Goal: Communication & Community: Share content

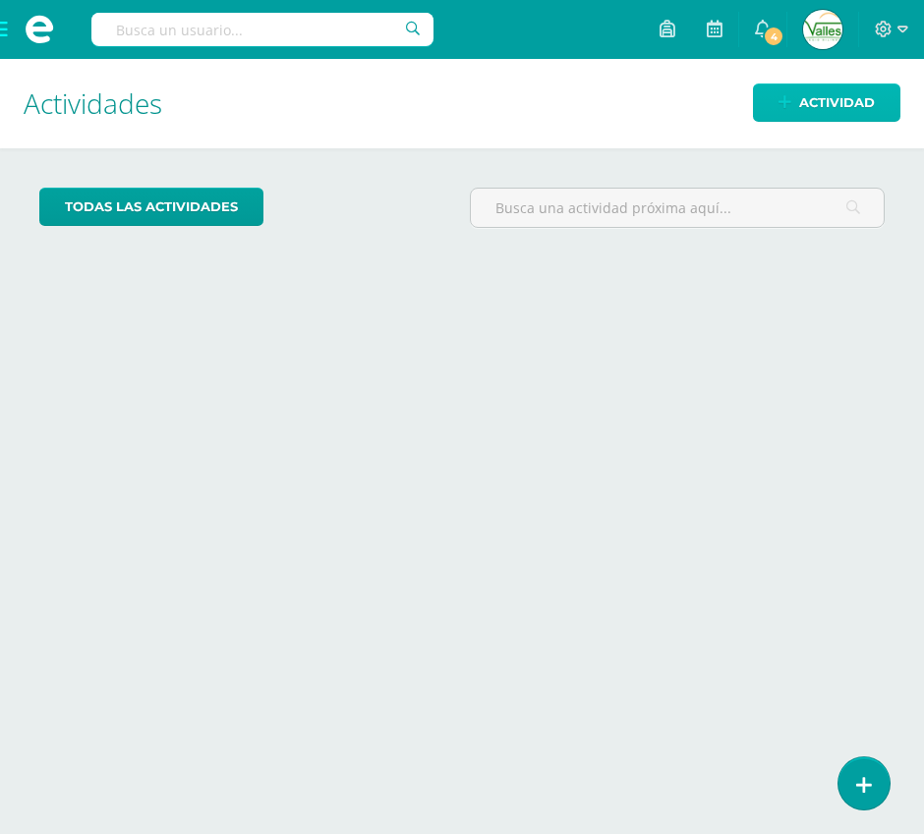
click at [833, 102] on span "Actividad" at bounding box center [837, 103] width 76 height 36
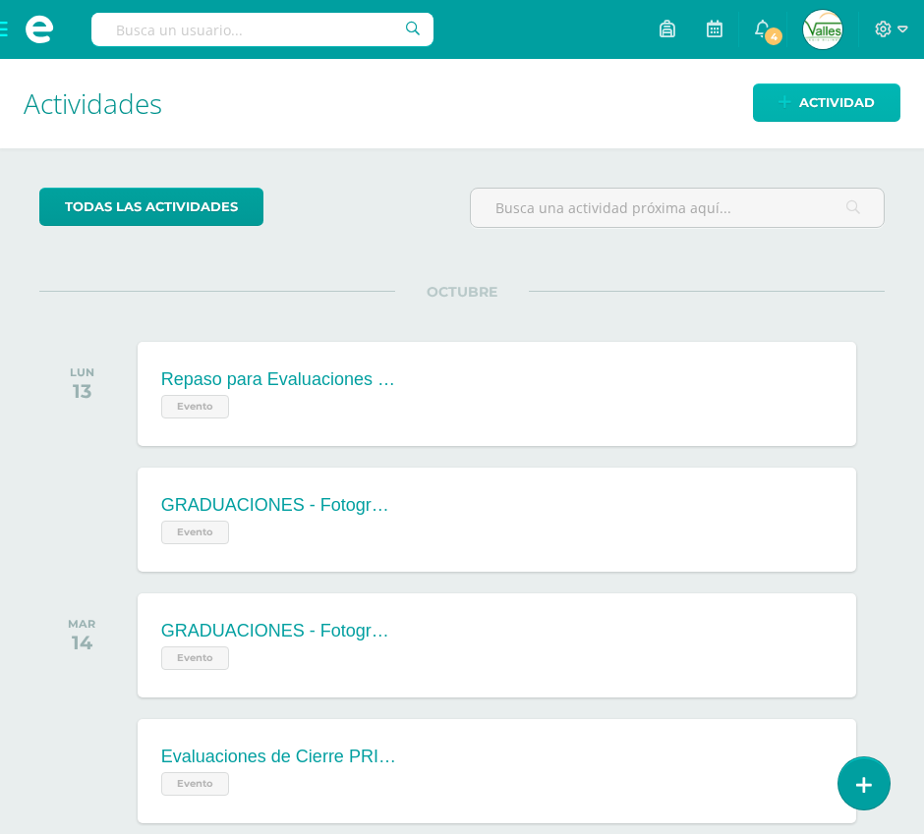
click at [829, 99] on span "Actividad" at bounding box center [837, 103] width 76 height 36
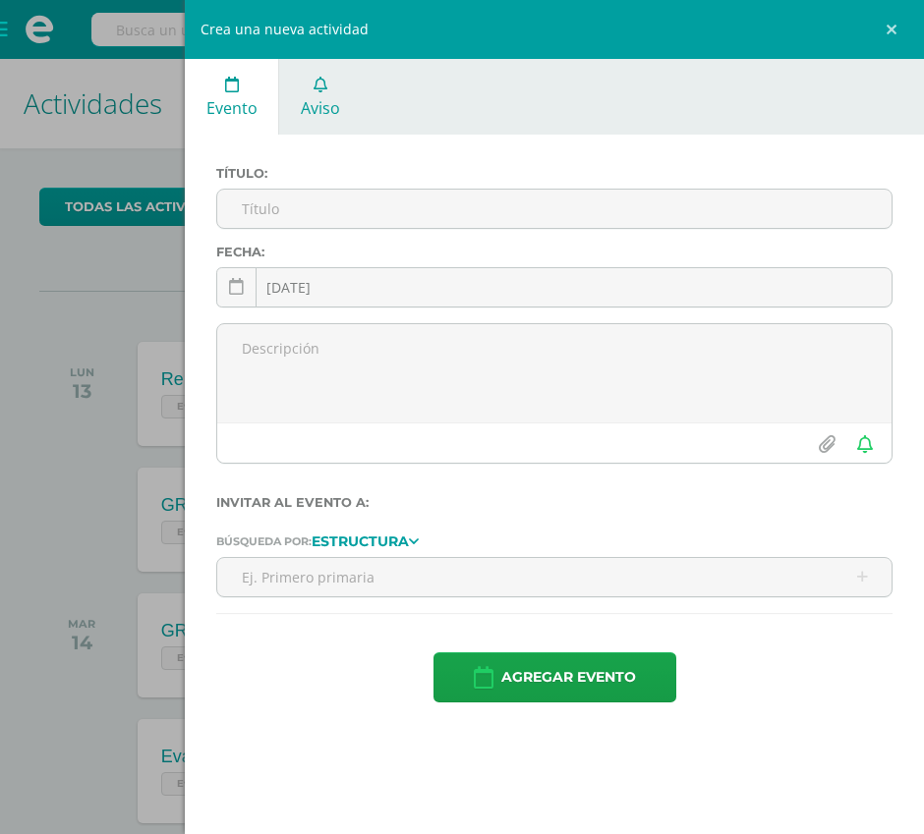
click at [322, 84] on icon at bounding box center [320, 85] width 14 height 16
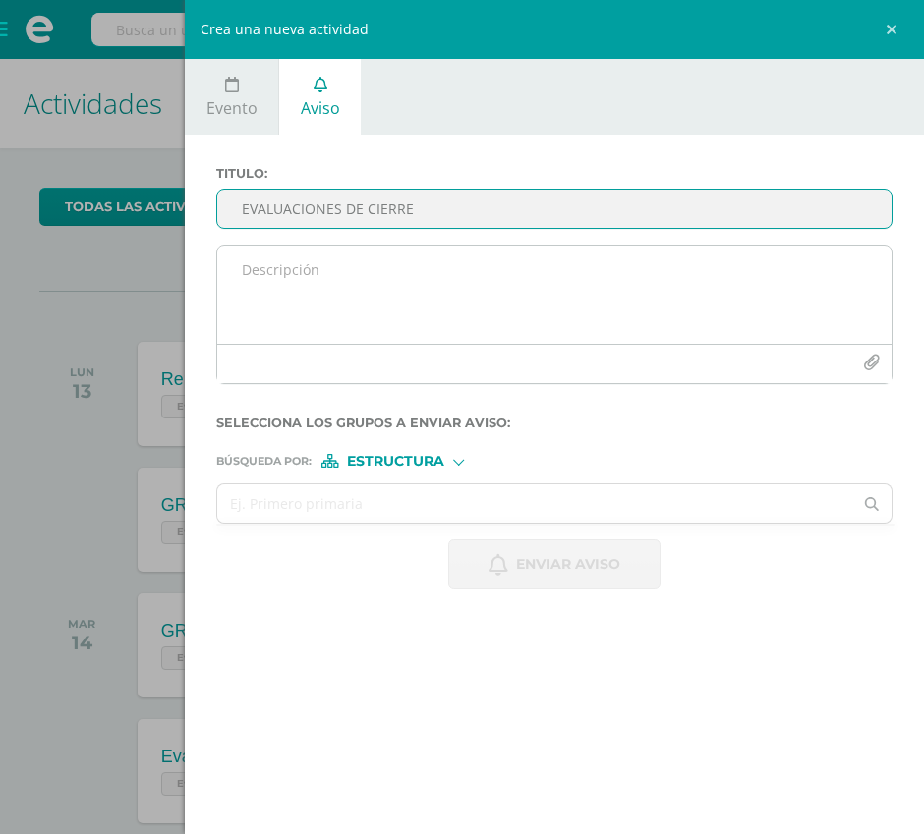
type input "EVALUACIONES DE CIERRE"
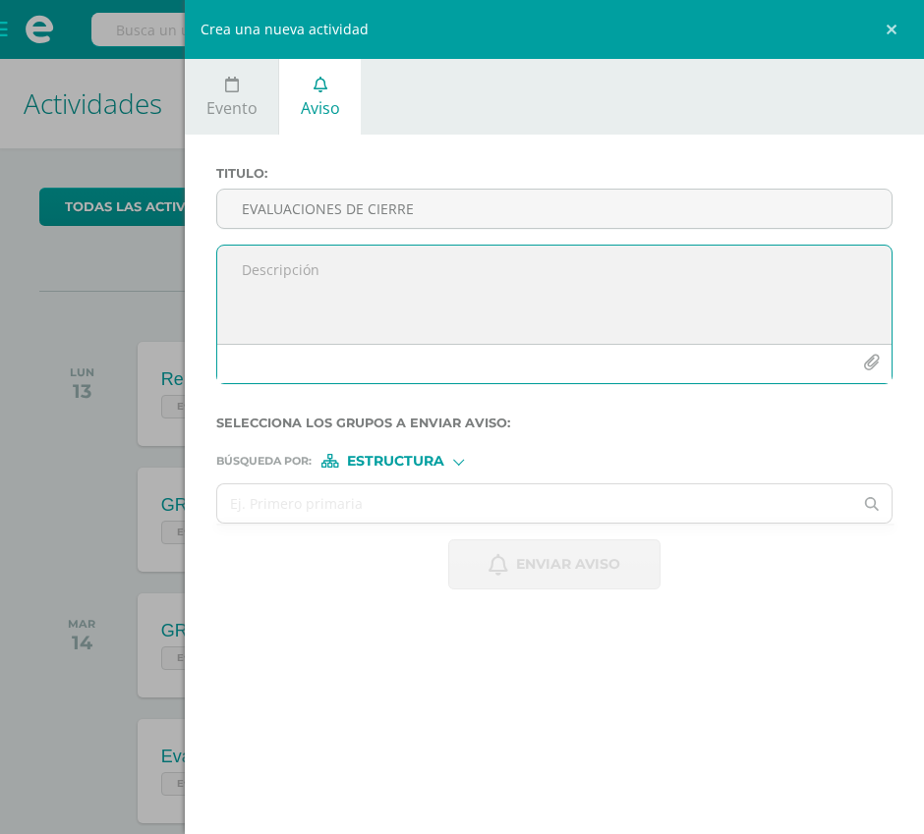
click at [374, 267] on textarea at bounding box center [554, 295] width 674 height 98
paste textarea "📢 EVALUACIONES DE CIERRE Queridos alumnos, les compartimos la programación para…"
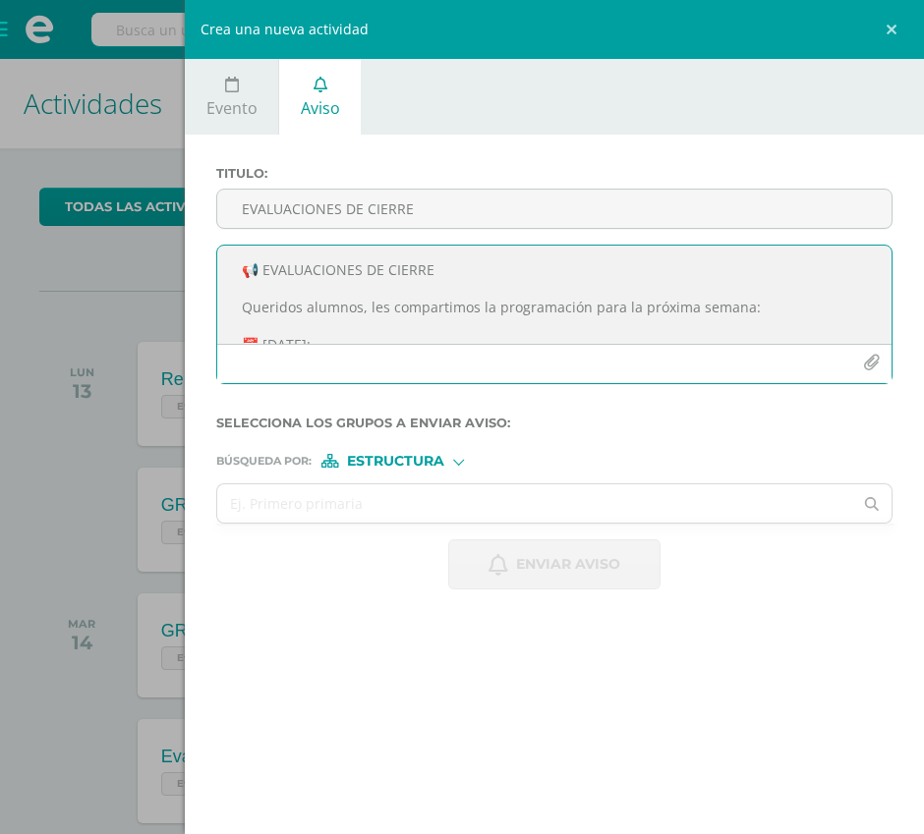
scroll to position [397, 0]
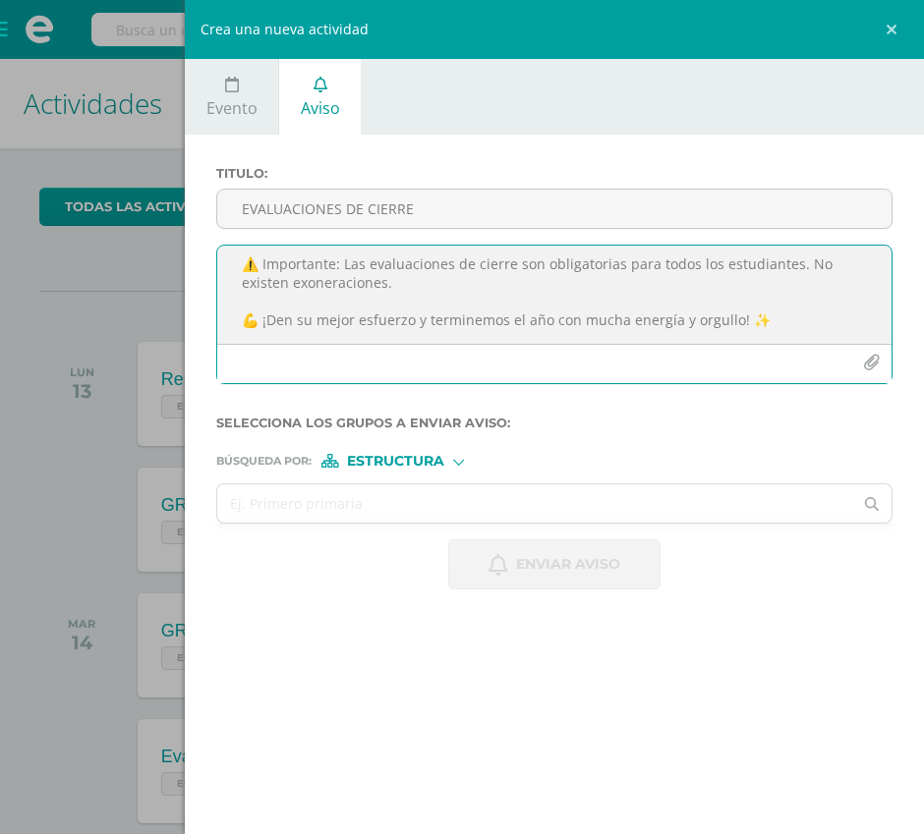
type textarea "📢 EVALUACIONES DE CIERRE Queridos alumnos, les compartimos la programación para…"
click at [875, 364] on icon "button" at bounding box center [871, 363] width 17 height 17
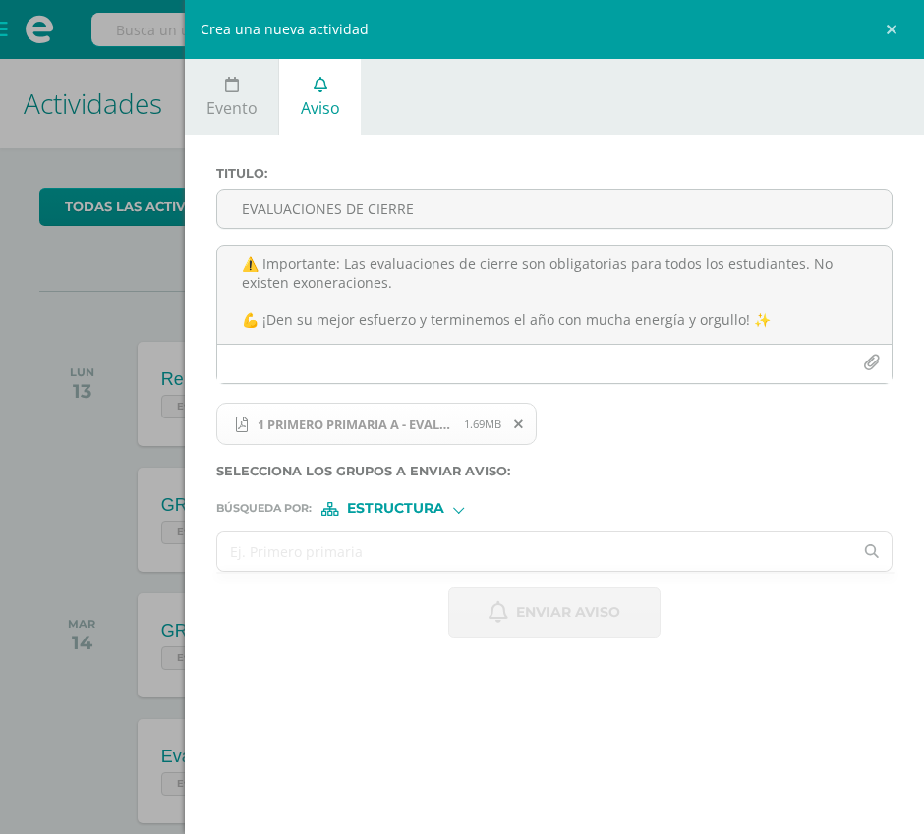
click at [355, 552] on input "text" at bounding box center [534, 552] width 635 height 38
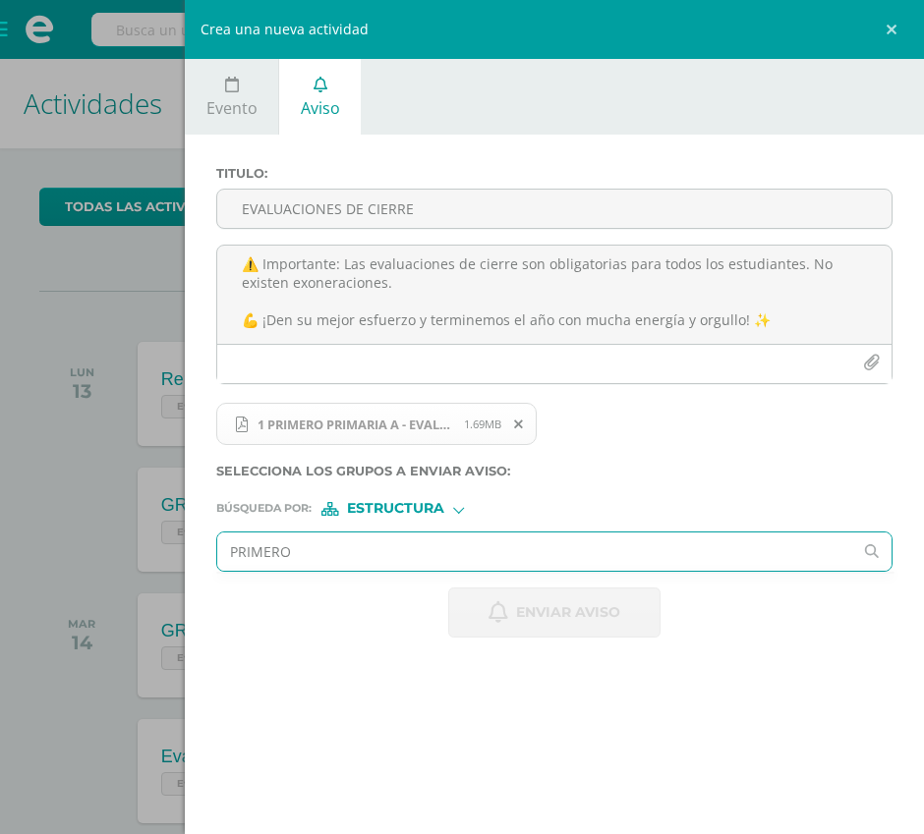
type input "PRIMERO A"
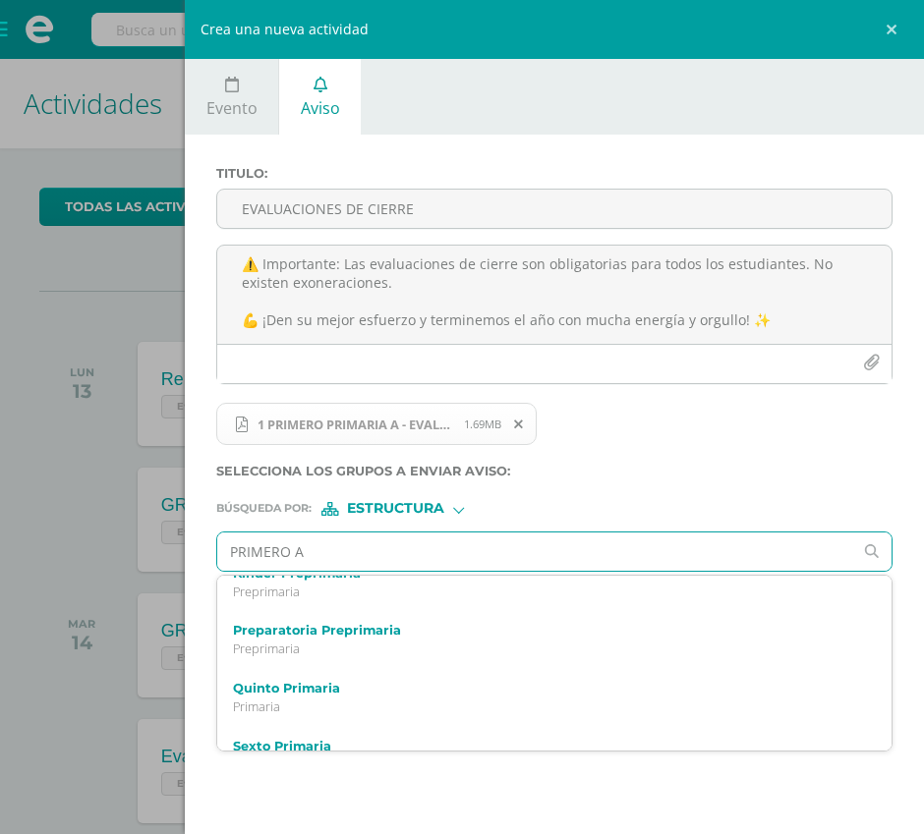
scroll to position [737, 0]
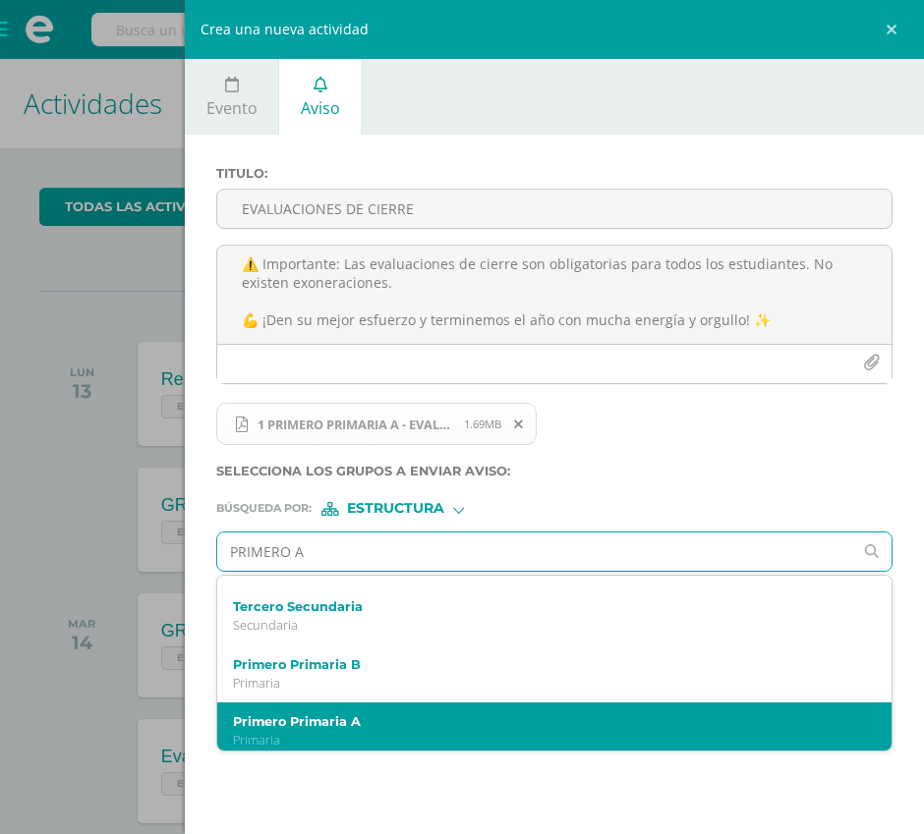
click at [306, 718] on label "Primero Primaria A" at bounding box center [540, 721] width 614 height 15
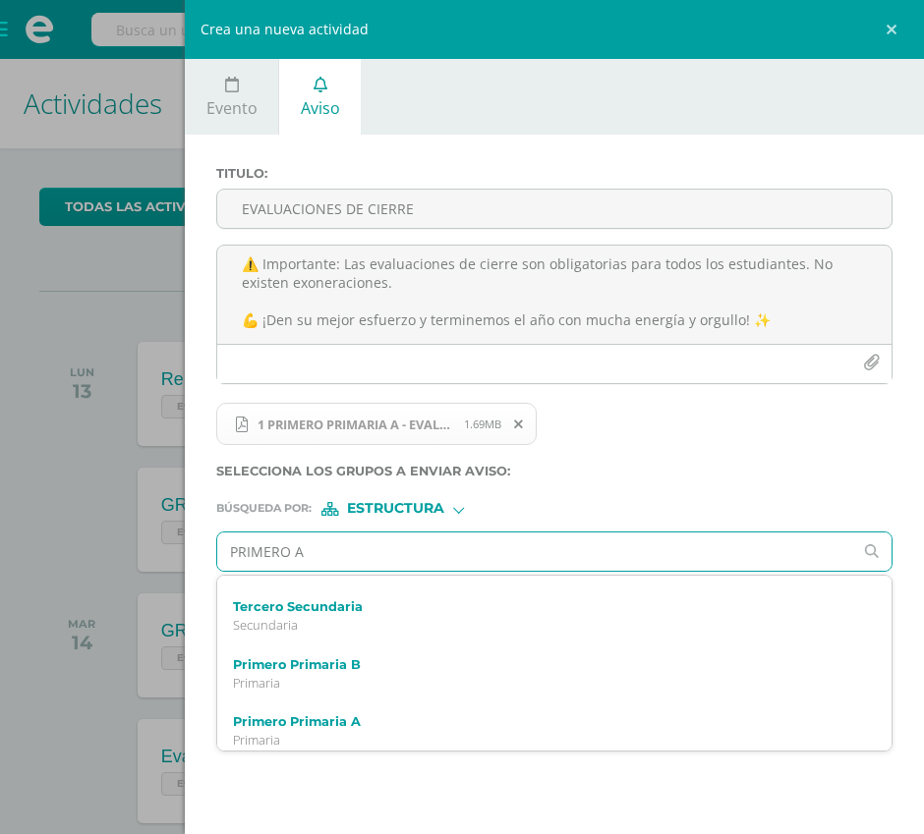
scroll to position [0, 0]
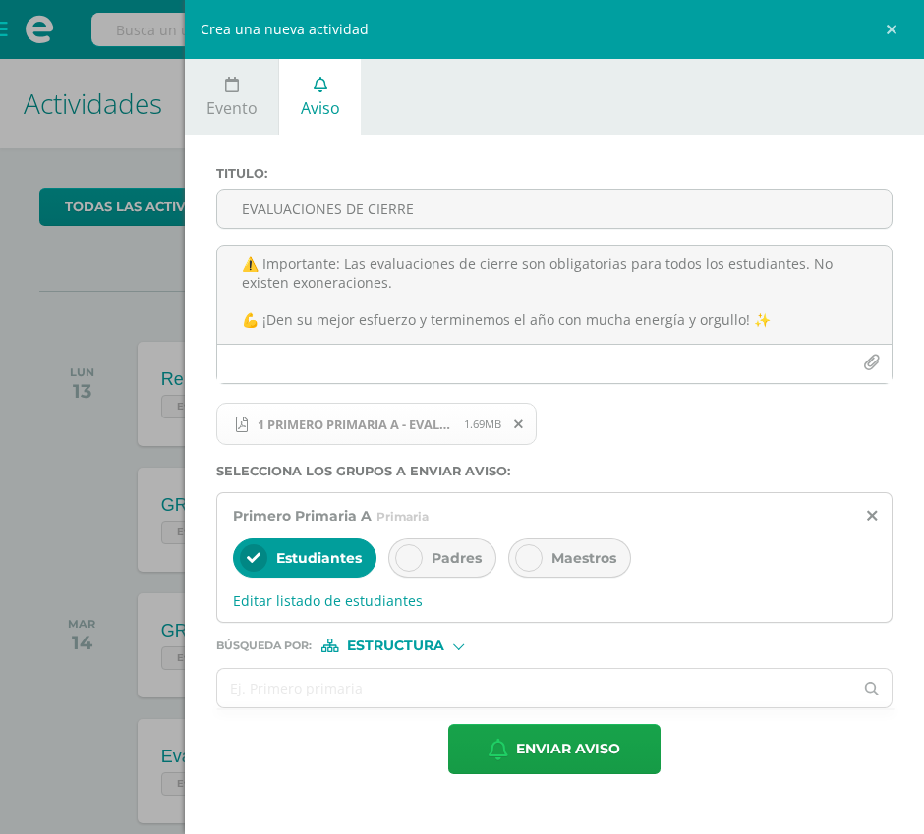
drag, startPoint x: 455, startPoint y: 568, endPoint x: 556, endPoint y: 568, distance: 101.2
click at [455, 568] on div "Padres" at bounding box center [442, 558] width 108 height 39
click at [571, 568] on div "Maestros" at bounding box center [569, 558] width 123 height 39
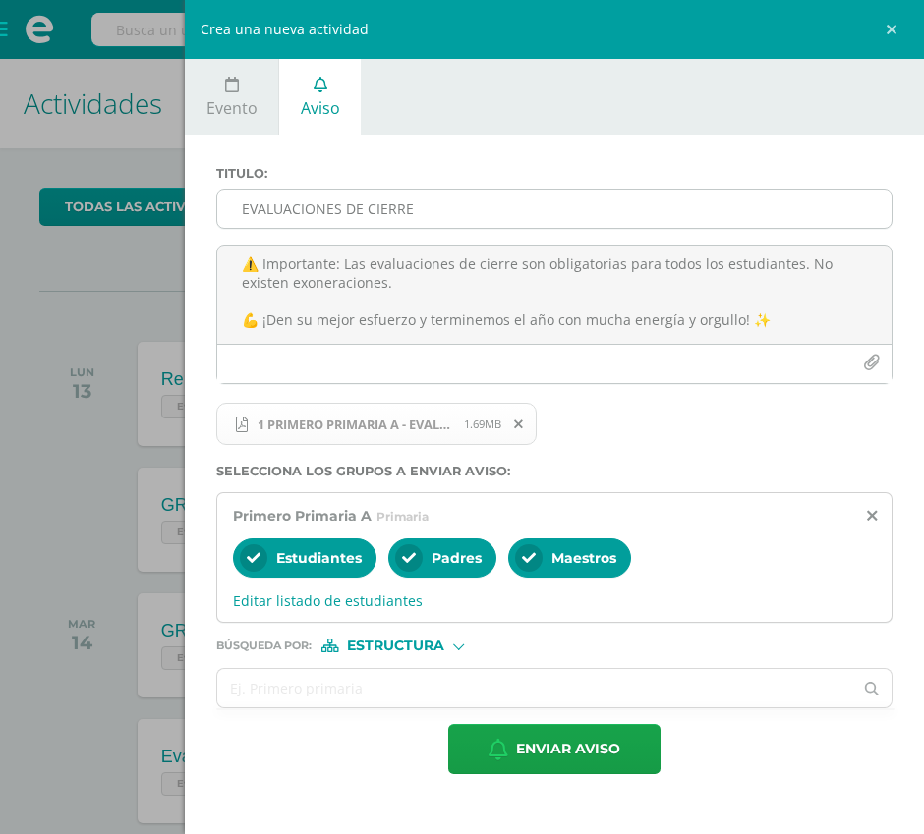
click at [461, 201] on input "EVALUACIONES DE CIERRE" at bounding box center [554, 209] width 674 height 38
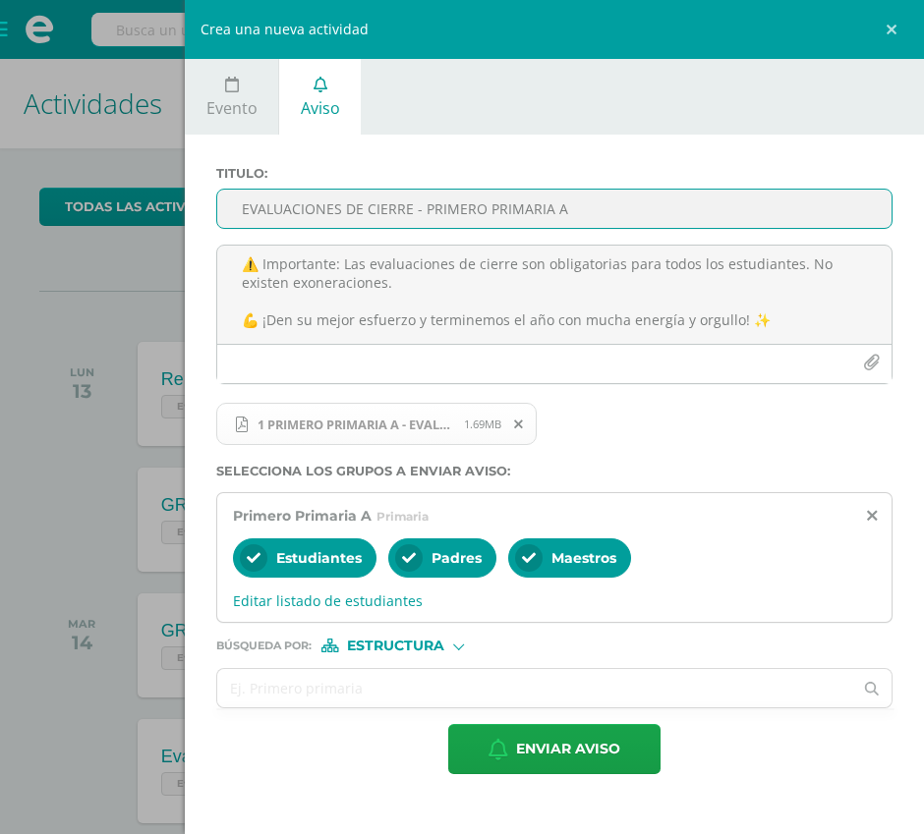
type input "EVALUACIONES DE CIERRE - PRIMERO PRIMARIA A"
click at [529, 722] on form "Titulo : EVALUACIONES DE CIERRE - PRIMERO PRIMARIA A 📢 EVALUACIONES DE CIERRE Q…" at bounding box center [554, 470] width 676 height 608
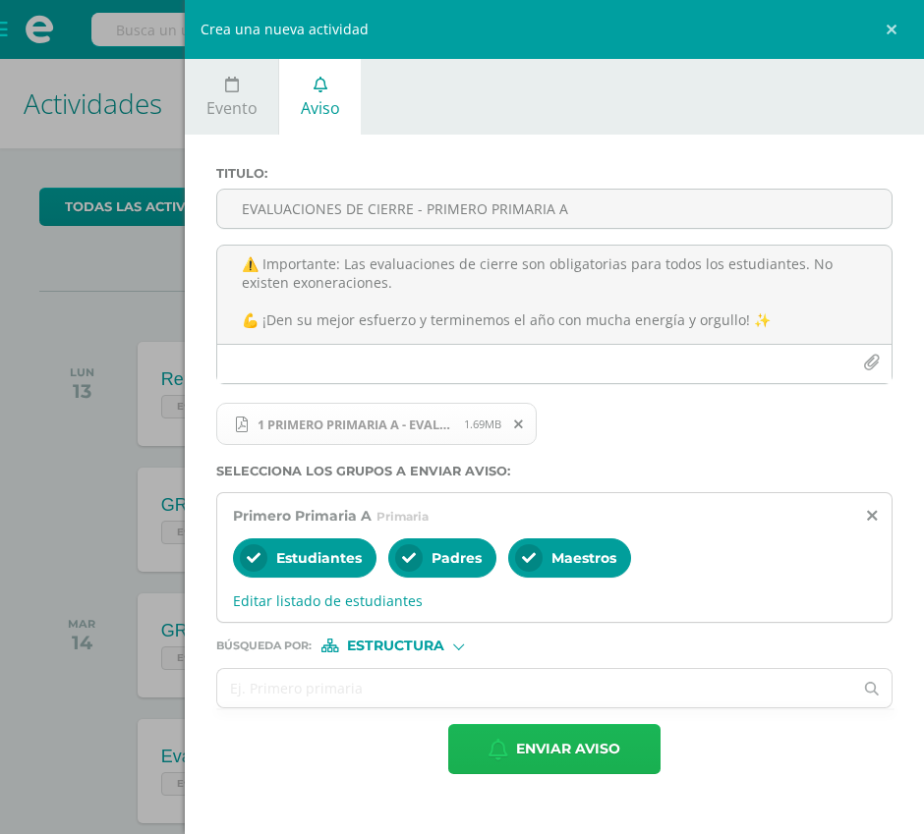
click at [531, 748] on span "Enviar aviso" at bounding box center [568, 749] width 104 height 48
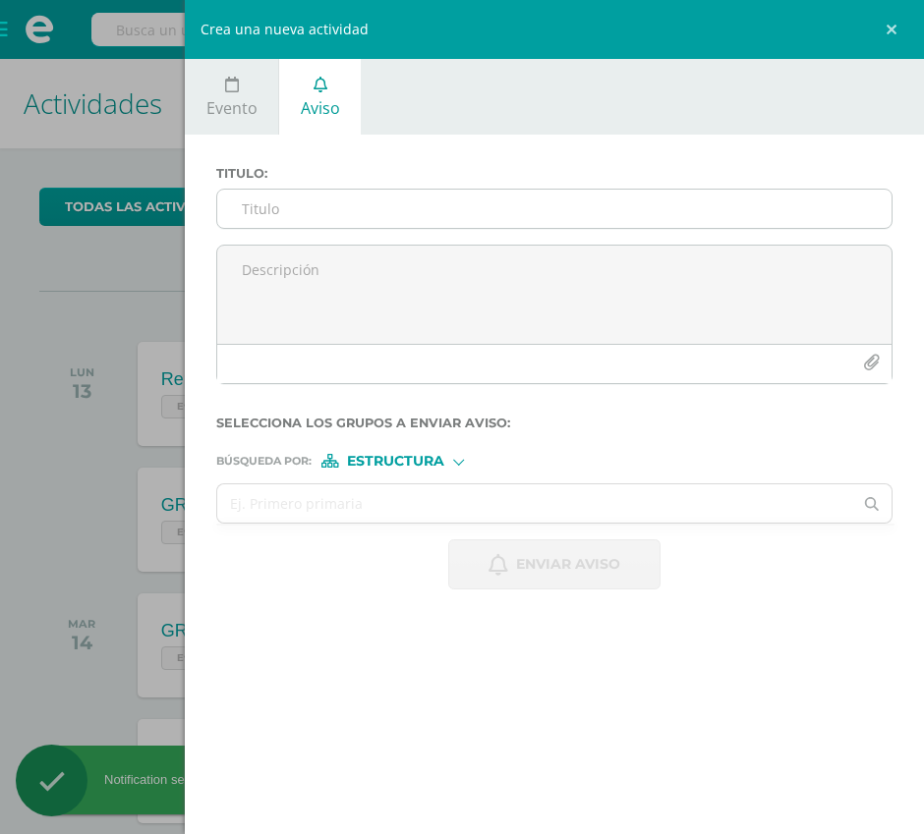
click at [339, 214] on input "Titulo :" at bounding box center [554, 209] width 674 height 38
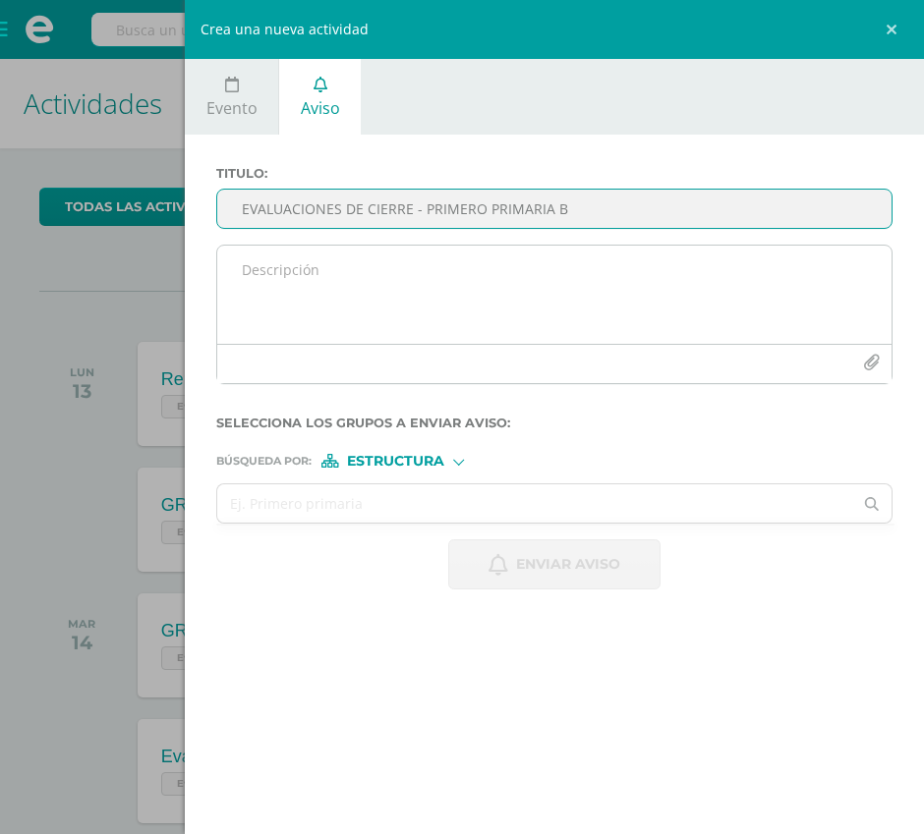
type input "EVALUACIONES DE CIERRE - PRIMERO PRIMARIA B"
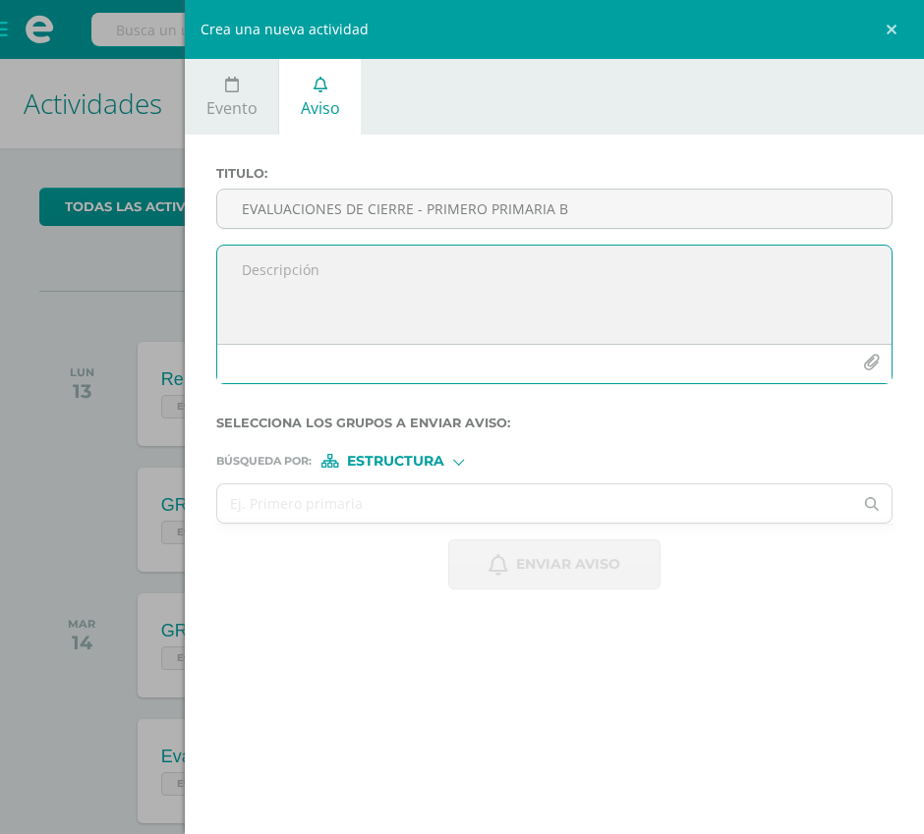
click at [353, 308] on textarea at bounding box center [554, 295] width 674 height 98
paste textarea "📢 EVALUACIONES DE CIERRE Queridos alumnos, les compartimos la programación para…"
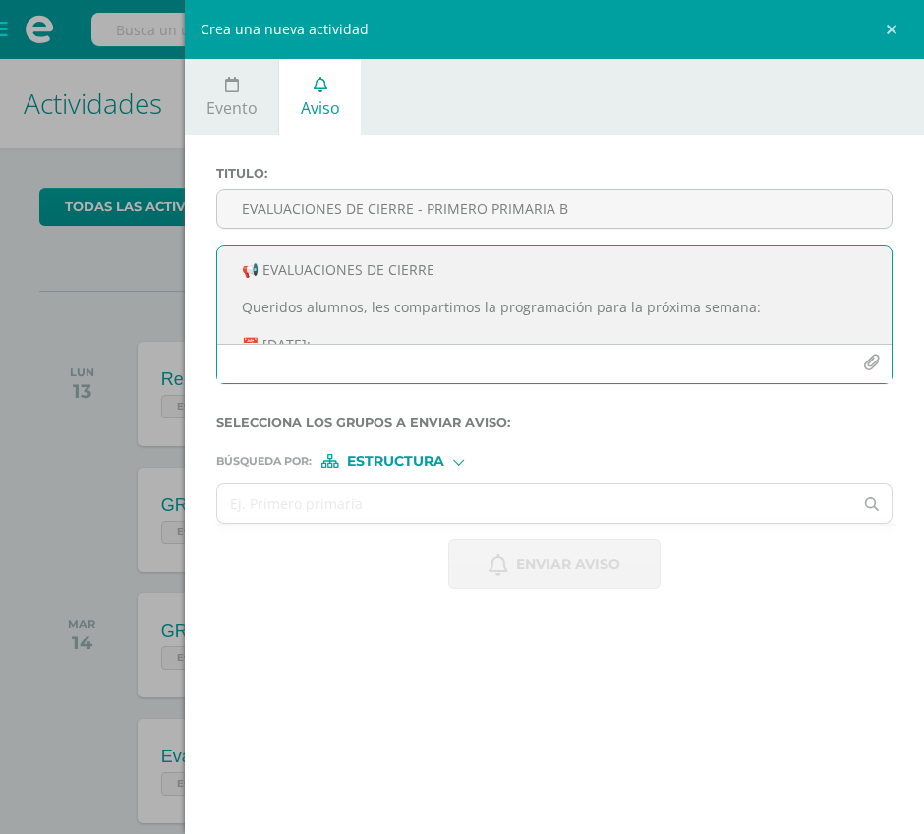
scroll to position [397, 0]
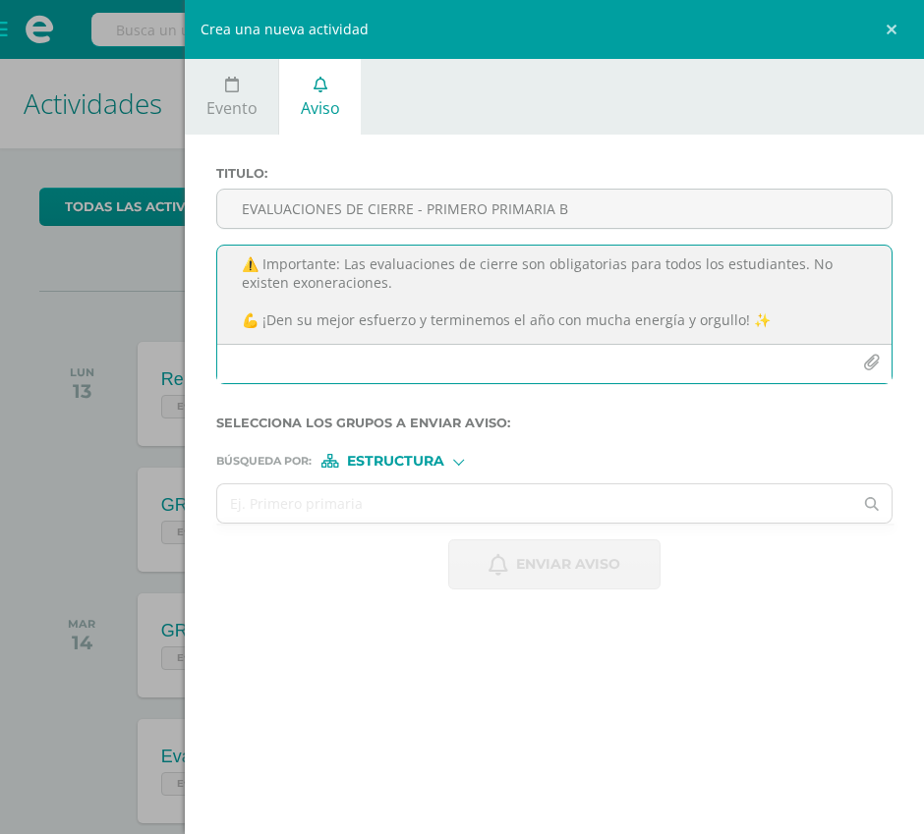
type textarea "📢 EVALUACIONES DE CIERRE Queridos alumnos, les compartimos la programación para…"
click at [869, 361] on icon "button" at bounding box center [871, 363] width 17 height 17
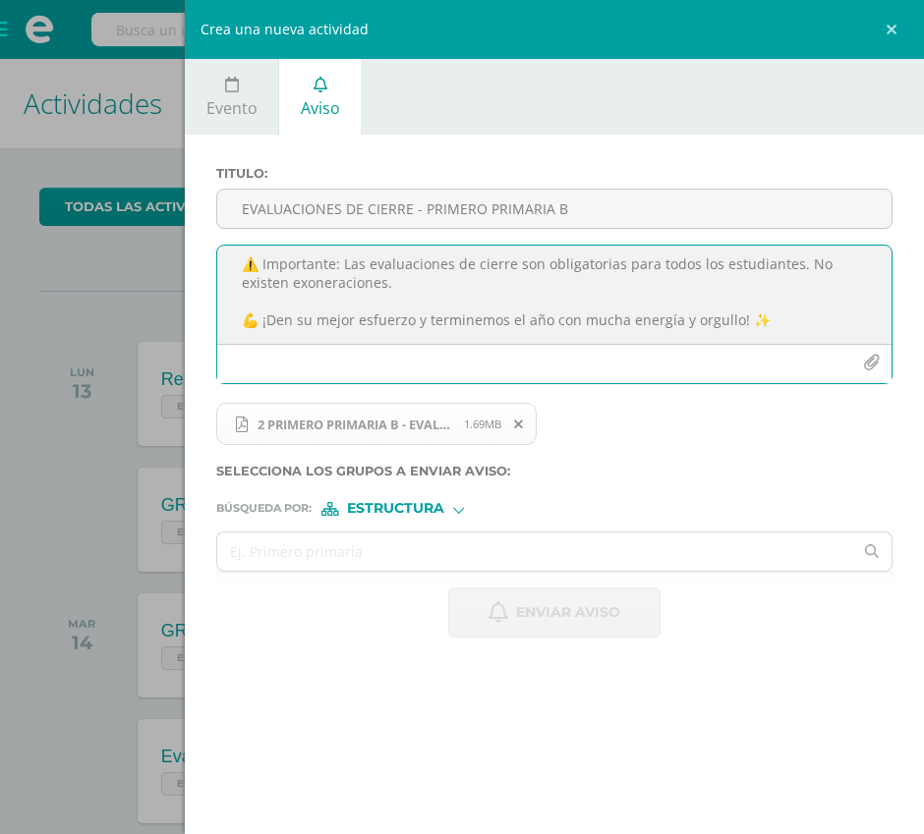
click at [317, 506] on label "Búsqueda por : Estructura Estructura Persona" at bounding box center [554, 509] width 676 height 14
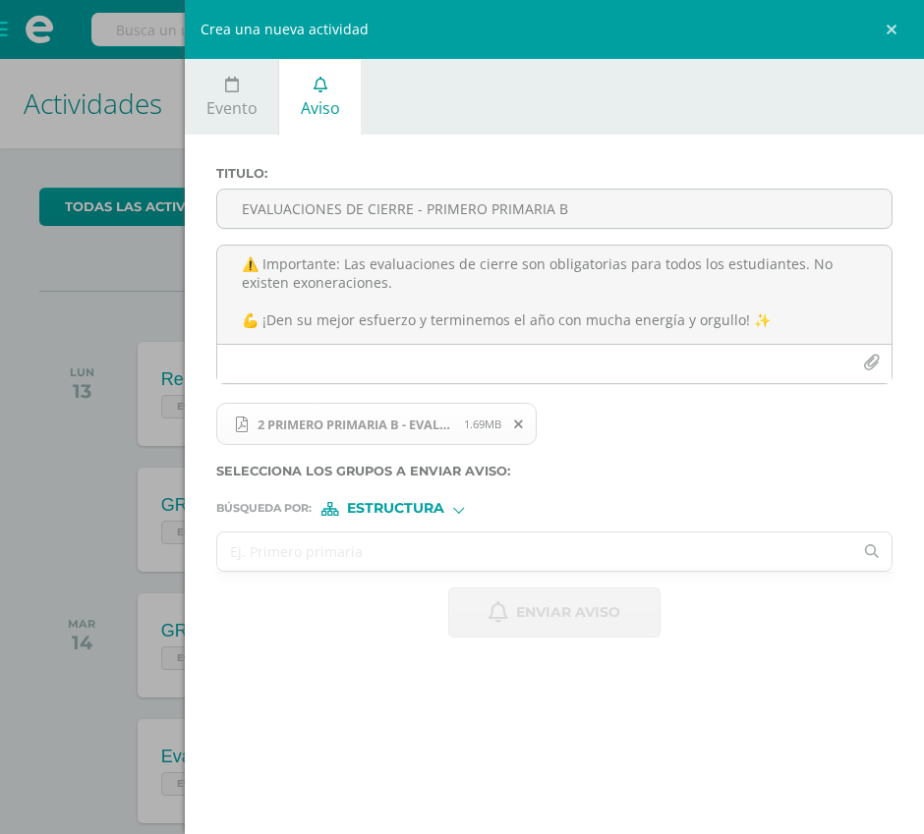
click at [295, 540] on input "text" at bounding box center [534, 552] width 635 height 38
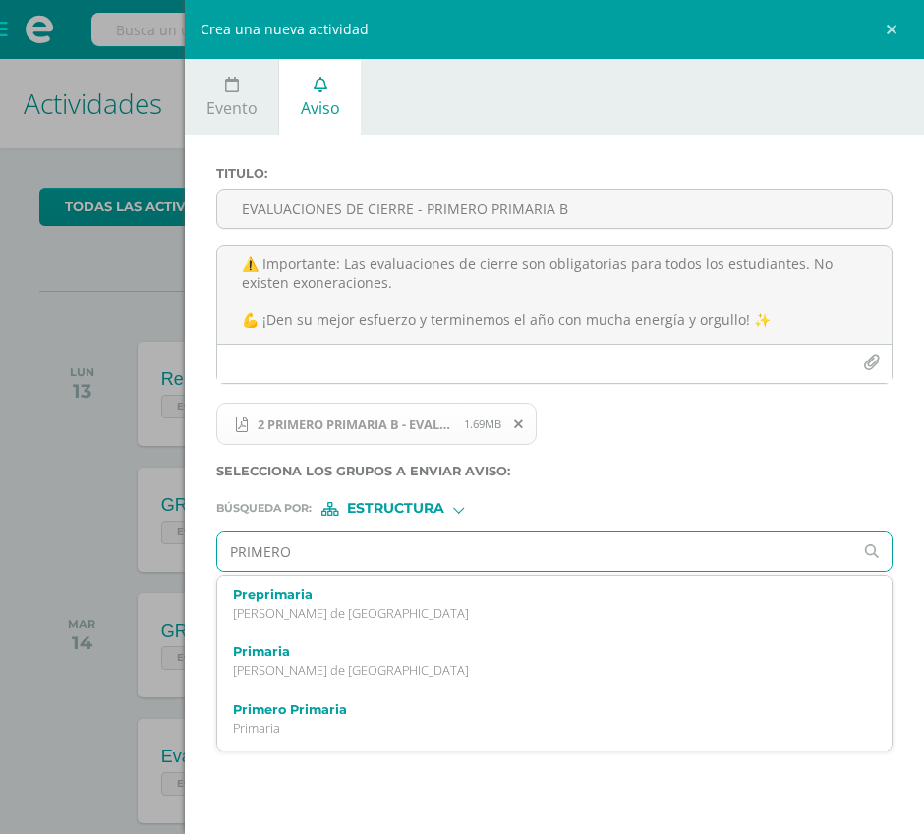
type input "PRIMERO B"
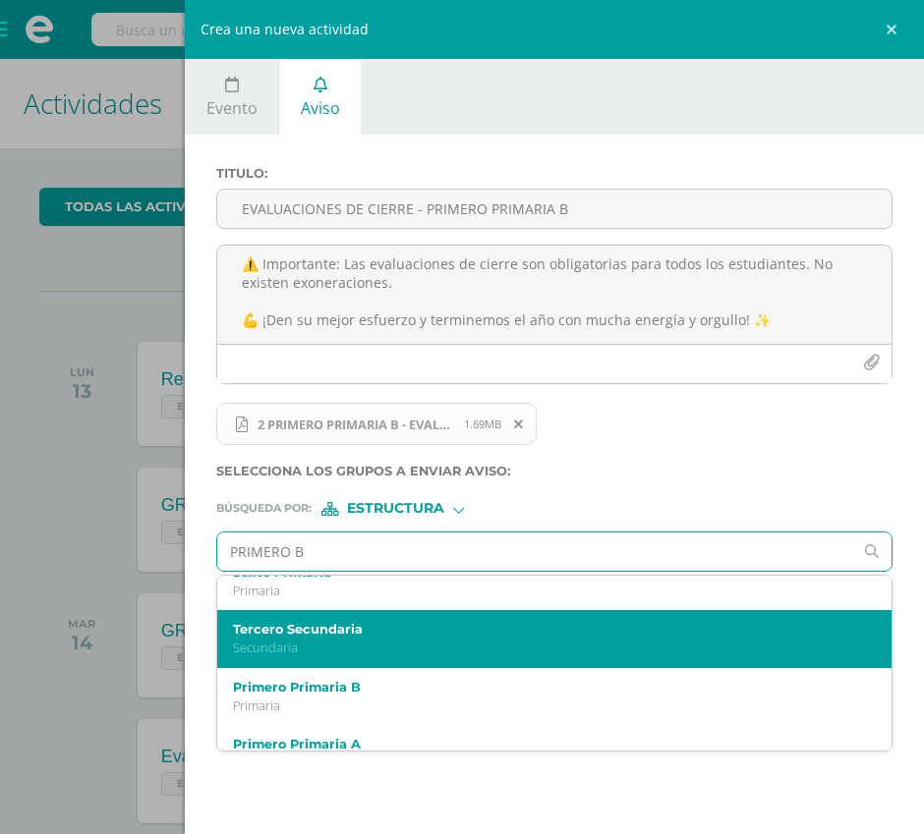
scroll to position [734, 0]
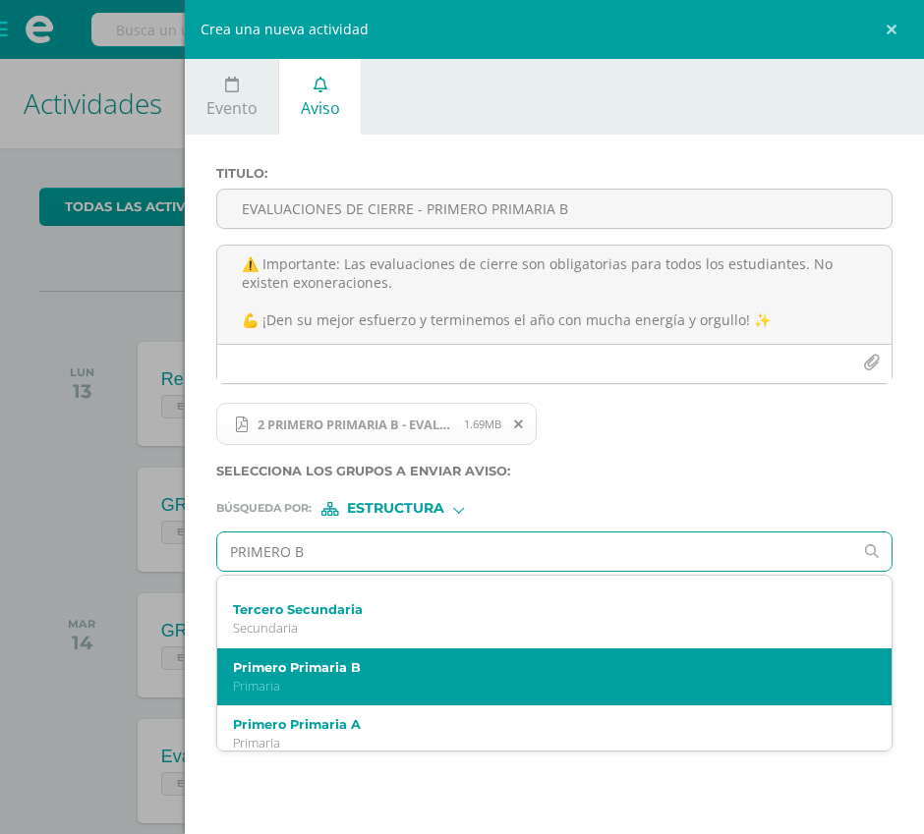
click at [330, 674] on div "Primero Primaria B Primaria" at bounding box center [540, 677] width 614 height 34
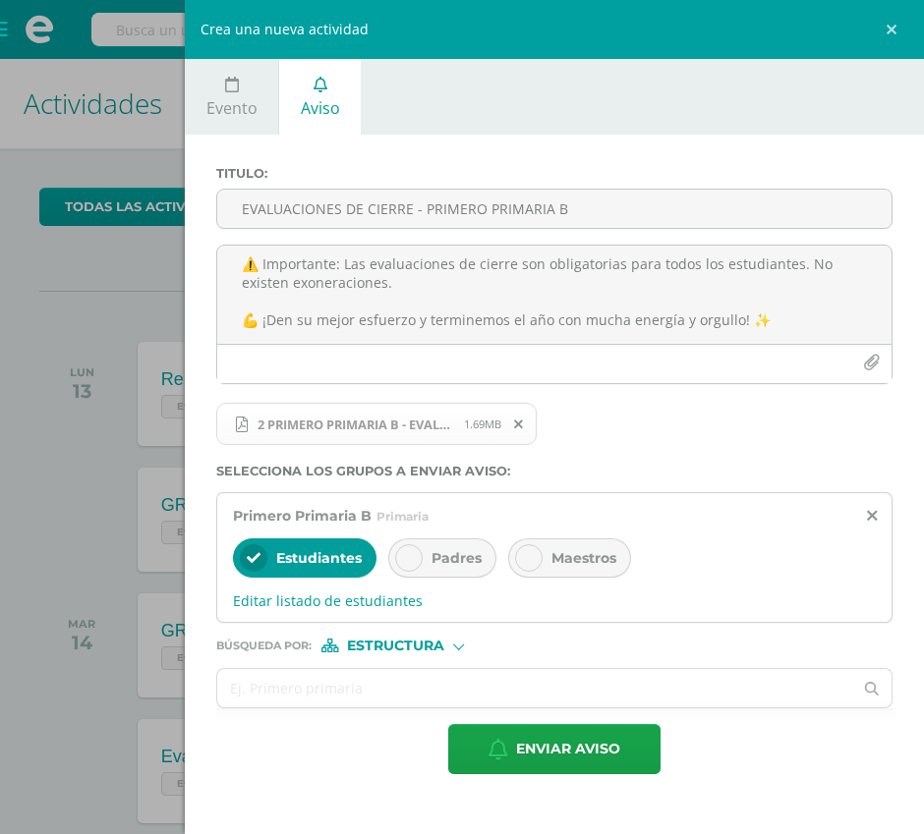
click at [434, 573] on div "Padres" at bounding box center [442, 558] width 108 height 39
click at [579, 564] on span "Maestros" at bounding box center [583, 558] width 65 height 18
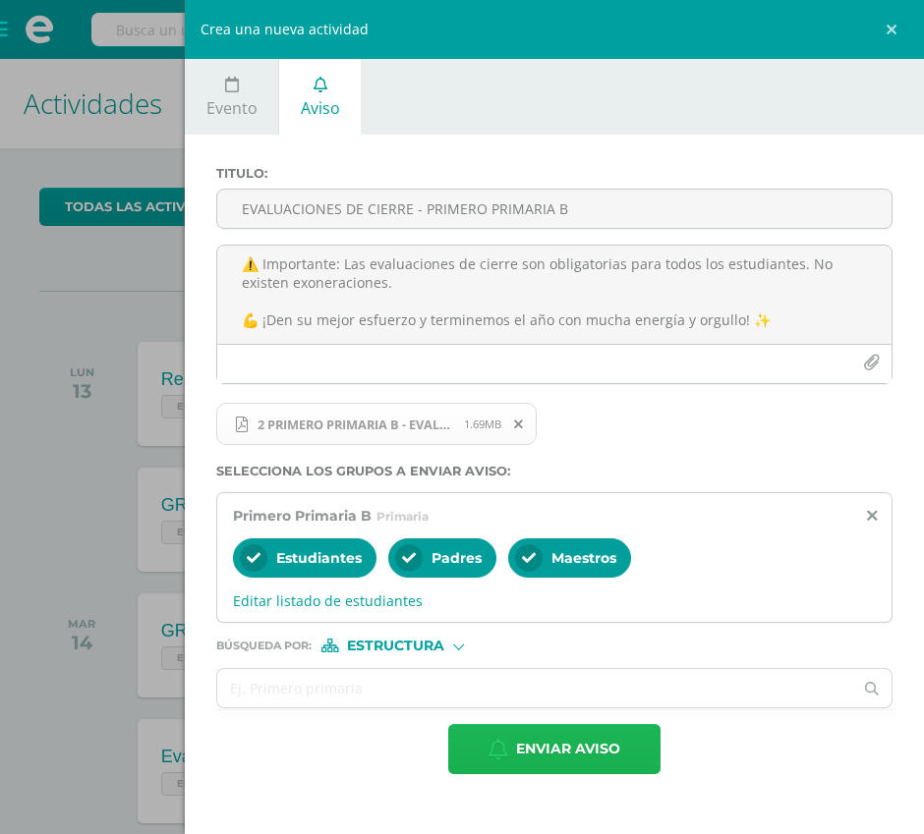
click at [525, 767] on span "Enviar aviso" at bounding box center [568, 749] width 104 height 48
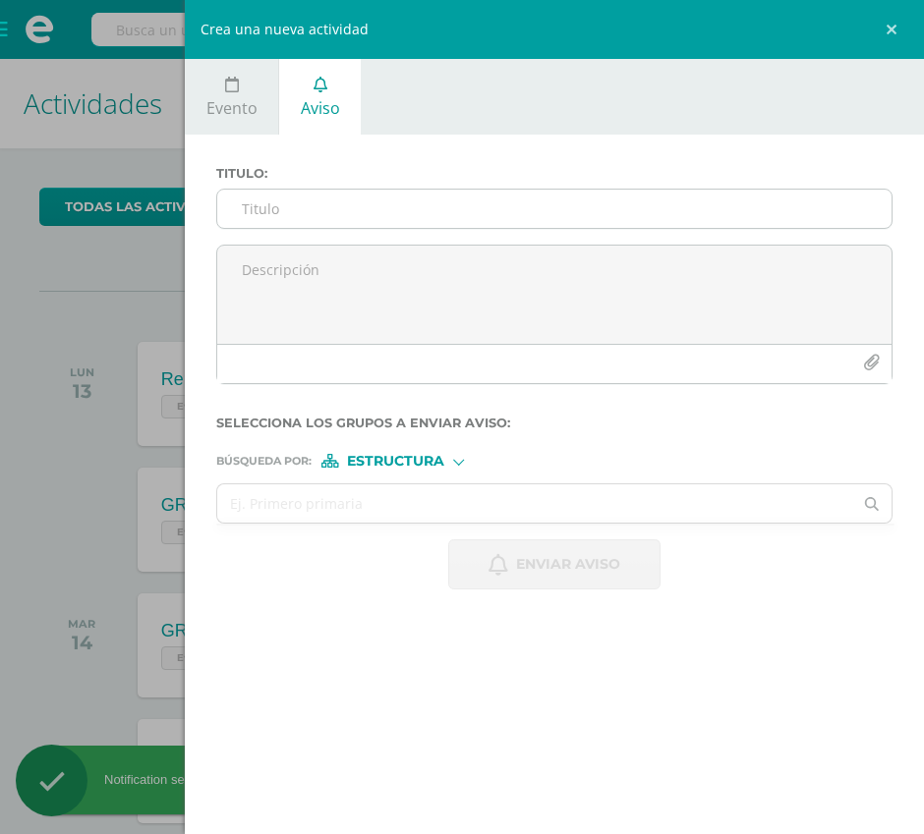
click at [312, 206] on input "Titulo :" at bounding box center [554, 209] width 674 height 38
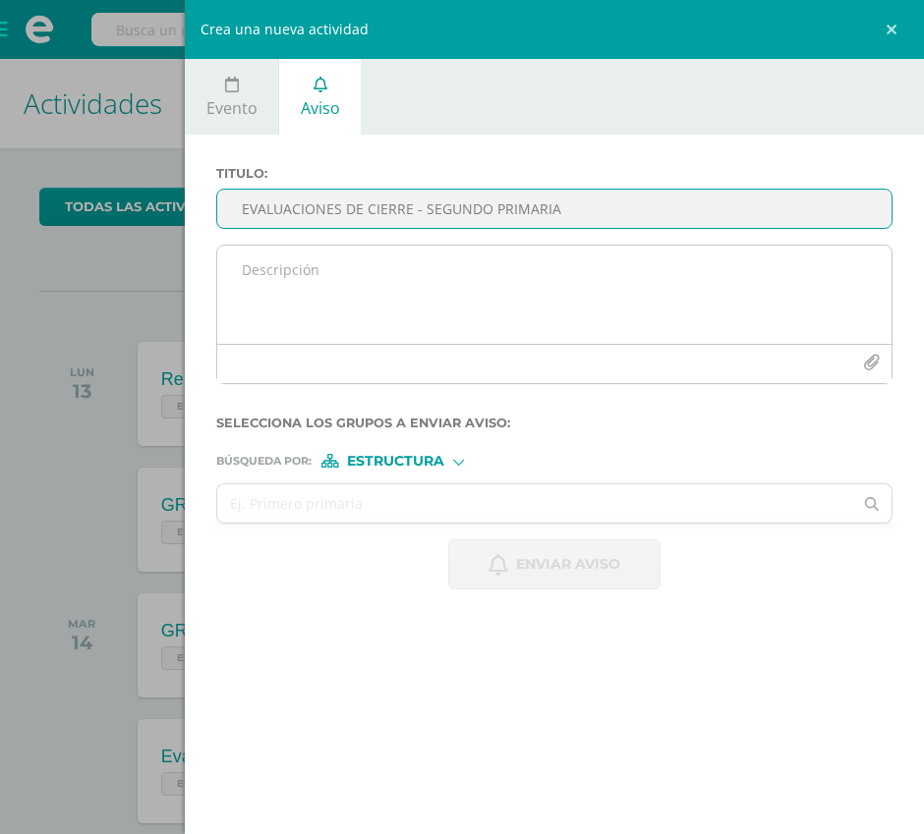
type input "EVALUACIONES DE CIERRE - SEGUNDO PRIMARIA"
click at [340, 260] on textarea at bounding box center [554, 295] width 674 height 98
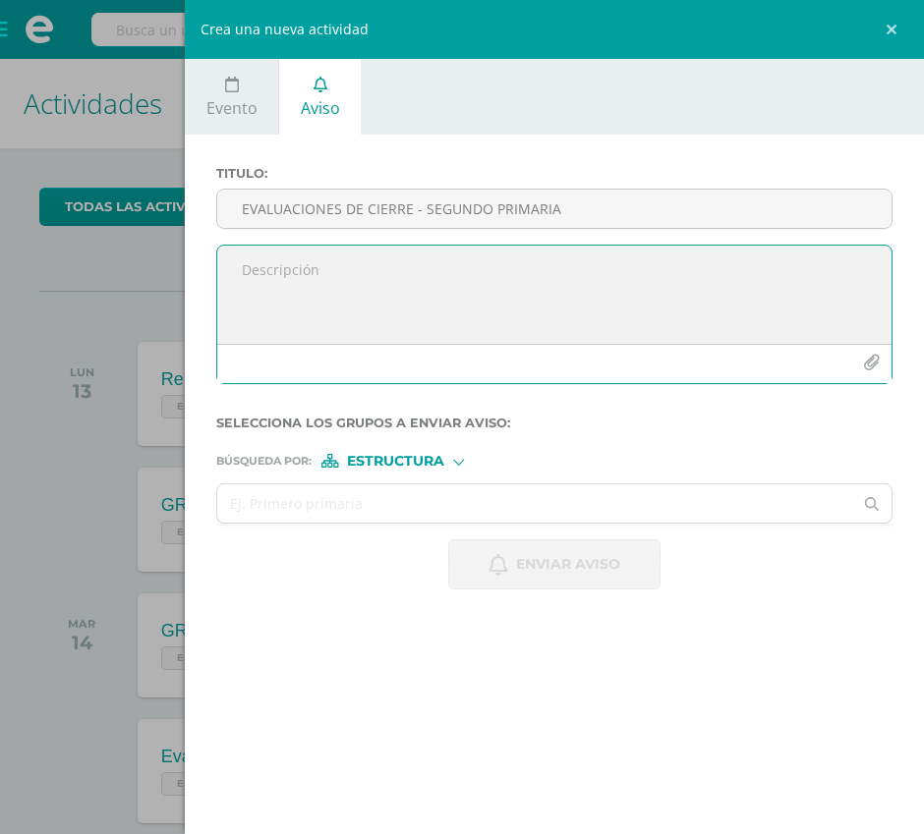
paste textarea "📢 EVALUACIONES DE CIERRE Queridos alumnos, les compartimos la programación para…"
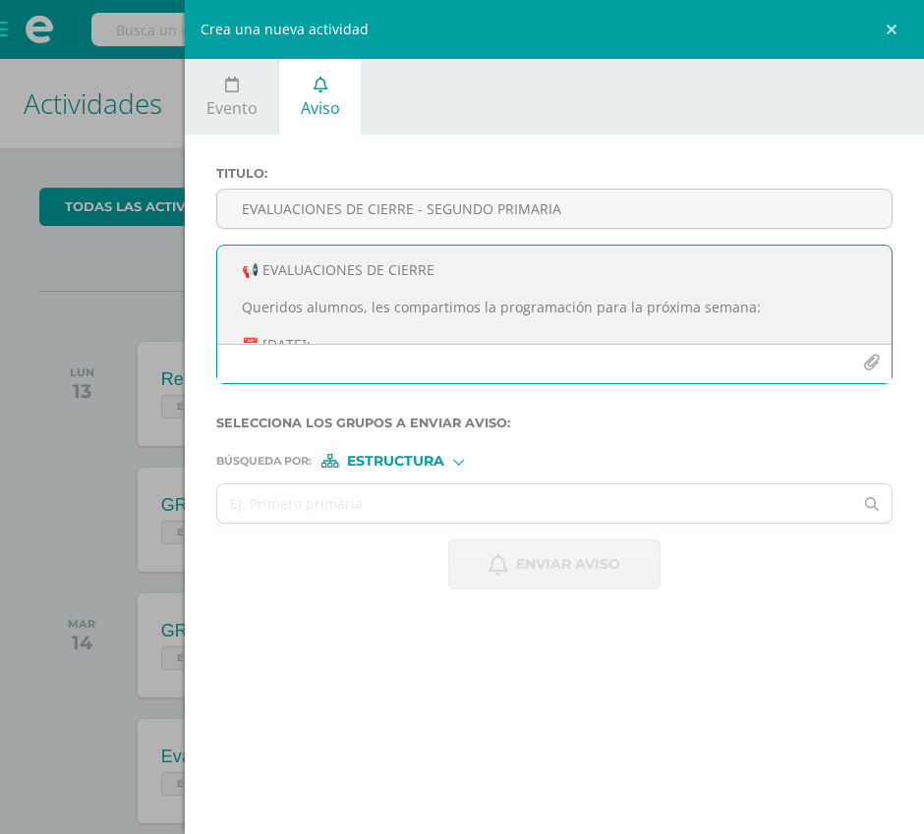
scroll to position [397, 0]
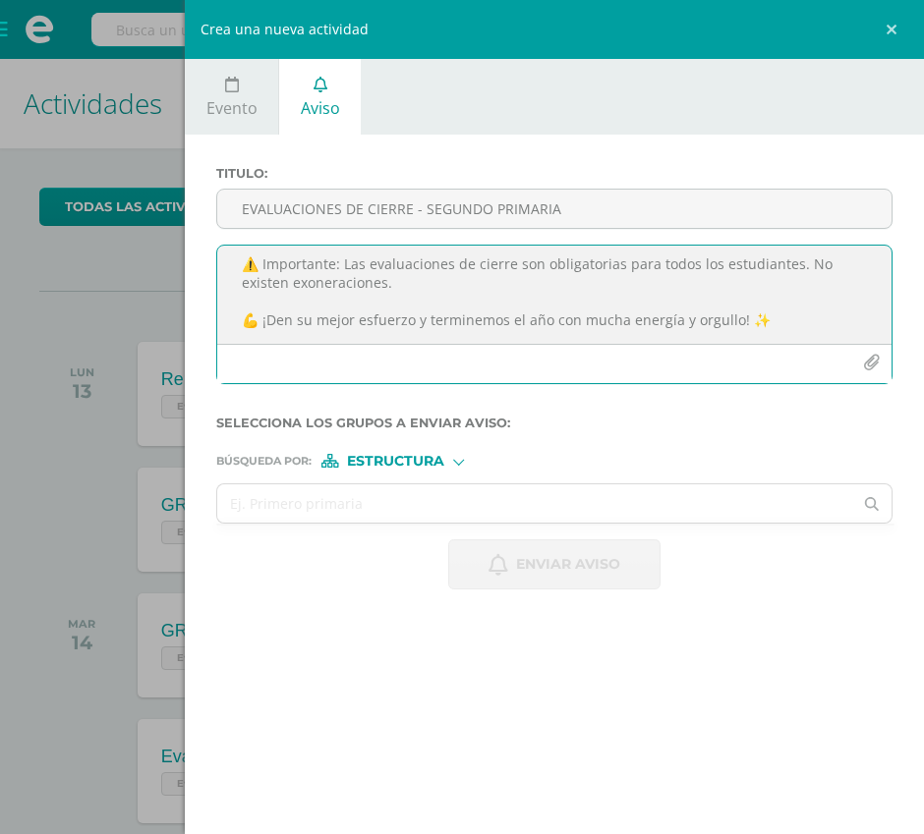
type textarea "📢 EVALUACIONES DE CIERRE Queridos alumnos, les compartimos la programación para…"
click at [871, 357] on icon "button" at bounding box center [871, 363] width 17 height 17
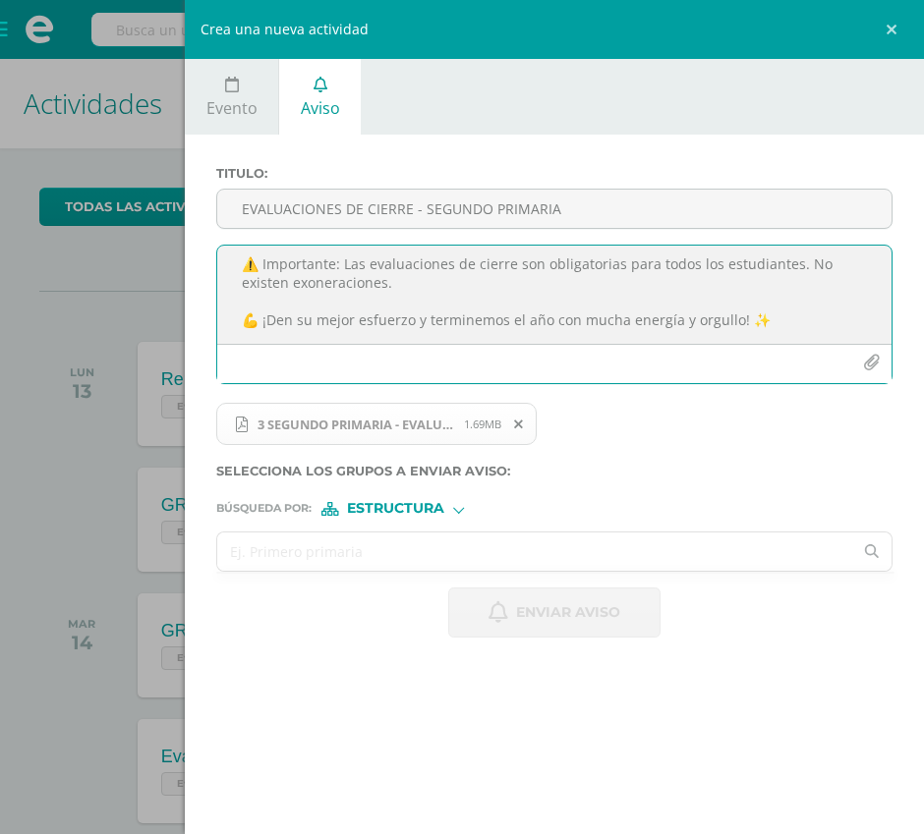
click at [363, 544] on input "text" at bounding box center [534, 552] width 635 height 38
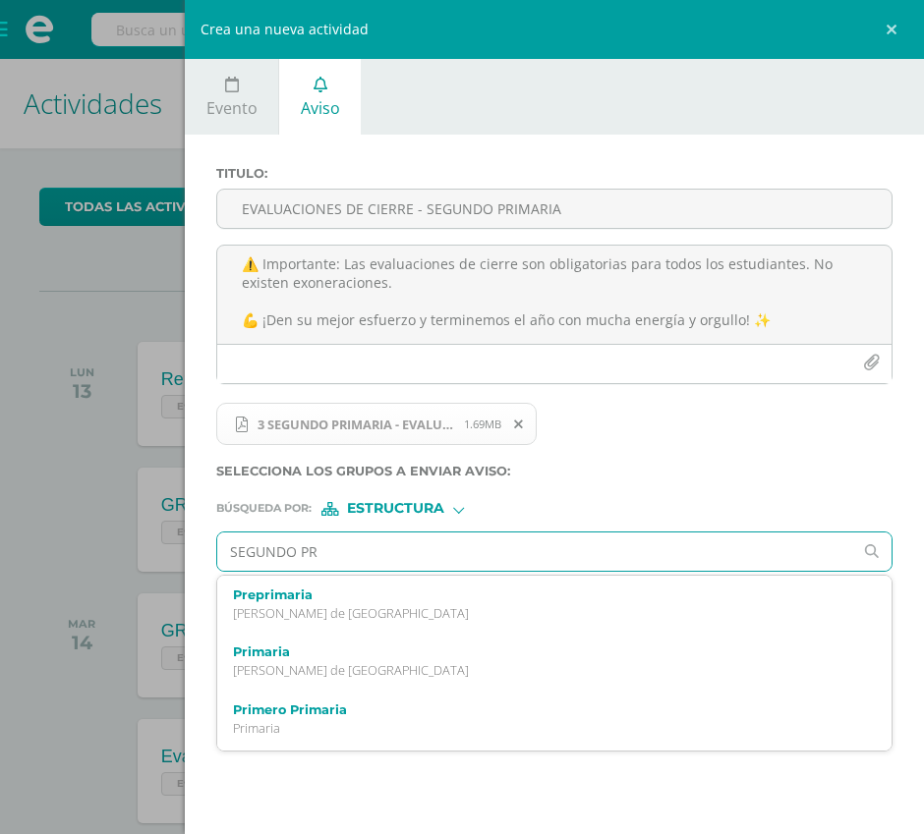
type input "SEGUNDO PRI"
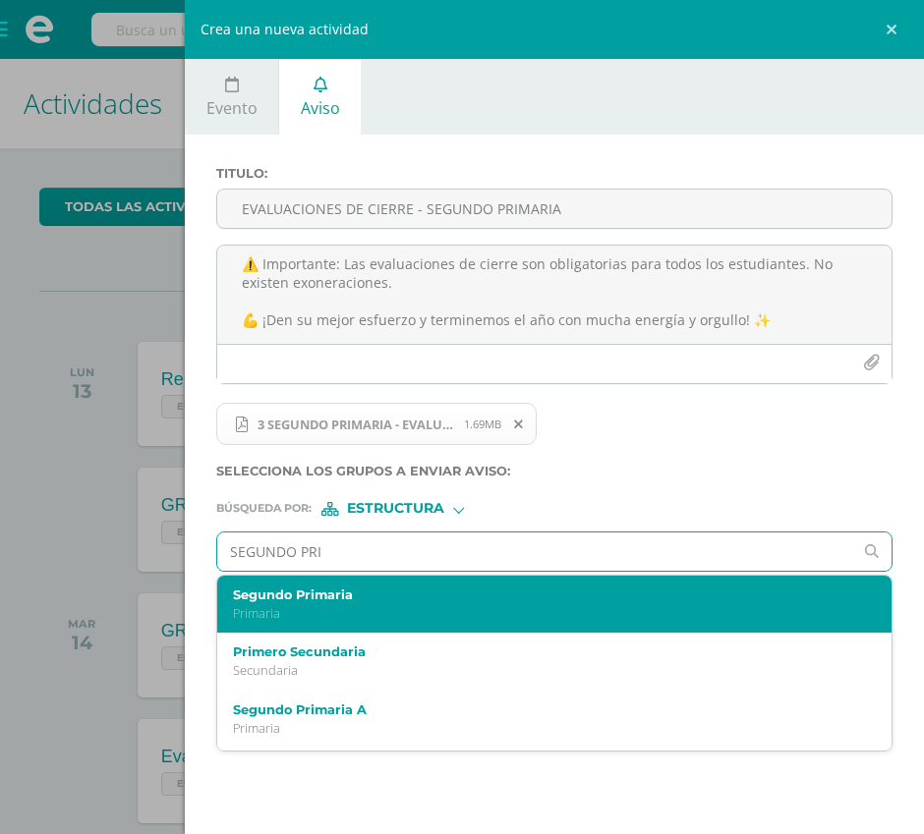
click at [356, 608] on p "Primaria" at bounding box center [540, 613] width 614 height 17
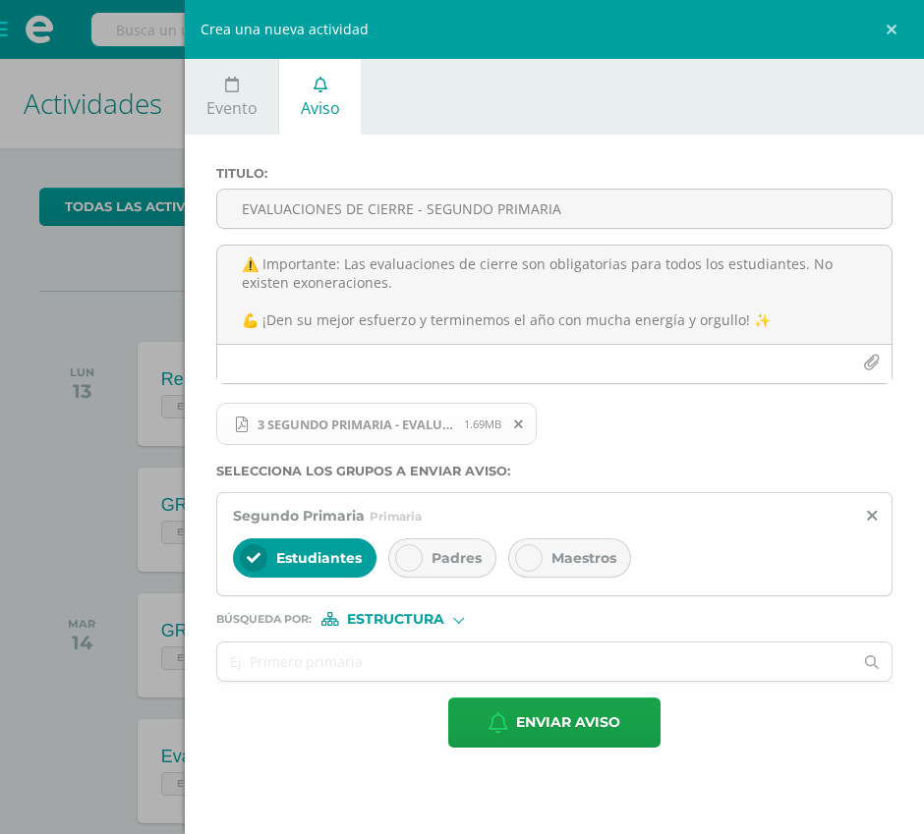
click at [431, 570] on div "Padres" at bounding box center [442, 558] width 108 height 39
click at [587, 564] on span "Maestros" at bounding box center [583, 558] width 65 height 18
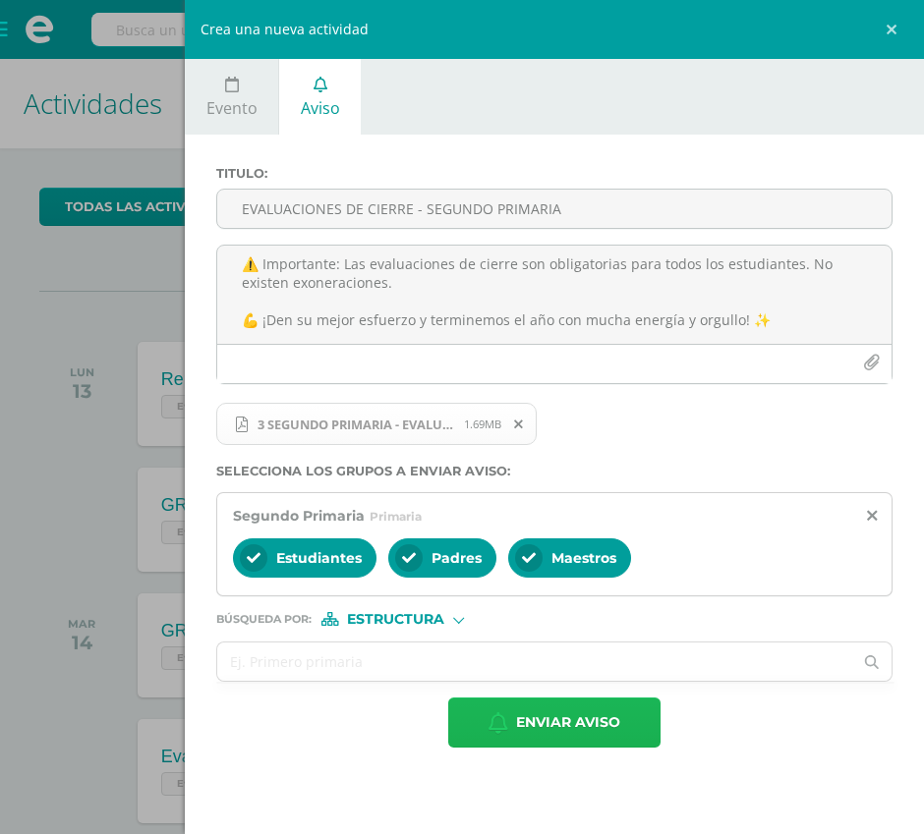
click at [506, 724] on icon "button" at bounding box center [498, 723] width 20 height 22
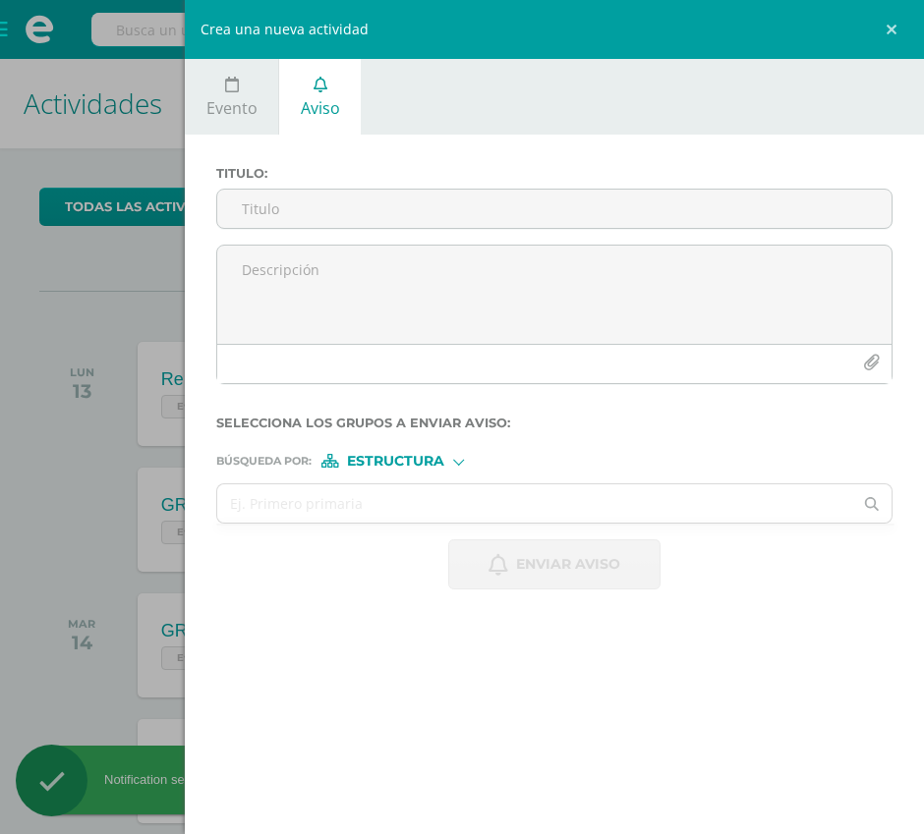
scroll to position [0, 0]
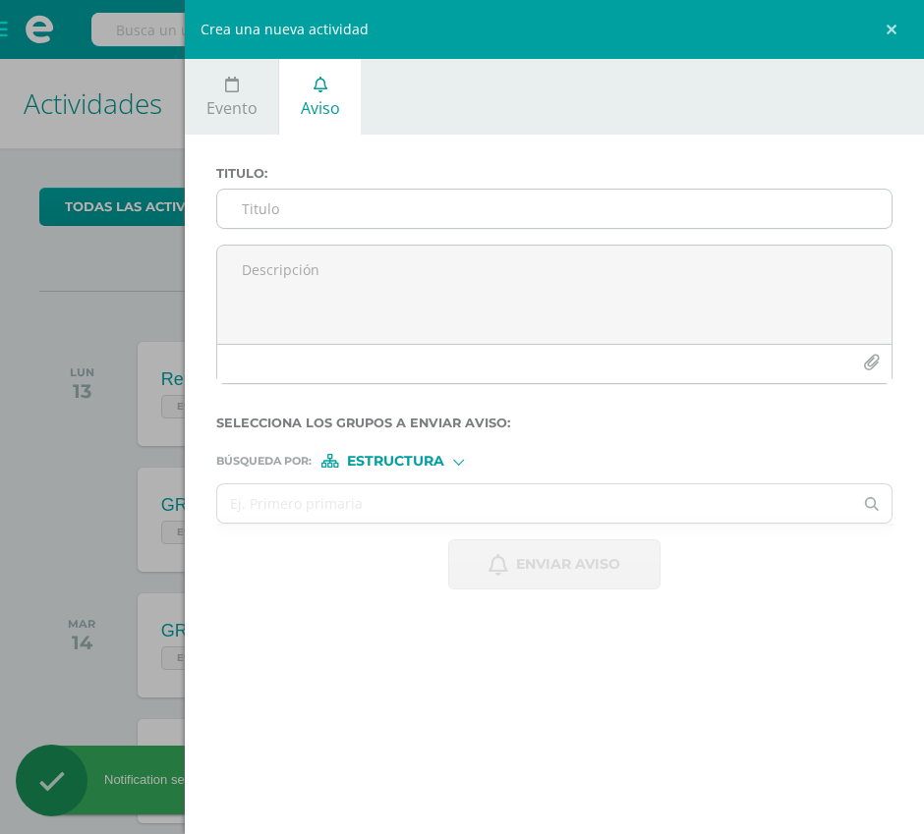
click at [328, 206] on input "Titulo :" at bounding box center [554, 209] width 674 height 38
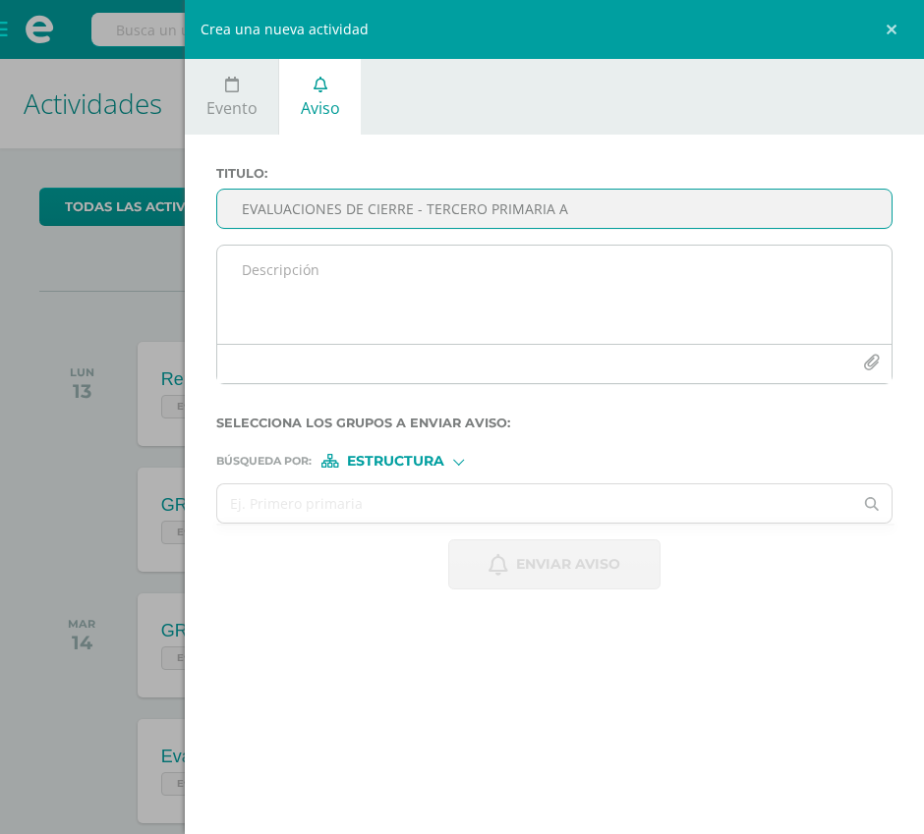
type input "EVALUACIONES DE CIERRE - TERCERO PRIMARIA A"
click at [307, 287] on textarea at bounding box center [554, 295] width 674 height 98
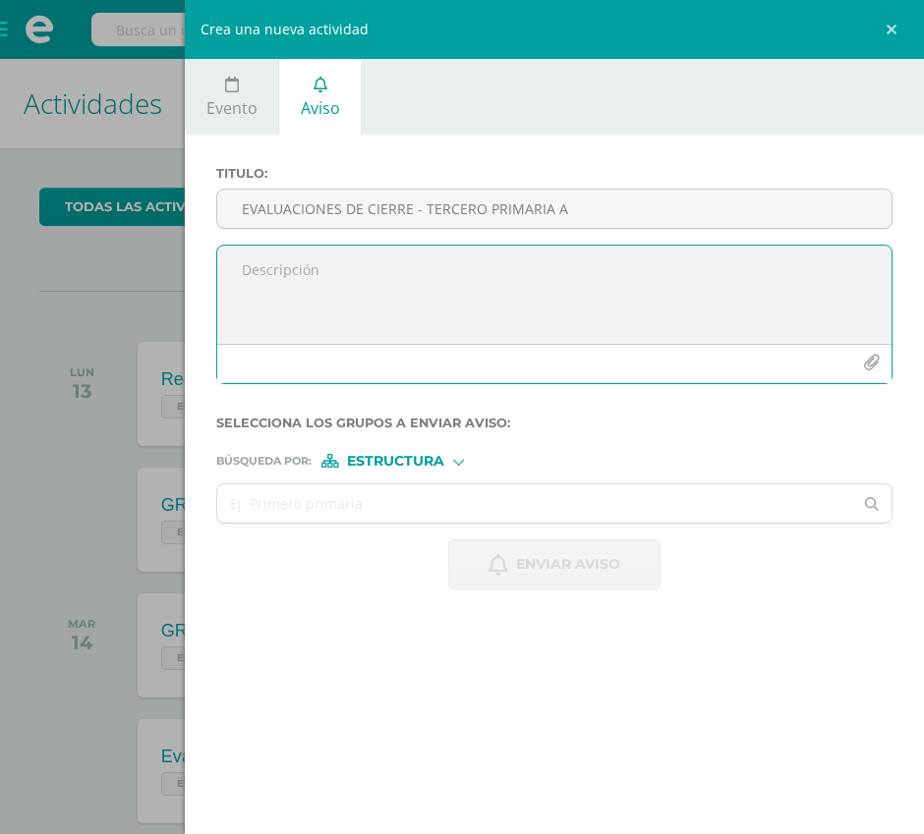
paste textarea "📢 EVALUACIONES DE CIERRE Queridos alumnos, les compartimos la programación para…"
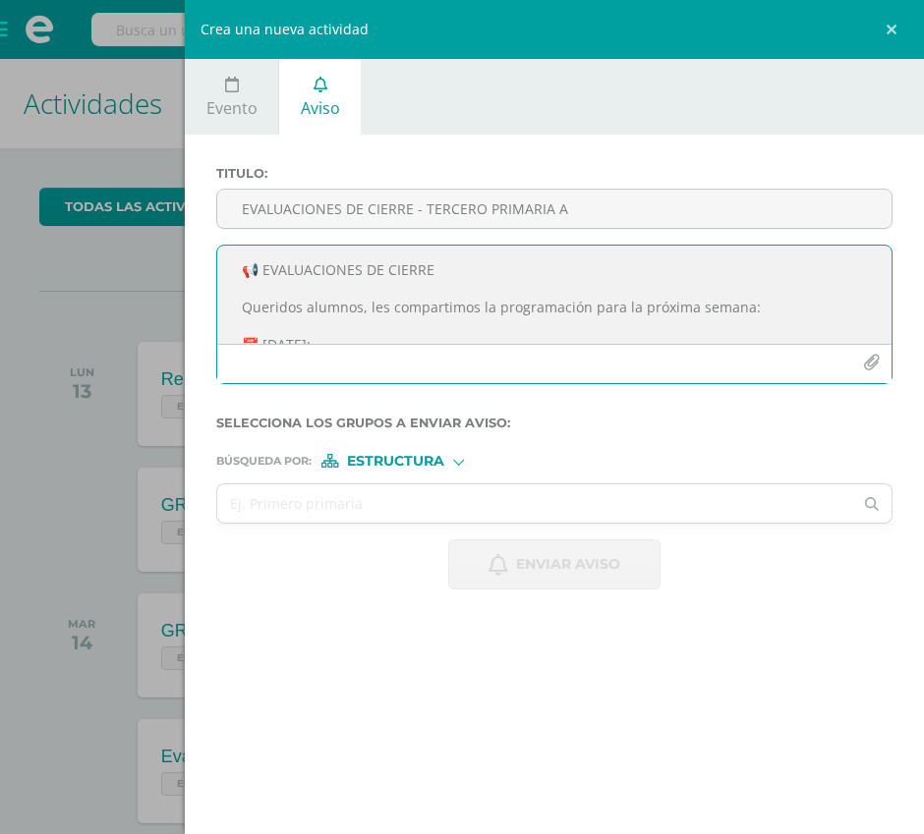
scroll to position [397, 0]
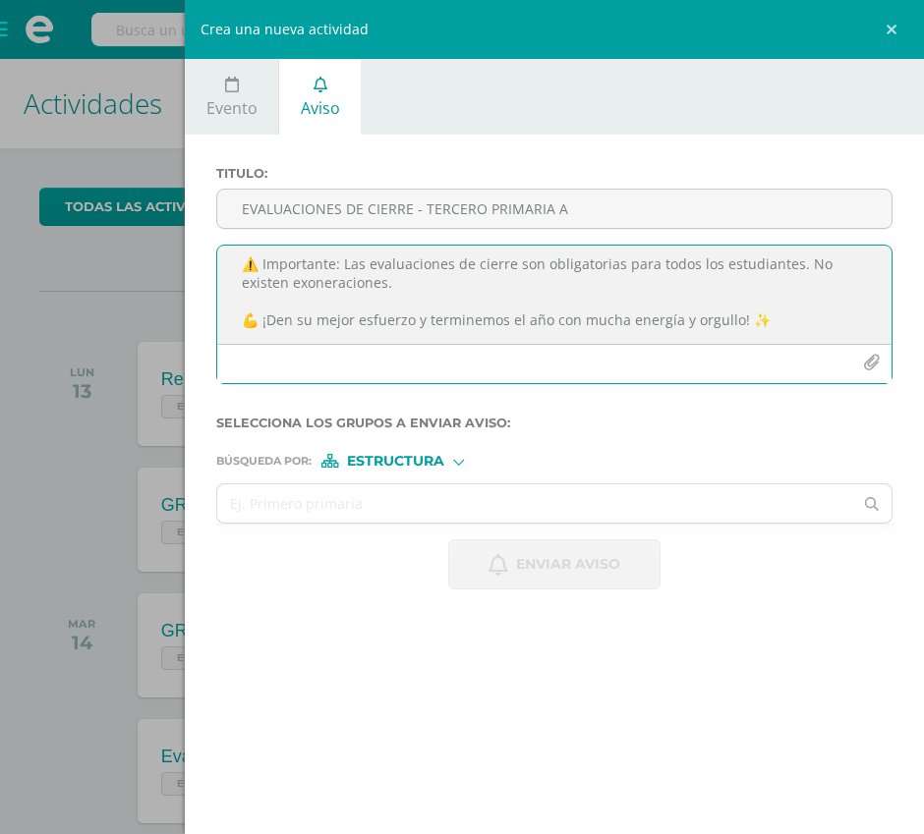
type textarea "📢 EVALUACIONES DE CIERRE Queridos alumnos, les compartimos la programación para…"
click at [878, 360] on icon "button" at bounding box center [871, 363] width 17 height 17
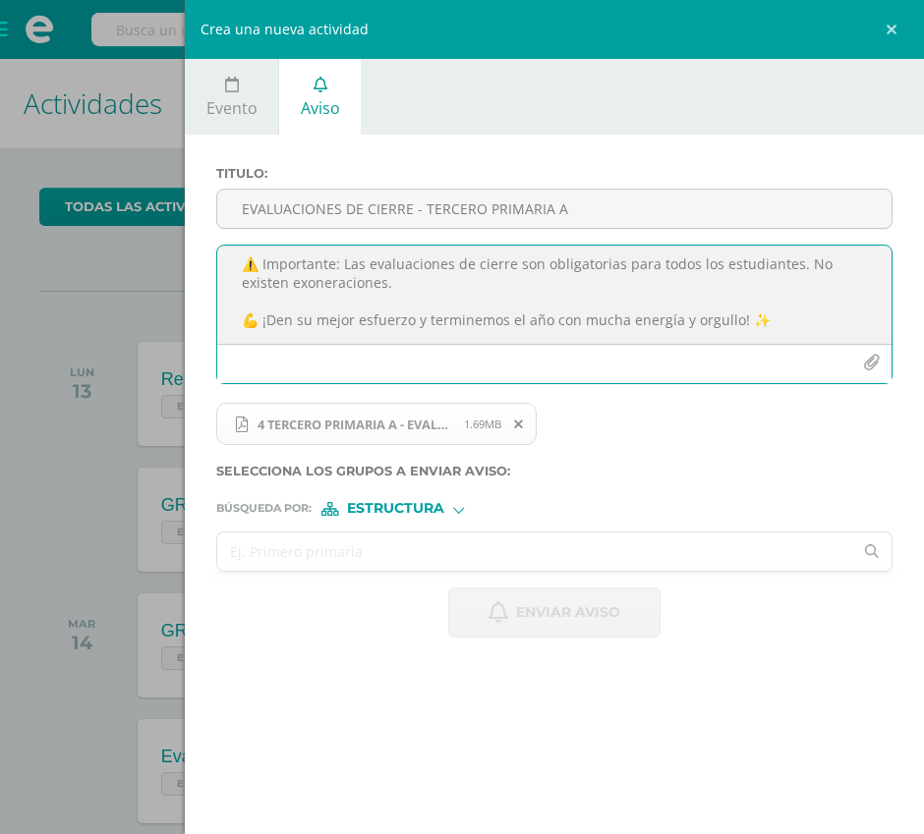
click at [421, 555] on input "text" at bounding box center [534, 552] width 635 height 38
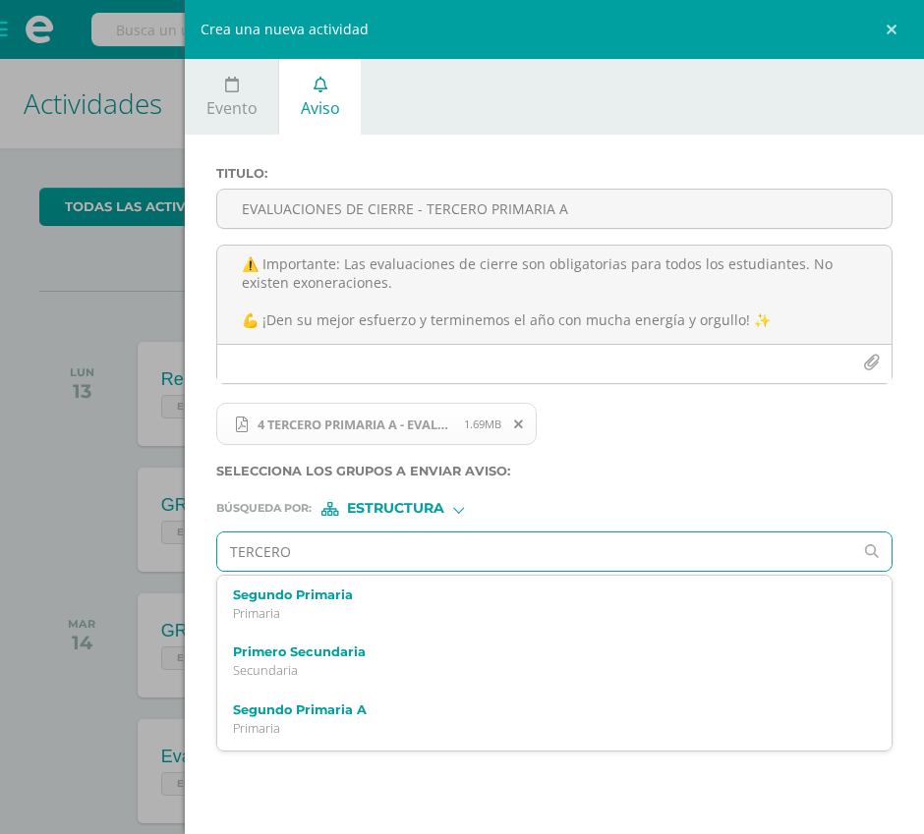
type input "TERCERO A"
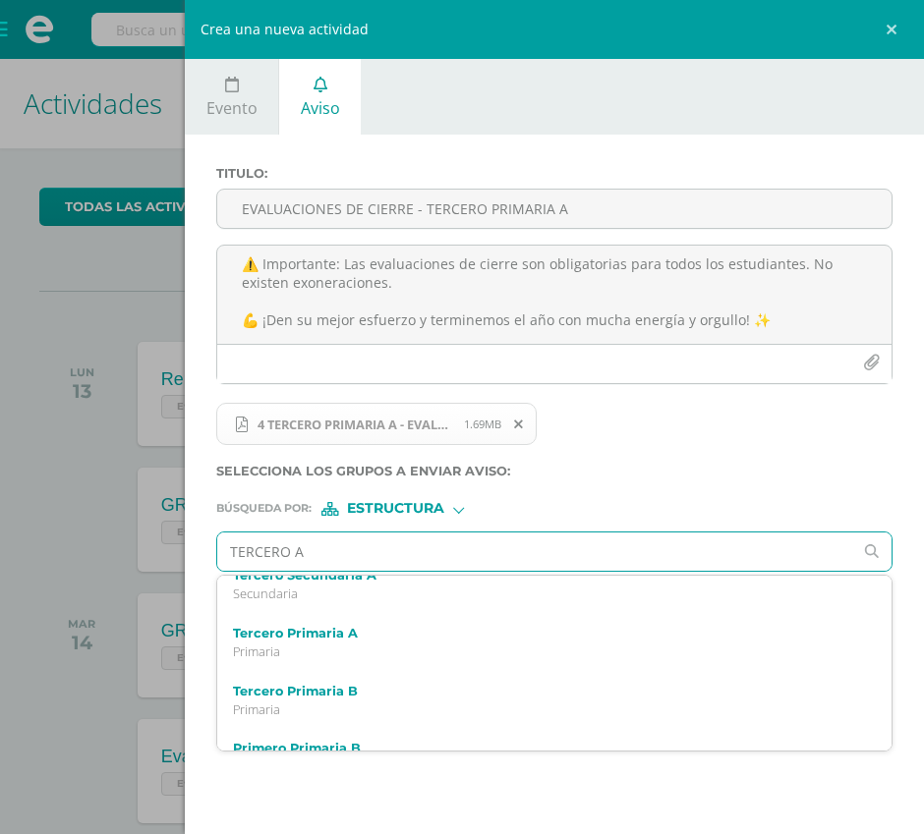
scroll to position [254, 0]
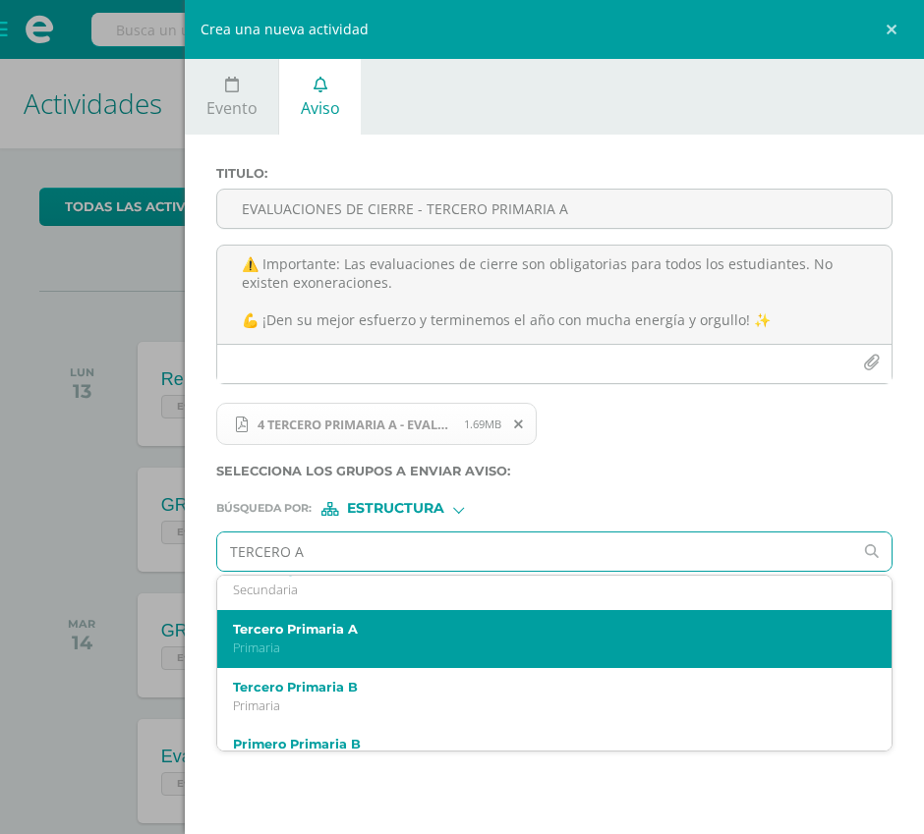
click at [318, 640] on p "Primaria" at bounding box center [540, 648] width 614 height 17
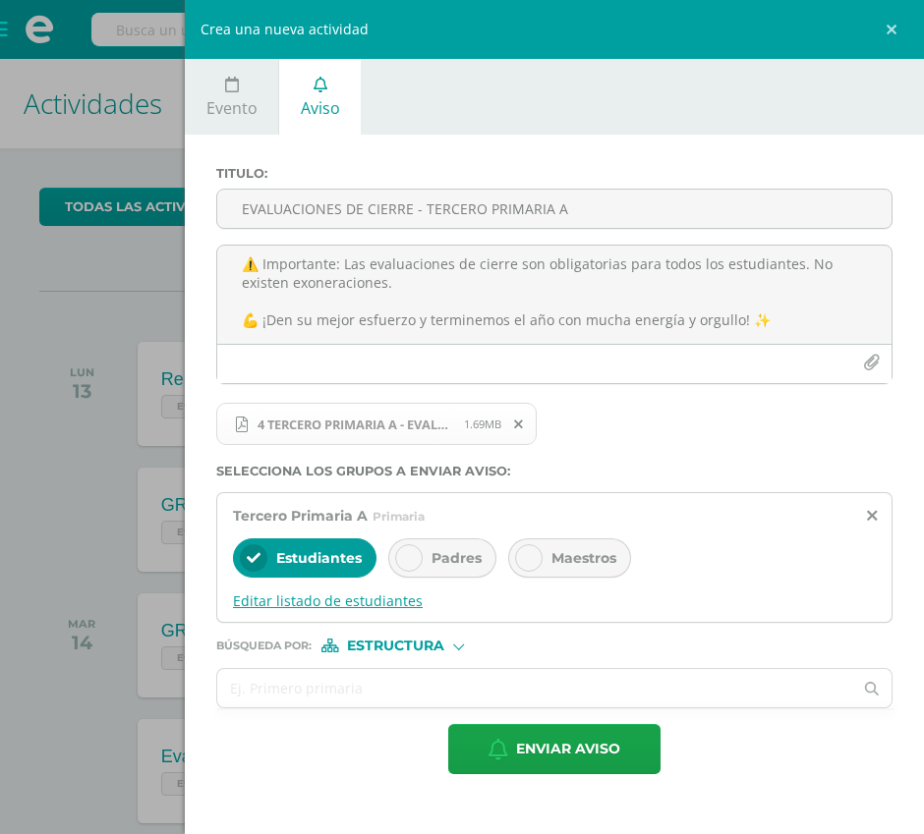
scroll to position [0, 0]
click at [443, 567] on div "Padres" at bounding box center [442, 558] width 108 height 39
click at [540, 558] on div at bounding box center [529, 558] width 28 height 28
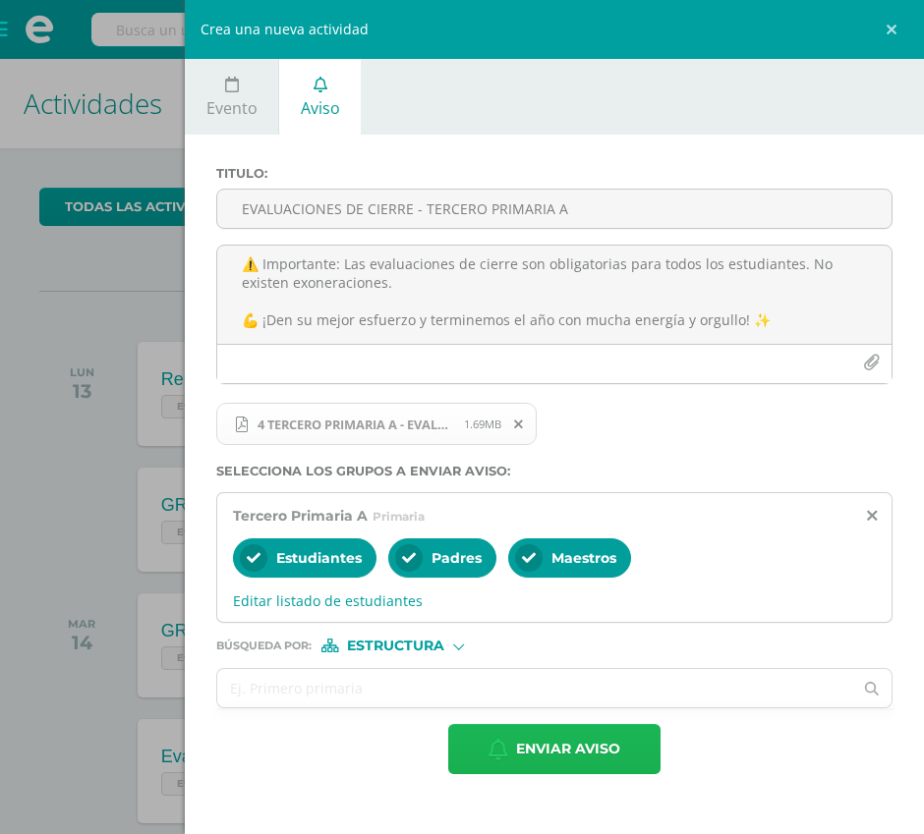
click at [497, 744] on icon "button" at bounding box center [498, 750] width 20 height 22
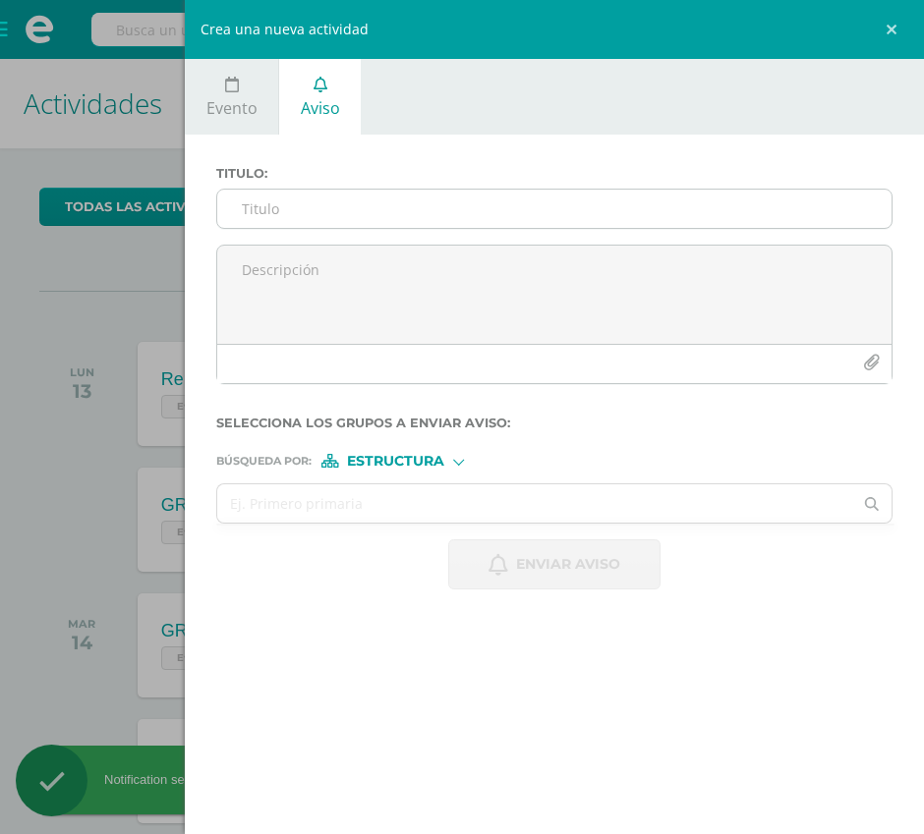
click at [334, 206] on input "Titulo :" at bounding box center [554, 209] width 674 height 38
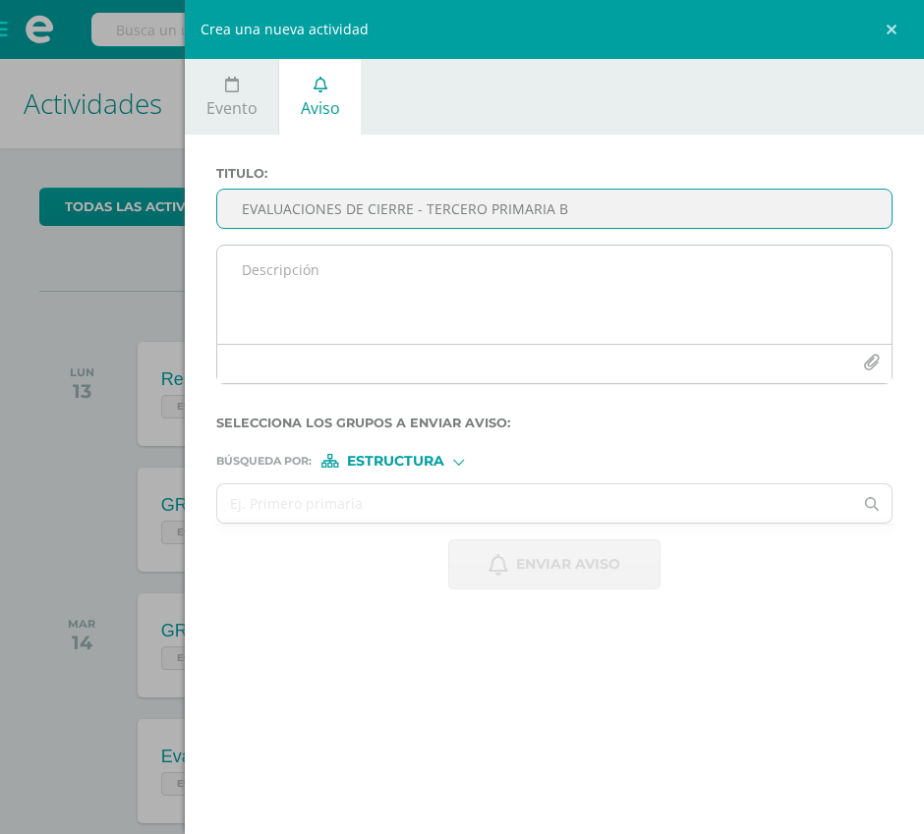
type input "EVALUACIONES DE CIERRE - TERCERO PRIMARIA B"
click at [358, 270] on textarea at bounding box center [554, 295] width 674 height 98
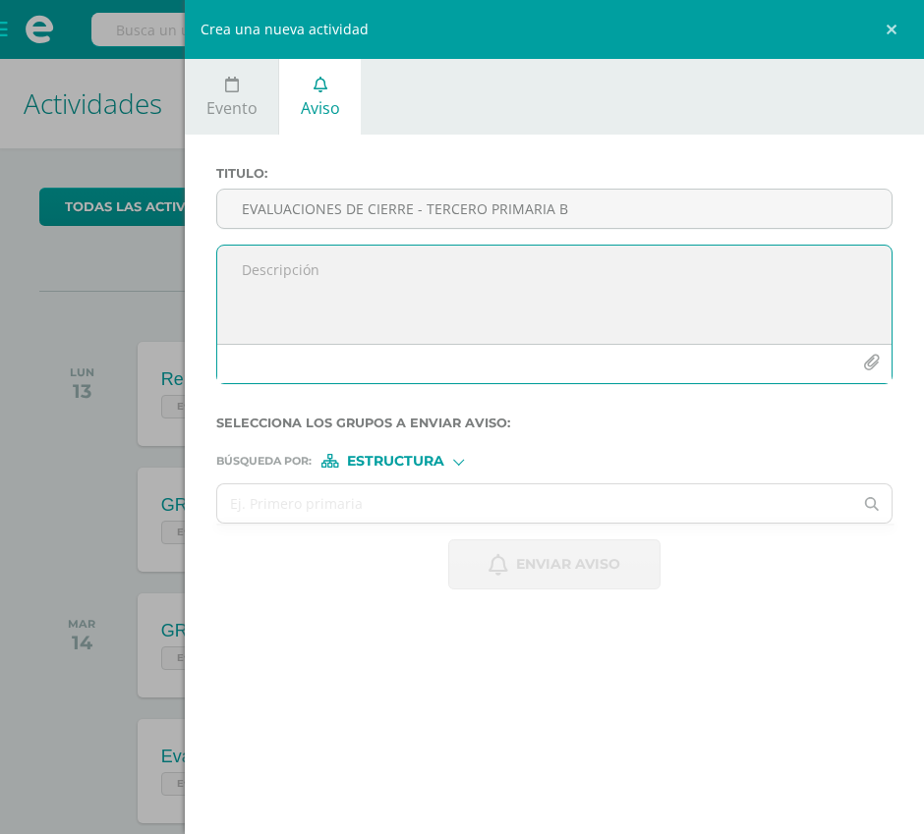
paste textarea "📢 EVALUACIONES DE CIERRE Queridos alumnos, les compartimos la programación para…"
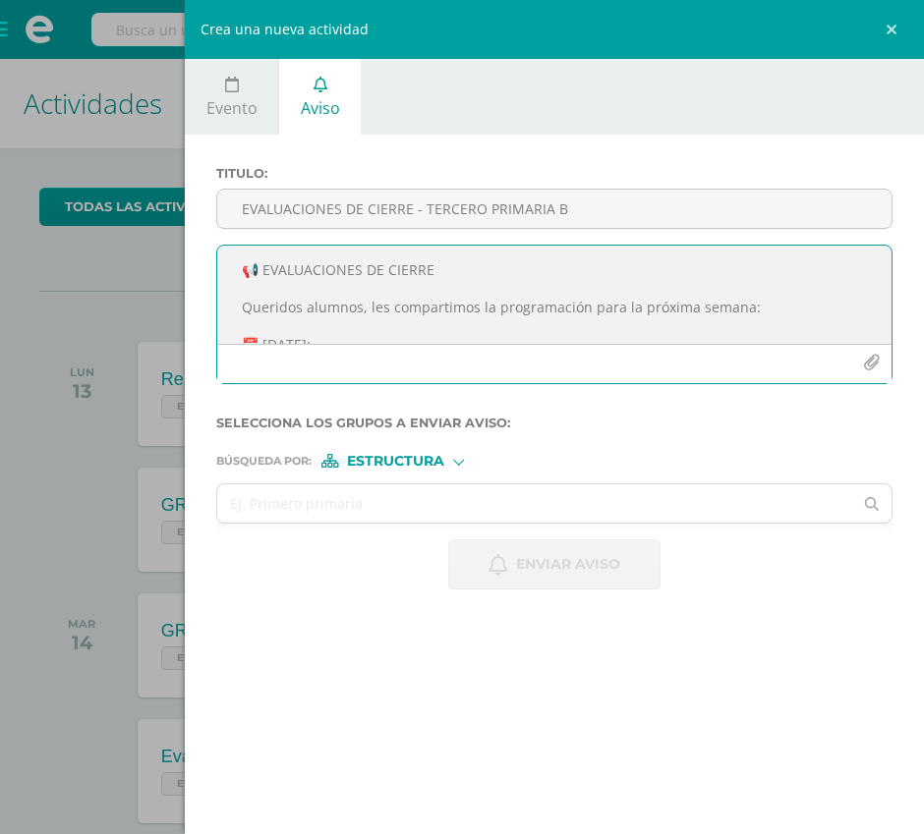
scroll to position [397, 0]
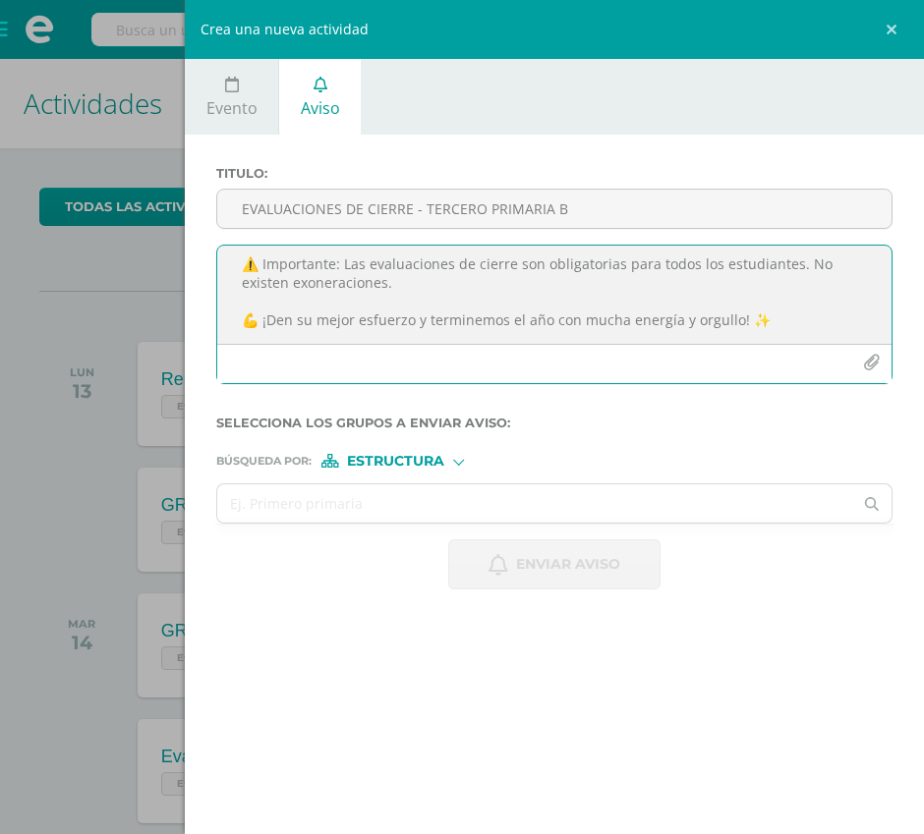
type textarea "📢 EVALUACIONES DE CIERRE Queridos alumnos, les compartimos la programación para…"
click at [882, 366] on button "button" at bounding box center [871, 363] width 38 height 38
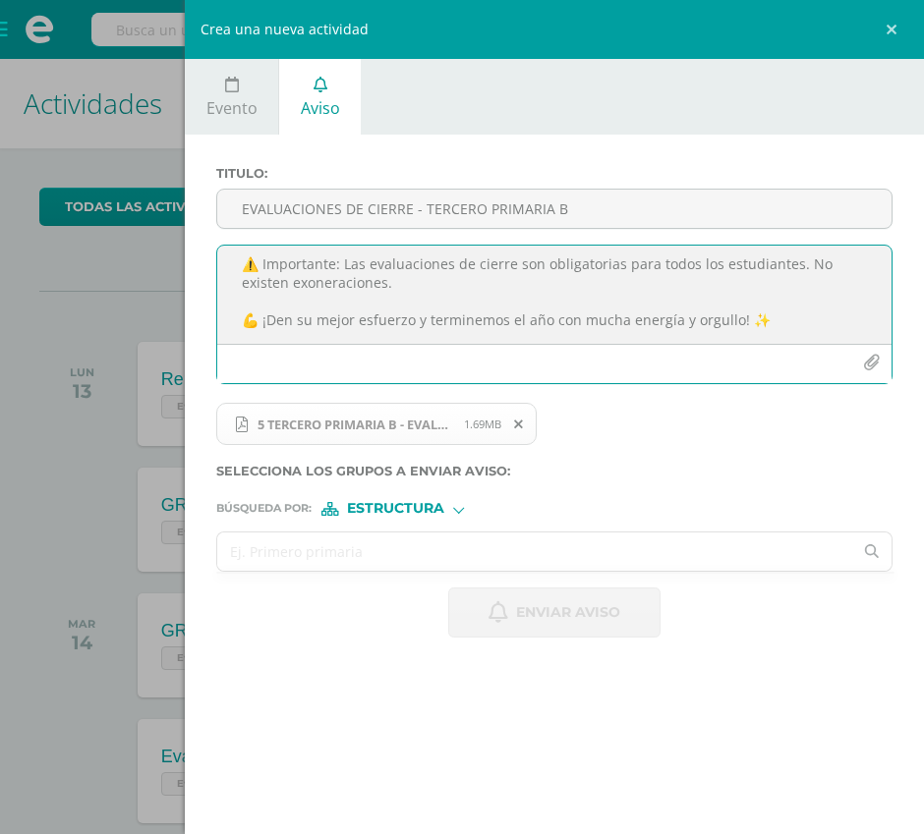
click at [320, 561] on input "text" at bounding box center [534, 552] width 635 height 38
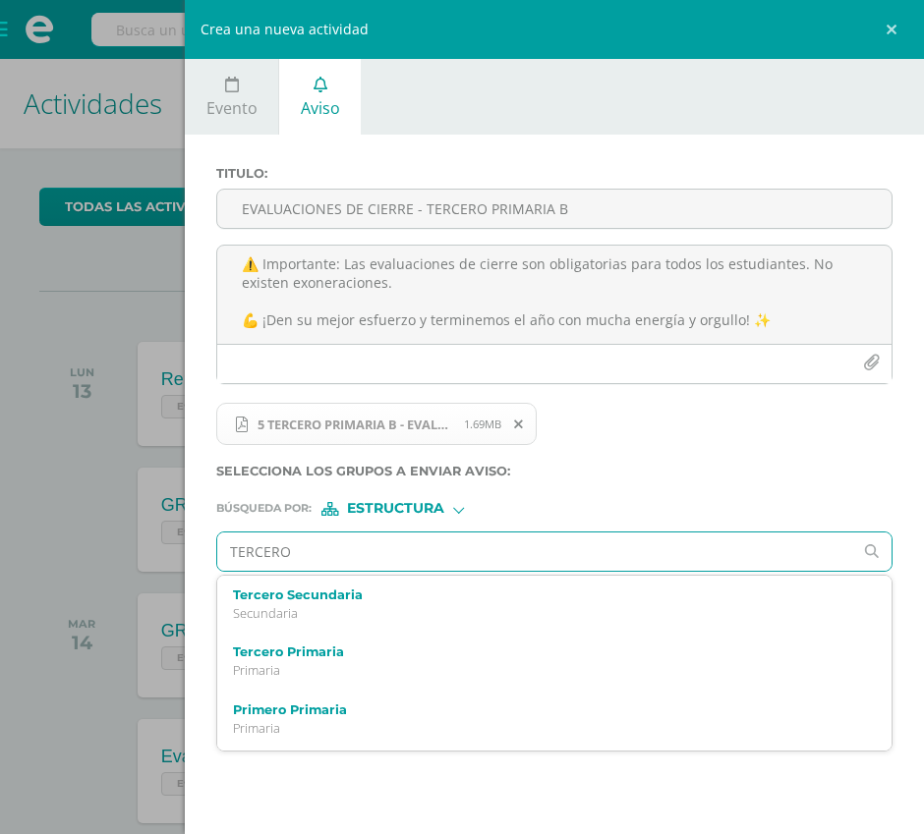
type input "TERCERO B"
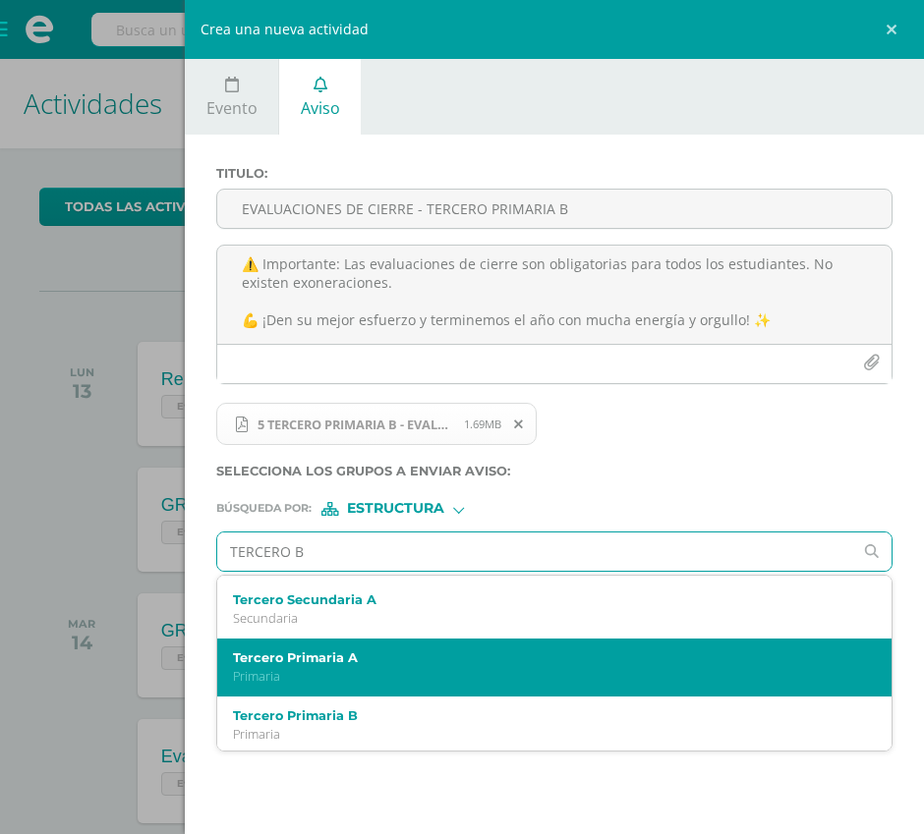
scroll to position [262, 0]
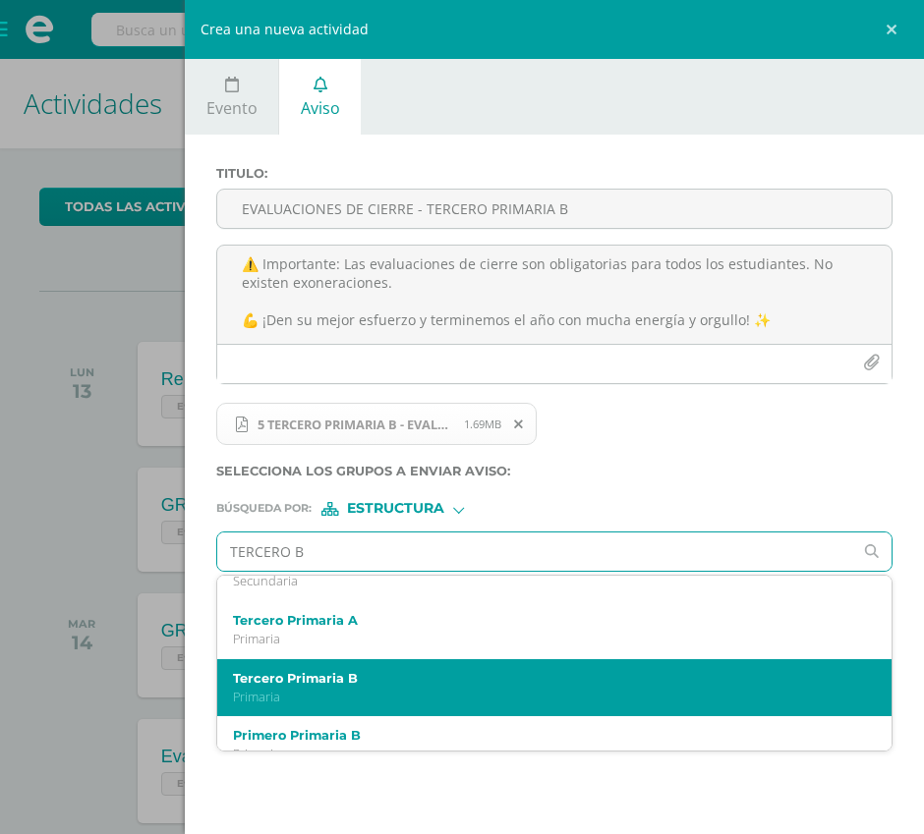
click at [334, 691] on p "Primaria" at bounding box center [540, 697] width 614 height 17
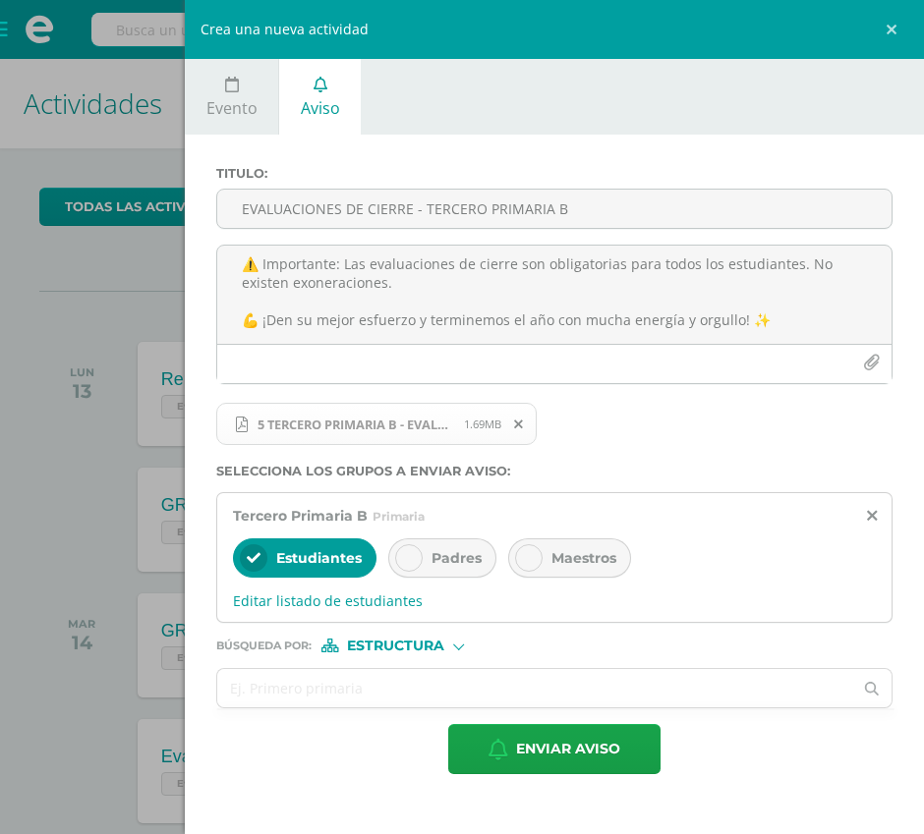
drag, startPoint x: 457, startPoint y: 569, endPoint x: 556, endPoint y: 548, distance: 101.4
click at [457, 568] on div "Padres" at bounding box center [442, 558] width 108 height 39
click at [556, 549] on span "Maestros" at bounding box center [583, 558] width 65 height 18
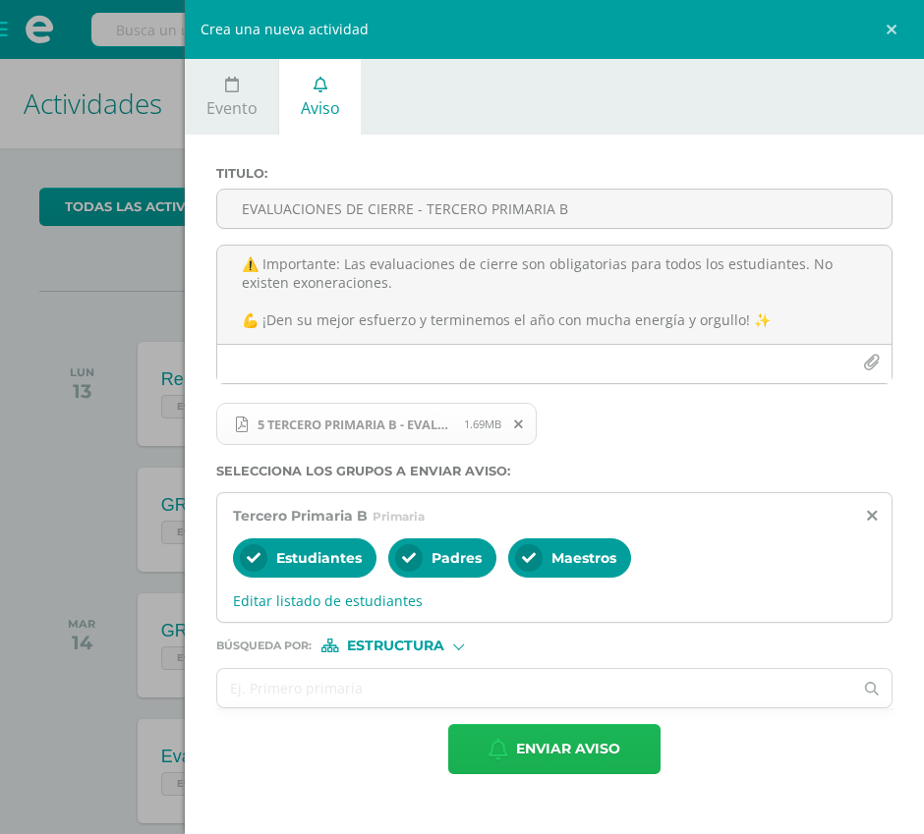
click at [525, 741] on span "Enviar aviso" at bounding box center [568, 749] width 104 height 48
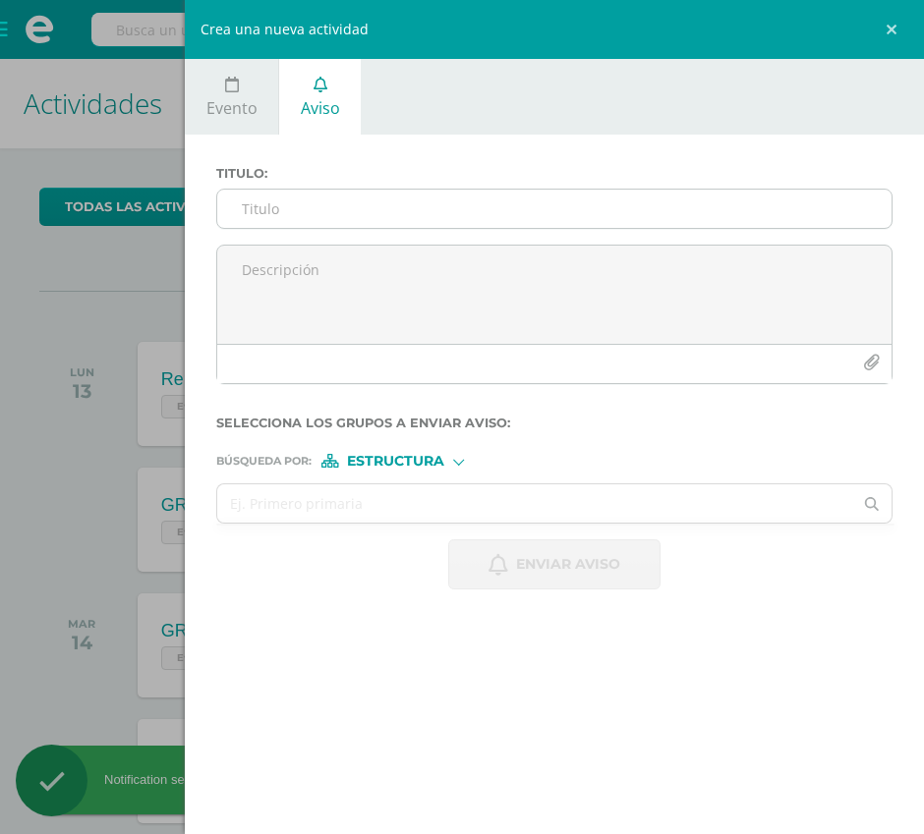
click at [290, 199] on input "Titulo :" at bounding box center [554, 209] width 674 height 38
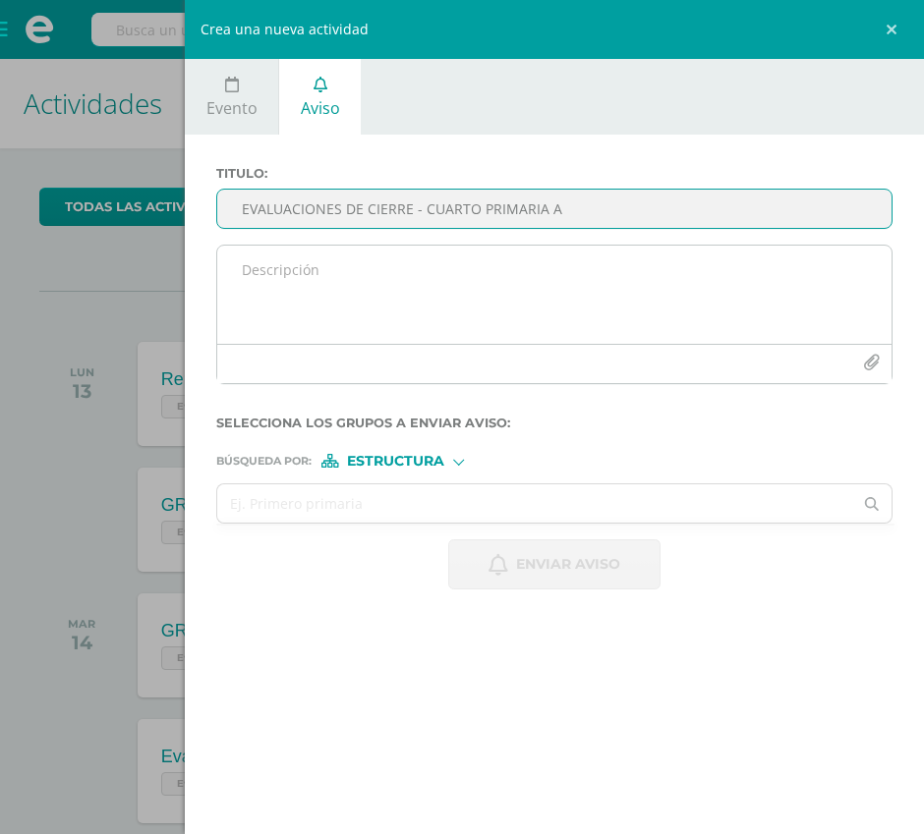
type input "EVALUACIONES DE CIERRE - CUARTO PRIMARIA A"
click at [313, 284] on textarea at bounding box center [554, 295] width 674 height 98
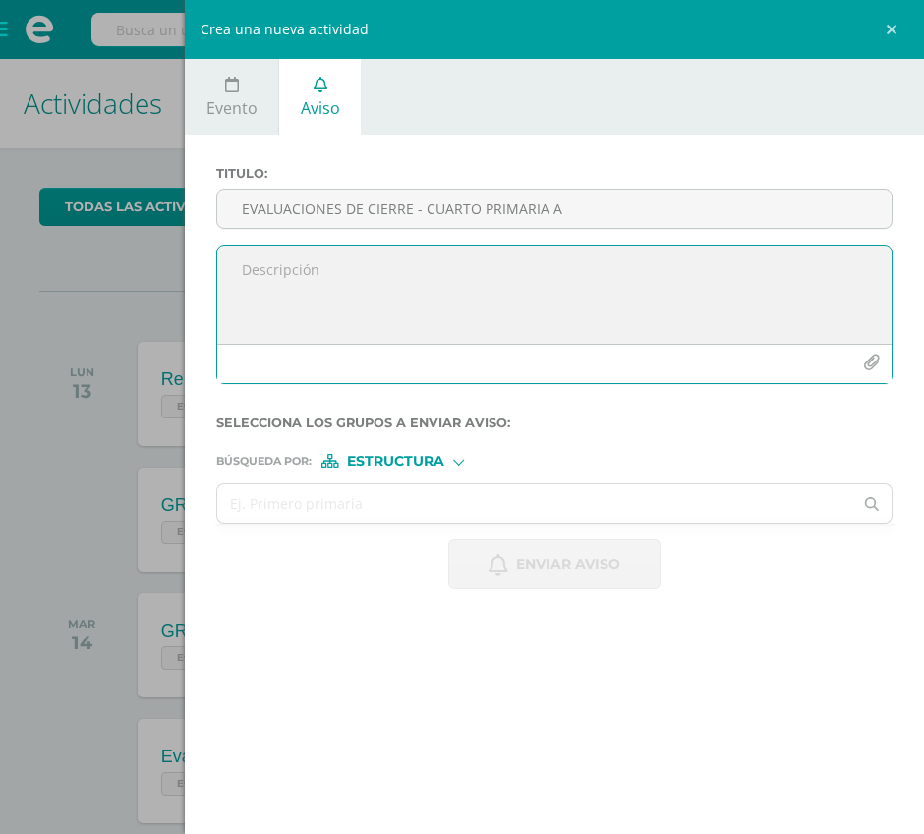
paste textarea "📢 EVALUACIONES DE CIERRE Queridos alumnos, les compartimos la programación para…"
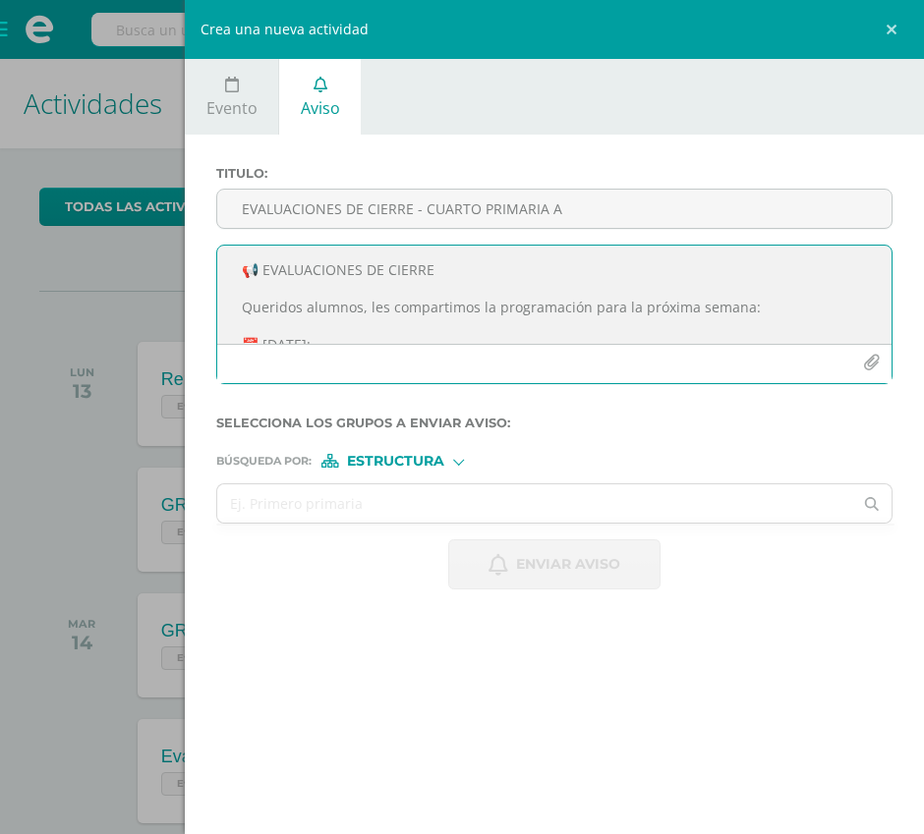
scroll to position [397, 0]
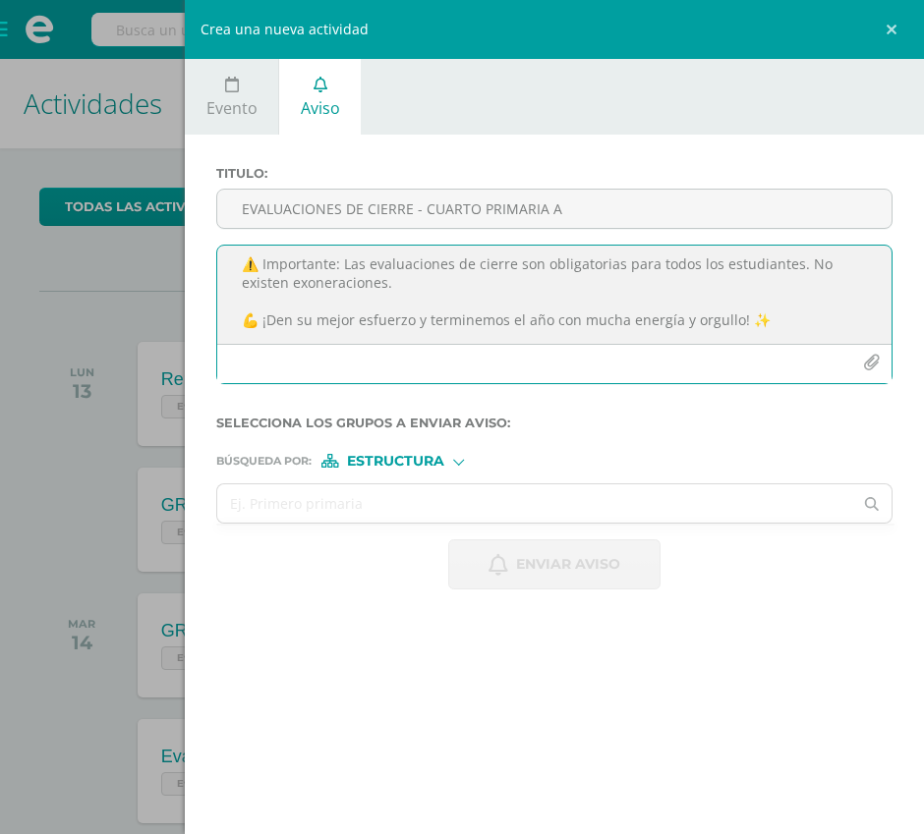
type textarea "📢 EVALUACIONES DE CIERRE Queridos alumnos, les compartimos la programación para…"
click at [866, 365] on icon "button" at bounding box center [871, 363] width 17 height 17
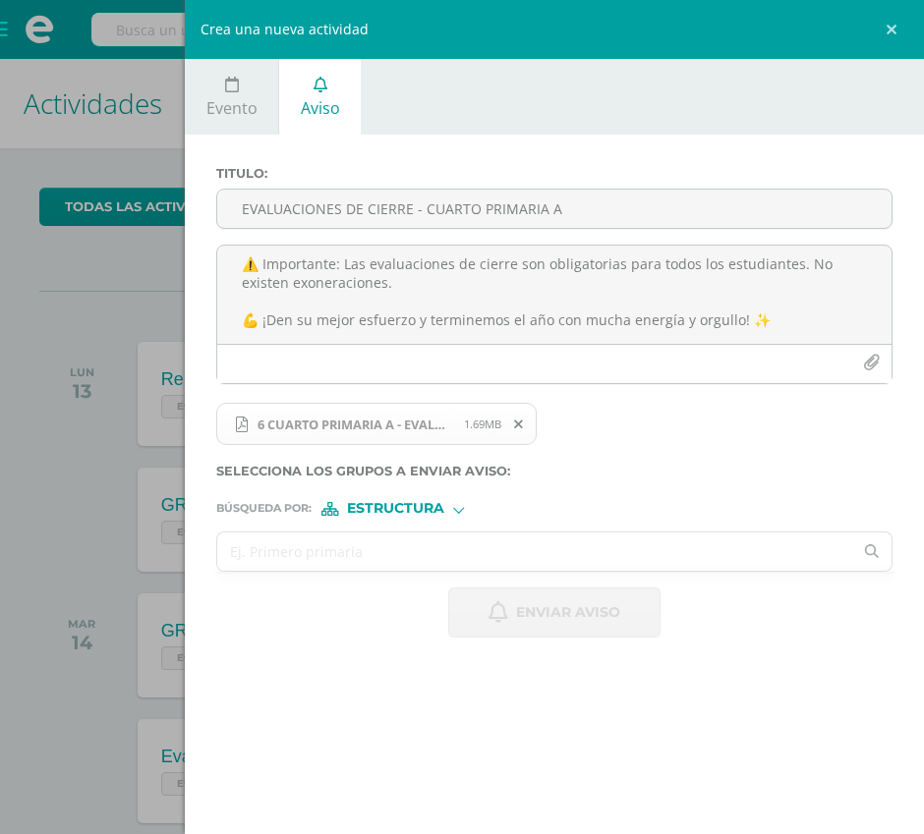
click at [340, 548] on input "text" at bounding box center [534, 552] width 635 height 38
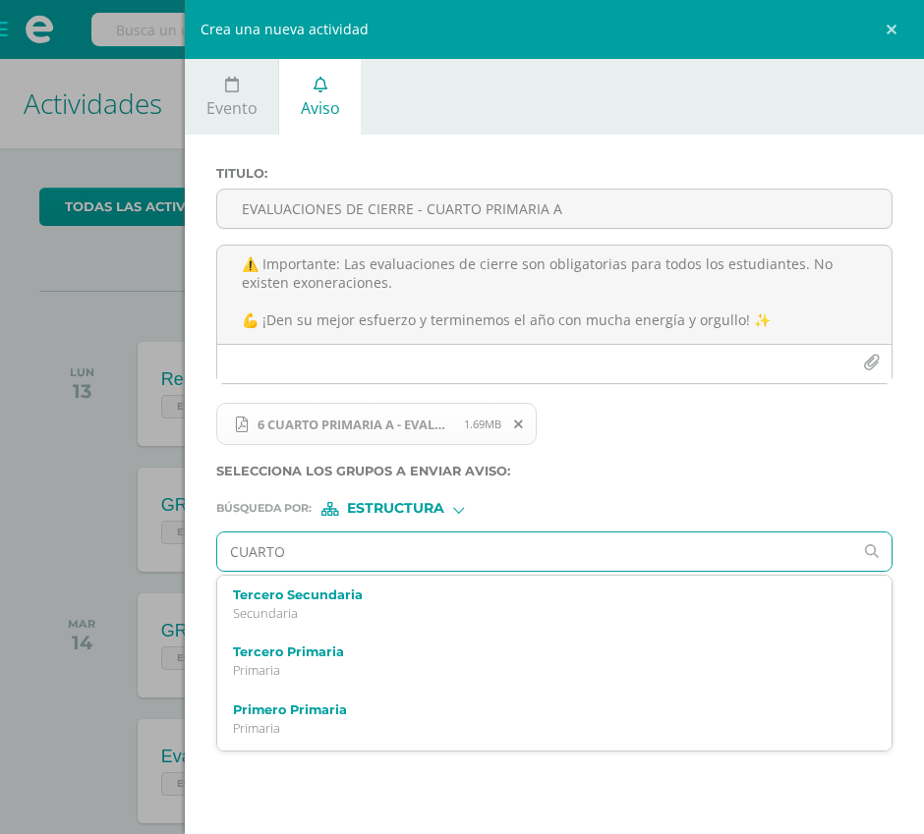
type input "CUARTO A"
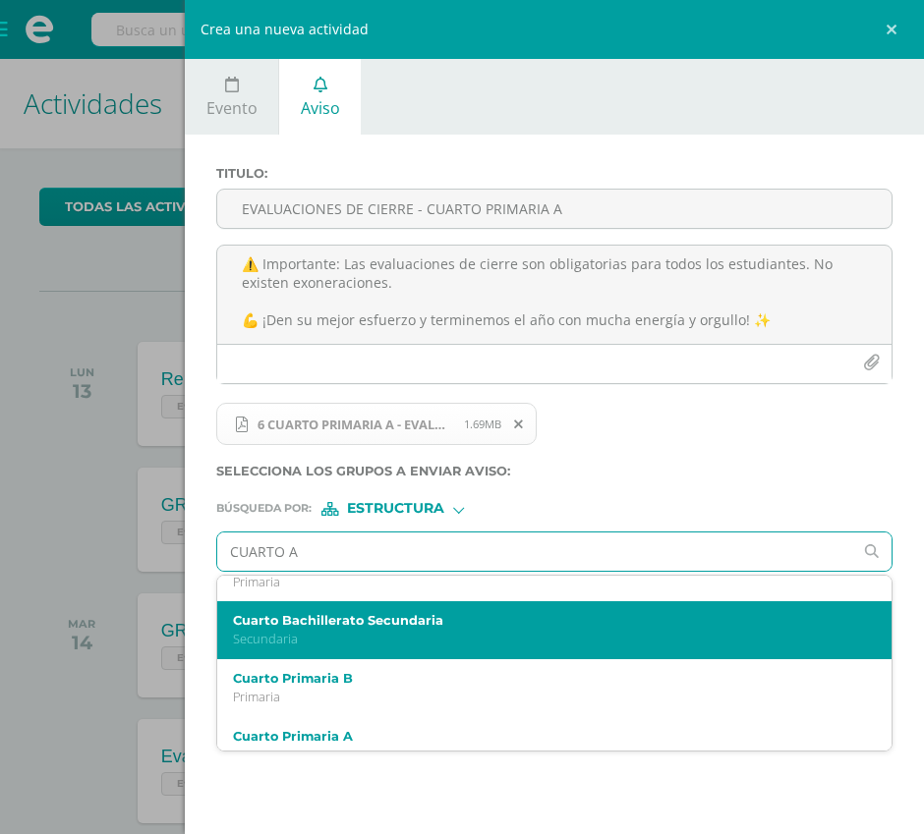
scroll to position [65, 0]
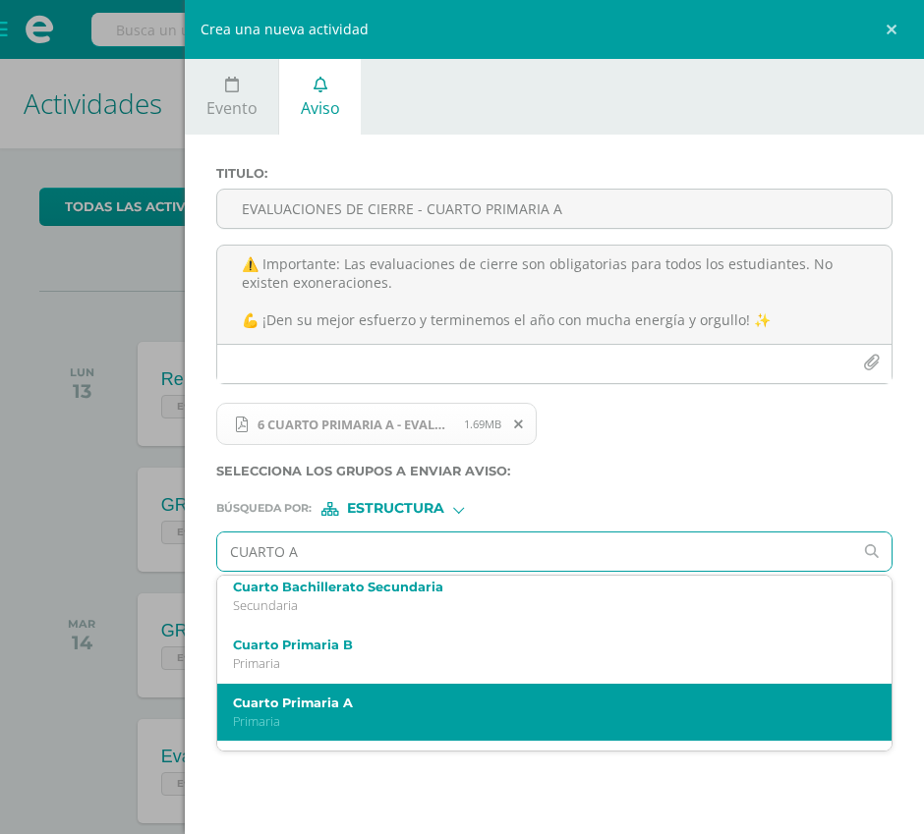
click at [307, 701] on label "Cuarto Primaria A" at bounding box center [540, 703] width 614 height 15
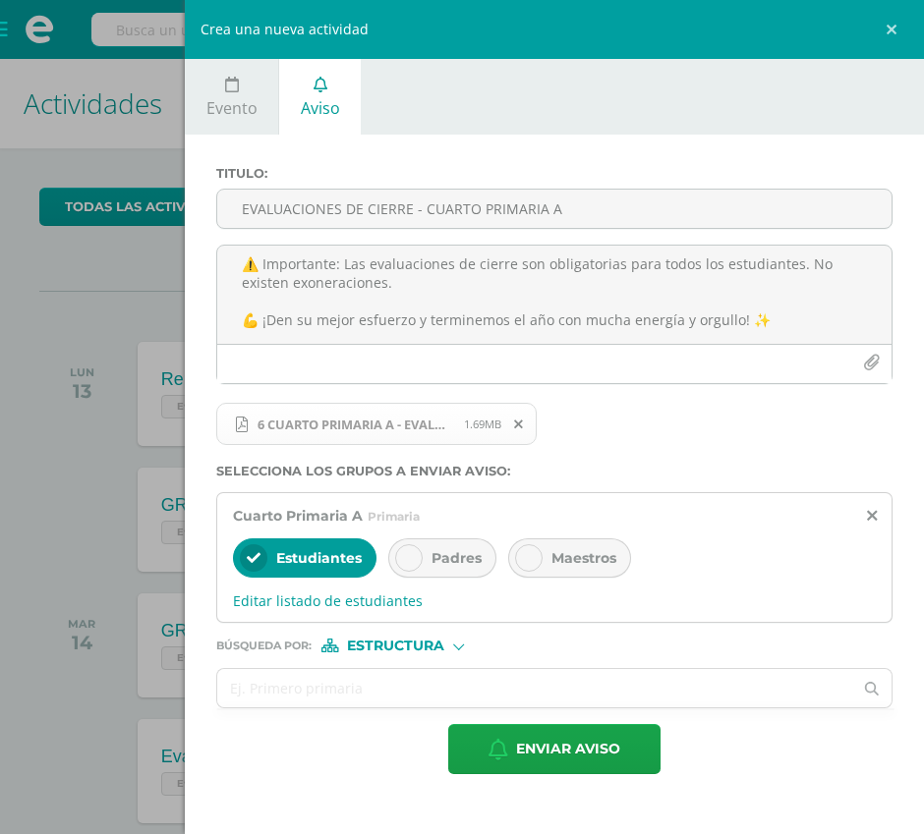
click at [450, 565] on span "Padres" at bounding box center [456, 558] width 50 height 18
click at [530, 564] on div at bounding box center [529, 558] width 28 height 28
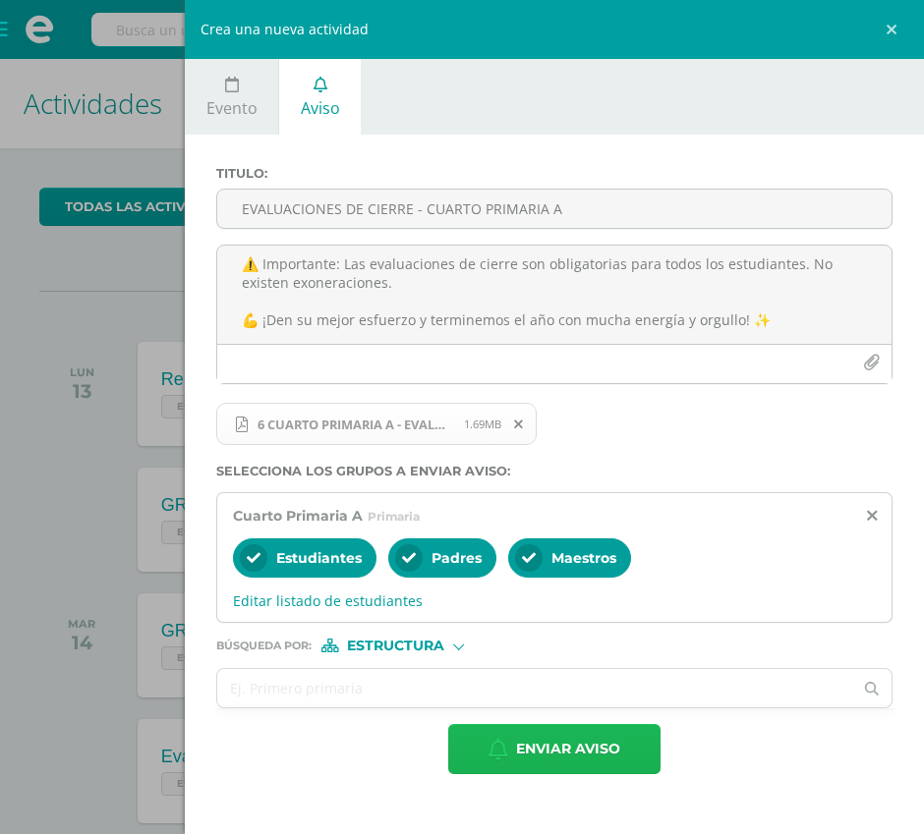
click at [557, 751] on span "Enviar aviso" at bounding box center [568, 749] width 104 height 48
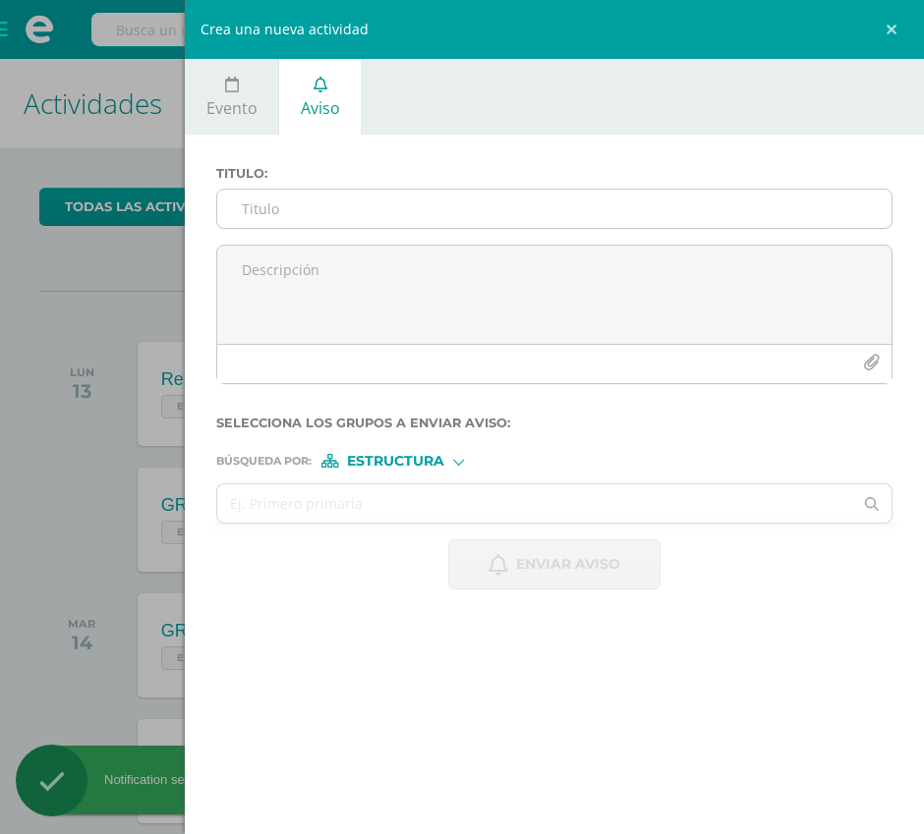
click at [347, 226] on input "Titulo :" at bounding box center [554, 209] width 674 height 38
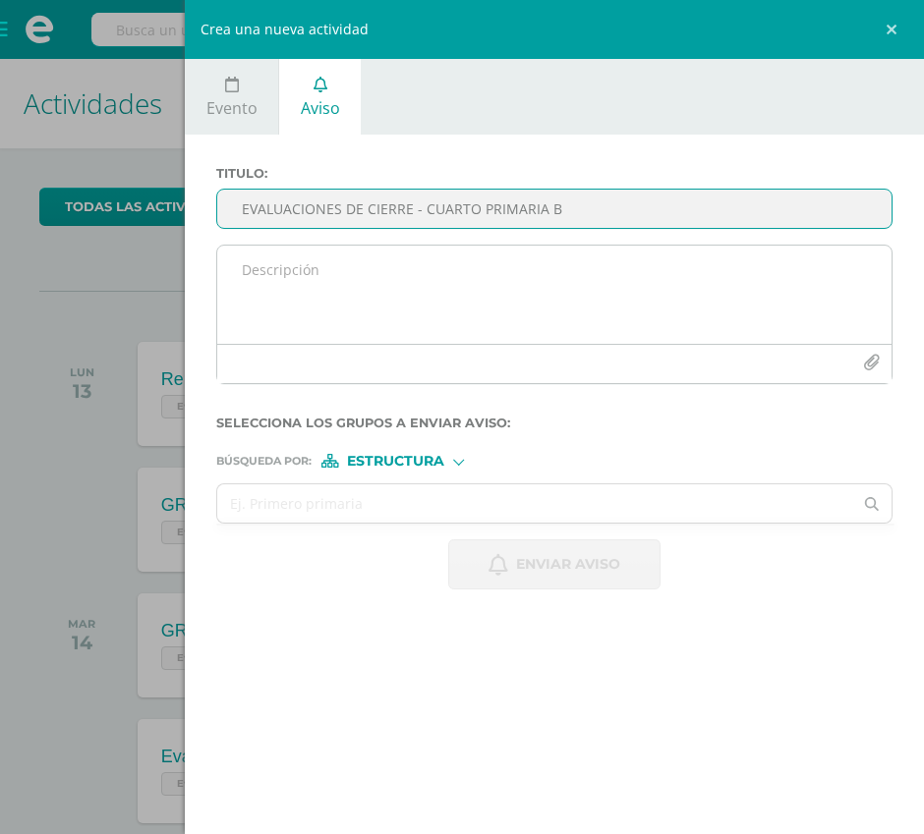
type input "EVALUACIONES DE CIERRE - CUARTO PRIMARIA B"
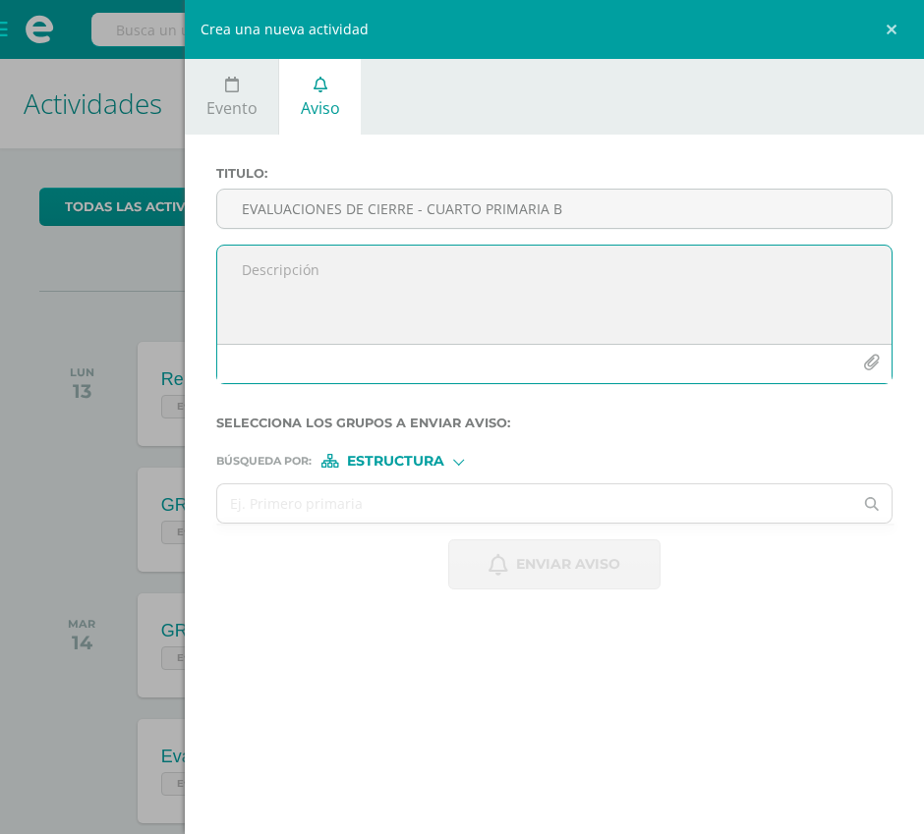
click at [258, 291] on textarea at bounding box center [554, 295] width 674 height 98
paste textarea "📢 EVALUACIONES DE CIERRE Queridos alumnos, les compartimos la programación para…"
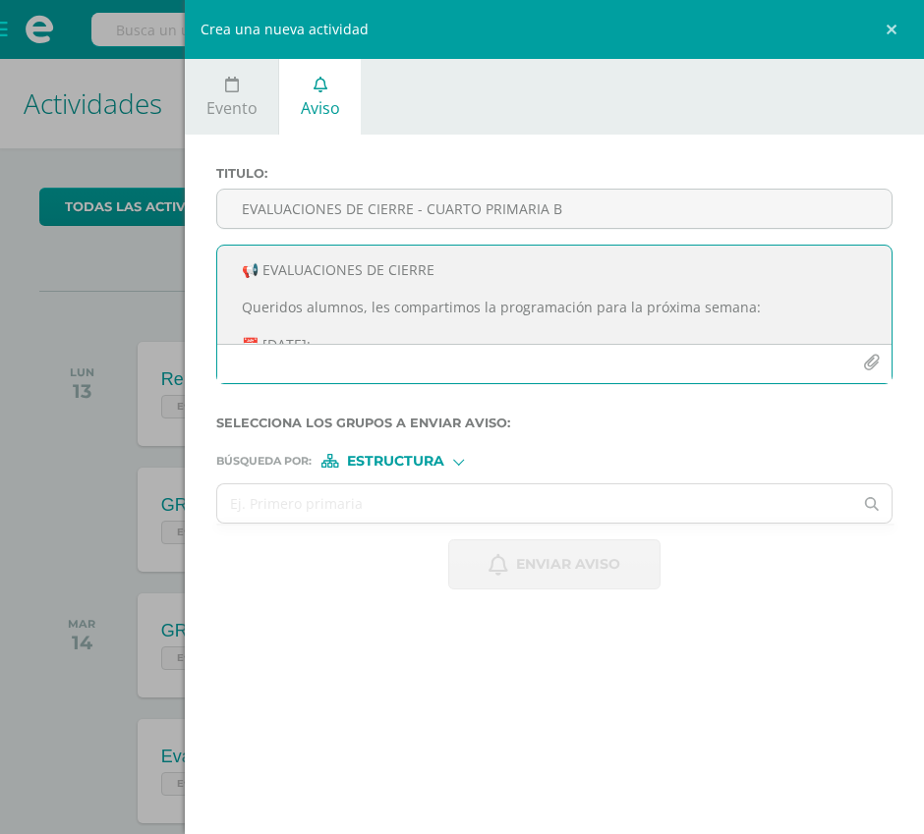
scroll to position [397, 0]
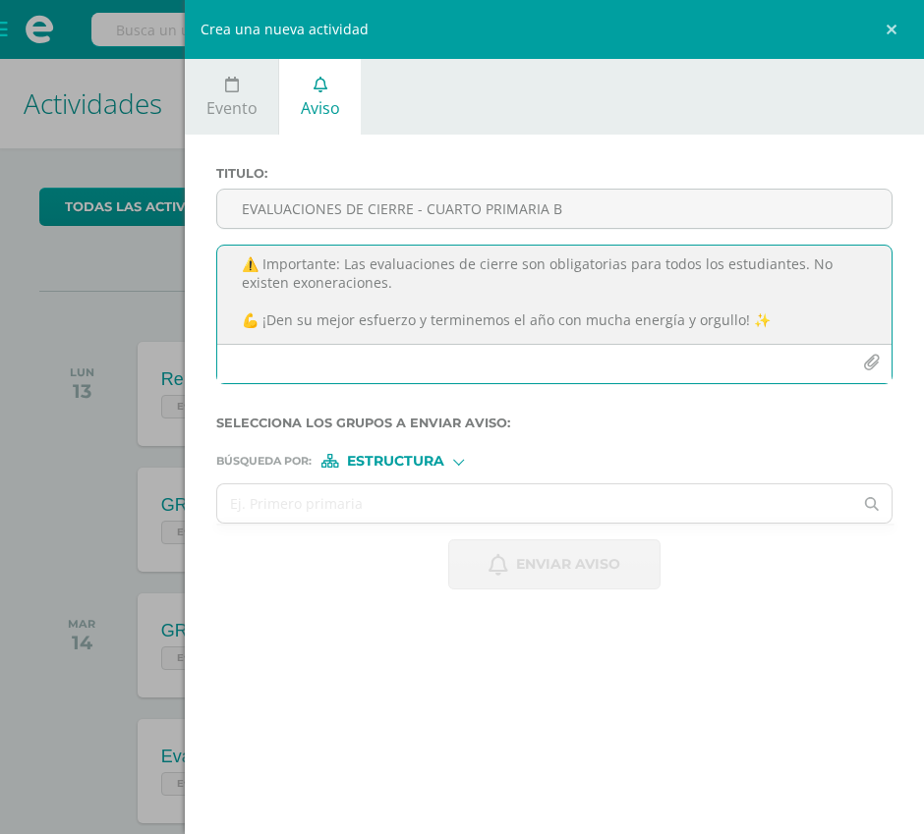
type textarea "📢 EVALUACIONES DE CIERRE Queridos alumnos, les compartimos la programación para…"
click at [861, 356] on button "button" at bounding box center [871, 363] width 38 height 38
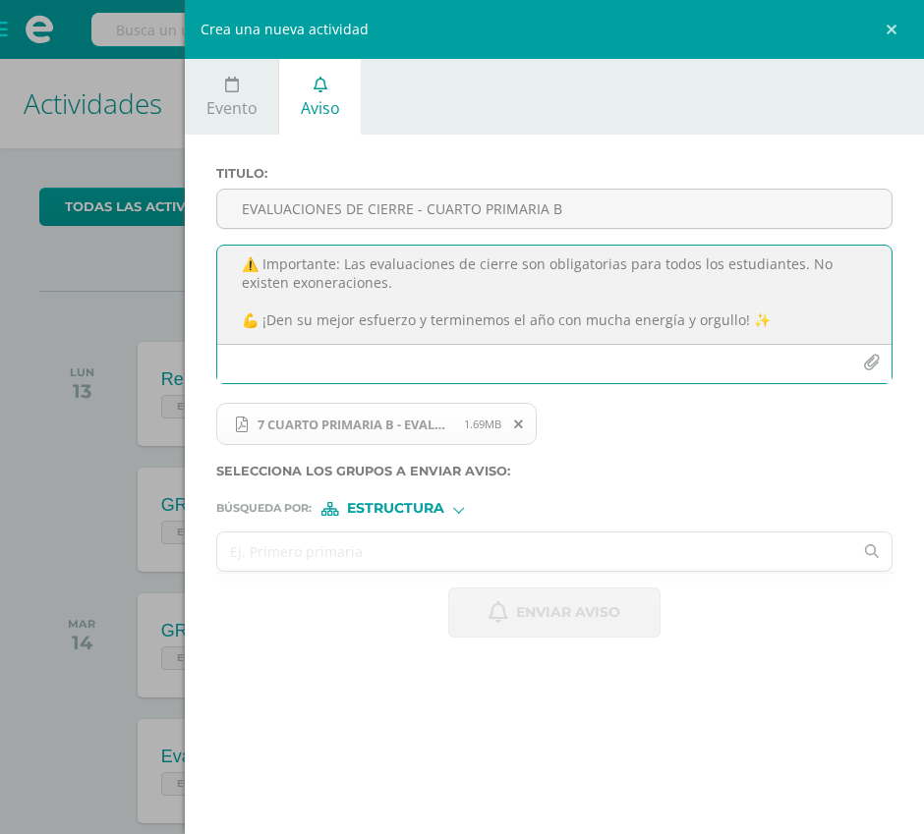
click at [310, 540] on input "text" at bounding box center [534, 552] width 635 height 38
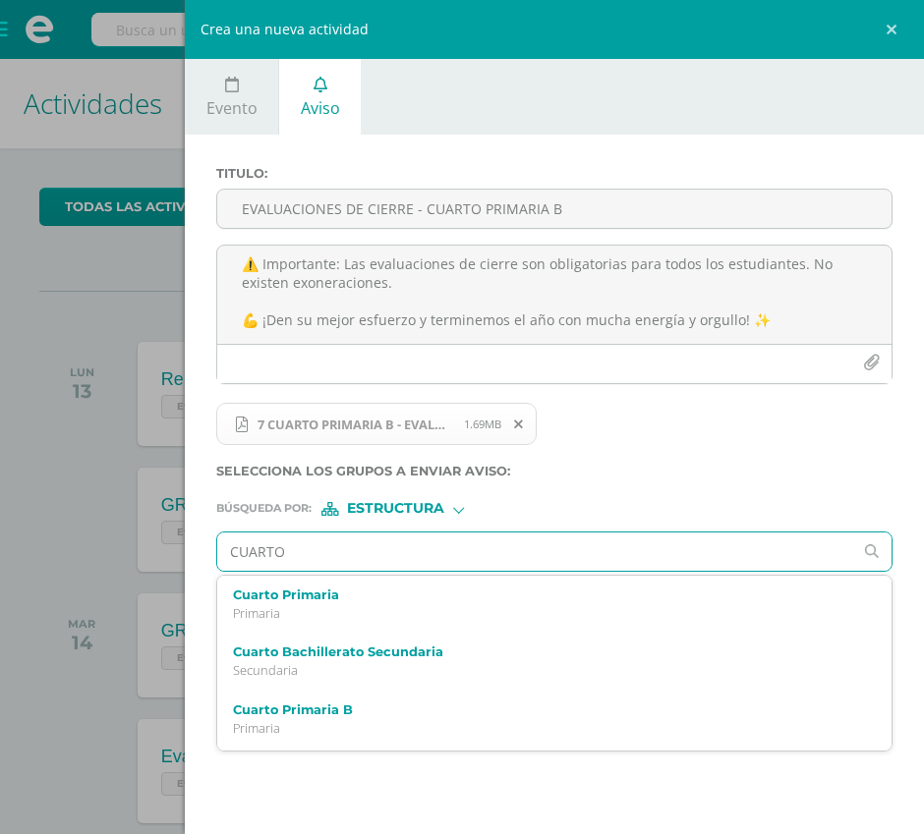
type input "CUARTO B"
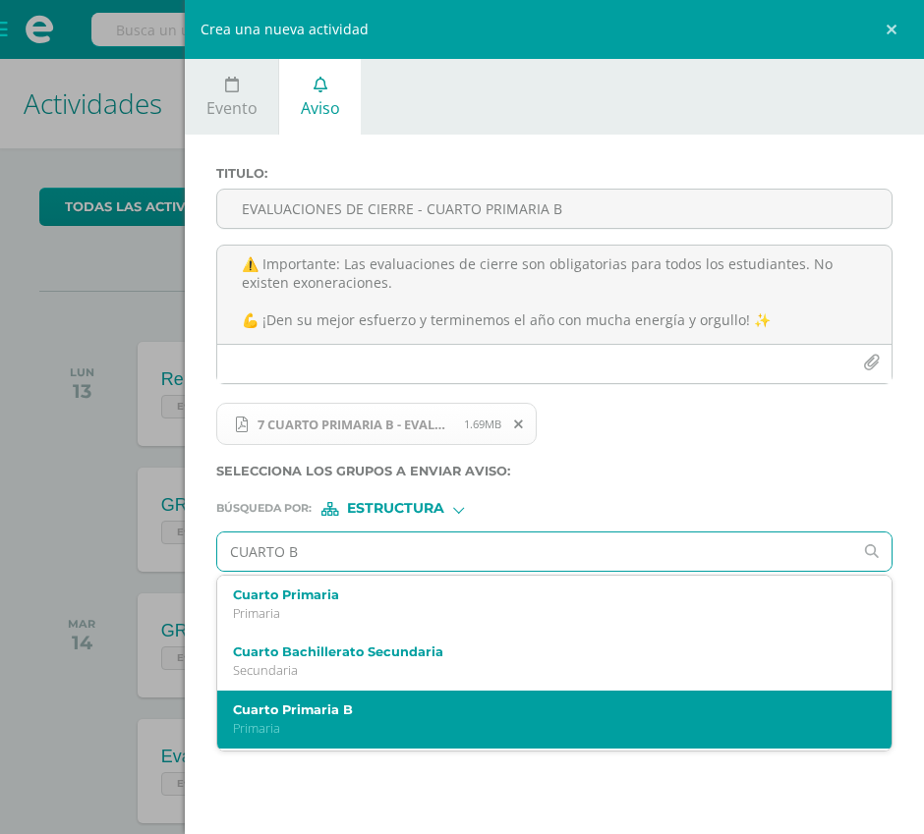
click at [314, 710] on label "Cuarto Primaria B" at bounding box center [540, 710] width 614 height 15
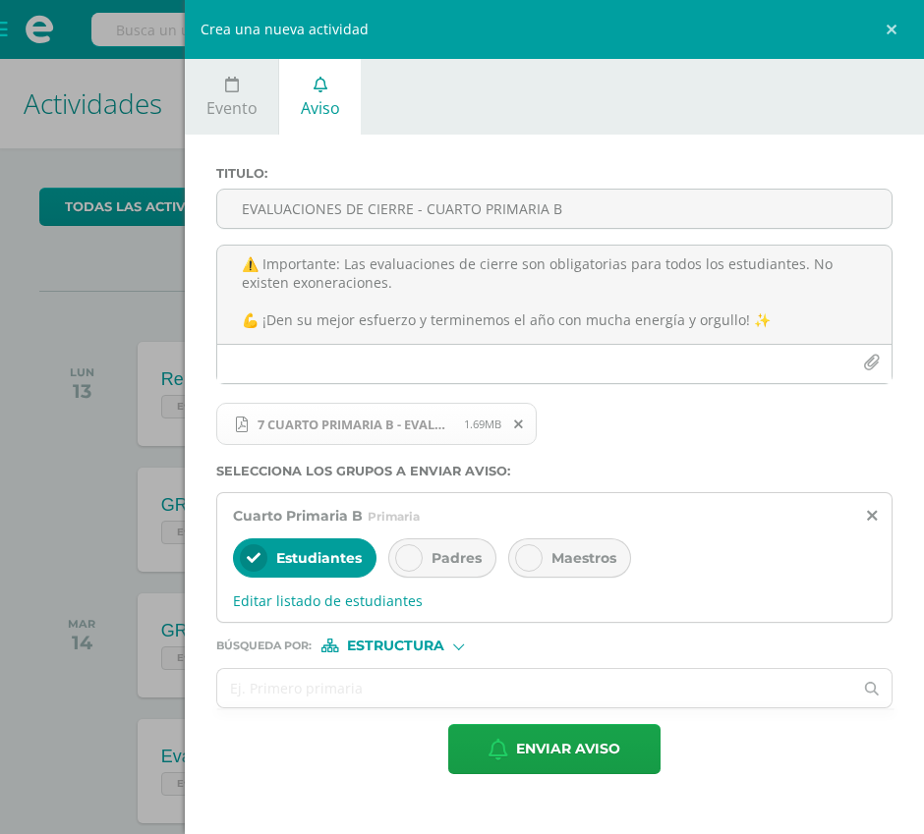
click at [447, 557] on span "Padres" at bounding box center [456, 558] width 50 height 18
click at [564, 557] on span "Maestros" at bounding box center [583, 558] width 65 height 18
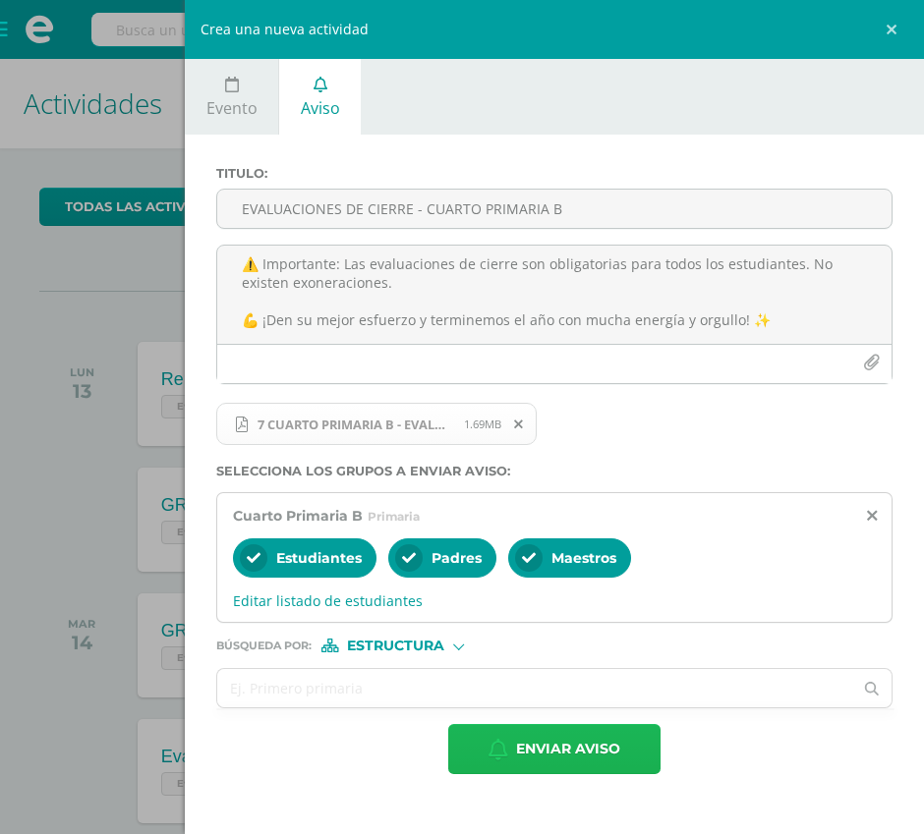
click at [524, 752] on span "Enviar aviso" at bounding box center [568, 749] width 104 height 48
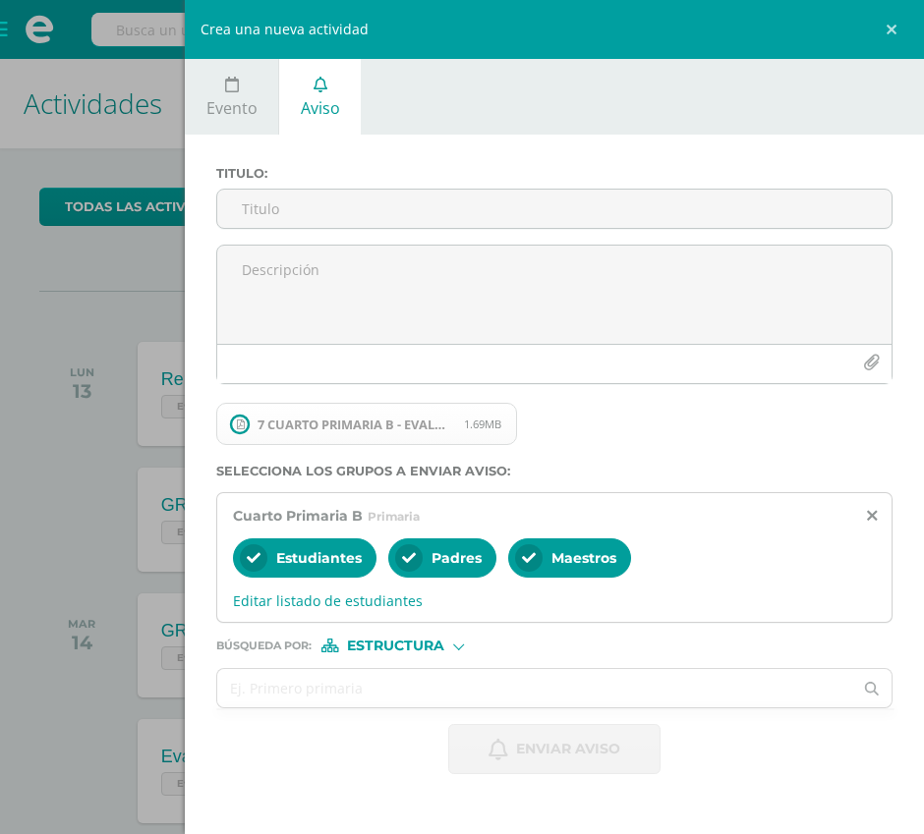
scroll to position [0, 0]
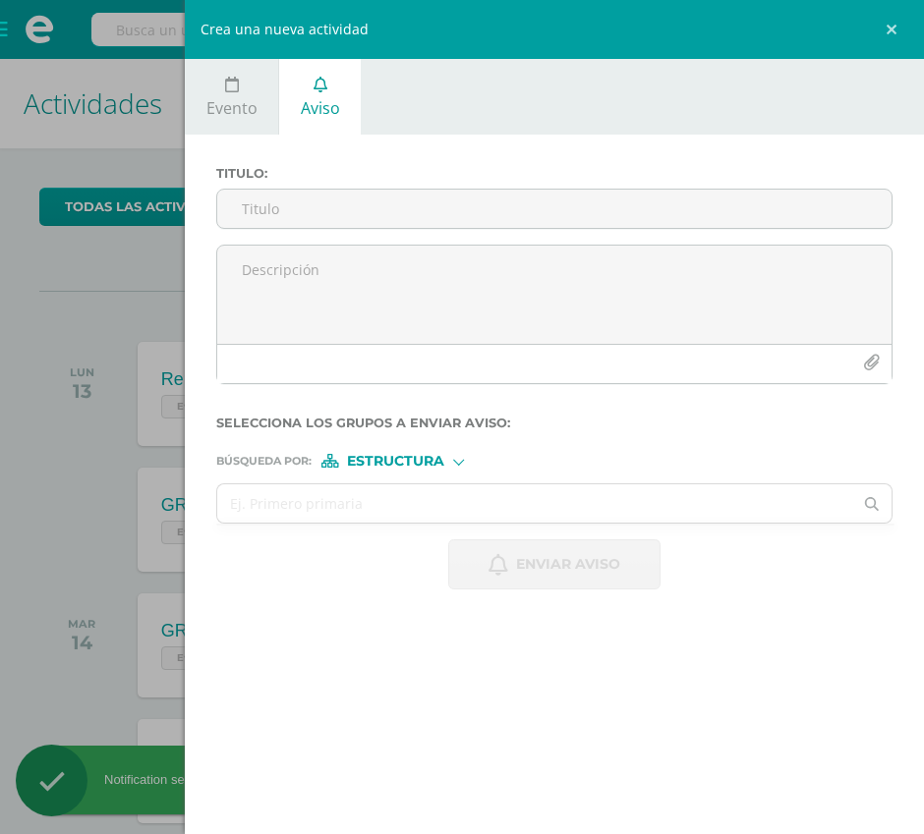
click at [325, 179] on label "Titulo :" at bounding box center [554, 173] width 676 height 15
click at [0, 0] on input "Titulo :" at bounding box center [0, 0] width 0 height 0
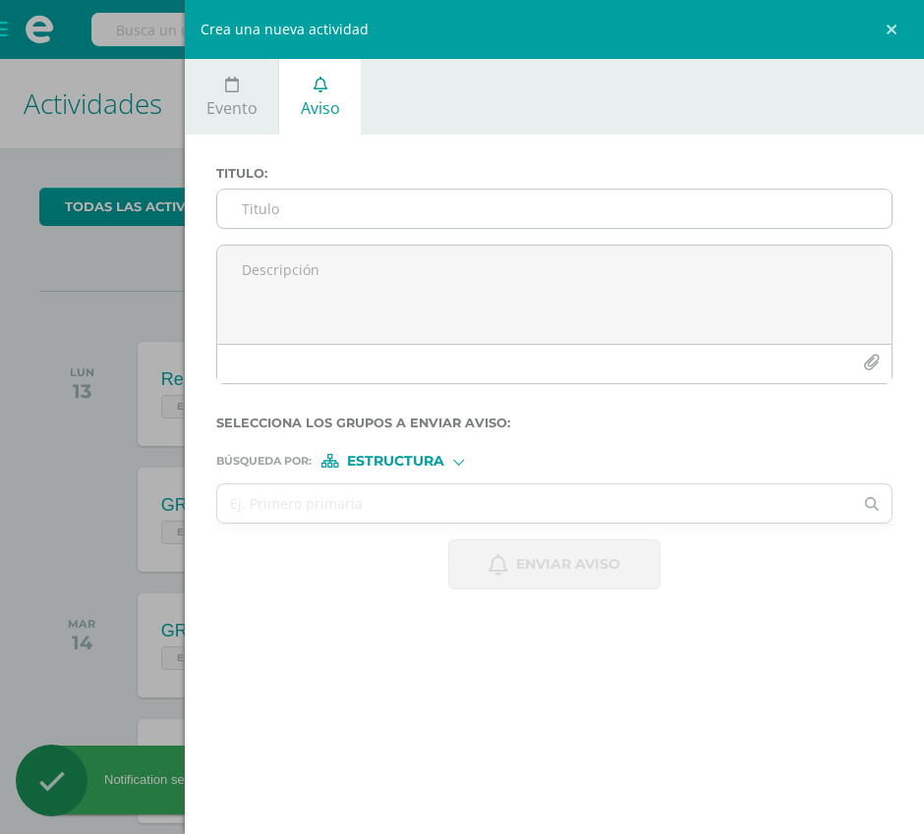
click at [327, 211] on input "Titulo :" at bounding box center [554, 209] width 674 height 38
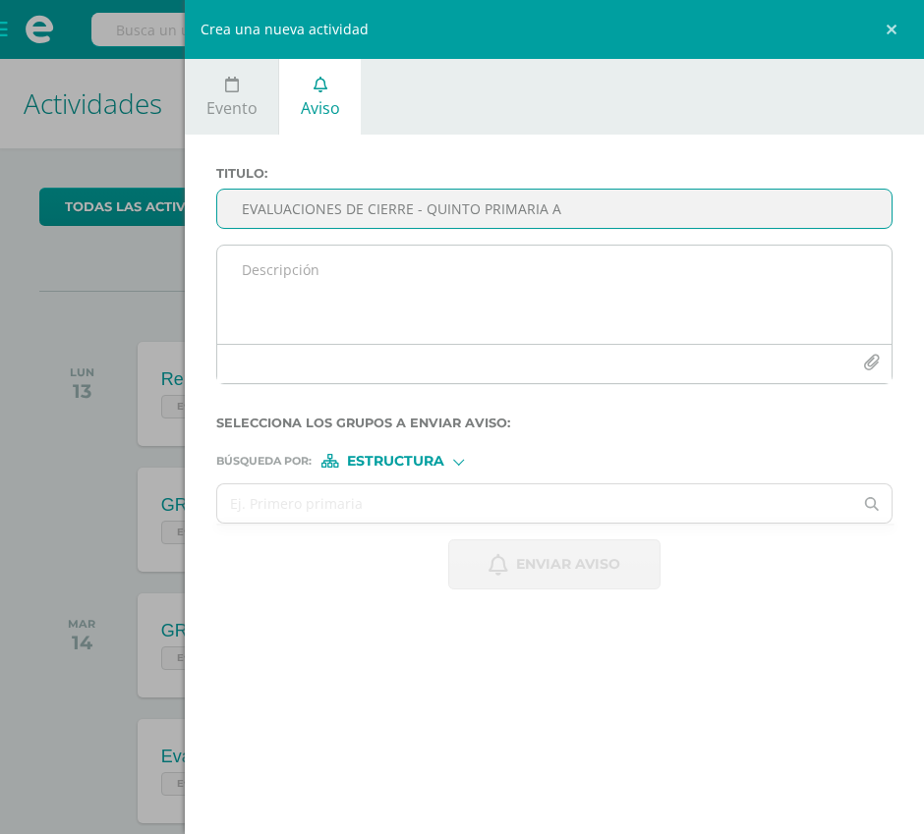
type input "EVALUACIONES DE CIERRE - QUINTO PRIMARIA A"
click at [368, 268] on textarea at bounding box center [554, 295] width 674 height 98
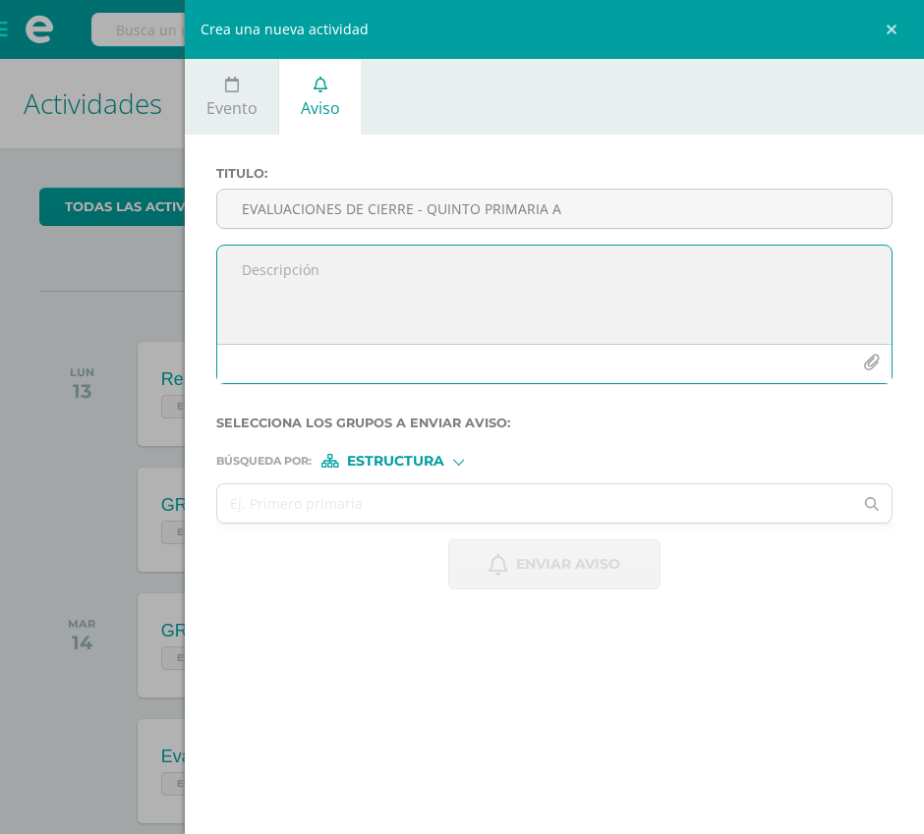
paste textarea "📢 EVALUACIONES DE CIERRE Queridos alumnos, les compartimos la programación para…"
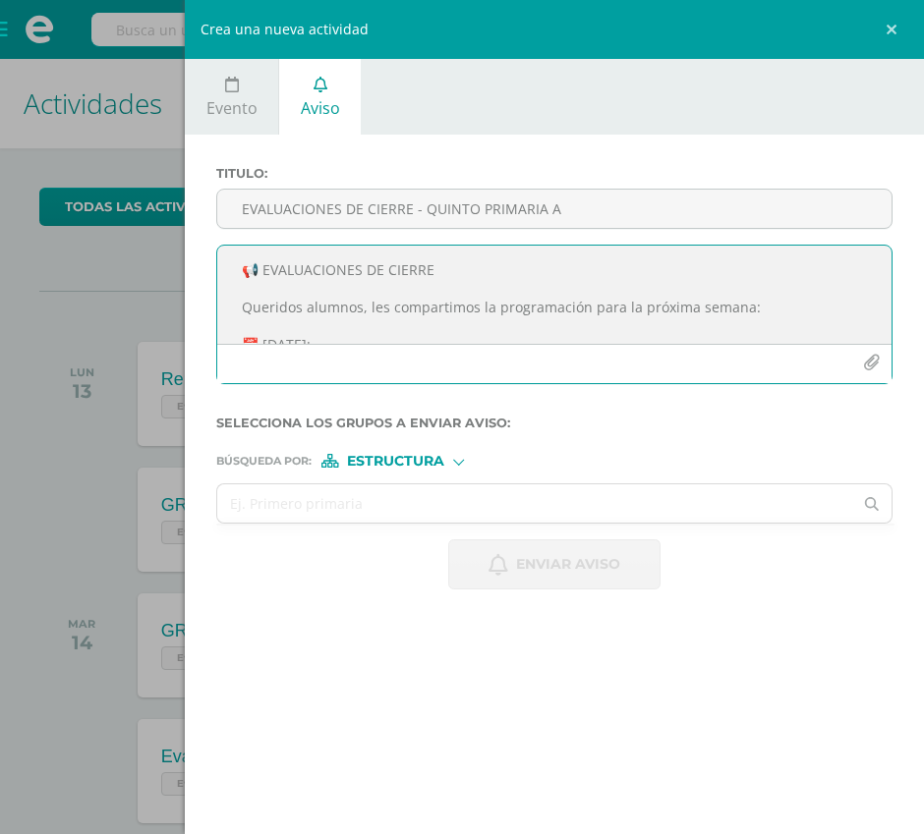
scroll to position [397, 0]
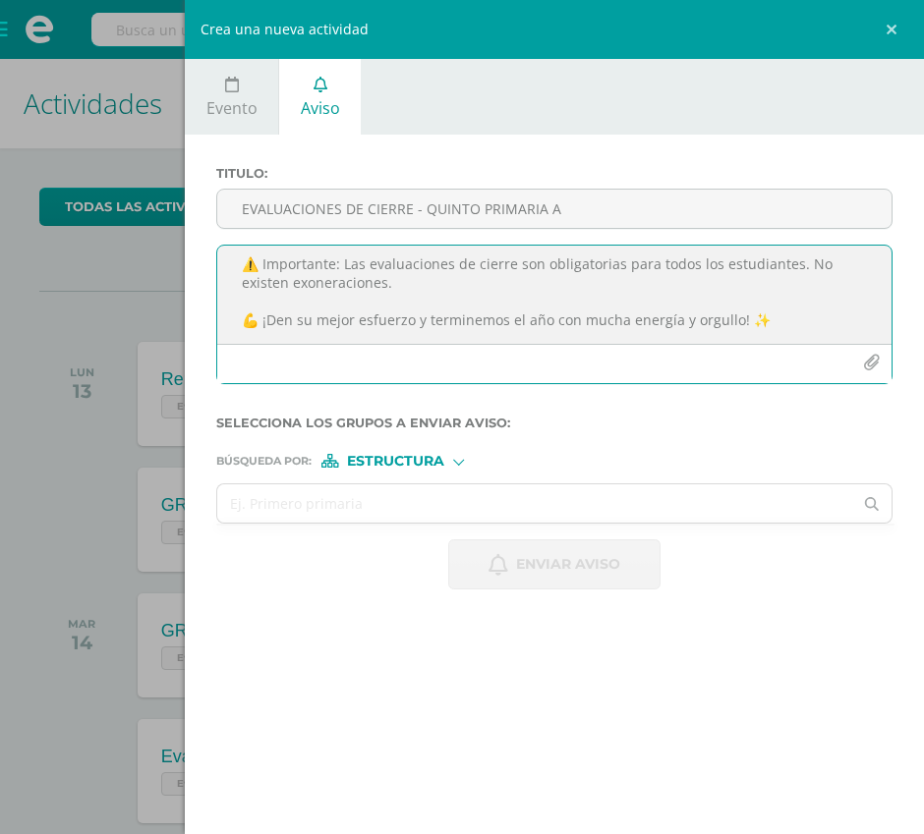
type textarea "📢 EVALUACIONES DE CIERRE Queridos alumnos, les compartimos la programación para…"
click at [871, 367] on icon "button" at bounding box center [871, 363] width 17 height 17
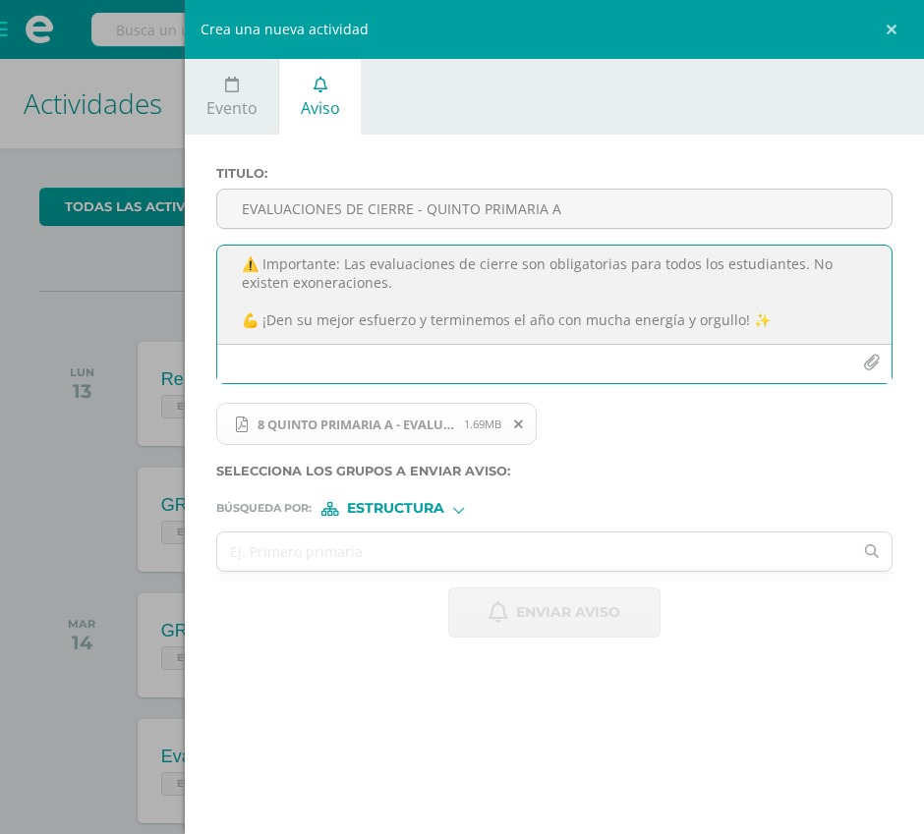
click at [313, 510] on label "Búsqueda por : Estructura Estructura Persona" at bounding box center [554, 509] width 676 height 14
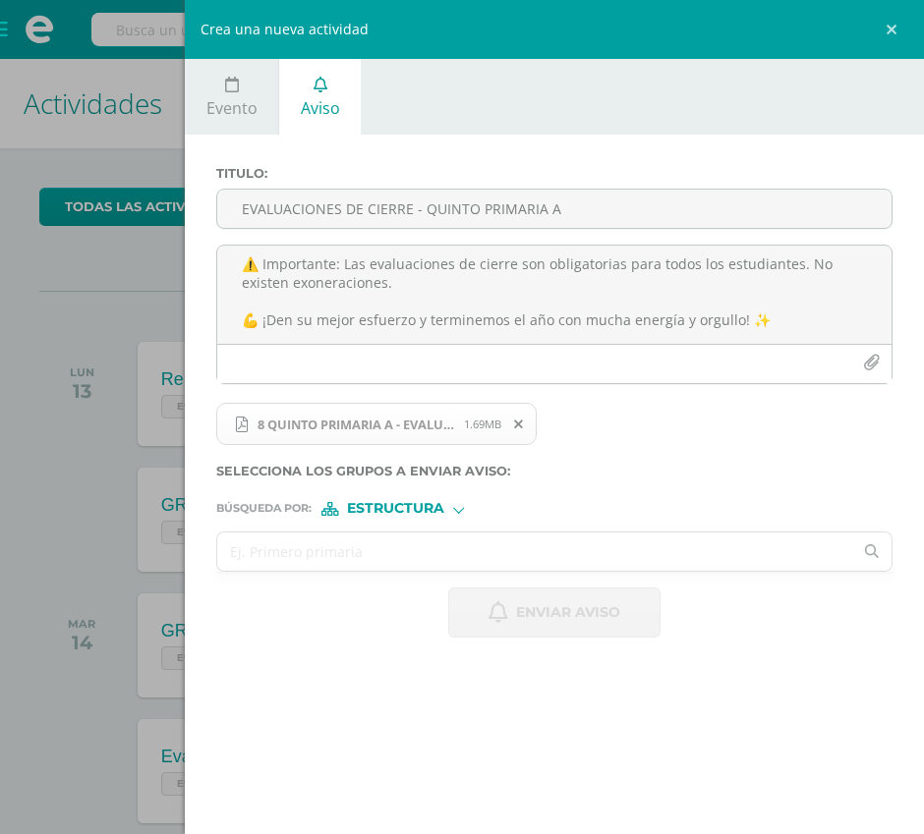
click at [308, 550] on input "text" at bounding box center [534, 552] width 635 height 38
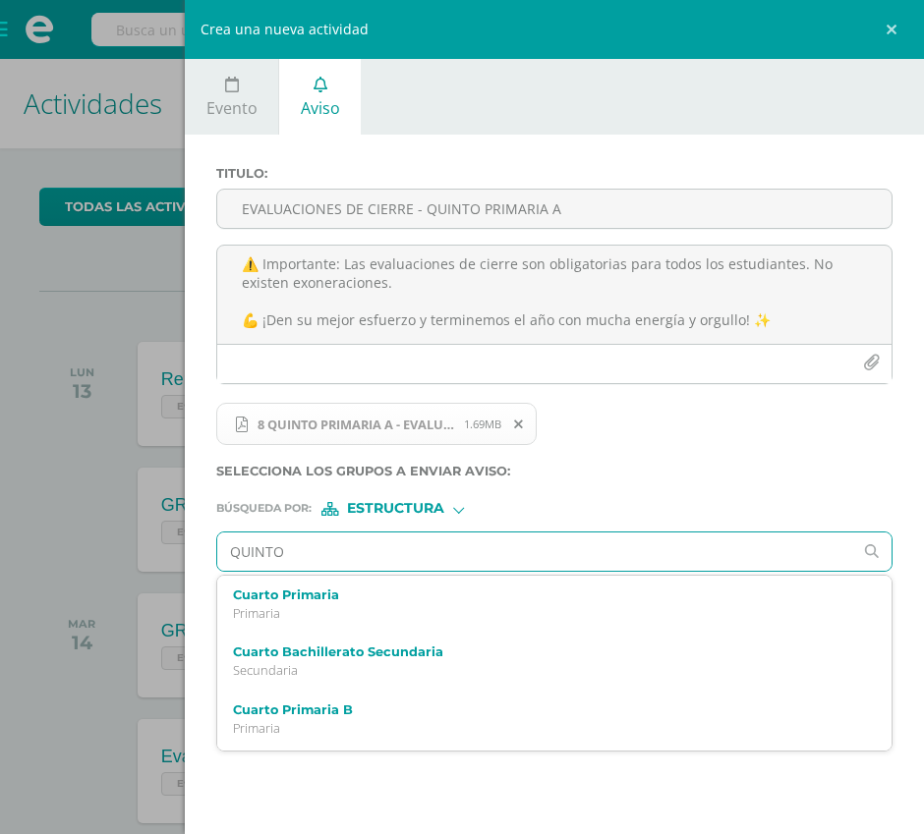
type input "QUINTO A"
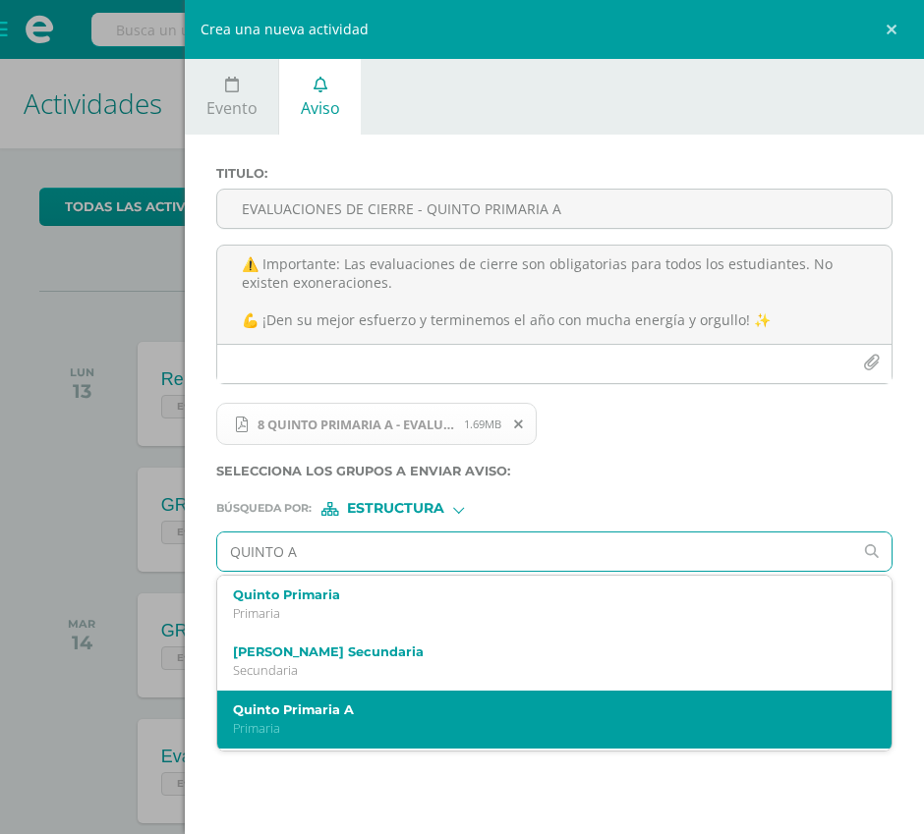
click at [333, 720] on p "Primaria" at bounding box center [540, 728] width 614 height 17
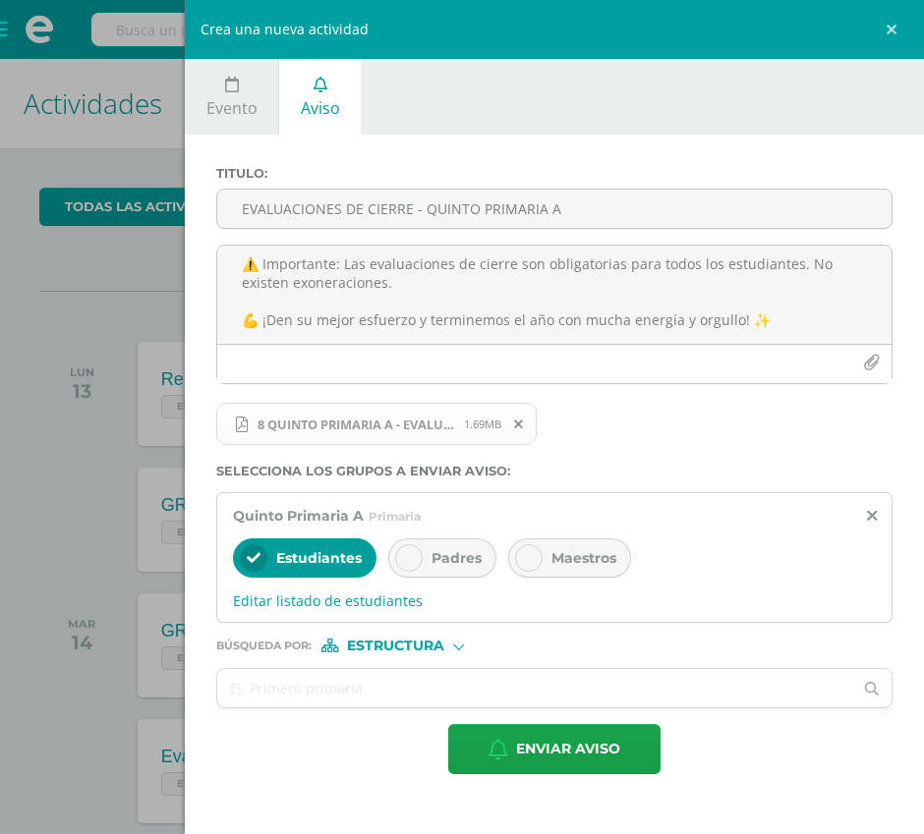
click at [459, 543] on div "Padres" at bounding box center [442, 558] width 108 height 39
click at [562, 560] on span "Maestros" at bounding box center [583, 558] width 65 height 18
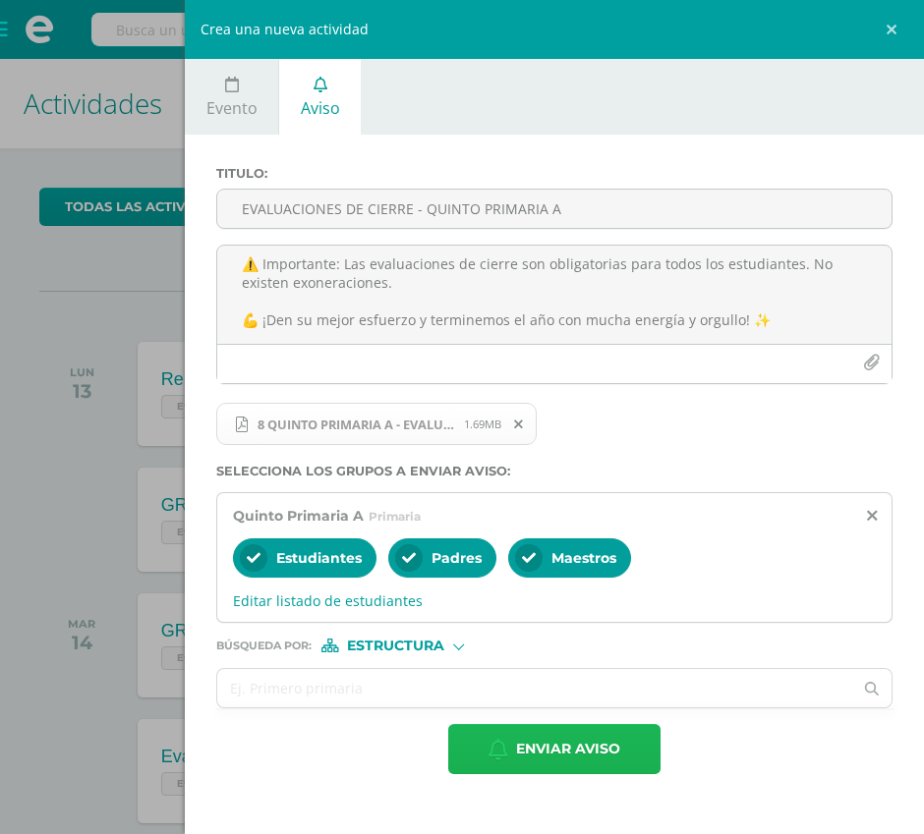
click at [537, 741] on span "Enviar aviso" at bounding box center [568, 749] width 104 height 48
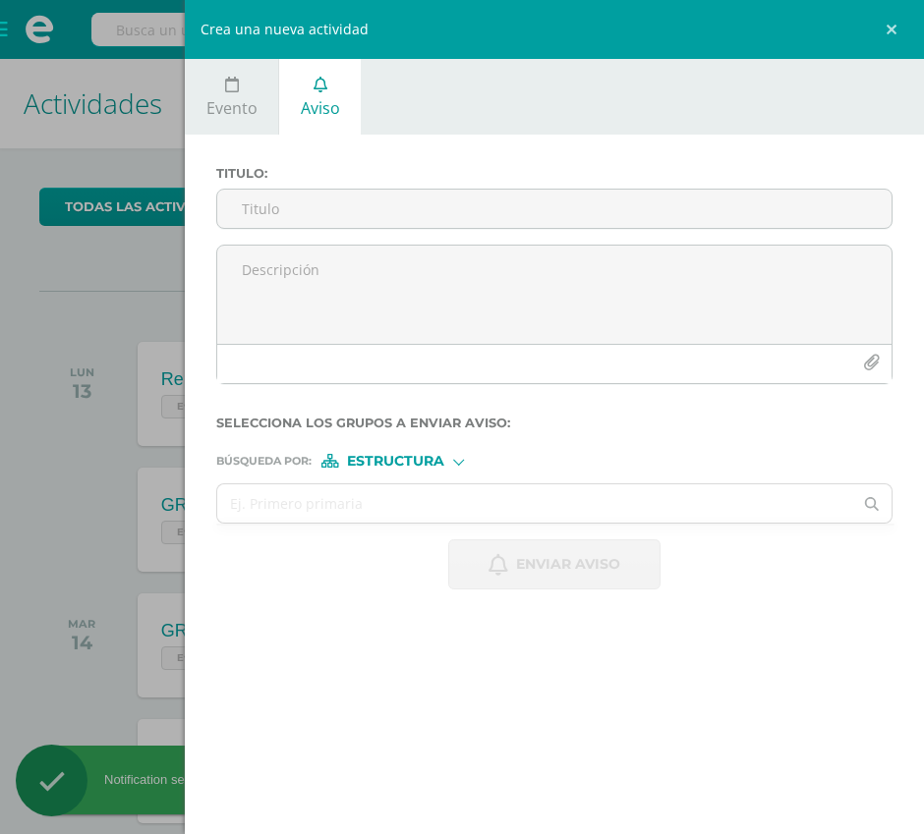
scroll to position [0, 0]
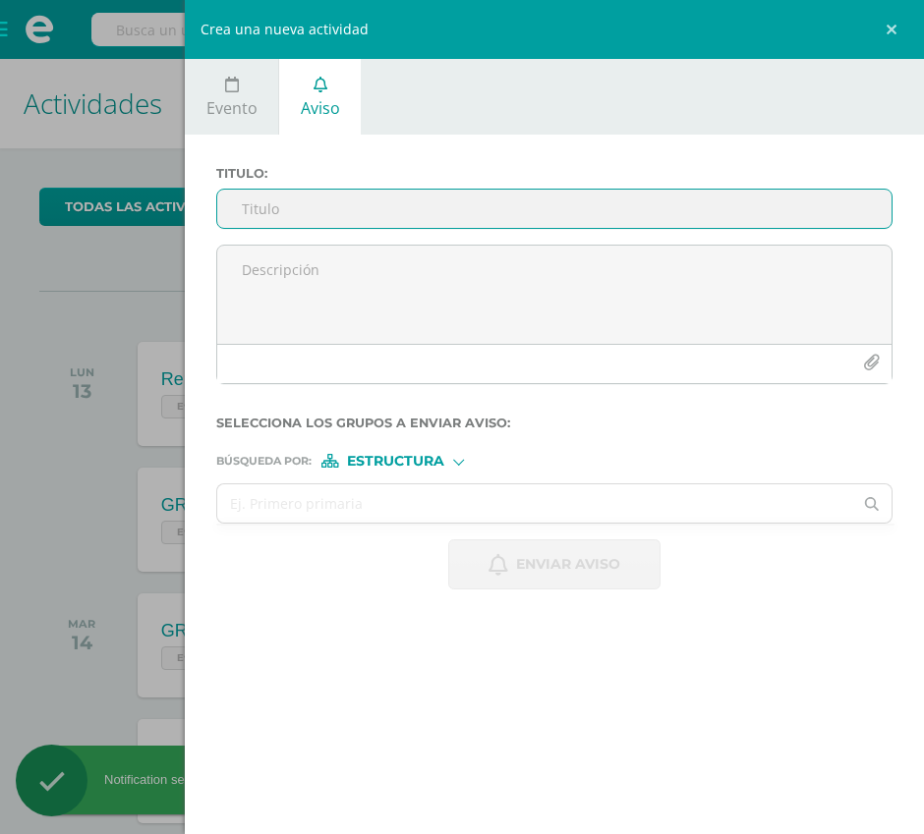
click at [287, 223] on input "Titulo :" at bounding box center [554, 209] width 674 height 38
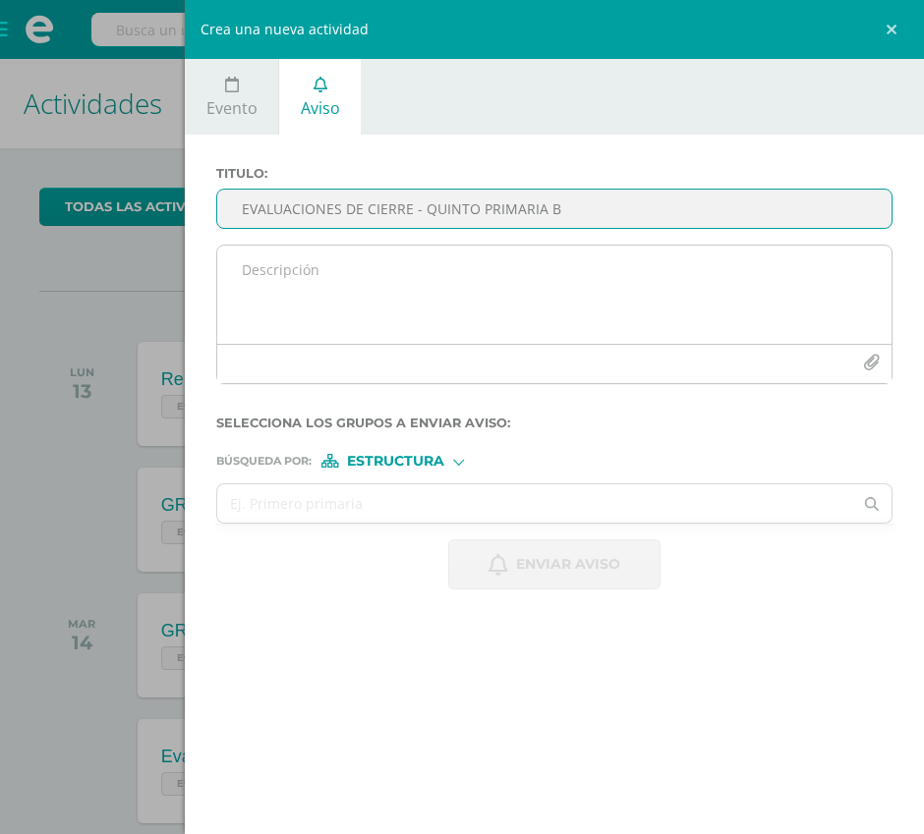
type input "EVALUACIONES DE CIERRE - QUINTO PRIMARIA B"
click at [259, 293] on textarea at bounding box center [554, 295] width 674 height 98
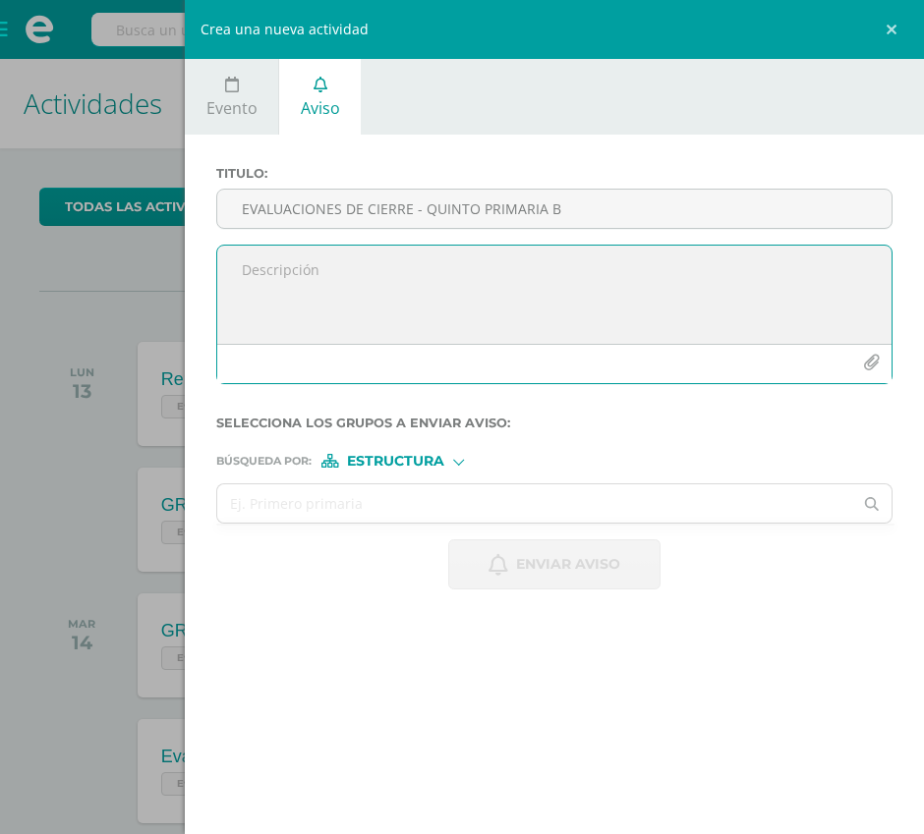
paste textarea "📢 EVALUACIONES DE CIERRE Queridos alumnos, les compartimos la programación para…"
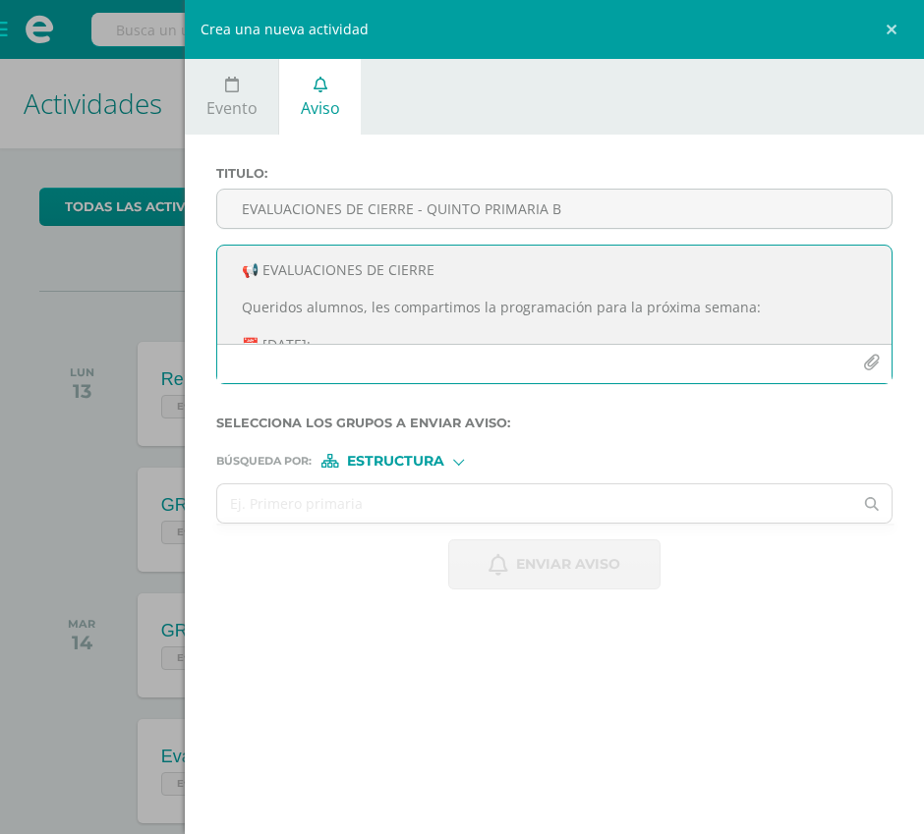
scroll to position [397, 0]
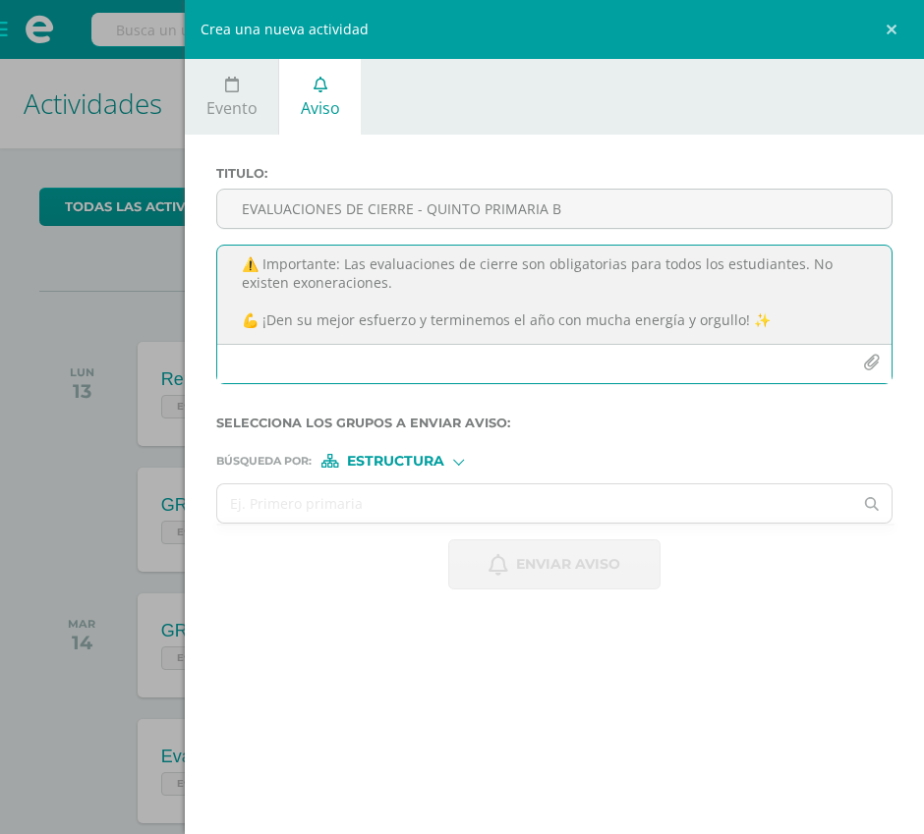
type textarea "📢 EVALUACIONES DE CIERRE Queridos alumnos, les compartimos la programación para…"
click at [859, 362] on button "button" at bounding box center [871, 363] width 38 height 38
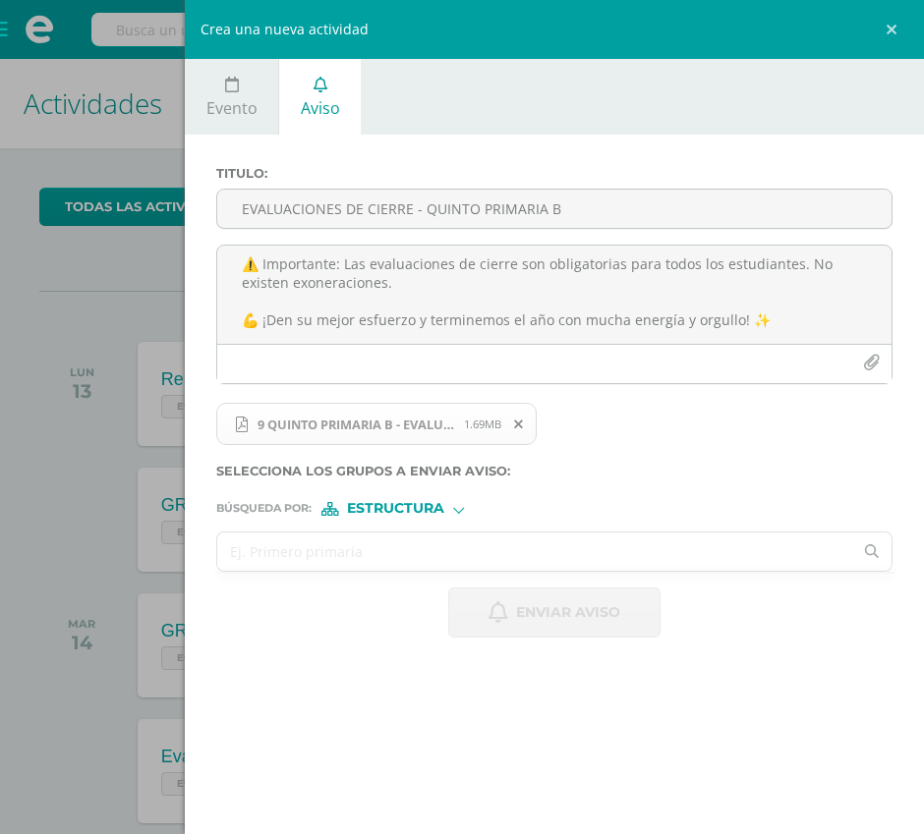
click at [323, 558] on input "text" at bounding box center [534, 552] width 635 height 38
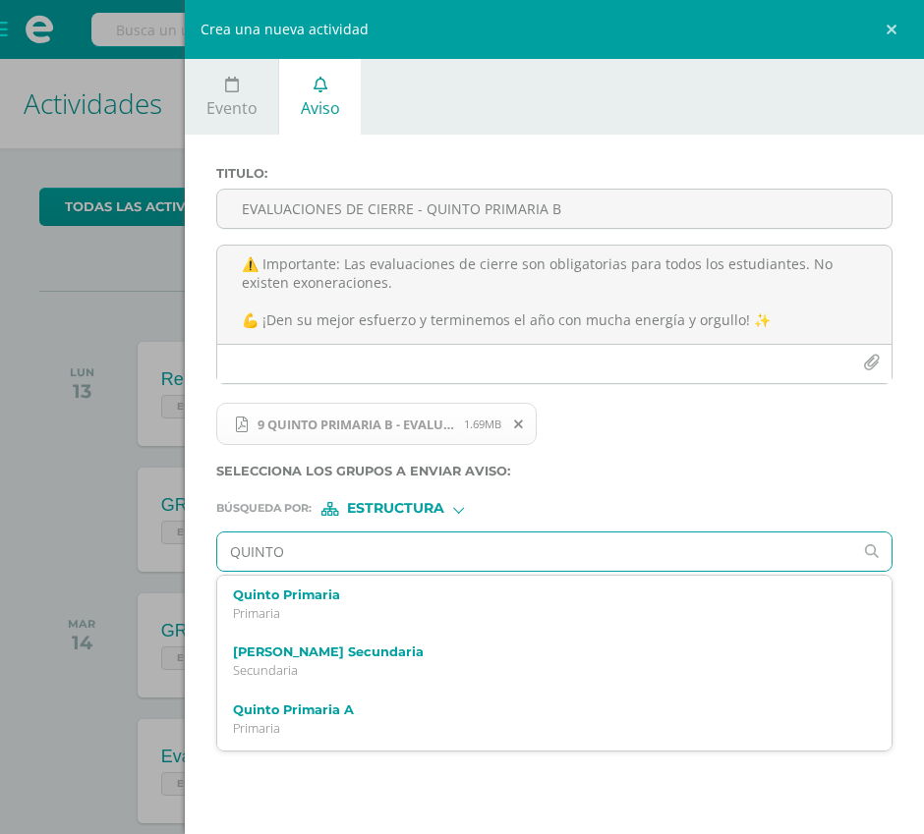
type input "QUINTO B"
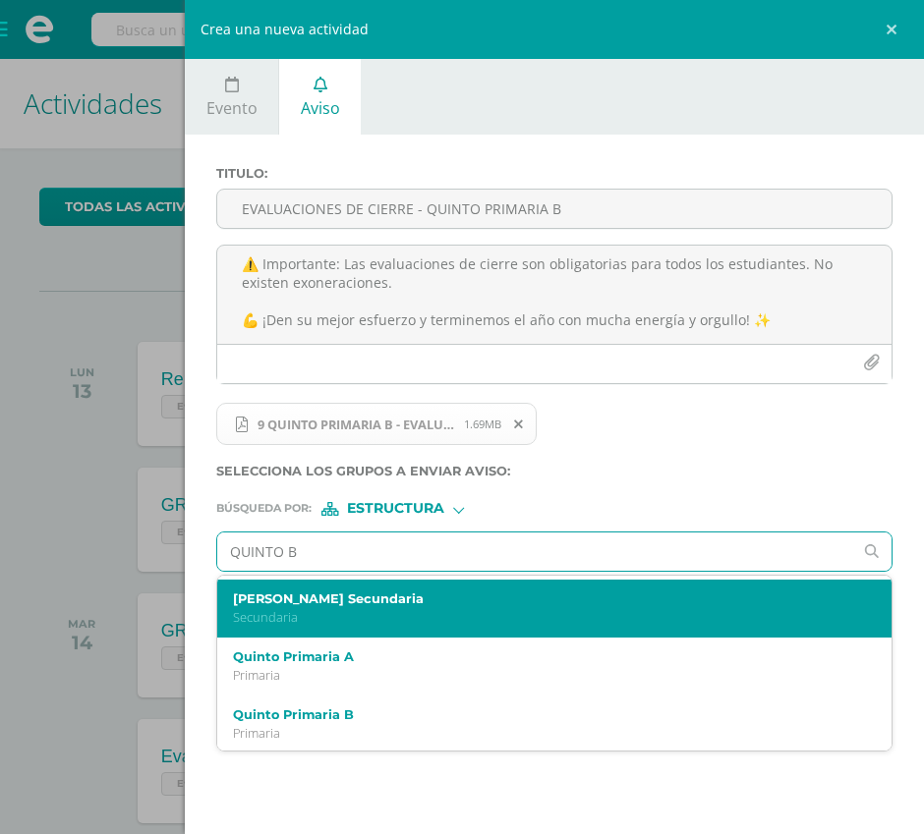
scroll to position [154, 0]
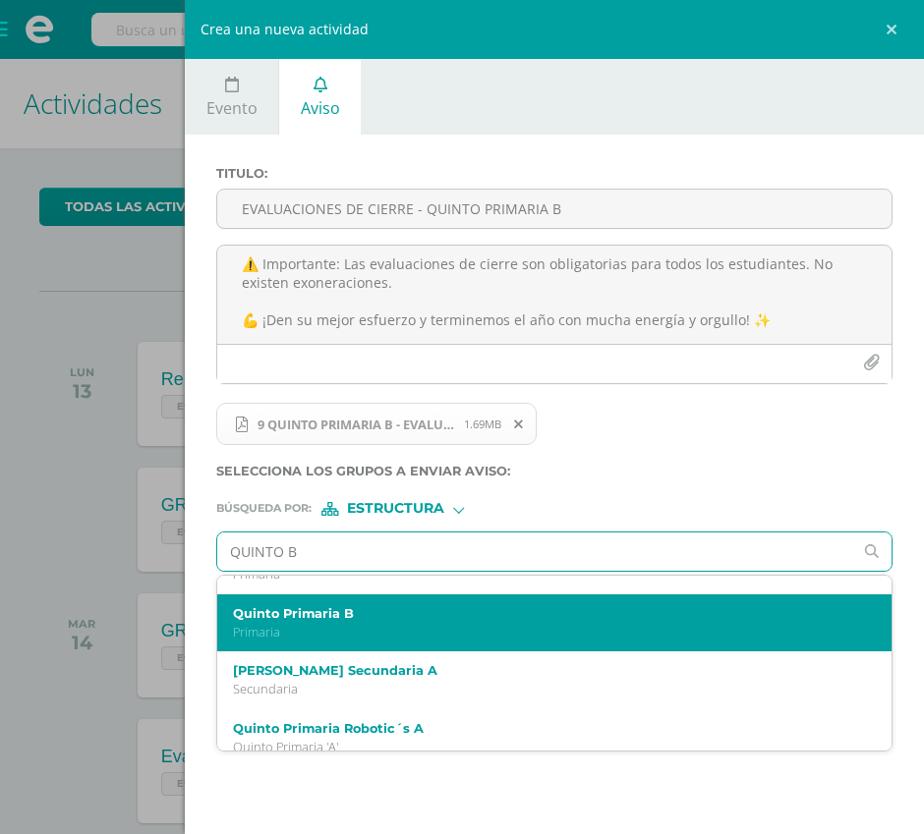
click at [344, 629] on p "Primaria" at bounding box center [540, 632] width 614 height 17
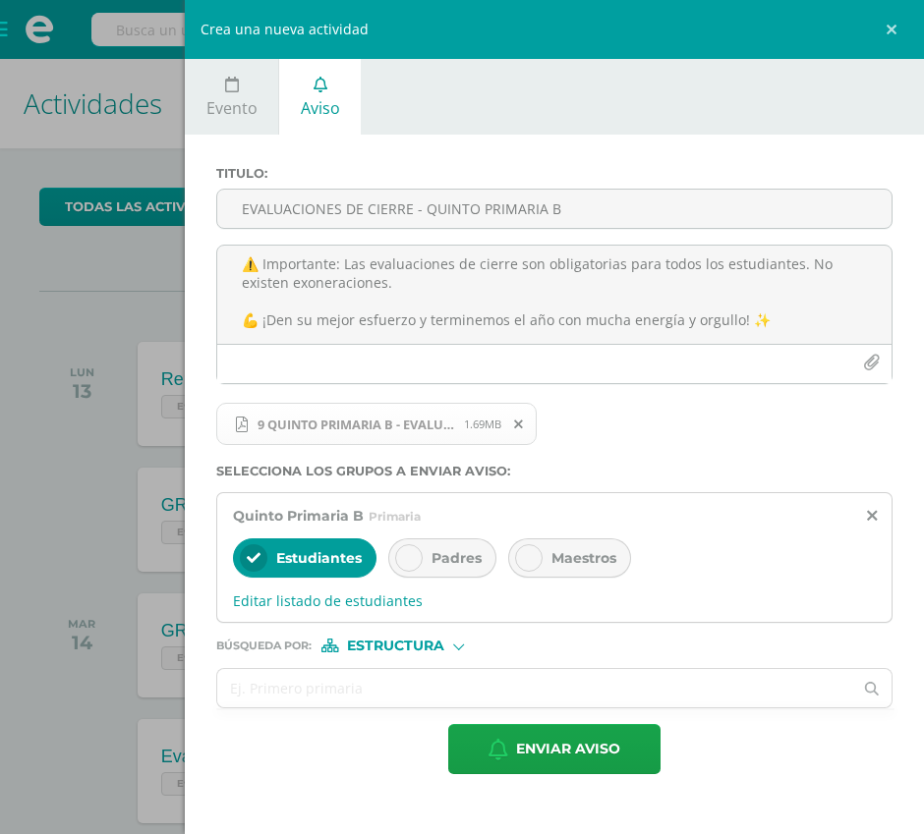
scroll to position [0, 0]
click at [445, 572] on div "Padres" at bounding box center [442, 558] width 108 height 39
click at [572, 566] on span "Maestros" at bounding box center [583, 558] width 65 height 18
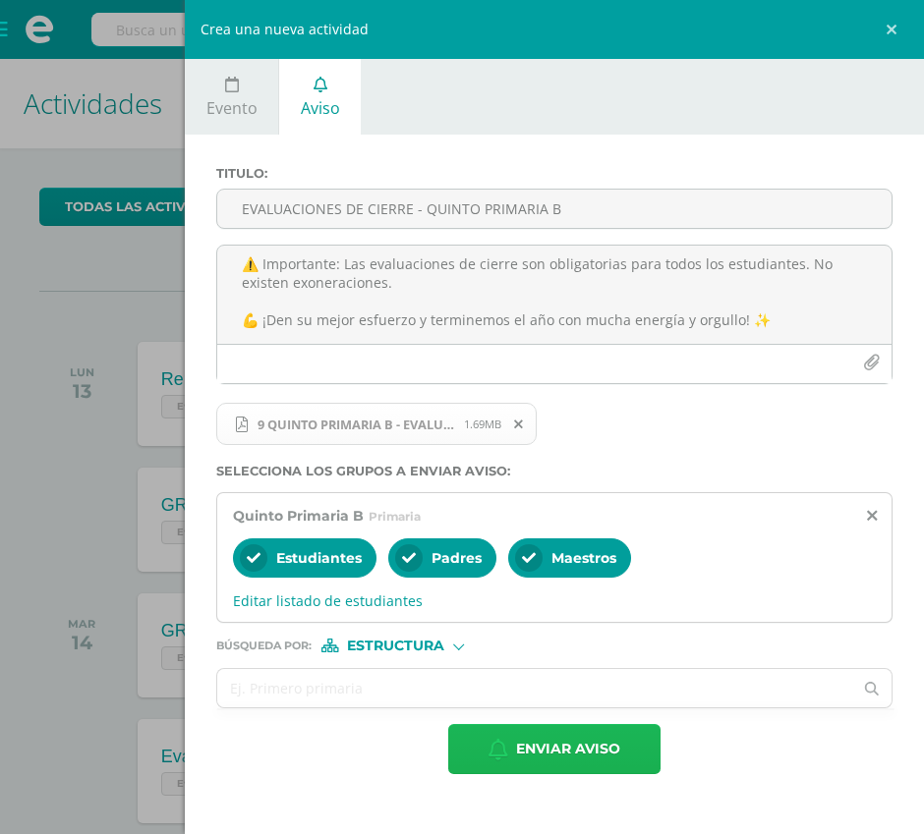
click at [529, 737] on span "Enviar aviso" at bounding box center [568, 749] width 104 height 48
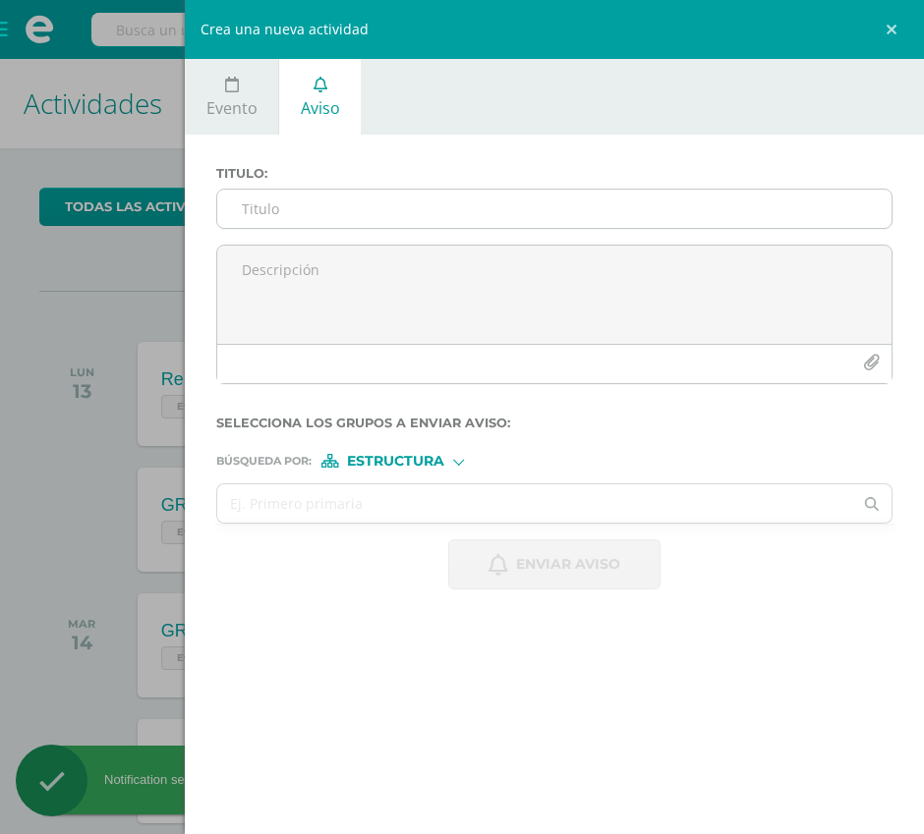
click at [347, 223] on input "Titulo :" at bounding box center [554, 209] width 674 height 38
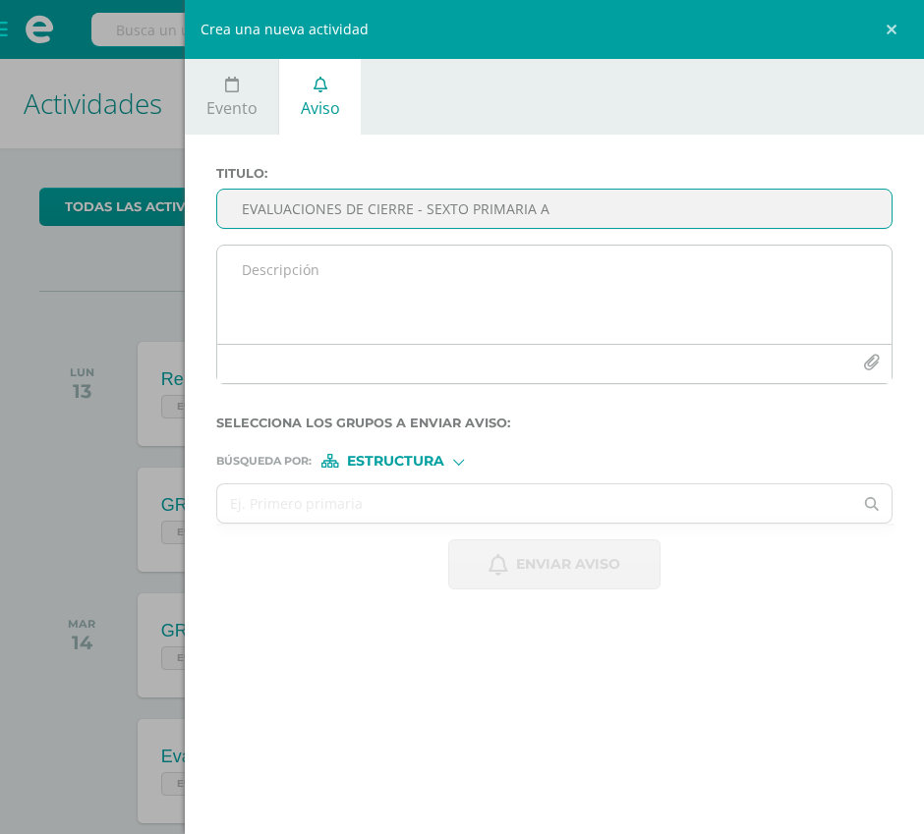
type input "EVALUACIONES DE CIERRE - SEXTO PRIMARIA A"
click at [296, 268] on textarea at bounding box center [554, 295] width 674 height 98
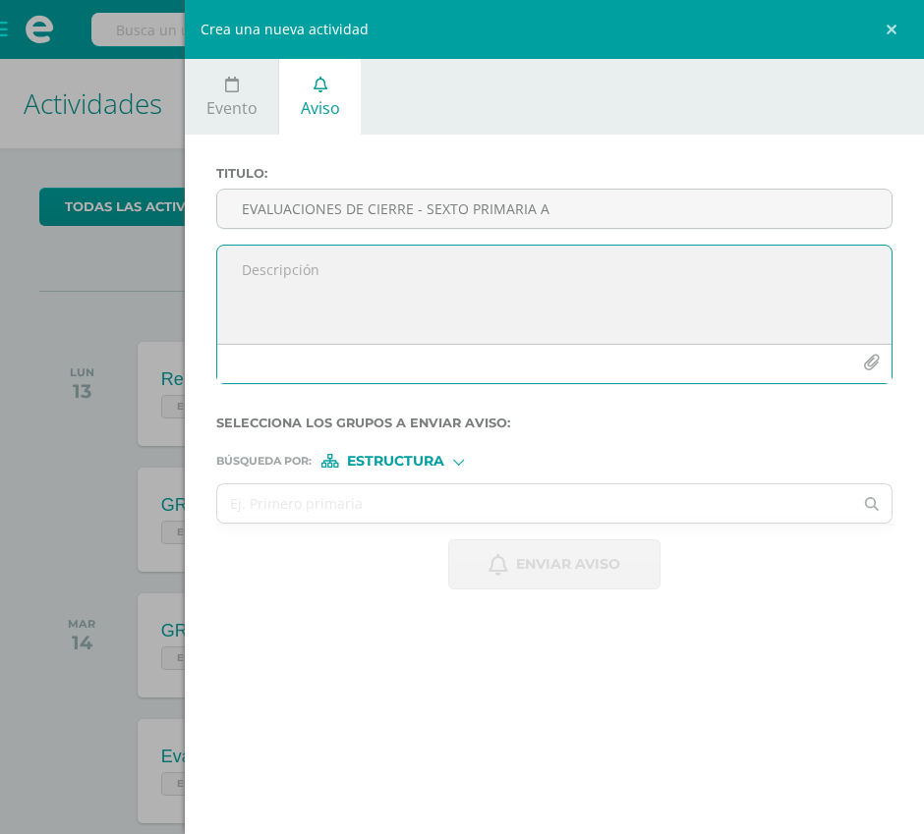
paste textarea "📢 EVALUACIONES DE CIERRE Queridos alumnos, les compartimos la programación para…"
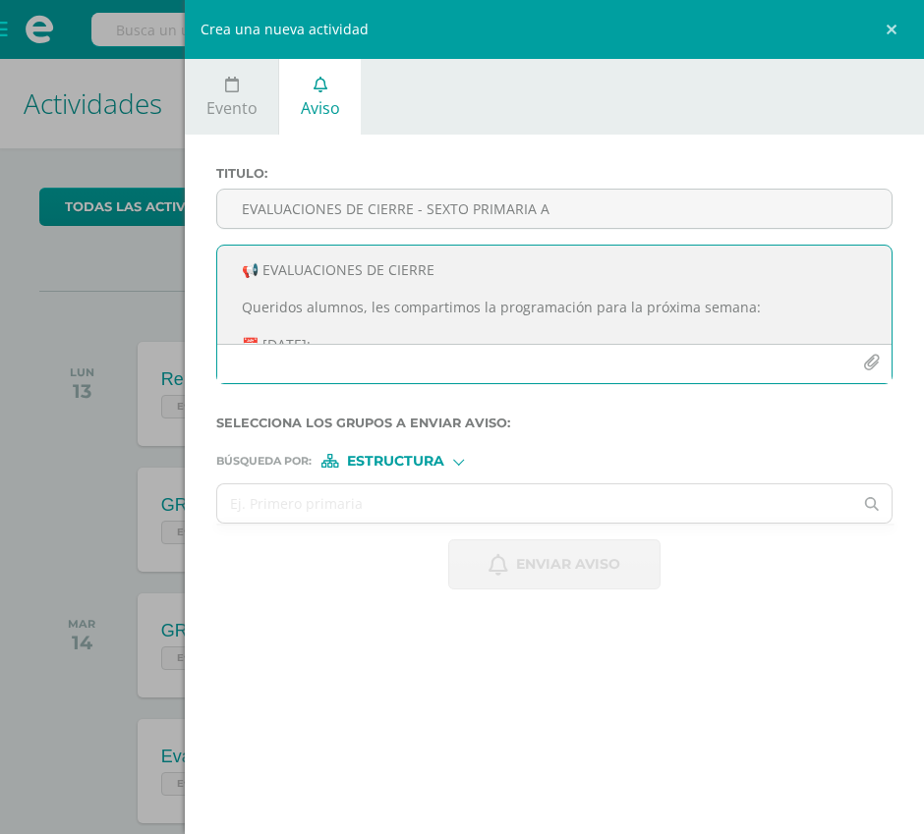
scroll to position [397, 0]
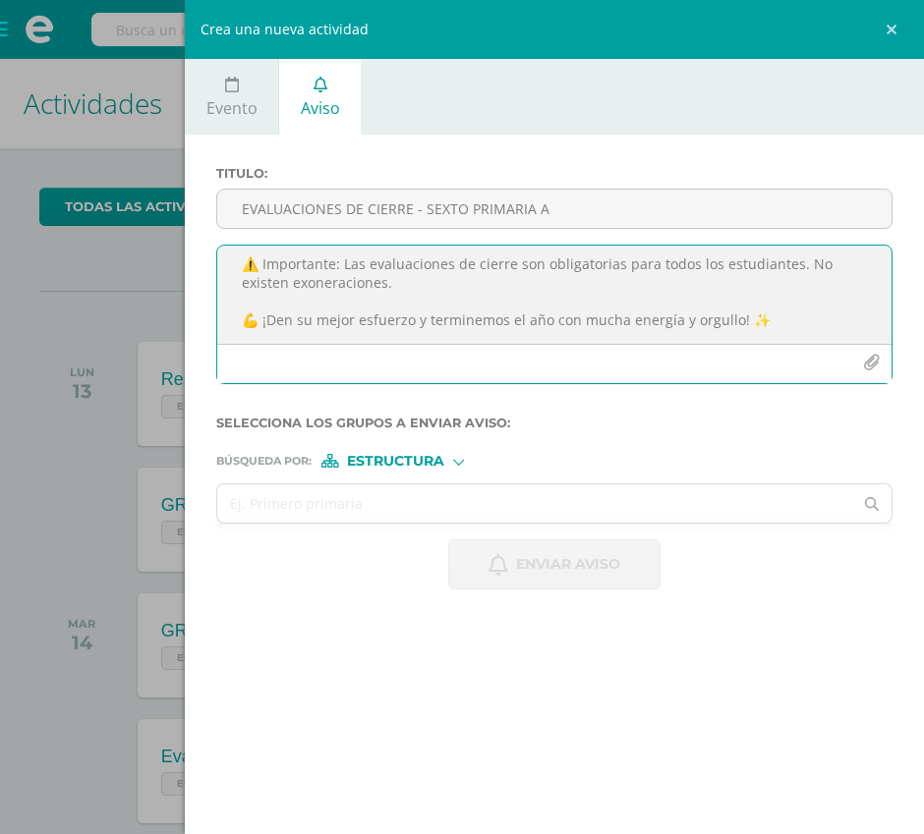
type textarea "📢 EVALUACIONES DE CIERRE Queridos alumnos, les compartimos la programación para…"
click at [878, 367] on icon "button" at bounding box center [871, 363] width 17 height 17
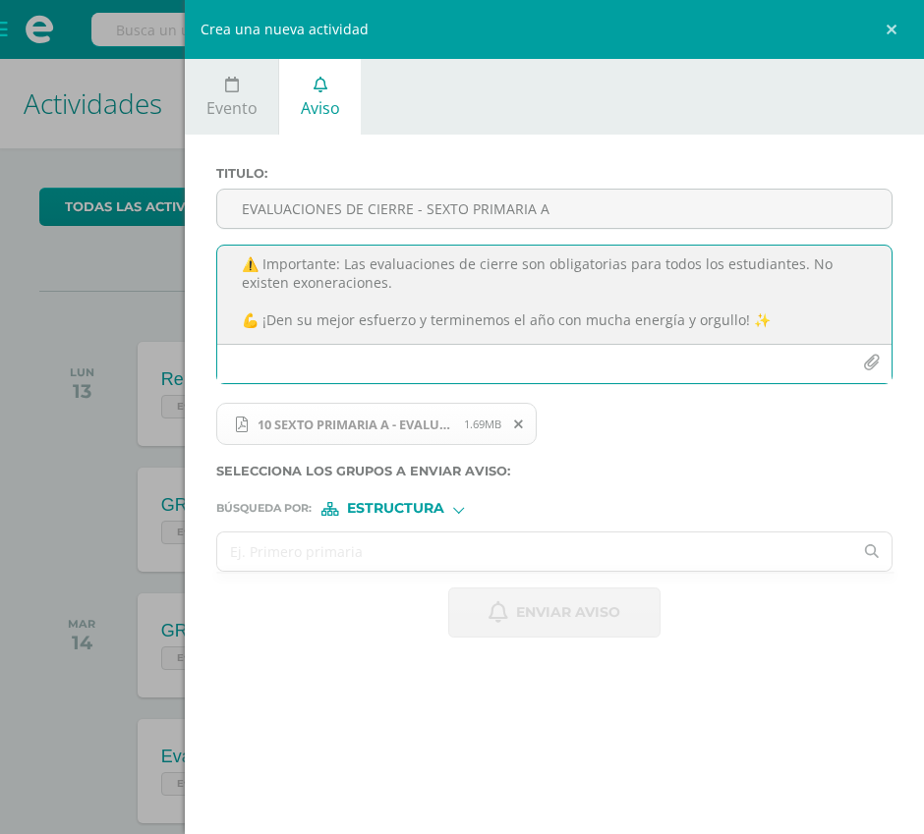
click at [288, 555] on input "text" at bounding box center [534, 552] width 635 height 38
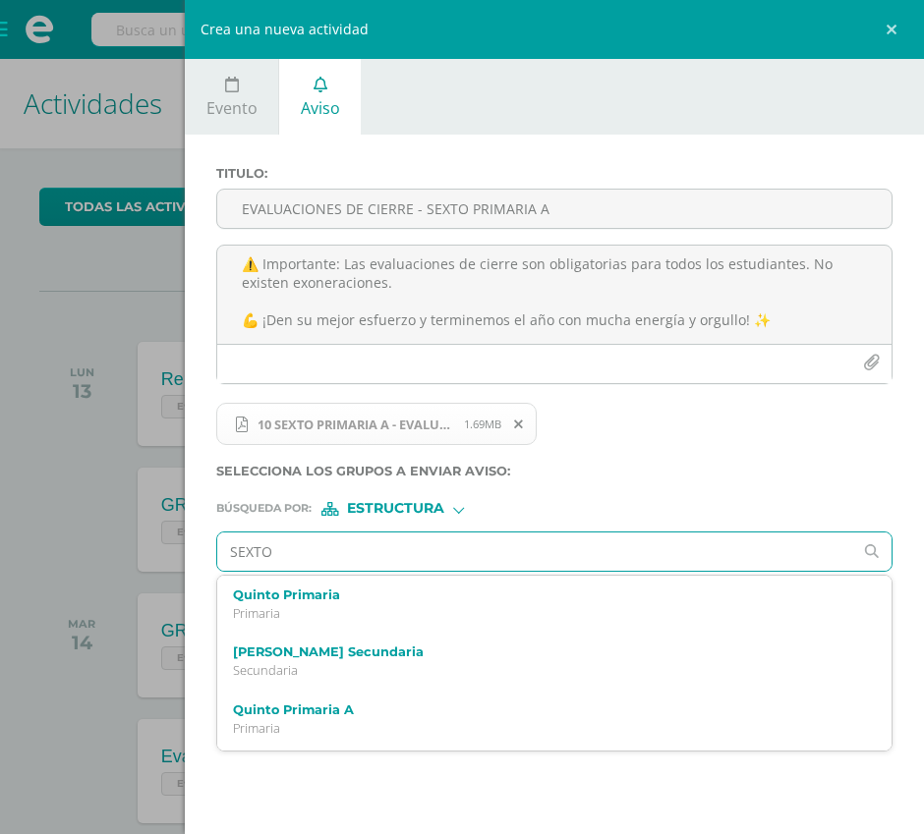
type input "SEXTO A"
click at [255, 714] on div "Sexto Primaria A Primaria" at bounding box center [540, 720] width 614 height 34
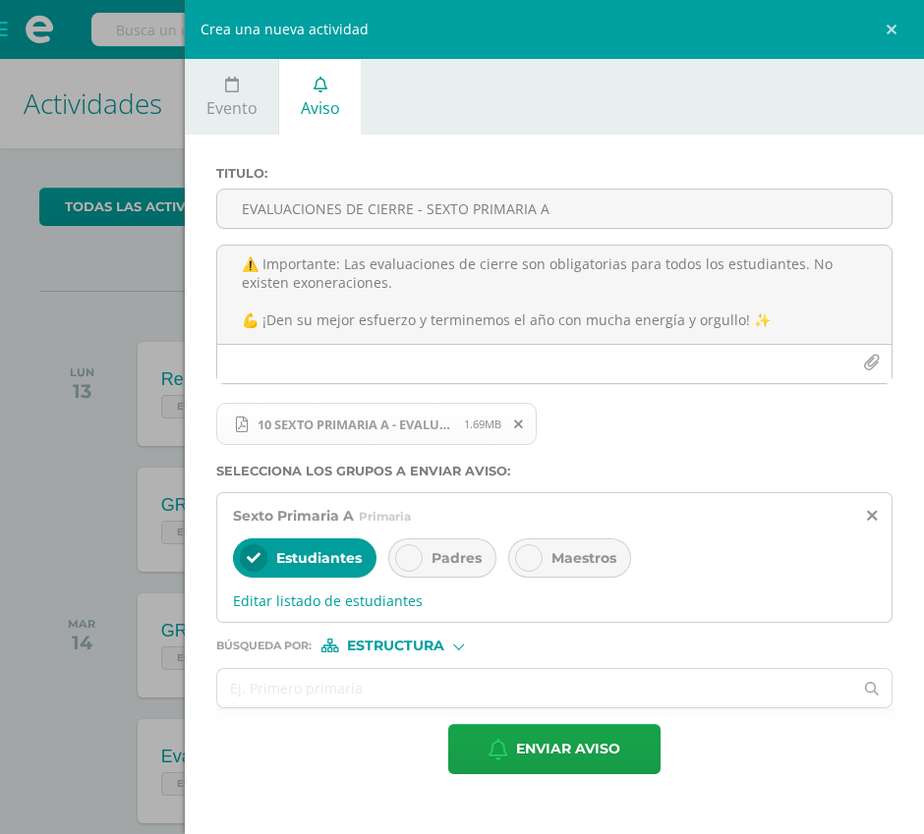
click at [437, 539] on div "Padres" at bounding box center [442, 558] width 108 height 39
click at [570, 531] on div "Sexto Primaria A Primaria Estudiantes Padres Maestros Editar listado de estudia…" at bounding box center [554, 558] width 676 height 132
click at [544, 570] on div "Maestros" at bounding box center [569, 558] width 123 height 39
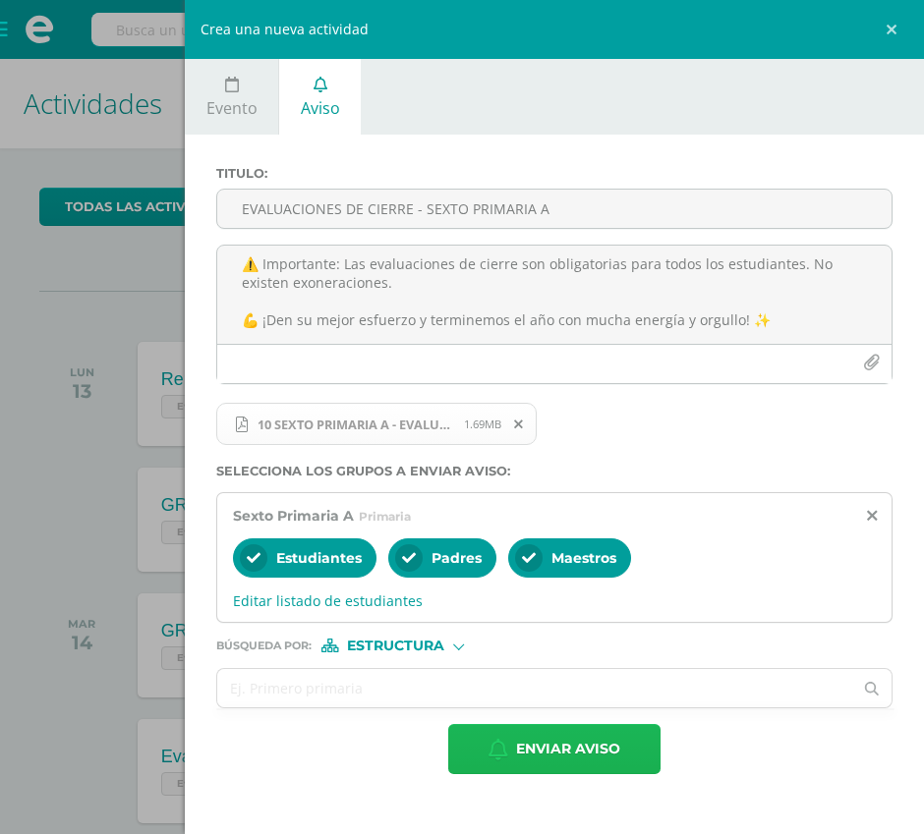
click at [539, 760] on span "Enviar aviso" at bounding box center [568, 749] width 104 height 48
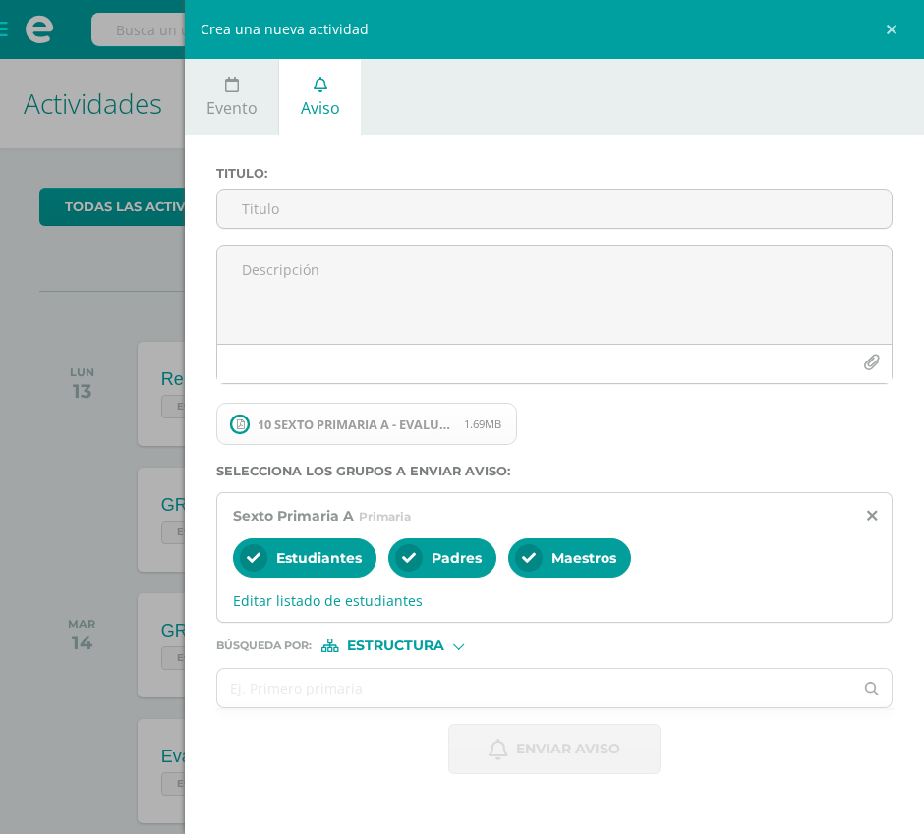
scroll to position [0, 0]
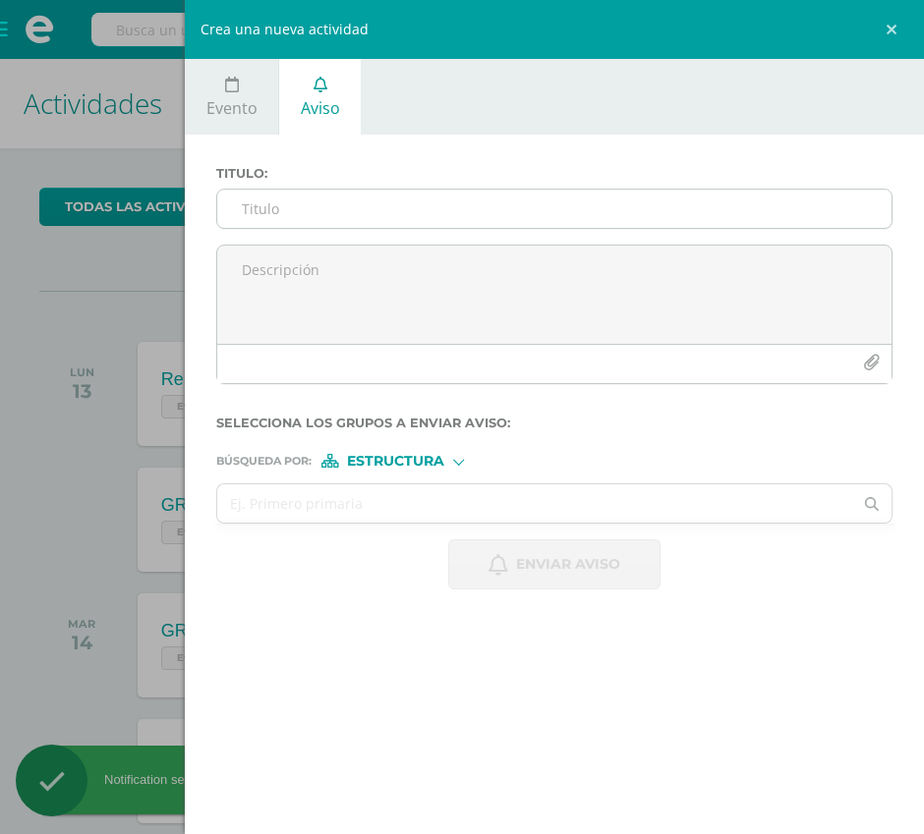
click at [331, 212] on input "Titulo :" at bounding box center [554, 209] width 674 height 38
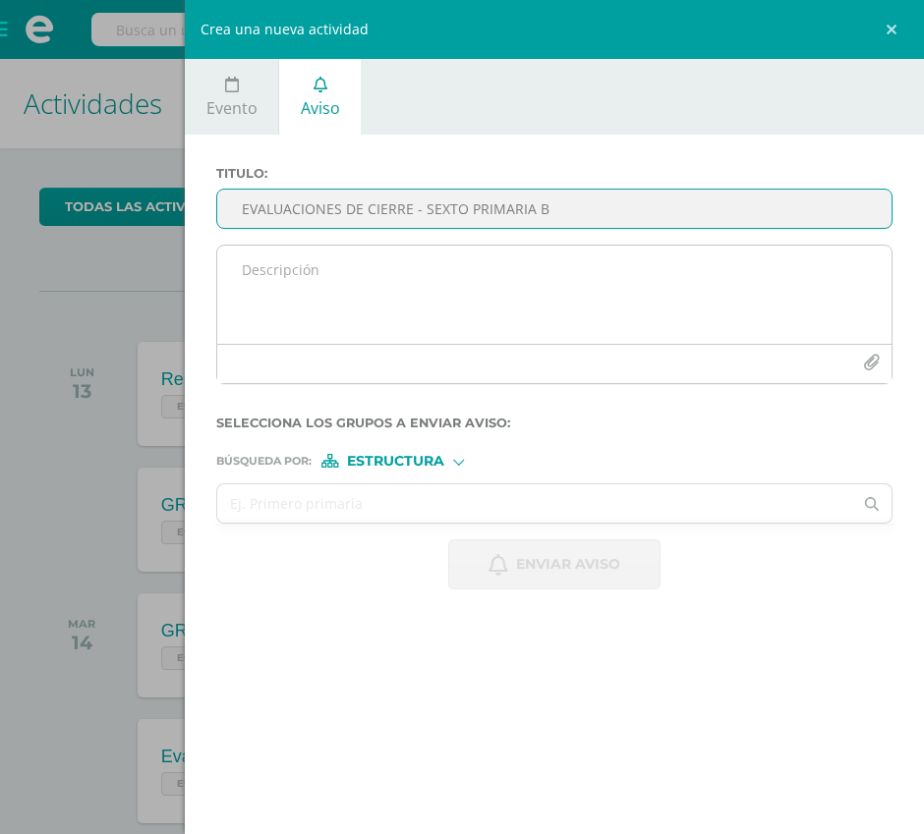
type input "EVALUACIONES DE CIERRE - SEXTO PRIMARIA B"
click at [326, 282] on textarea at bounding box center [554, 295] width 674 height 98
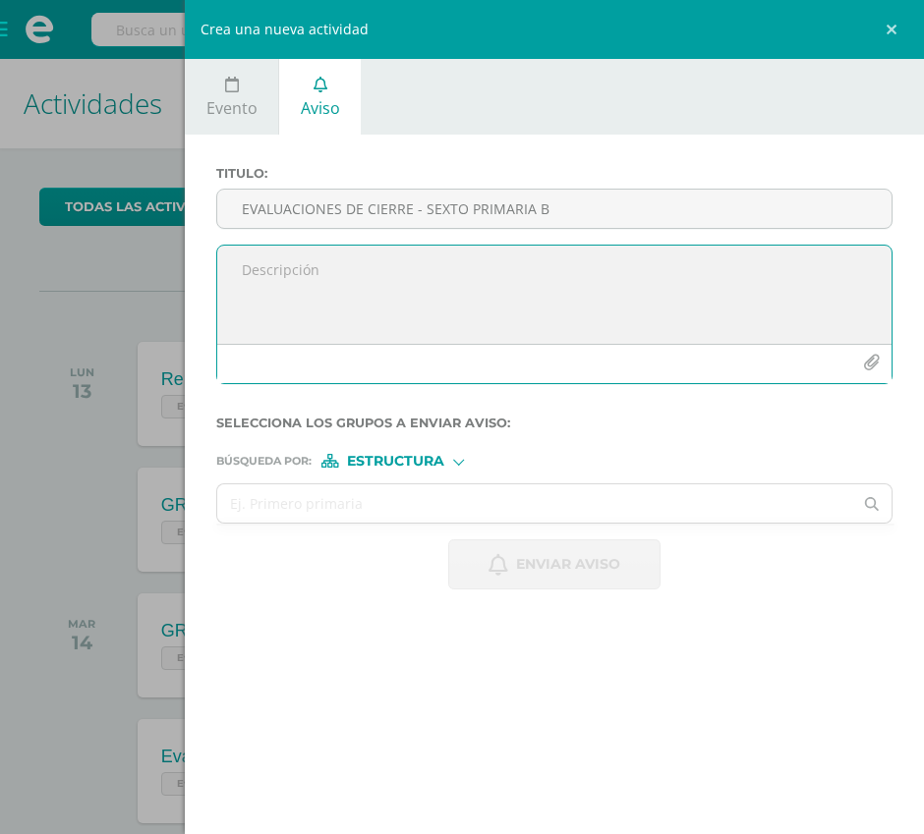
paste textarea "📢 EVALUACIONES DE CIERRE Queridos alumnos, les compartimos la programación para…"
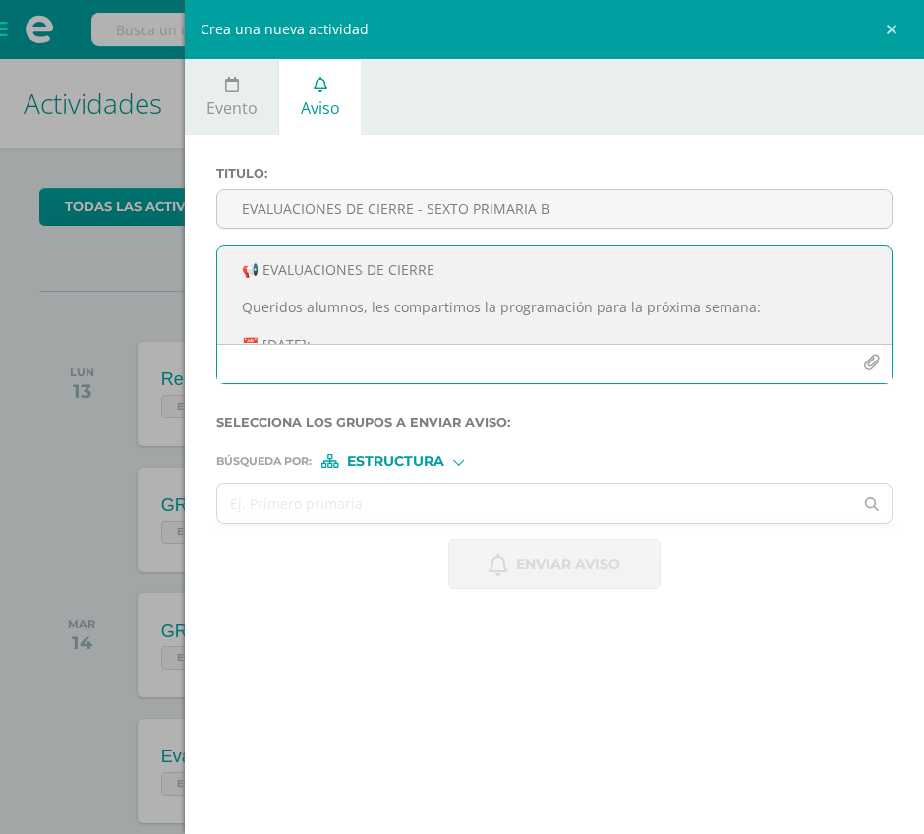
scroll to position [397, 0]
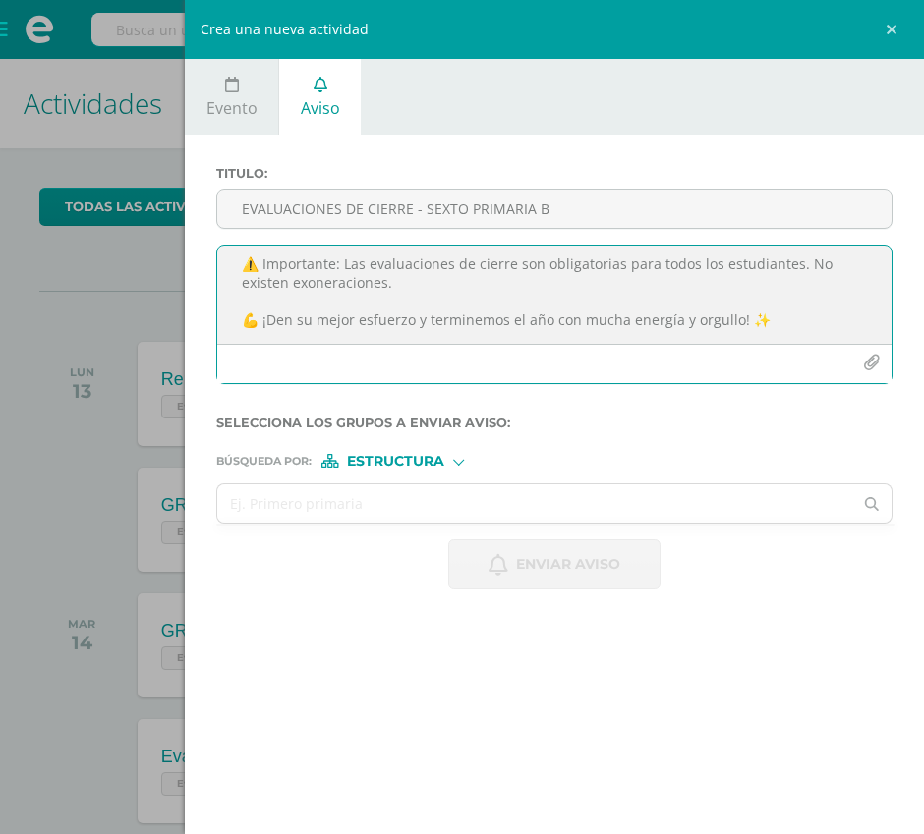
type textarea "📢 EVALUACIONES DE CIERRE Queridos alumnos, les compartimos la programación para…"
click at [865, 359] on icon "button" at bounding box center [871, 363] width 17 height 17
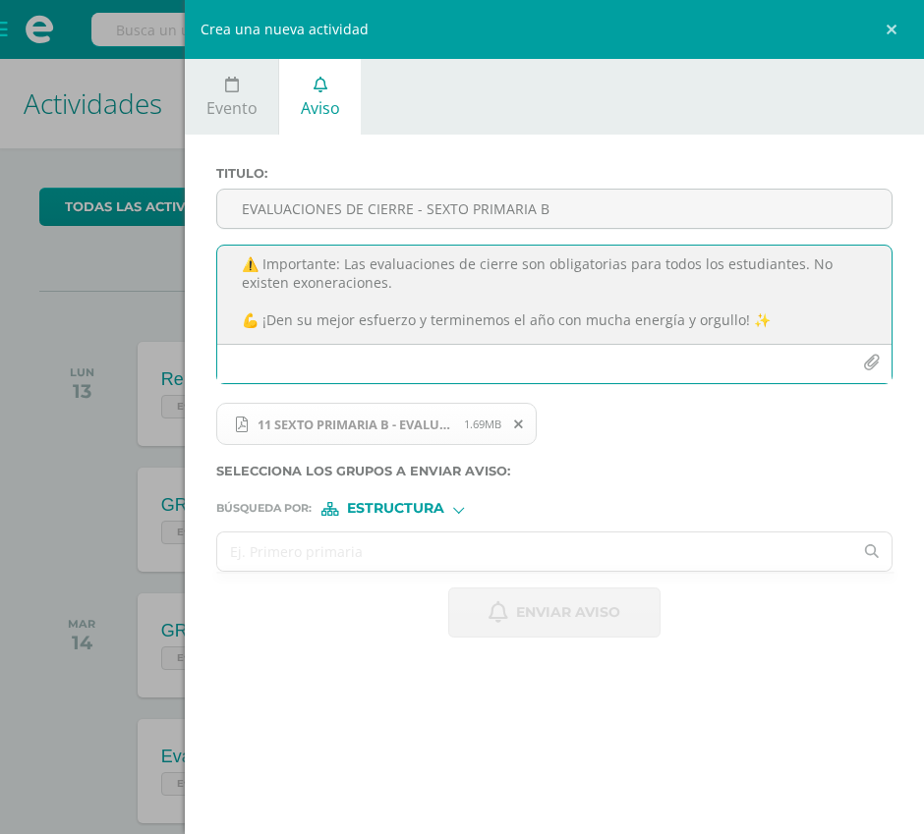
click at [288, 546] on input "text" at bounding box center [534, 552] width 635 height 38
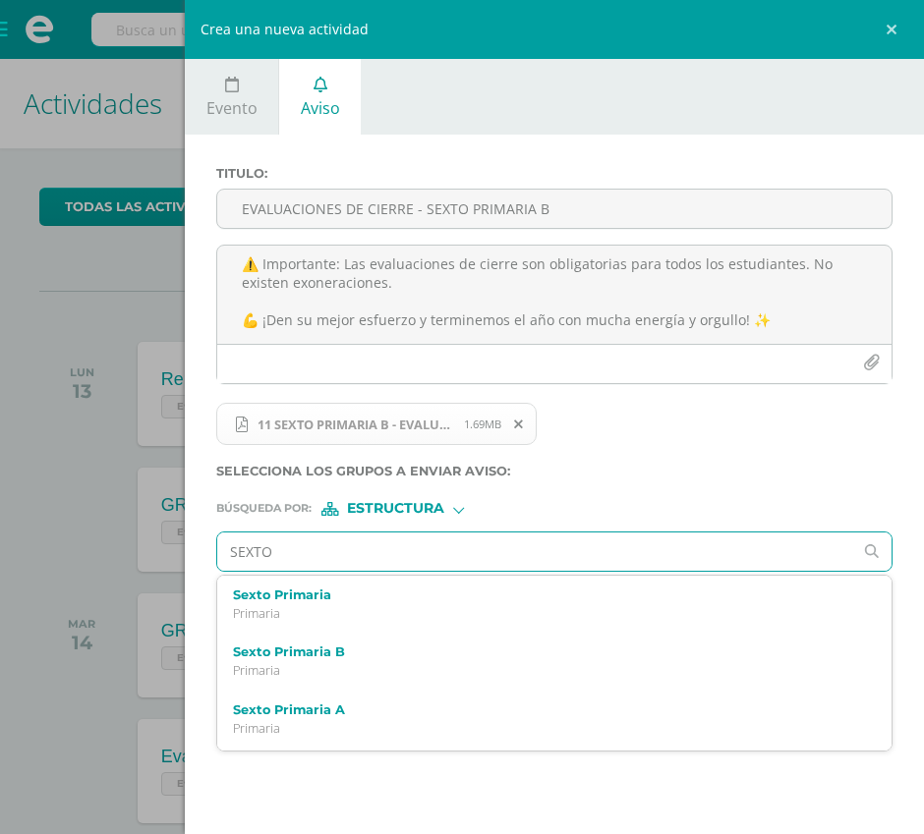
type input "SEXTO B"
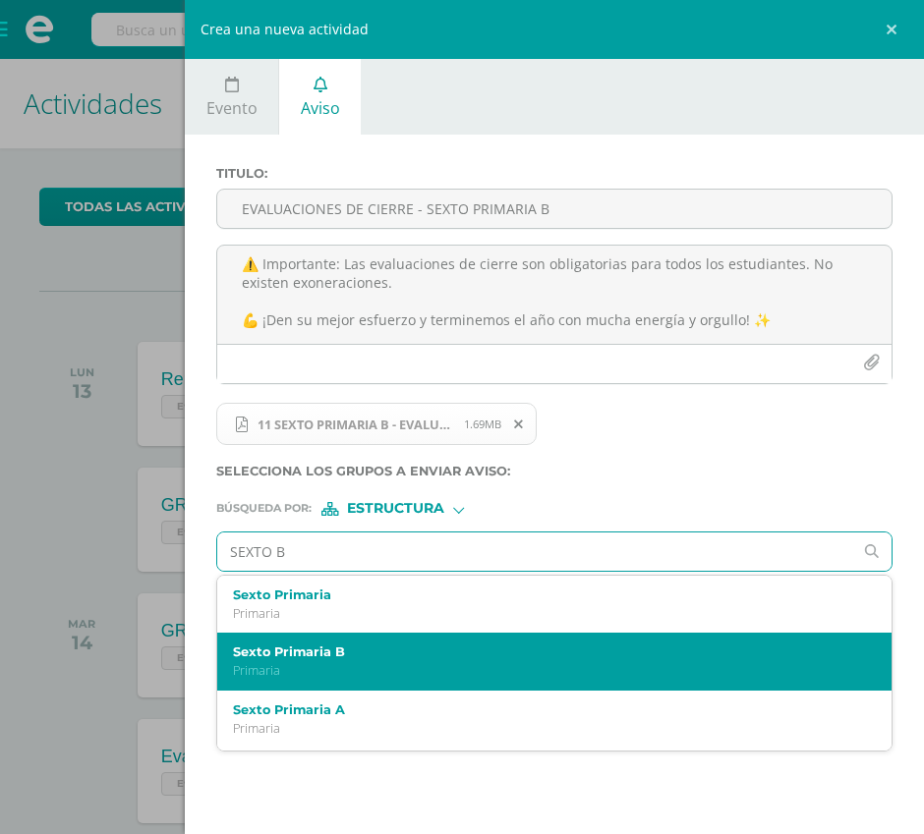
click at [286, 643] on div "Sexto Primaria B Primaria" at bounding box center [554, 662] width 674 height 58
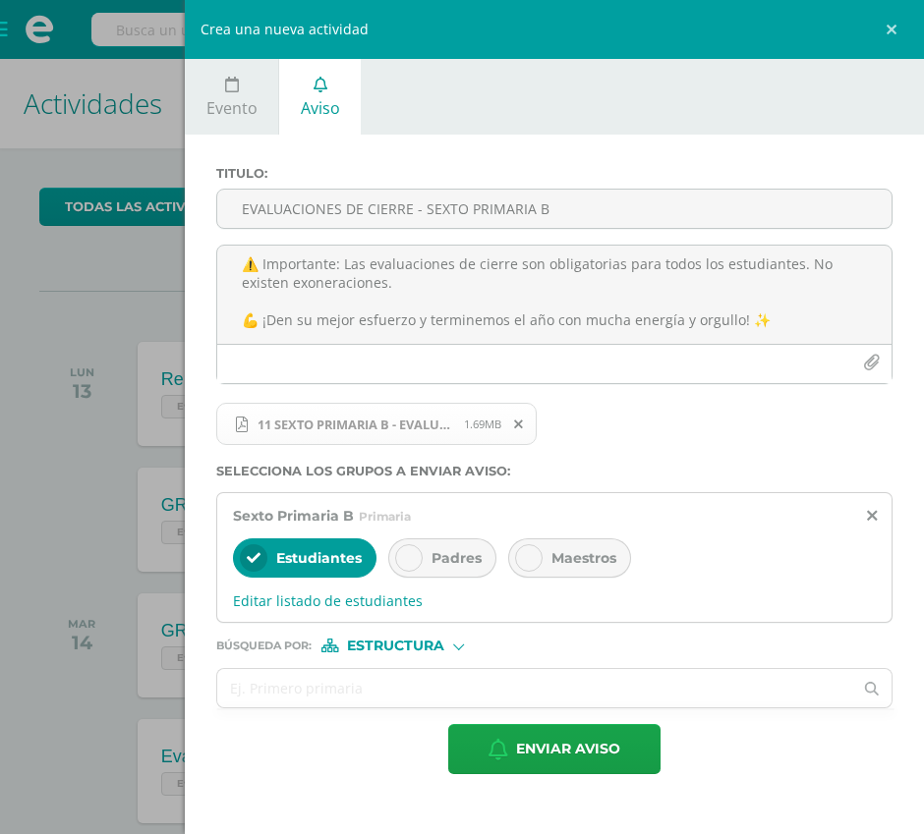
click at [462, 557] on span "Padres" at bounding box center [456, 558] width 50 height 18
click at [566, 565] on span "Maestros" at bounding box center [583, 558] width 65 height 18
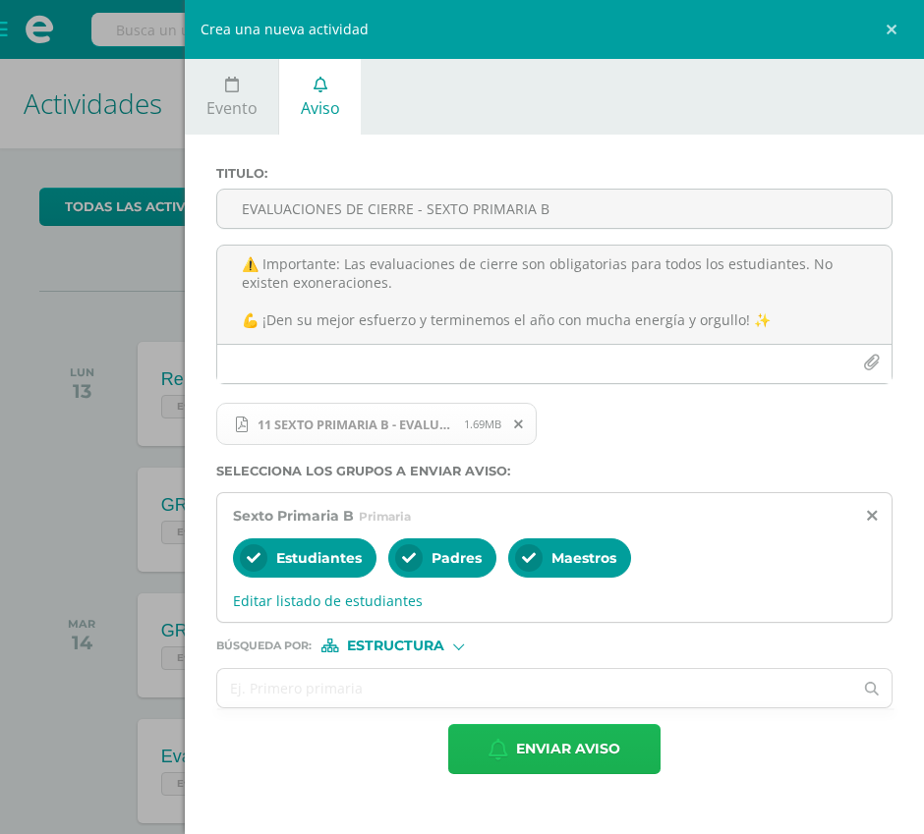
click at [554, 754] on span "Enviar aviso" at bounding box center [568, 749] width 104 height 48
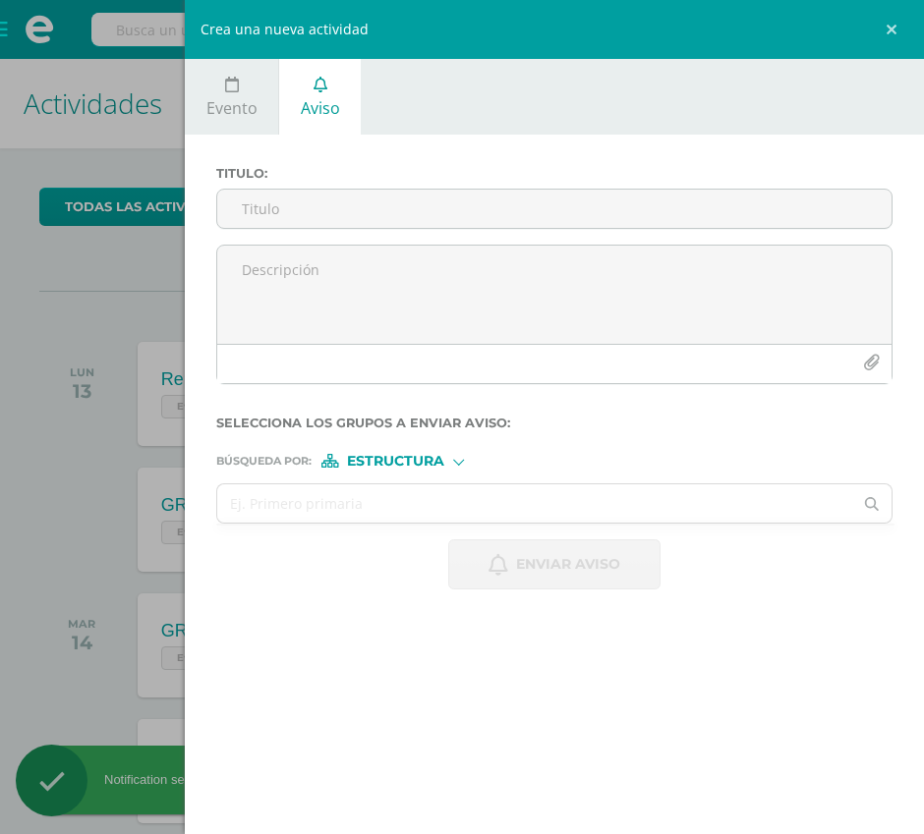
scroll to position [0, 0]
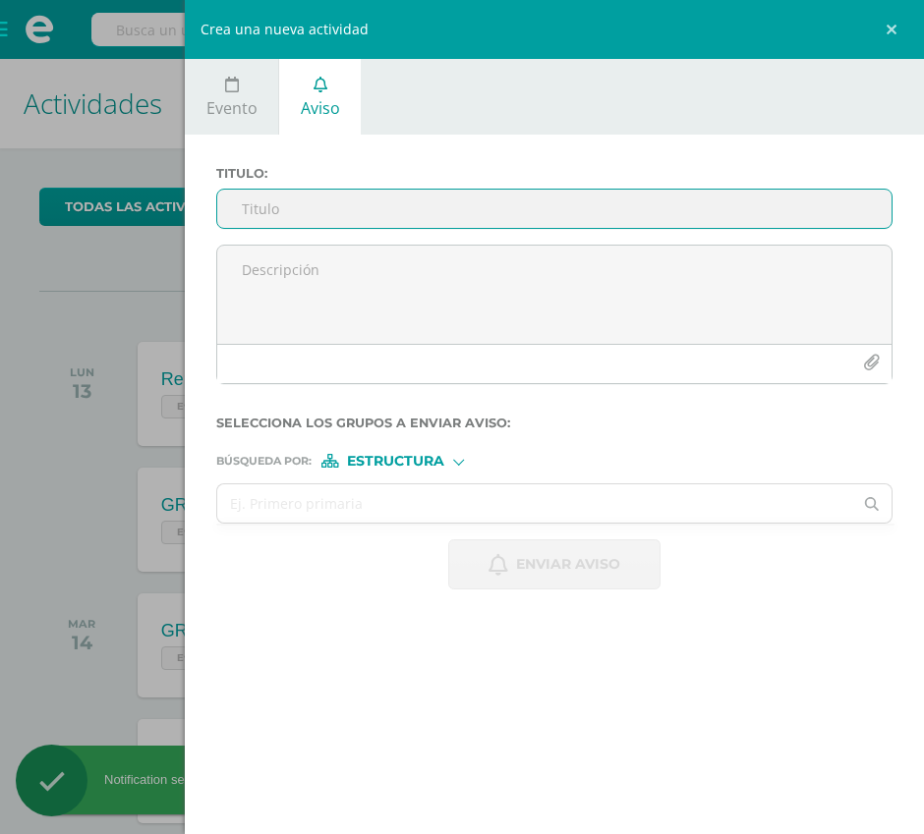
click at [417, 223] on input "Titulo :" at bounding box center [554, 209] width 674 height 38
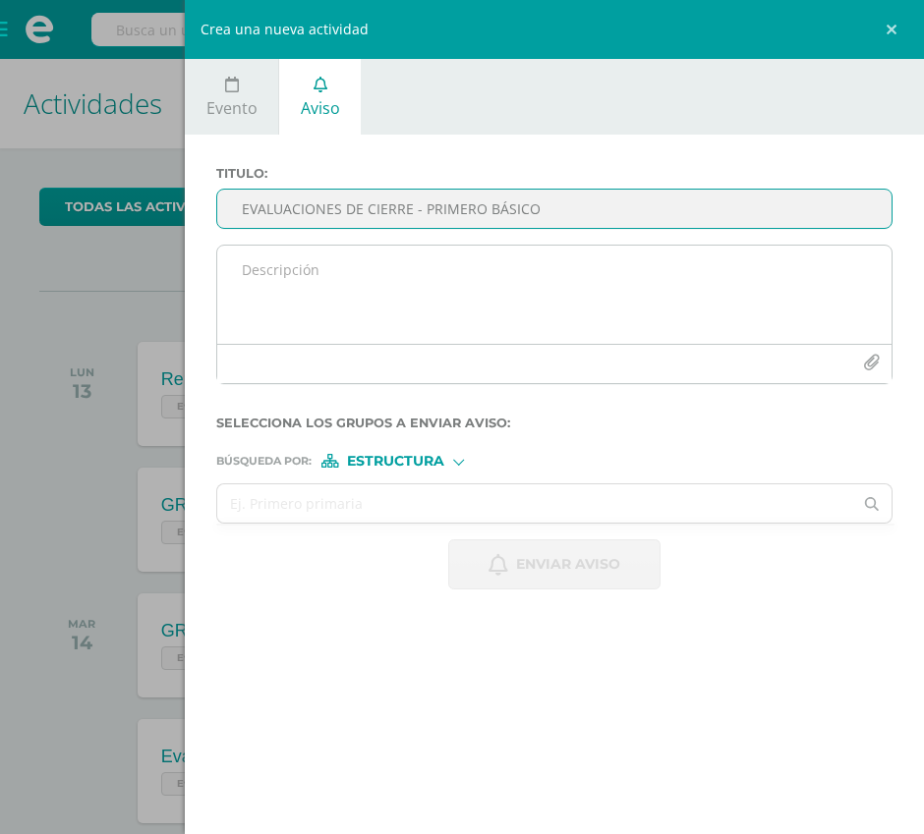
type input "EVALUACIONES DE CIERRE - PRIMERO BÁSICO"
click at [403, 262] on textarea at bounding box center [554, 295] width 674 height 98
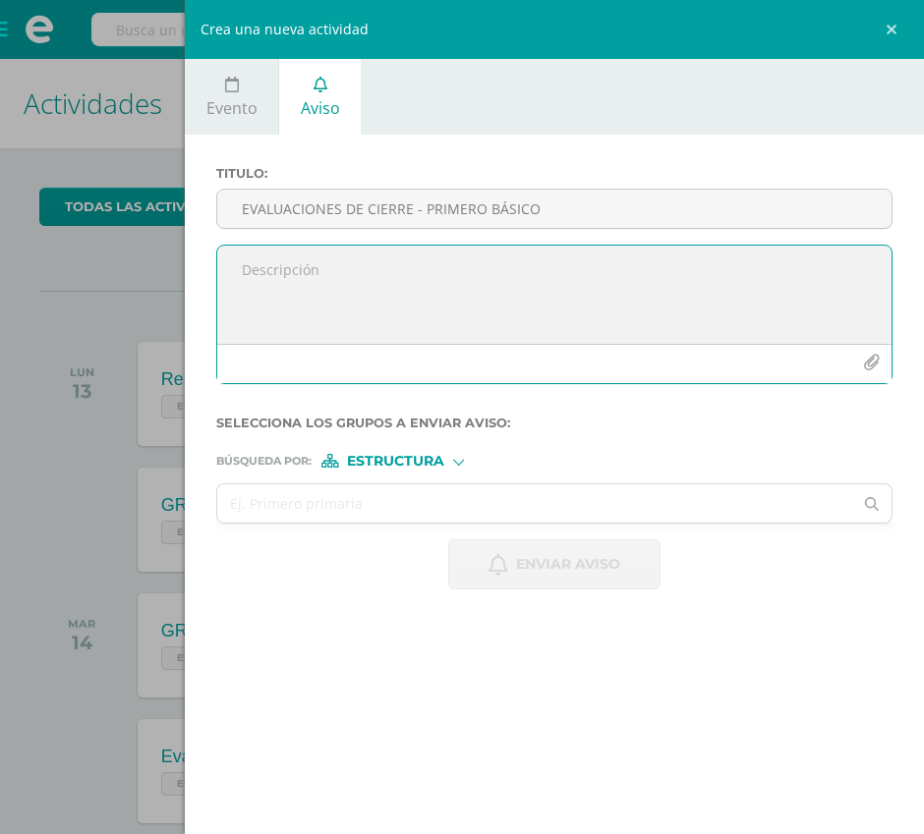
paste textarea "📢 EVALUACIONES DE CIERRE Queridos alumnos, les compartimos la programación para…"
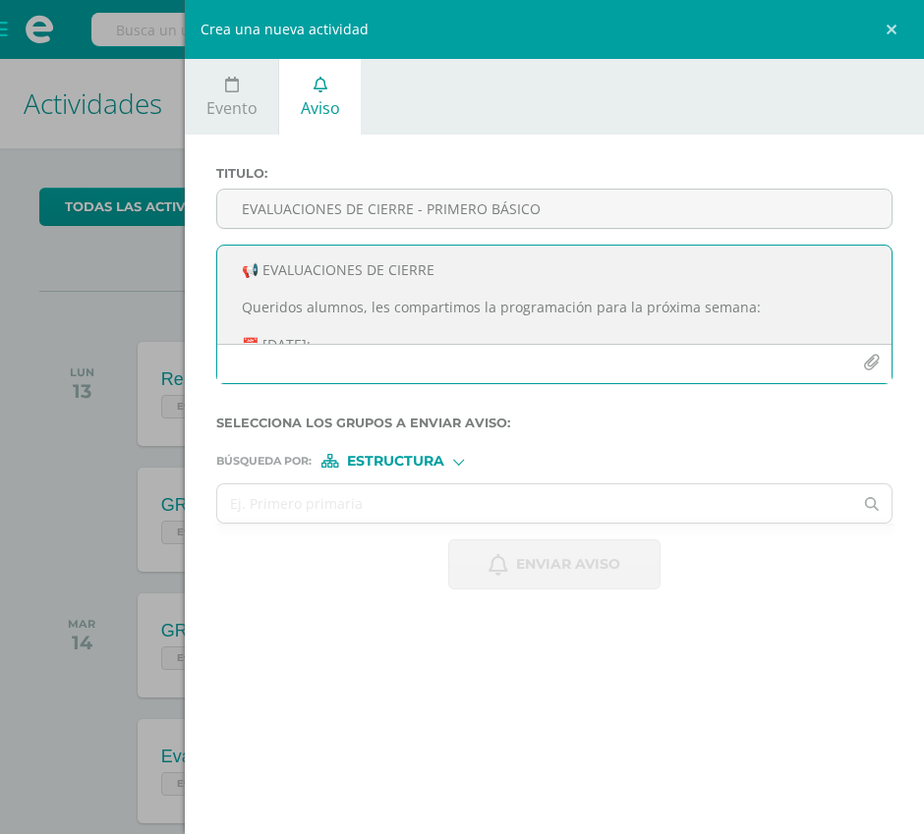
scroll to position [397, 0]
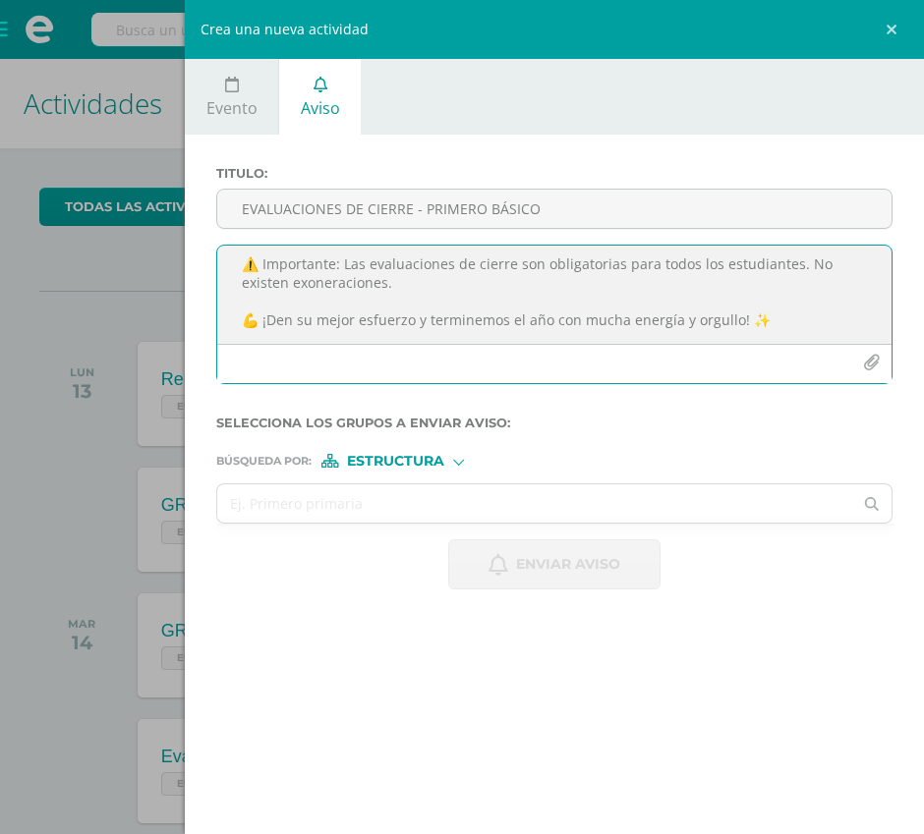
type textarea "📢 EVALUACIONES DE CIERRE Queridos alumnos, les compartimos la programación para…"
click at [875, 361] on icon "button" at bounding box center [871, 363] width 17 height 17
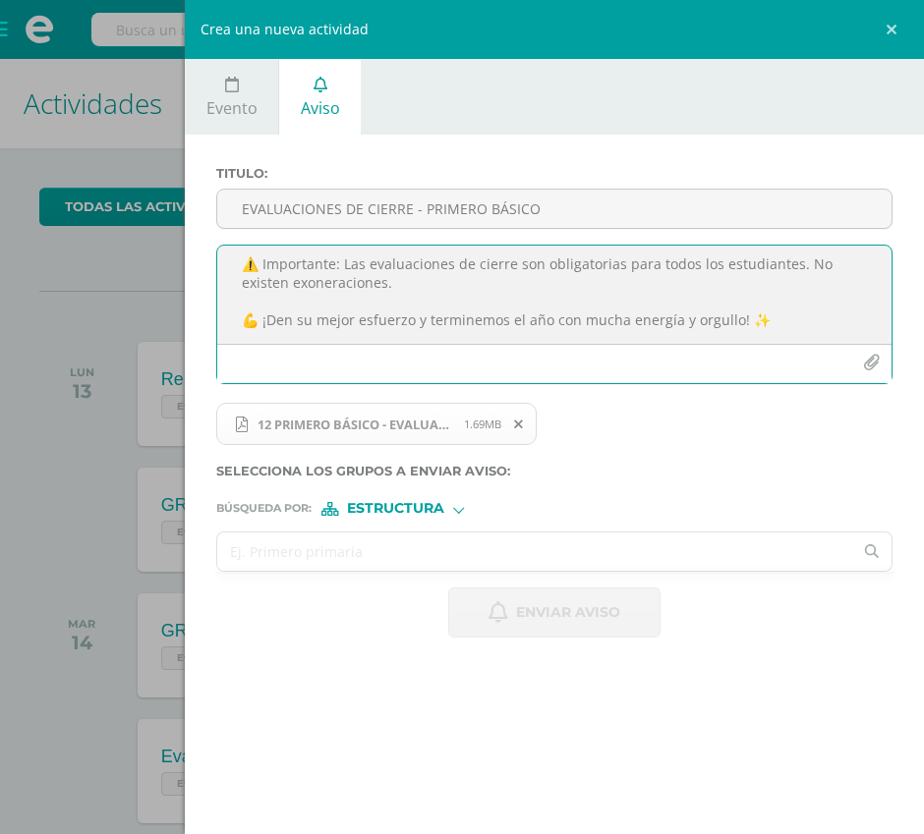
click at [387, 555] on input "text" at bounding box center [534, 552] width 635 height 38
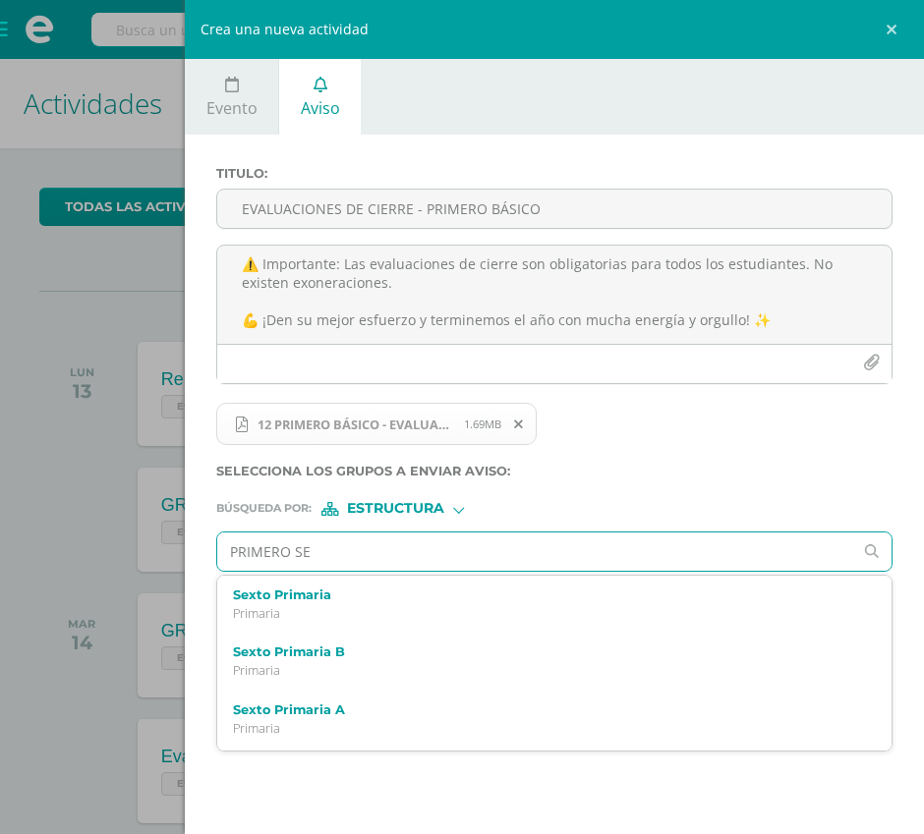
type input "PRIMERO SEC"
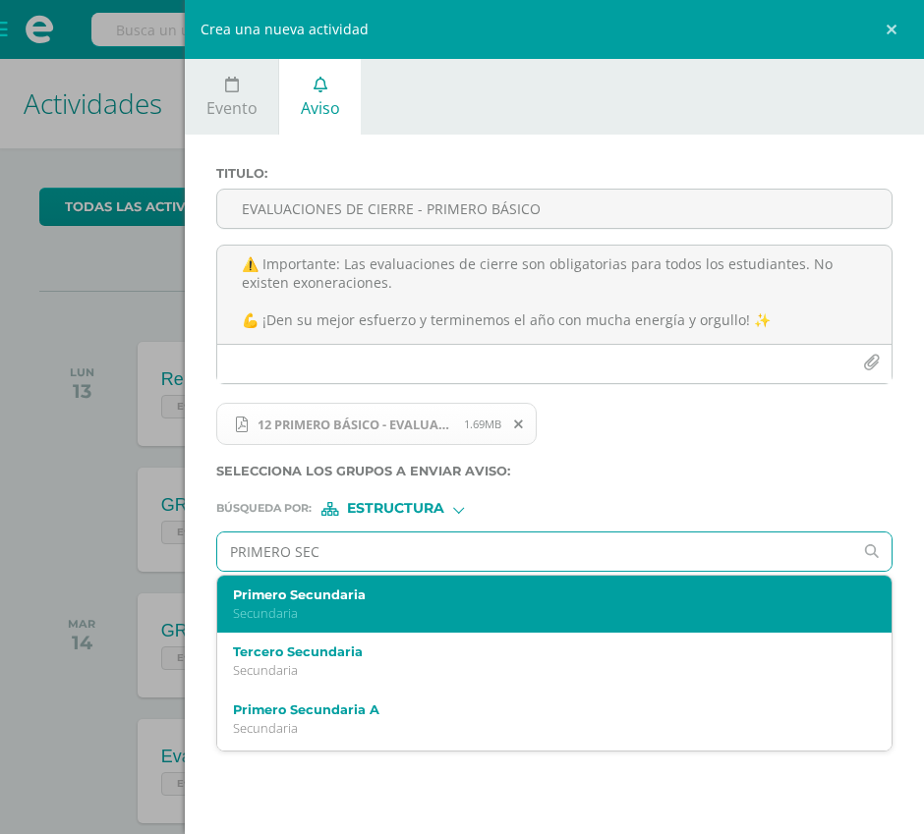
click at [399, 608] on p "Secundaria" at bounding box center [540, 613] width 614 height 17
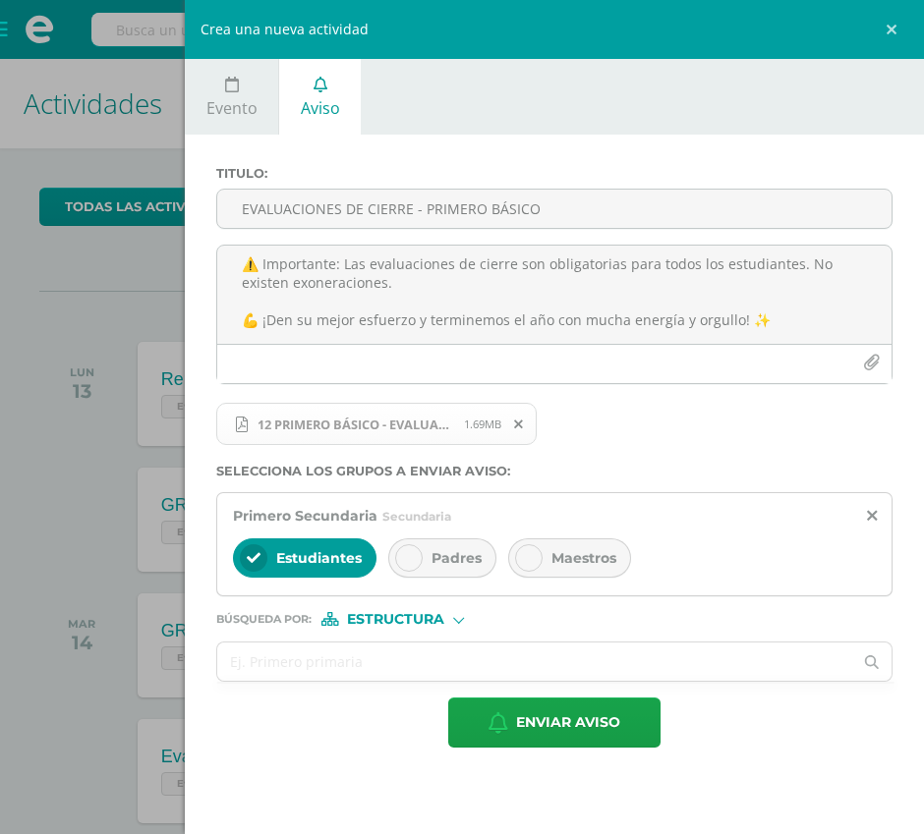
click at [443, 575] on div "Padres" at bounding box center [442, 558] width 108 height 39
click at [579, 572] on div "Maestros" at bounding box center [569, 558] width 123 height 39
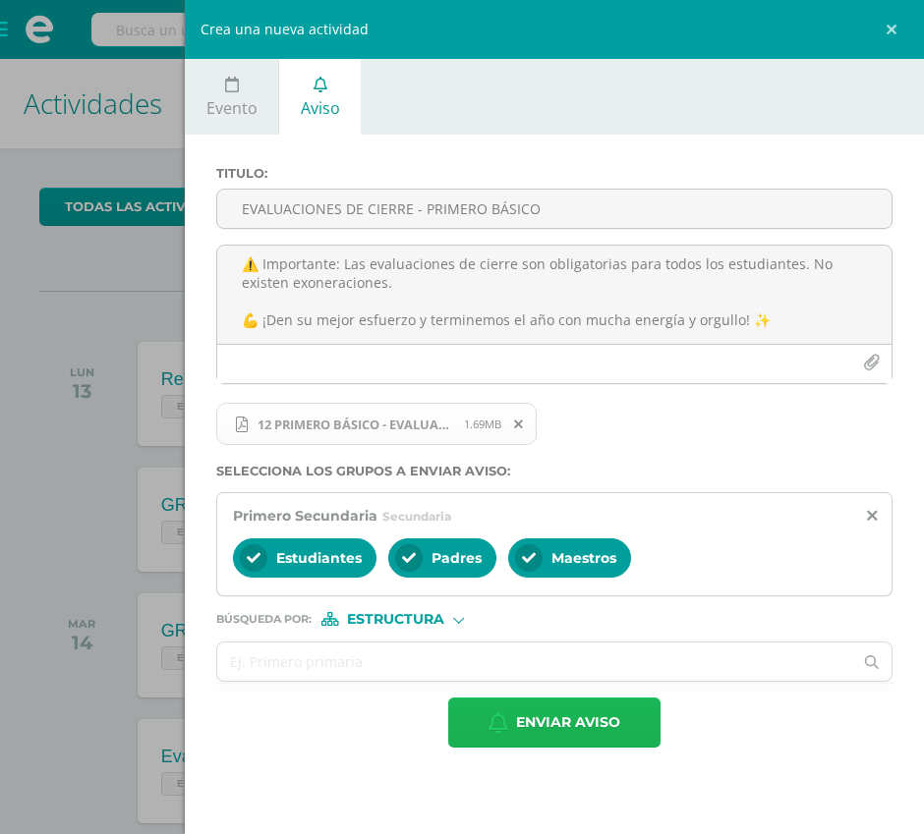
click at [541, 708] on span "Enviar aviso" at bounding box center [568, 723] width 104 height 48
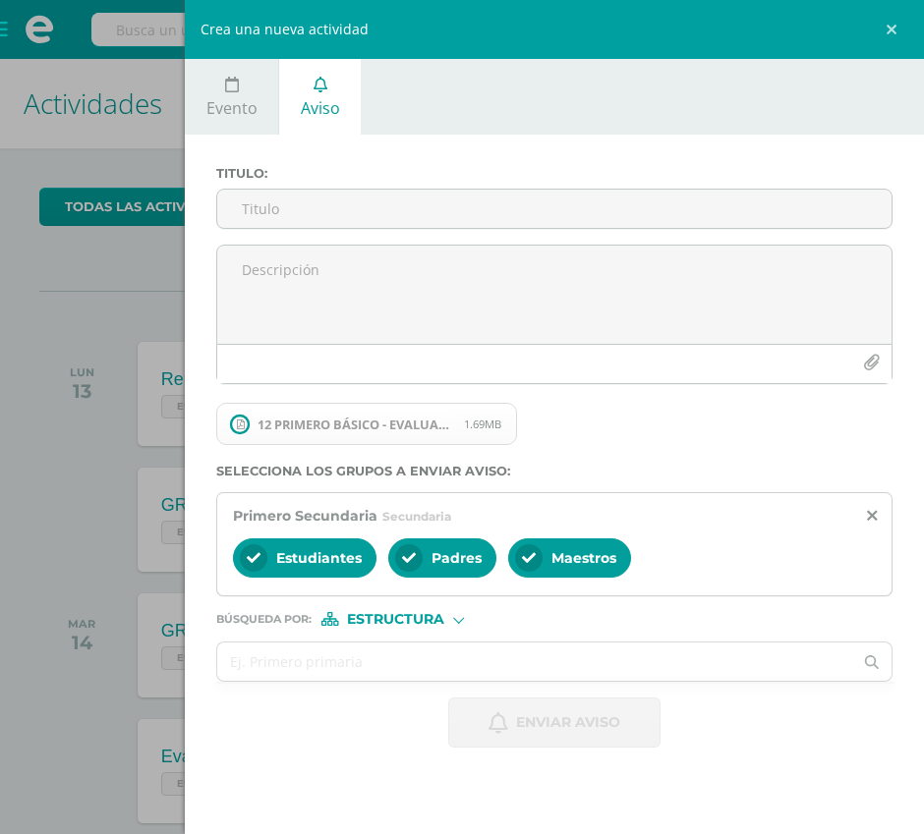
scroll to position [0, 0]
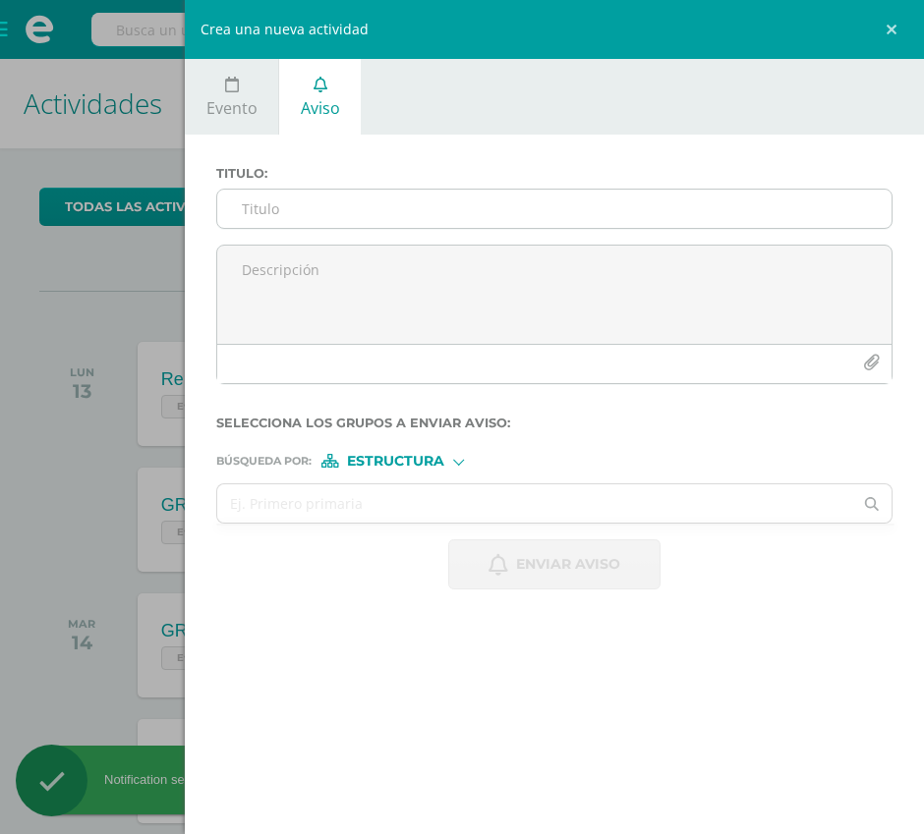
click at [319, 201] on input "Titulo :" at bounding box center [554, 209] width 674 height 38
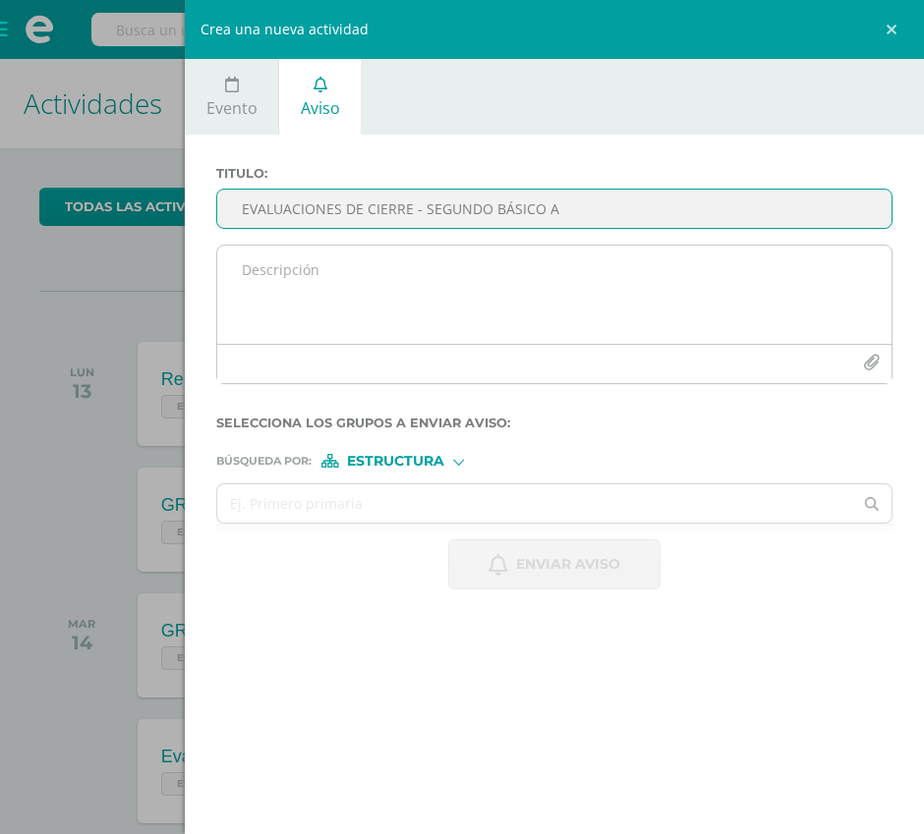
type input "EVALUACIONES DE CIERRE - SEGUNDO BÁSICO A"
click at [340, 266] on textarea at bounding box center [554, 295] width 674 height 98
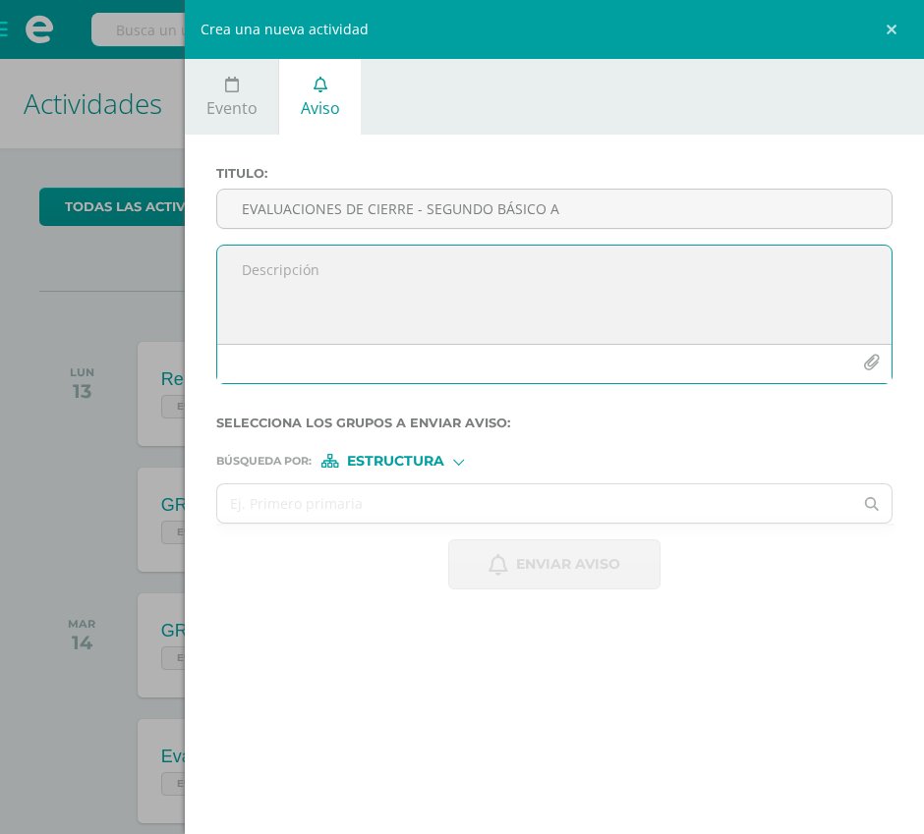
paste textarea "📢 EVALUACIONES DE CIERRE Queridos alumnos, les compartimos la programación para…"
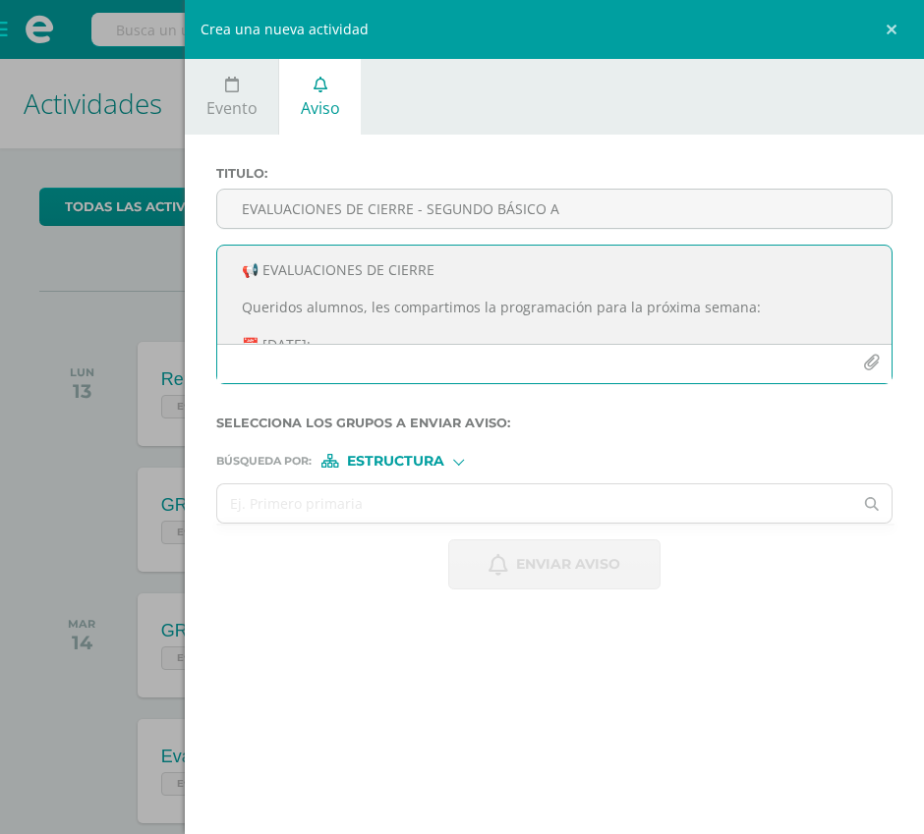
scroll to position [397, 0]
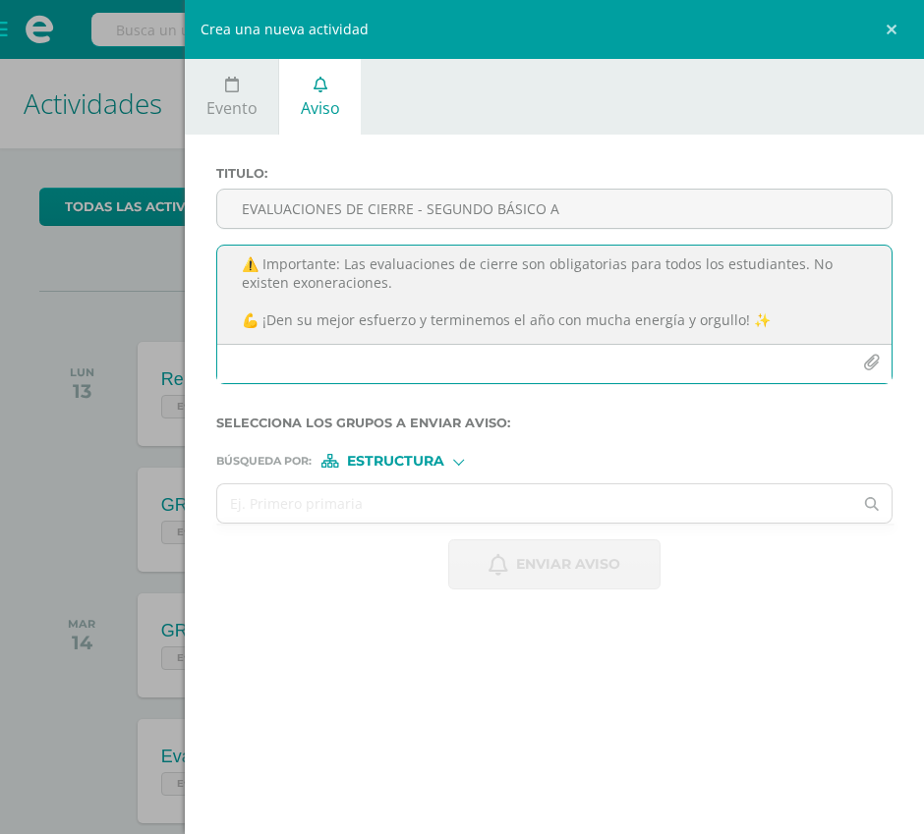
type textarea "📢 EVALUACIONES DE CIERRE Queridos alumnos, les compartimos la programación para…"
click at [875, 366] on icon "button" at bounding box center [871, 363] width 17 height 17
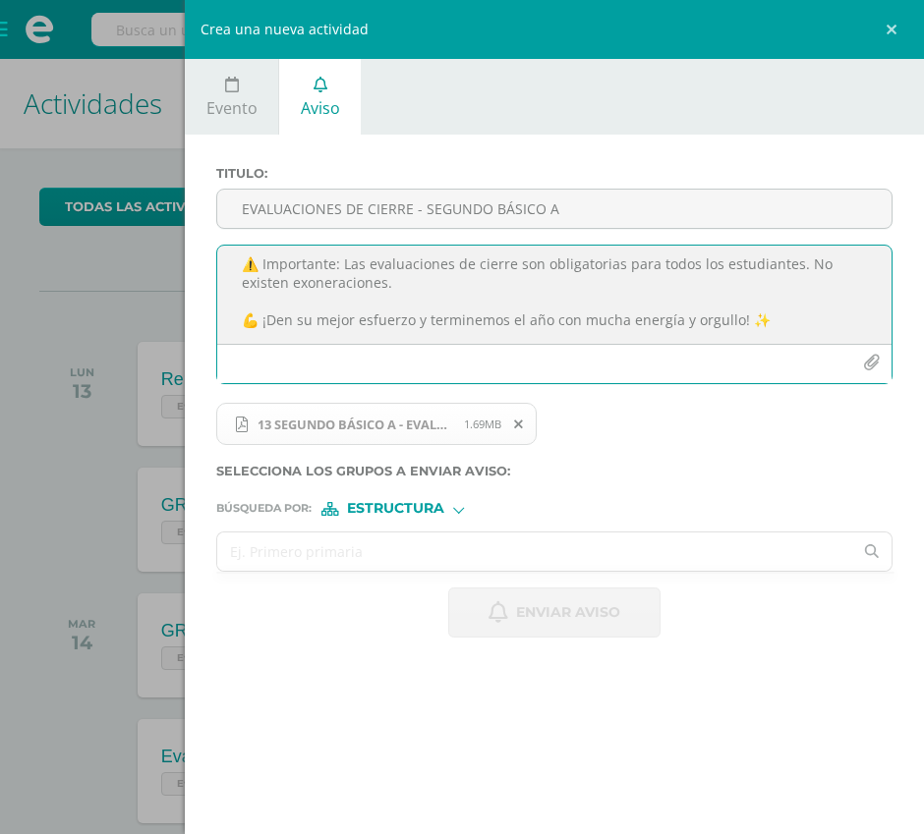
click at [340, 556] on input "text" at bounding box center [534, 552] width 635 height 38
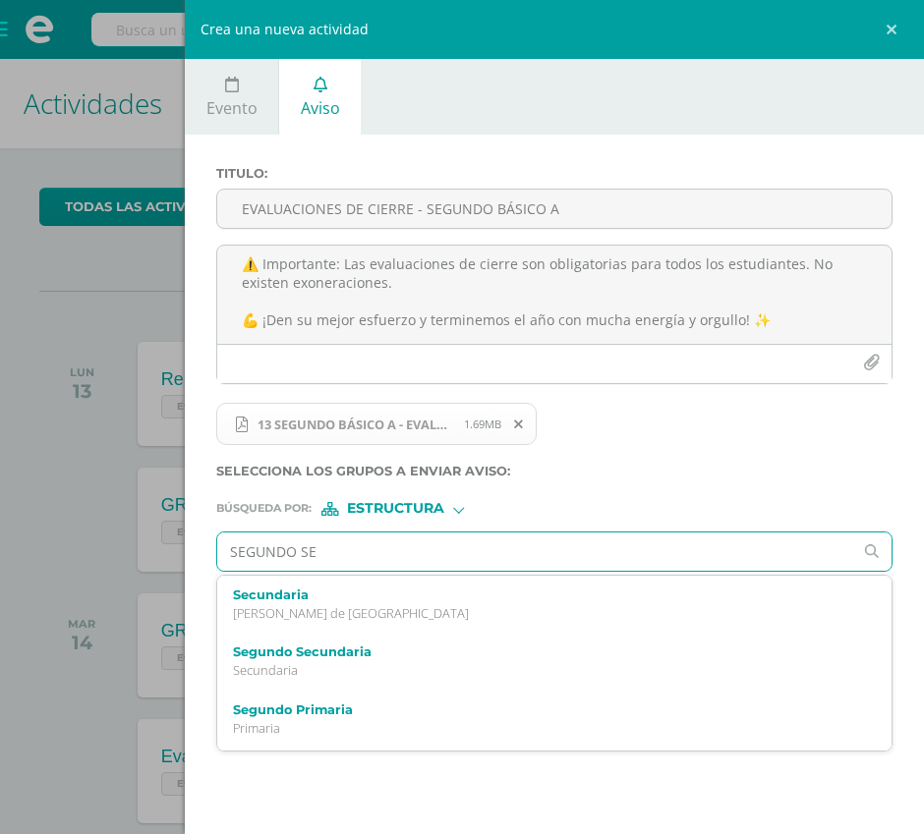
type input "SEGUNDO SEC"
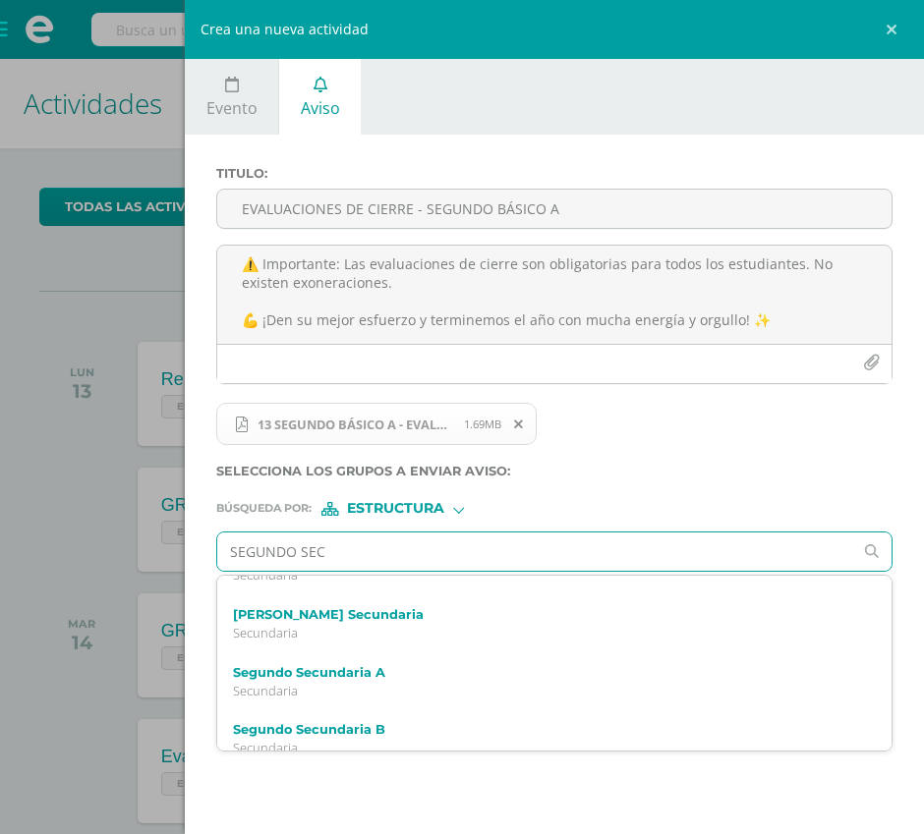
scroll to position [330, 0]
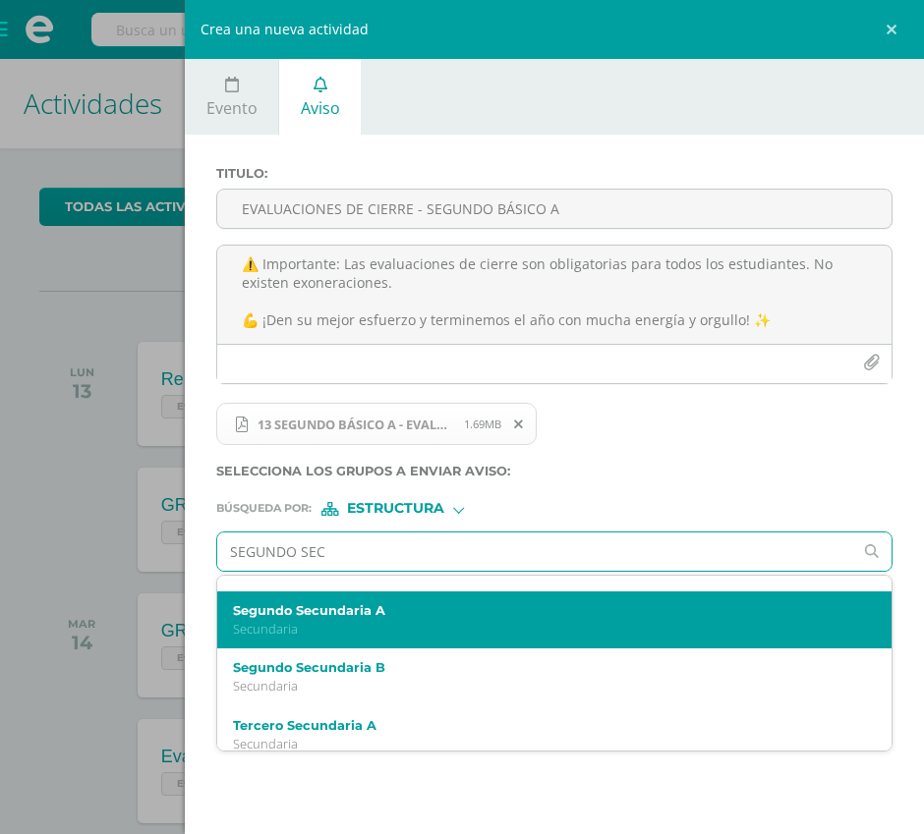
click at [312, 629] on p "Secundaria" at bounding box center [540, 629] width 614 height 17
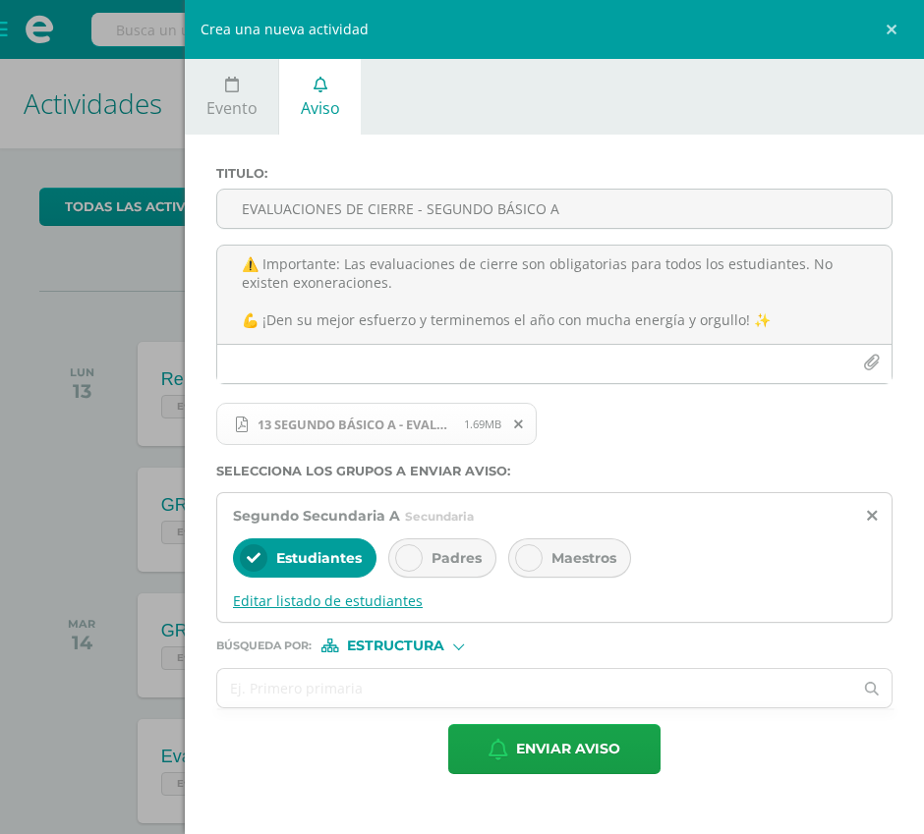
scroll to position [0, 0]
click at [449, 570] on div "Padres" at bounding box center [442, 558] width 108 height 39
click at [554, 570] on div "Maestros" at bounding box center [569, 558] width 123 height 39
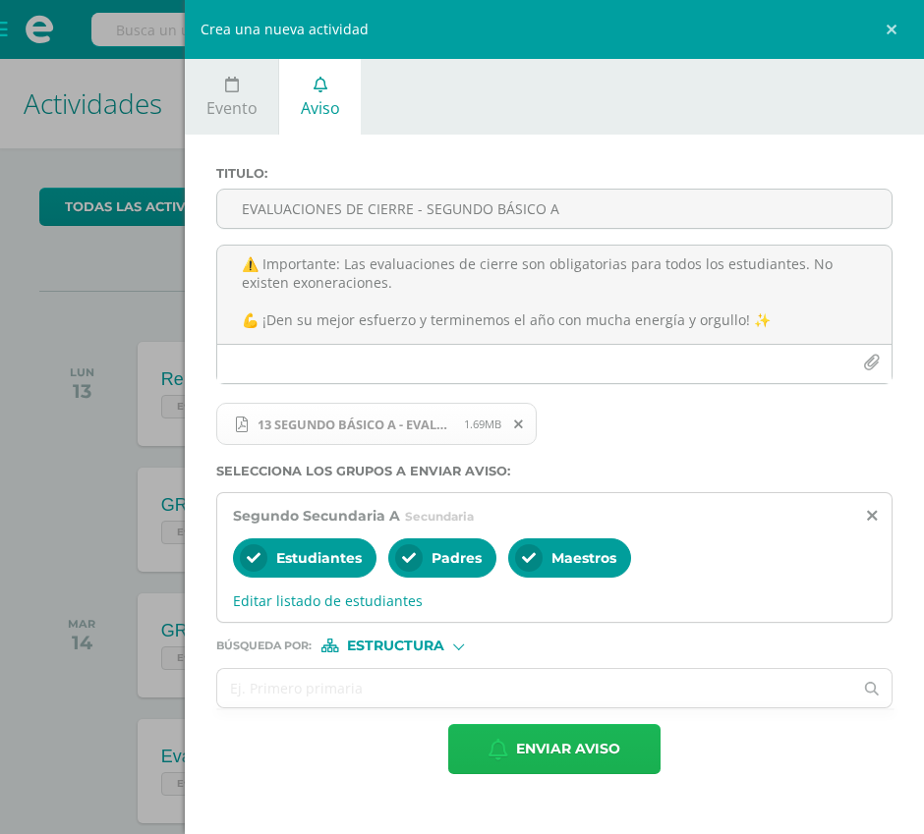
click at [543, 735] on span "Enviar aviso" at bounding box center [568, 749] width 104 height 48
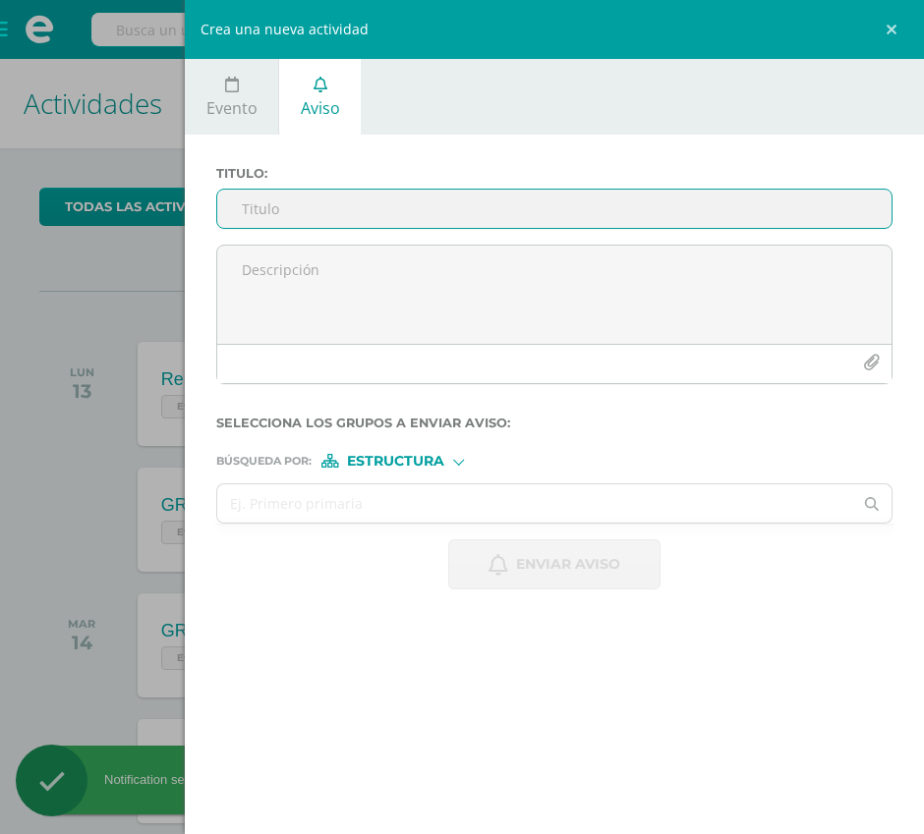
click at [335, 215] on input "Titulo :" at bounding box center [554, 209] width 674 height 38
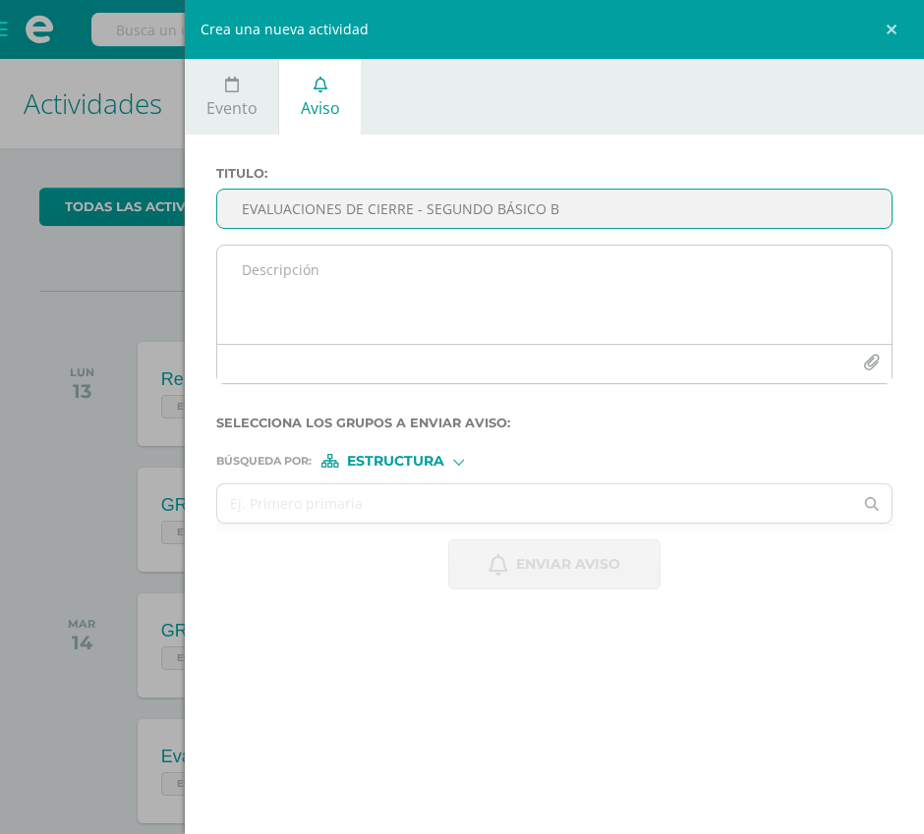
type input "EVALUACIONES DE CIERRE - SEGUNDO BÁSICO B"
click at [364, 284] on textarea at bounding box center [554, 295] width 674 height 98
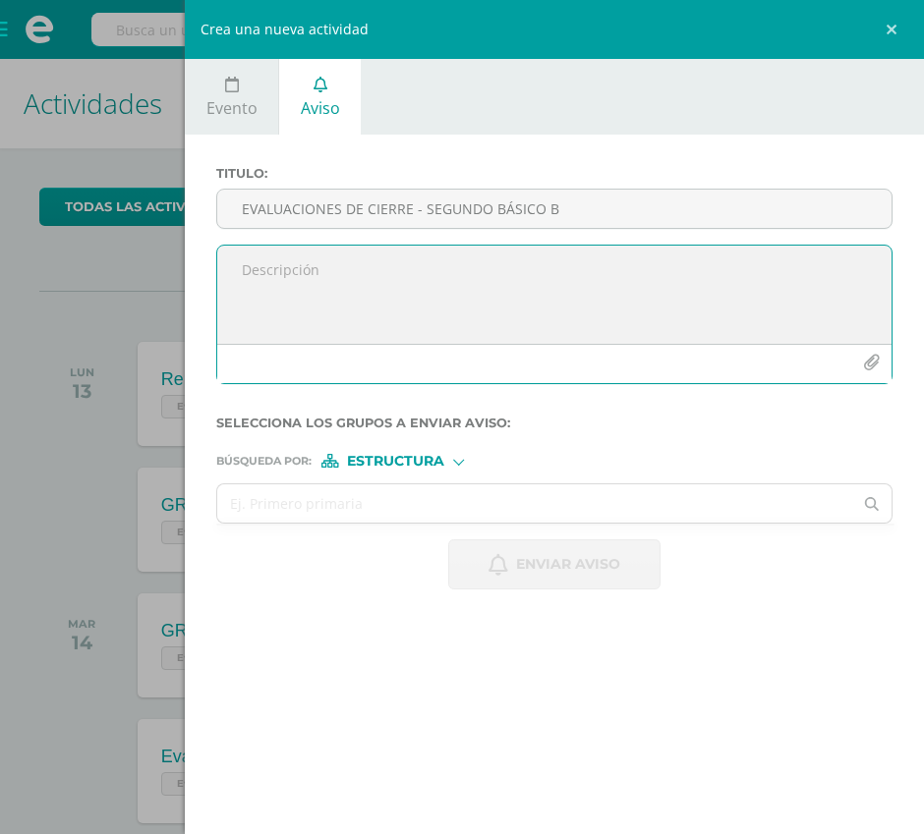
paste textarea "📢 EVALUACIONES DE CIERRE Queridos alumnos, les compartimos la programación para…"
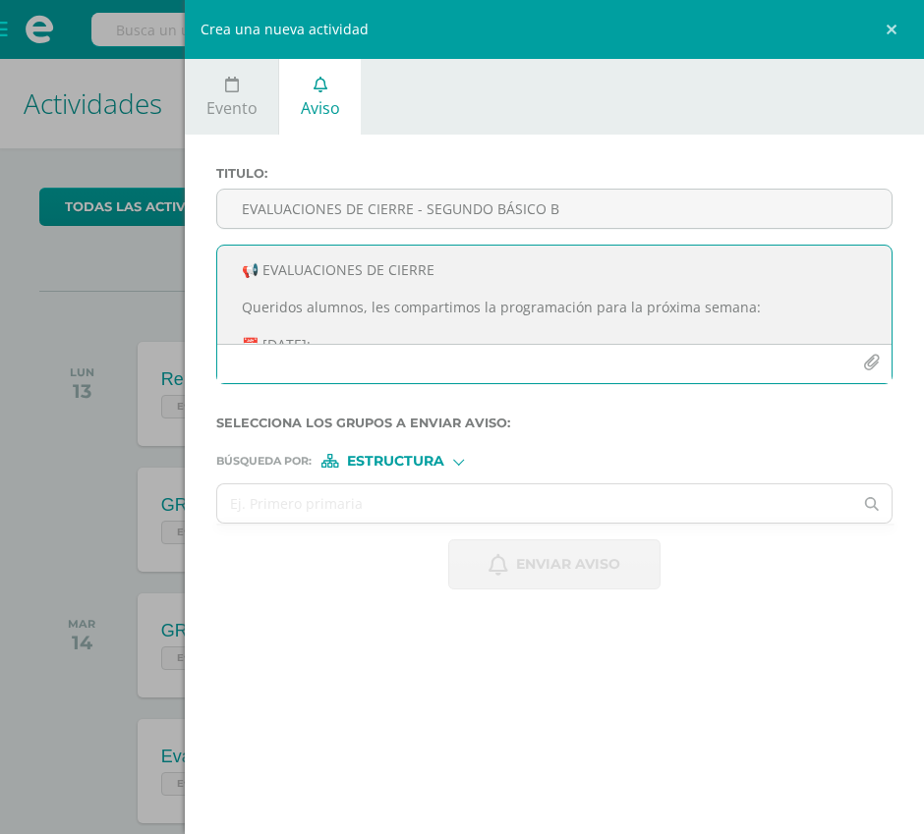
scroll to position [397, 0]
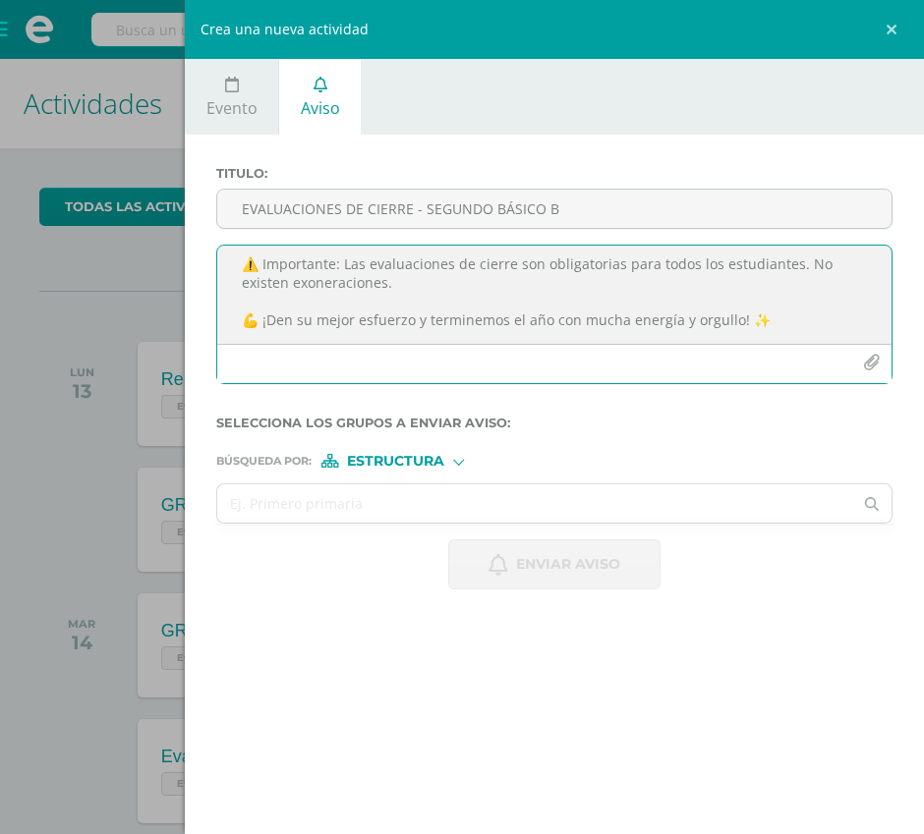
type textarea "📢 EVALUACIONES DE CIERRE Queridos alumnos, les compartimos la programación para…"
click at [873, 369] on icon "button" at bounding box center [871, 363] width 17 height 17
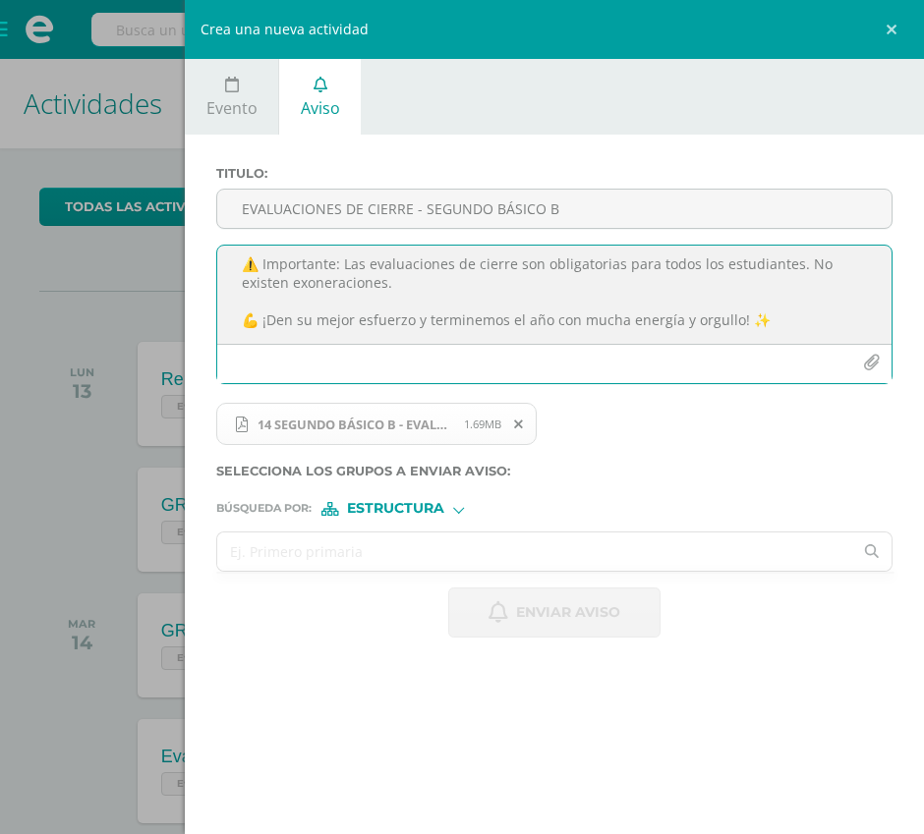
click at [336, 546] on input "text" at bounding box center [534, 552] width 635 height 38
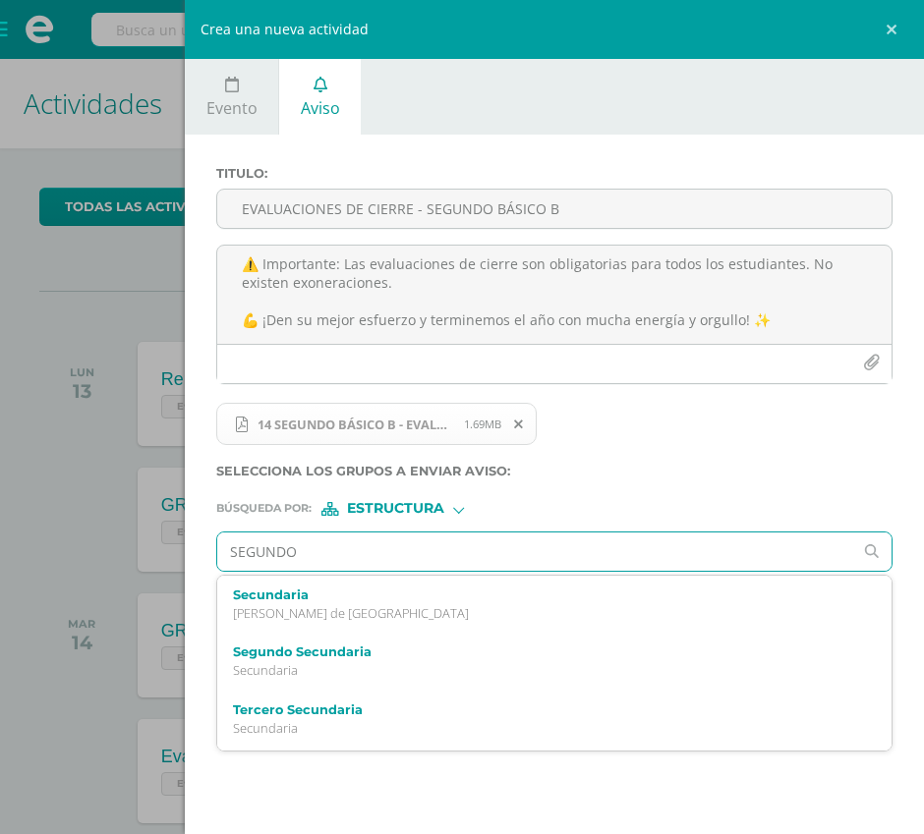
type input "SEGUNDO B"
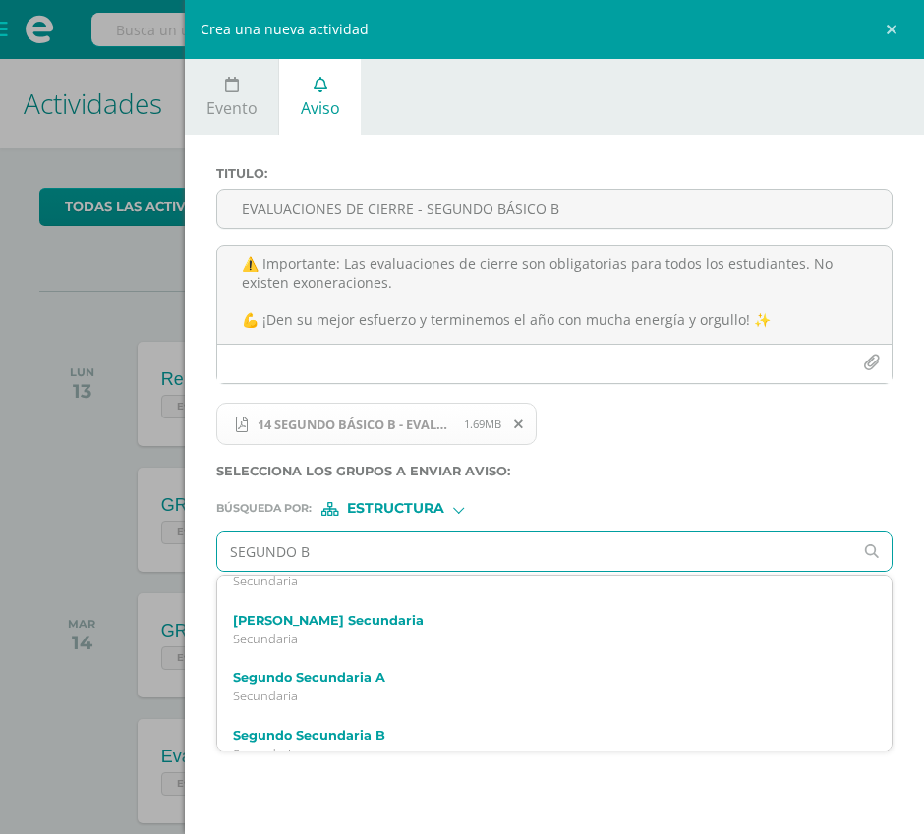
scroll to position [349, 0]
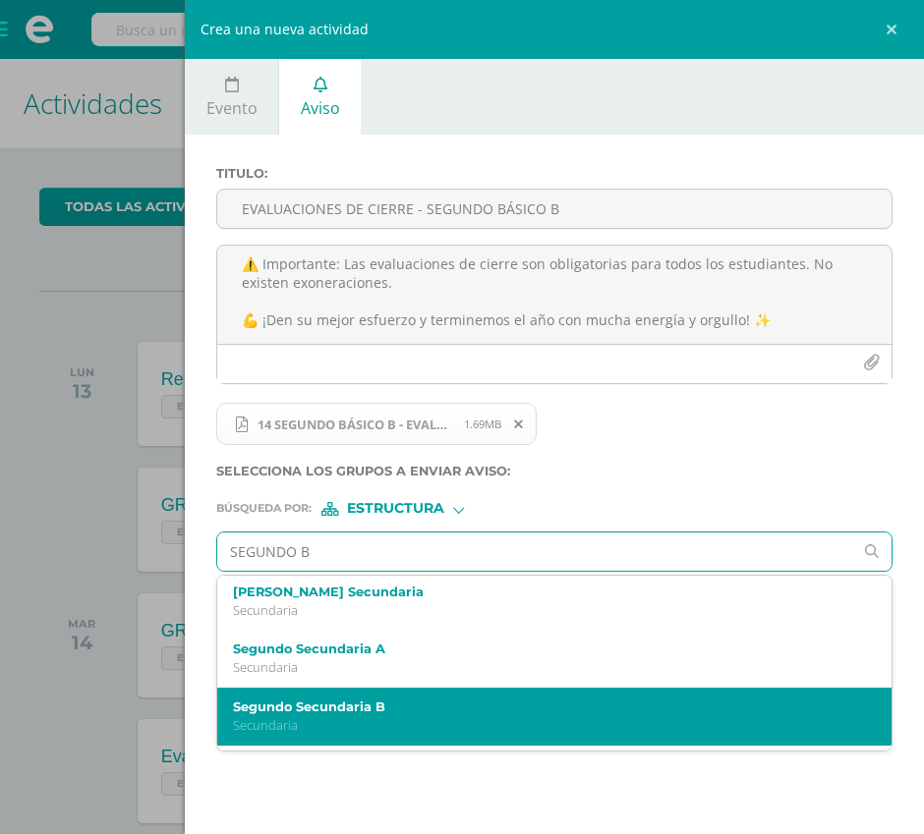
click at [350, 700] on label "Segundo Secundaria B" at bounding box center [540, 707] width 614 height 15
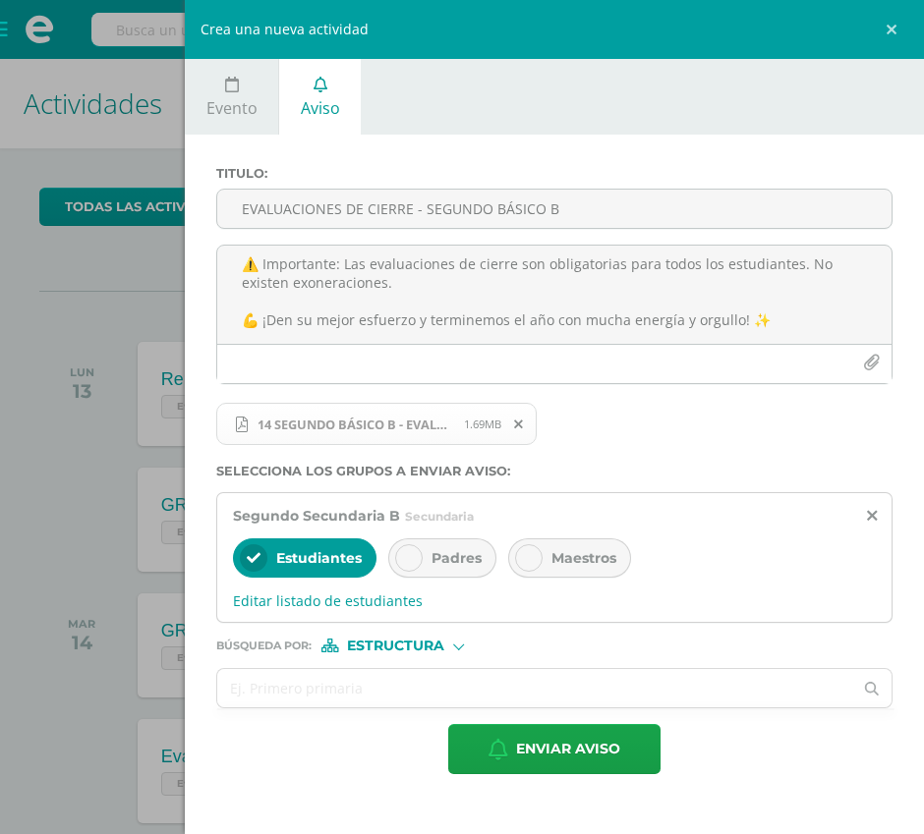
scroll to position [0, 0]
click at [441, 564] on span "Padres" at bounding box center [456, 558] width 50 height 18
click at [565, 562] on span "Maestros" at bounding box center [583, 558] width 65 height 18
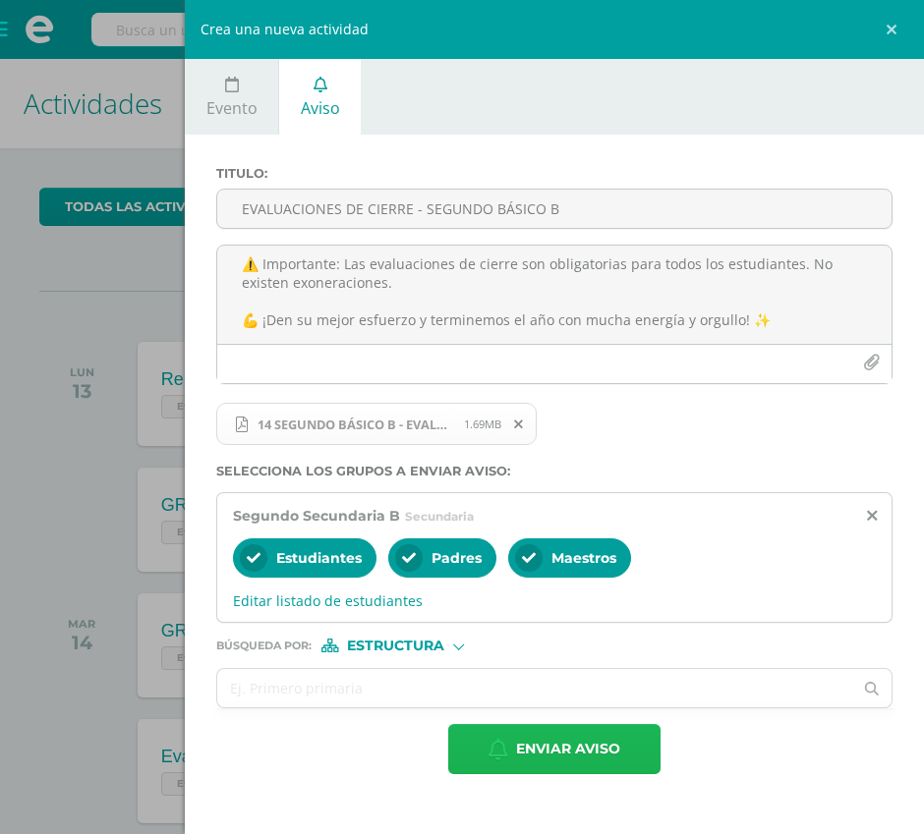
click at [537, 735] on span "Enviar aviso" at bounding box center [568, 749] width 104 height 48
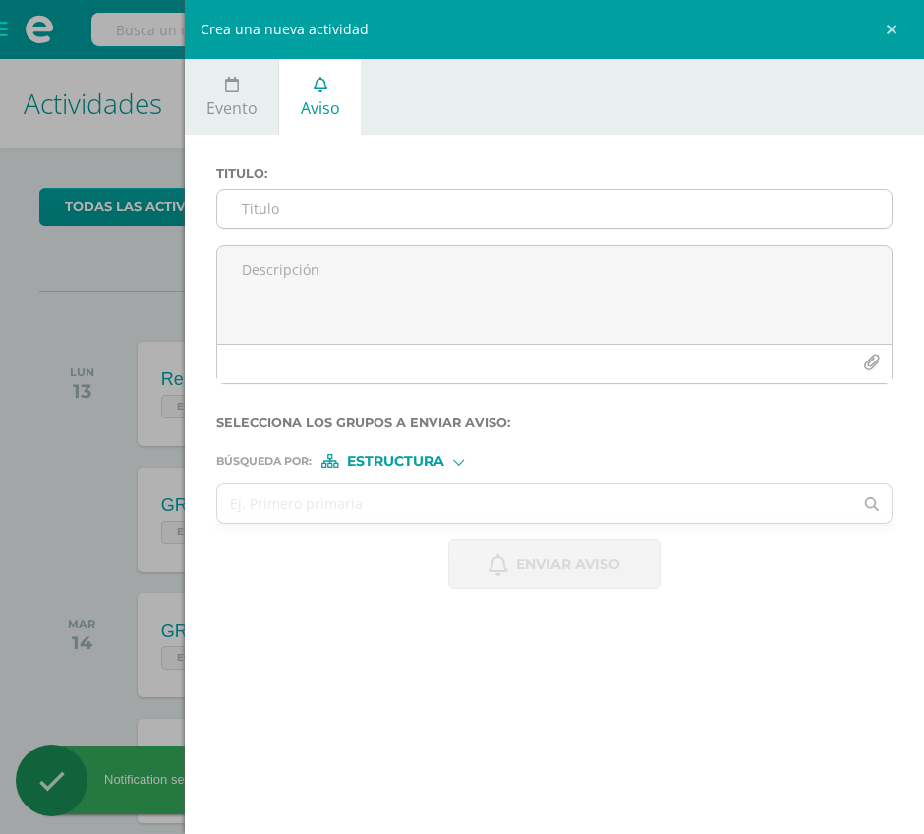
click at [372, 214] on input "Titulo :" at bounding box center [554, 209] width 674 height 38
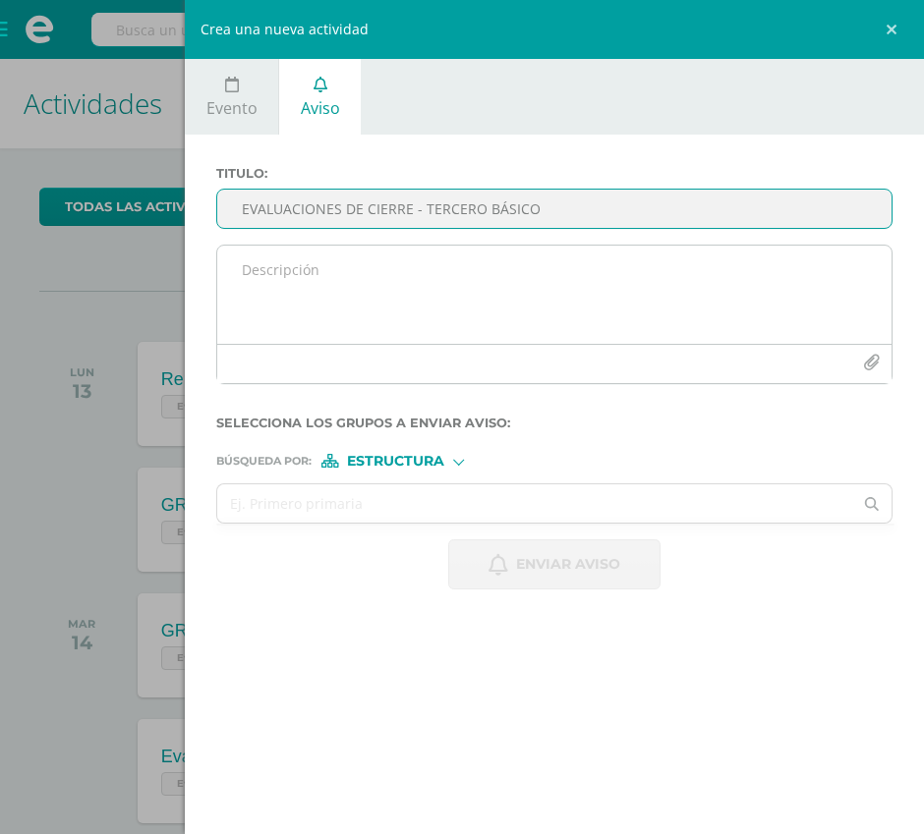
type input "EVALUACIONES DE CIERRE - TERCERO BÁSICO"
click at [375, 256] on textarea at bounding box center [554, 295] width 674 height 98
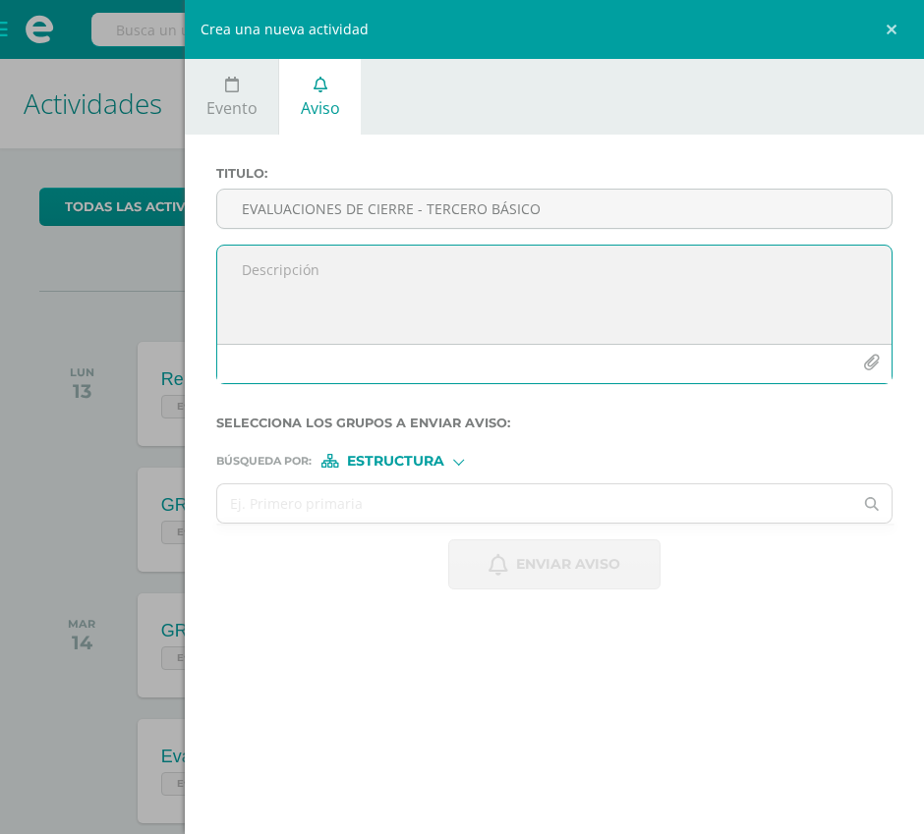
paste textarea "📢 EVALUACIONES DE CIERRE Queridos alumnos, les compartimos la programación para…"
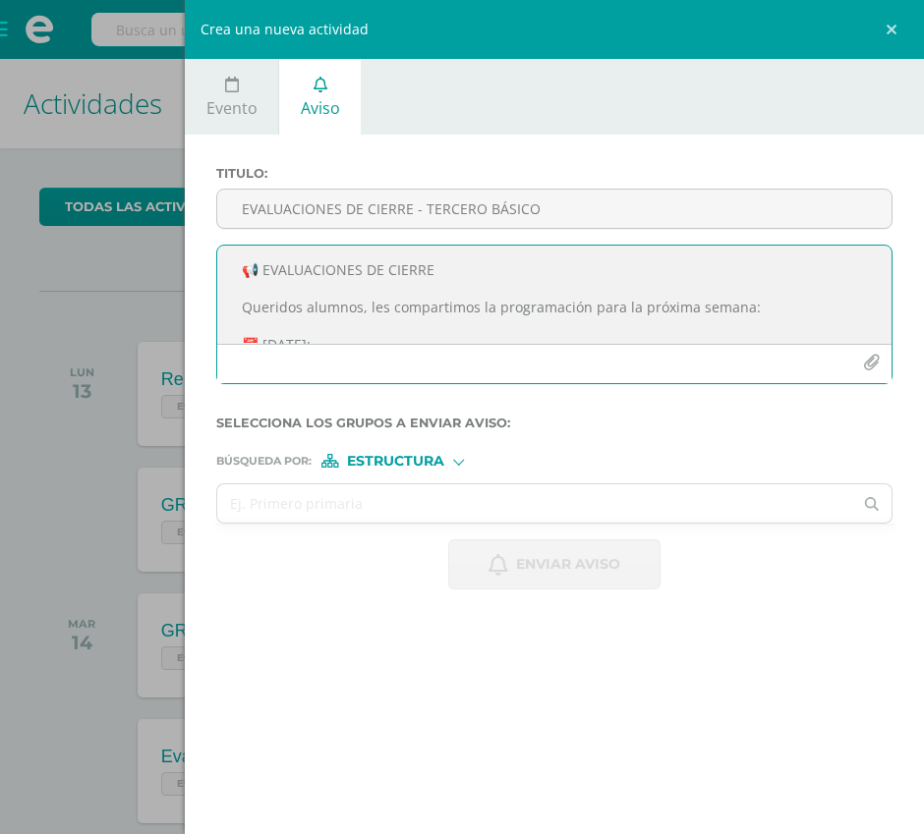
scroll to position [397, 0]
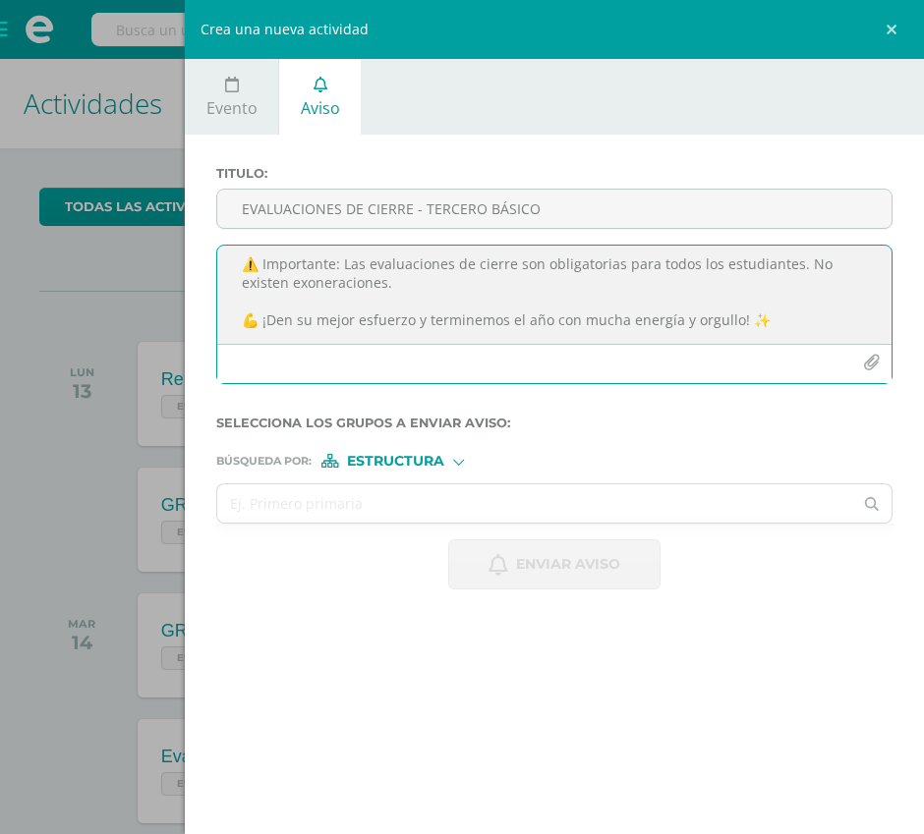
type textarea "📢 EVALUACIONES DE CIERRE Queridos alumnos, les compartimos la programación para…"
click at [871, 361] on icon "button" at bounding box center [871, 363] width 17 height 17
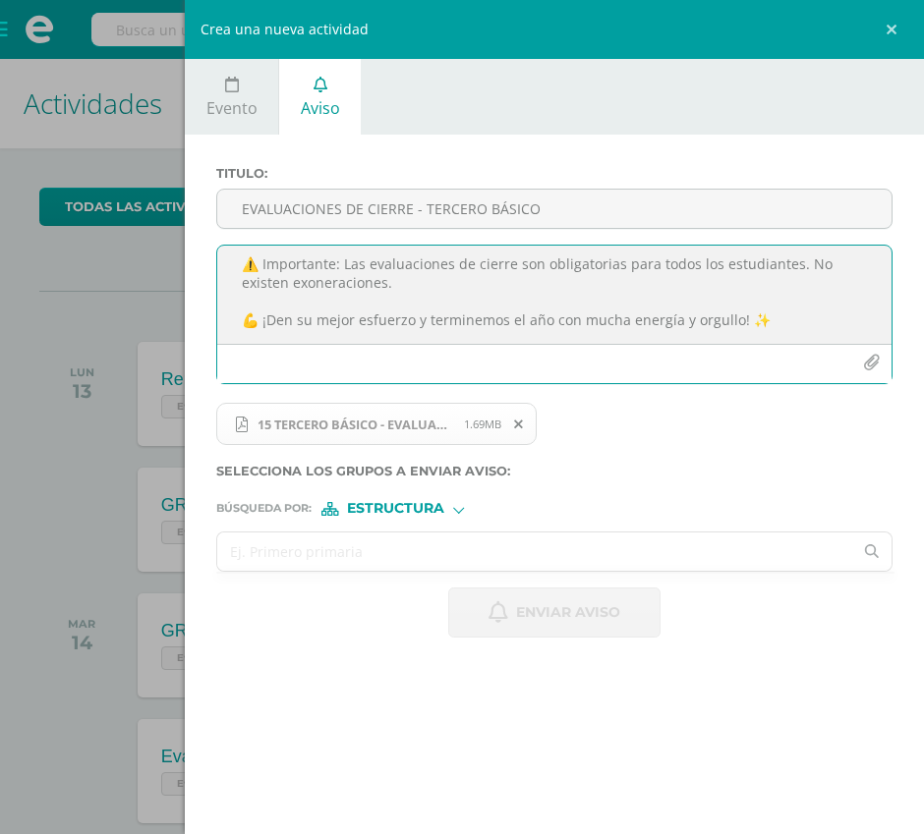
click at [363, 550] on input "text" at bounding box center [534, 552] width 635 height 38
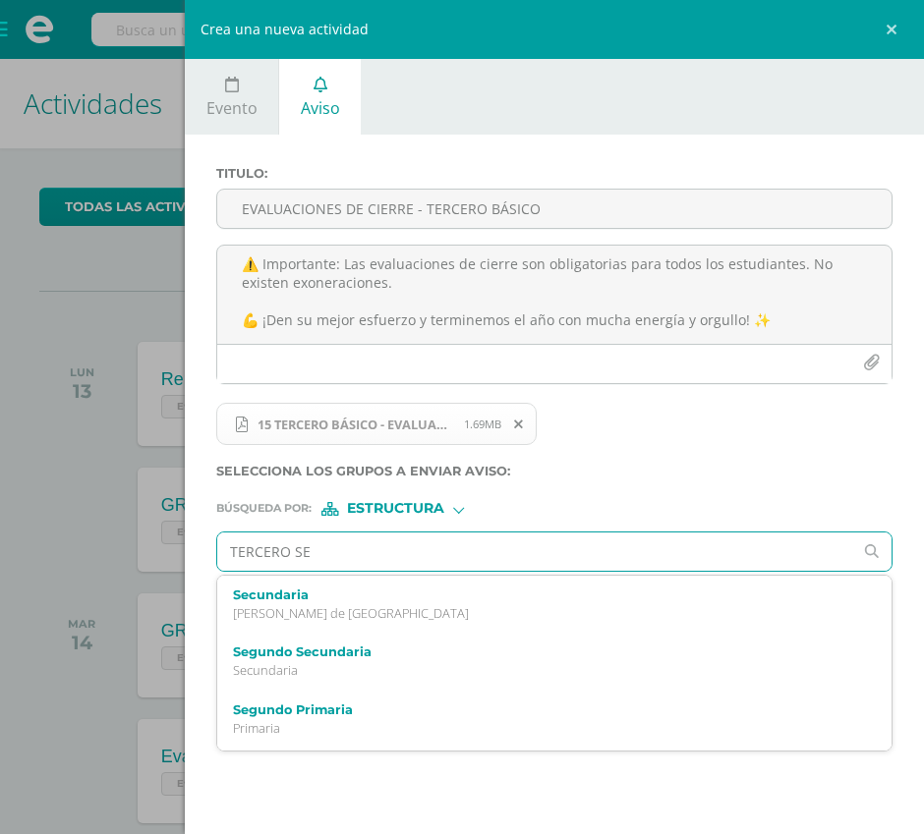
type input "TERCERO SEC"
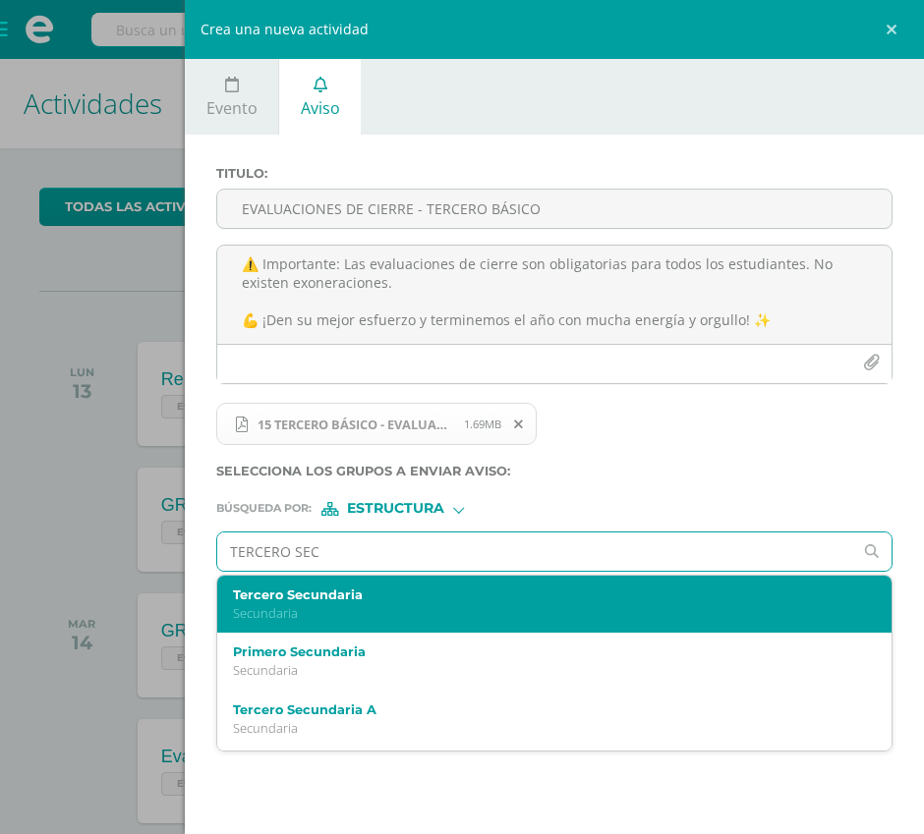
click at [365, 588] on label "Tercero Secundaria" at bounding box center [540, 595] width 614 height 15
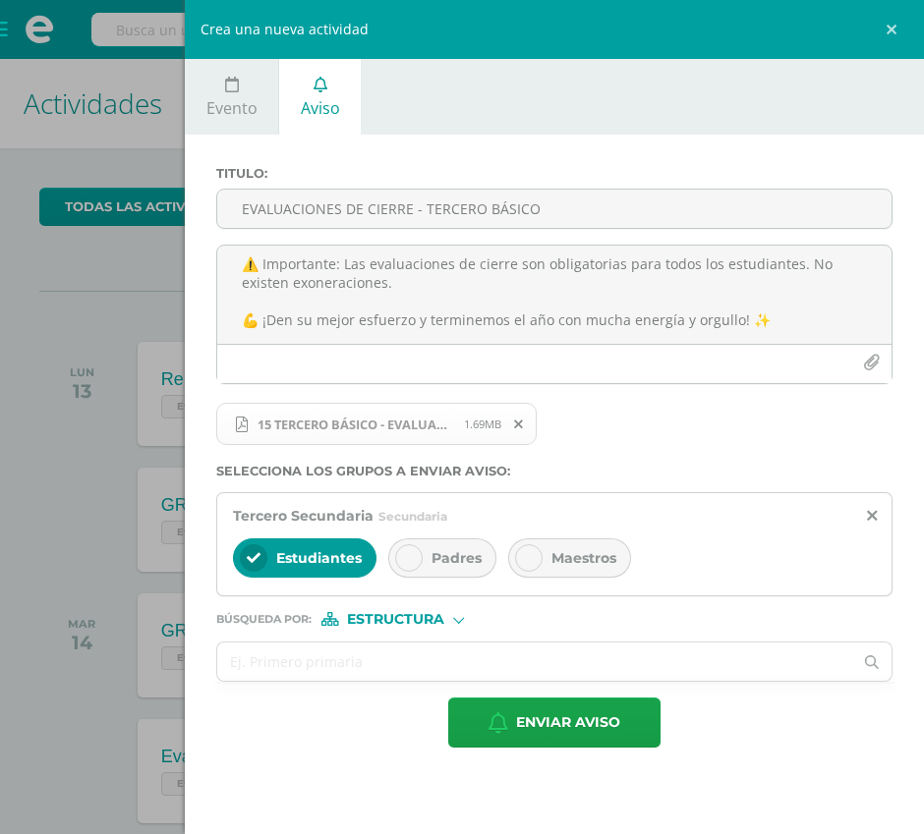
click at [451, 568] on div "Padres" at bounding box center [442, 558] width 108 height 39
click at [557, 567] on div "Maestros" at bounding box center [569, 558] width 123 height 39
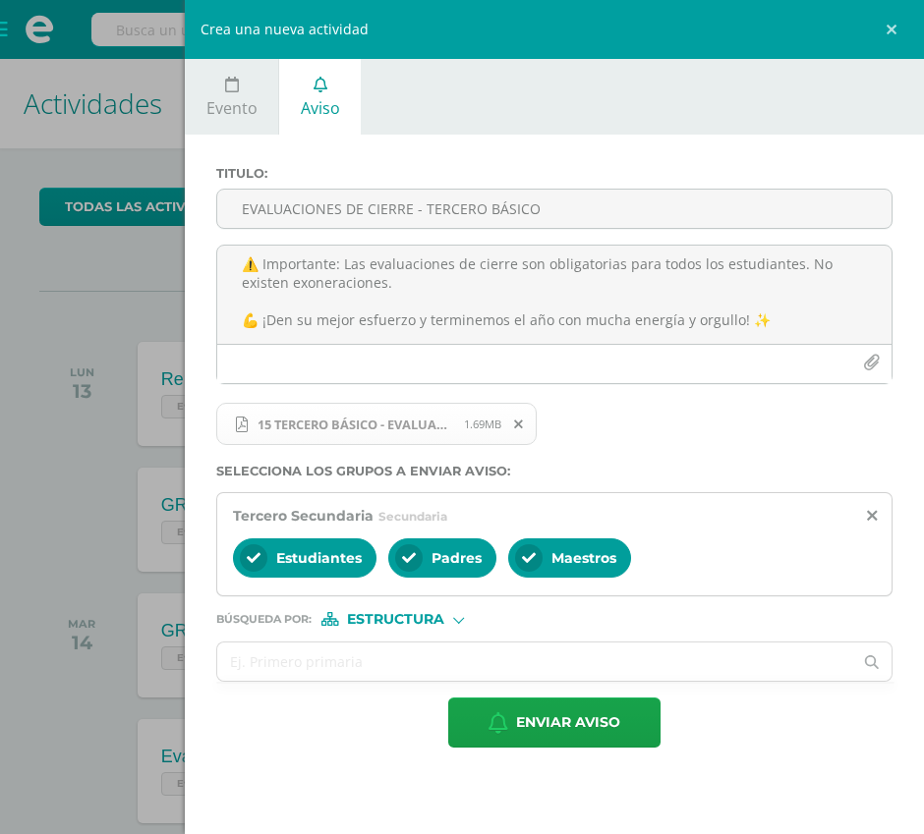
click at [547, 749] on div "Titulo : EVALUACIONES DE CIERRE - TERCERO BÁSICO 📢 EVALUACIONES DE CIERRE Queri…" at bounding box center [554, 457] width 739 height 645
click at [581, 735] on span "Enviar aviso" at bounding box center [568, 723] width 104 height 48
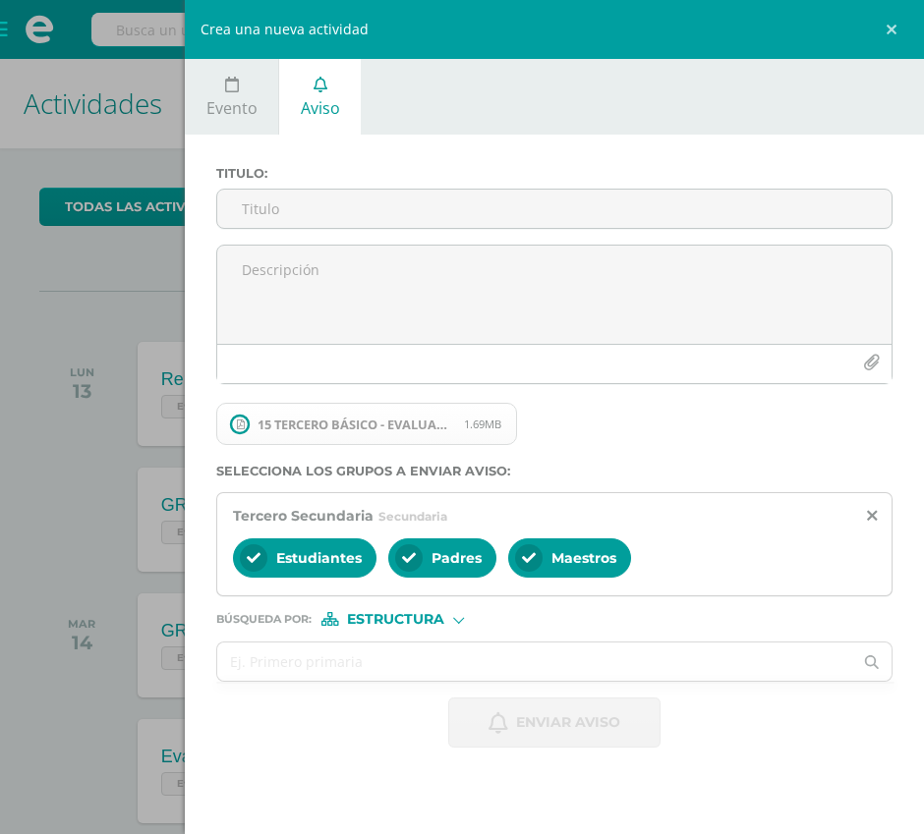
scroll to position [0, 0]
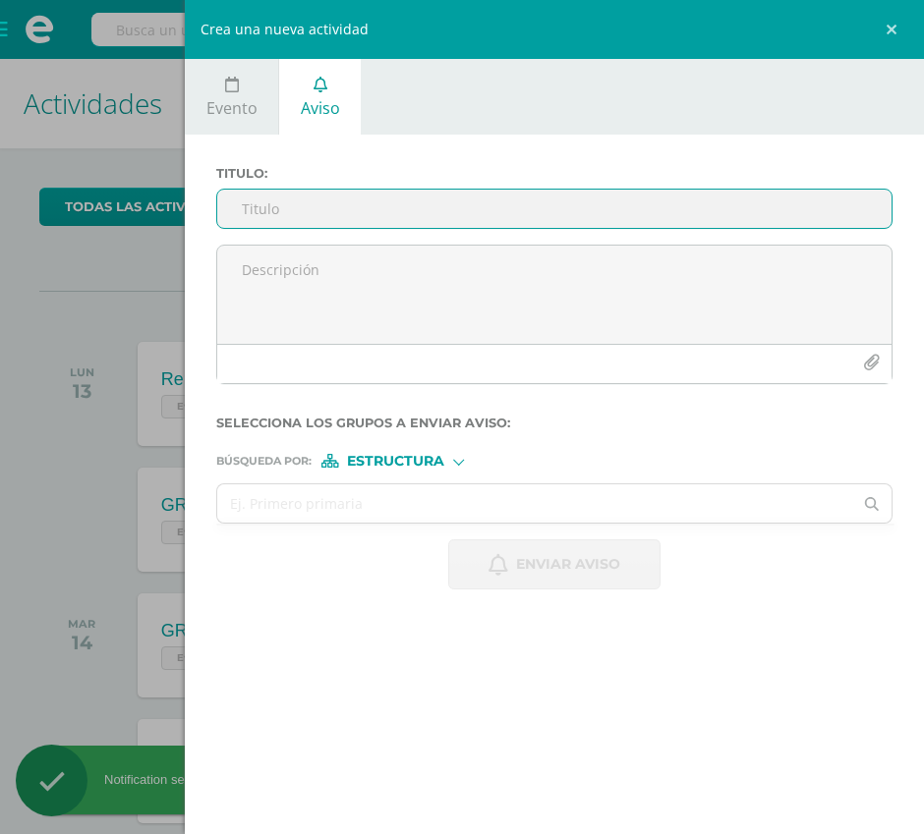
click at [291, 208] on input "Titulo :" at bounding box center [554, 209] width 674 height 38
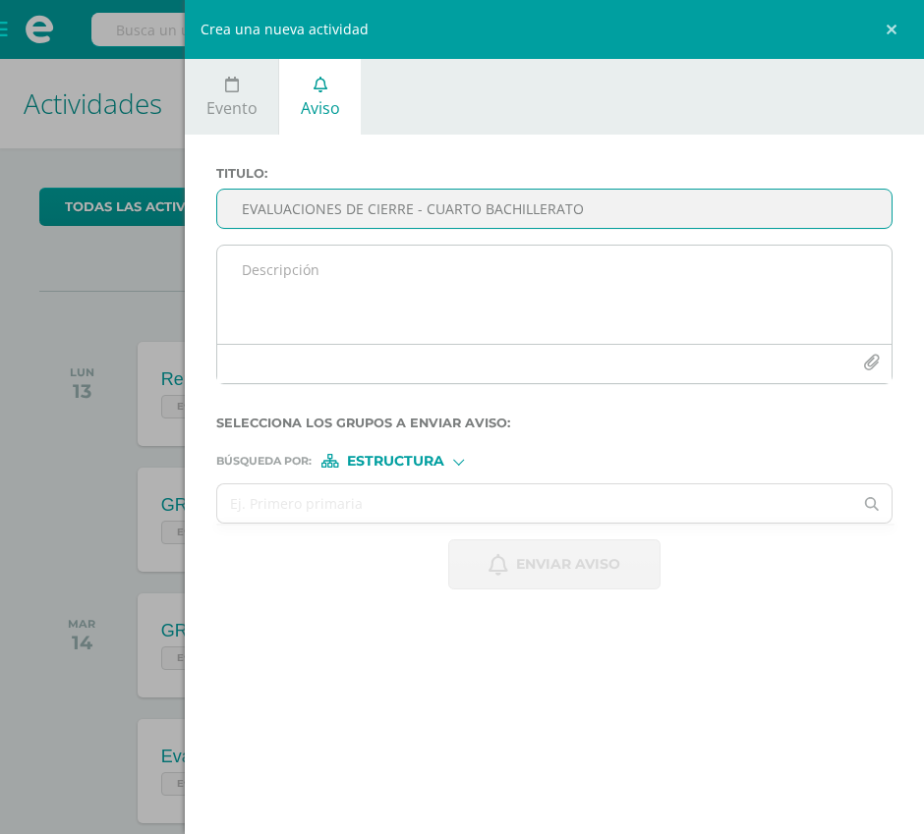
type input "EVALUACIONES DE CIERRE - CUARTO BACHILLERATO"
click at [310, 302] on textarea at bounding box center [554, 295] width 674 height 98
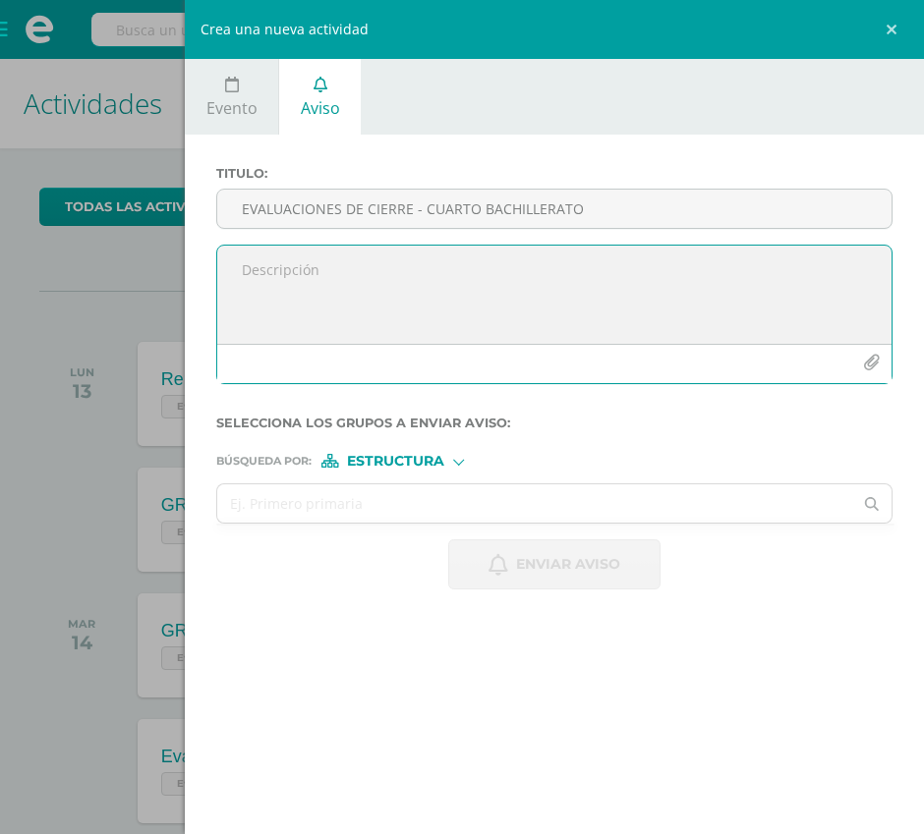
paste textarea "📢 EVALUACIONES DE CIERRE Queridos alumnos, les compartimos la programación para…"
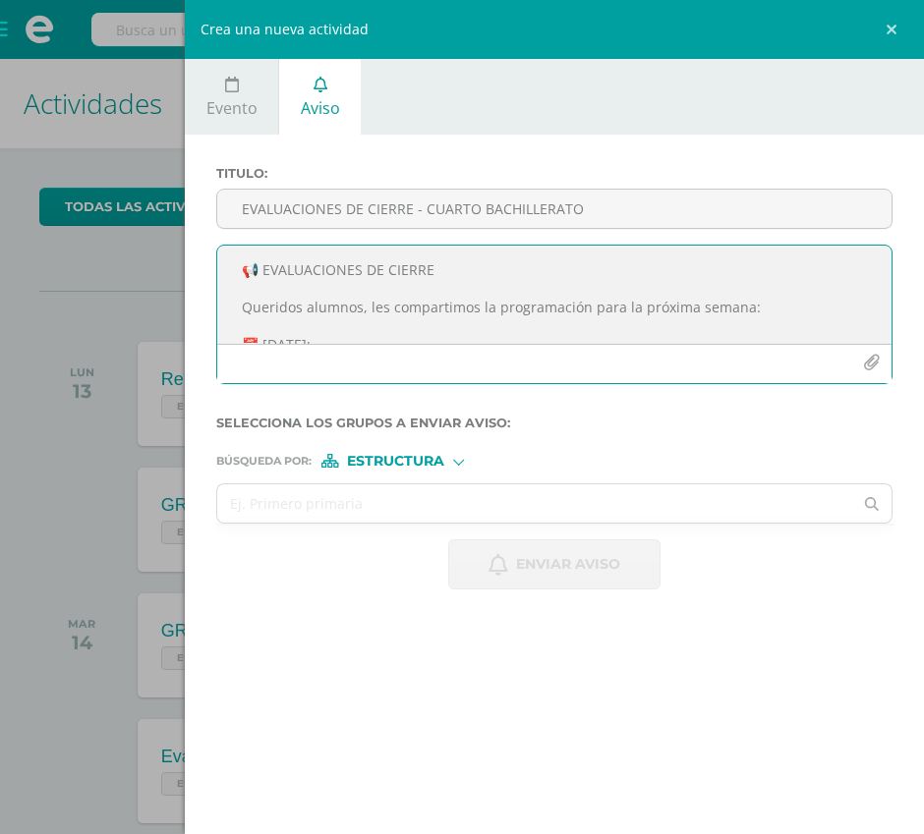
scroll to position [397, 0]
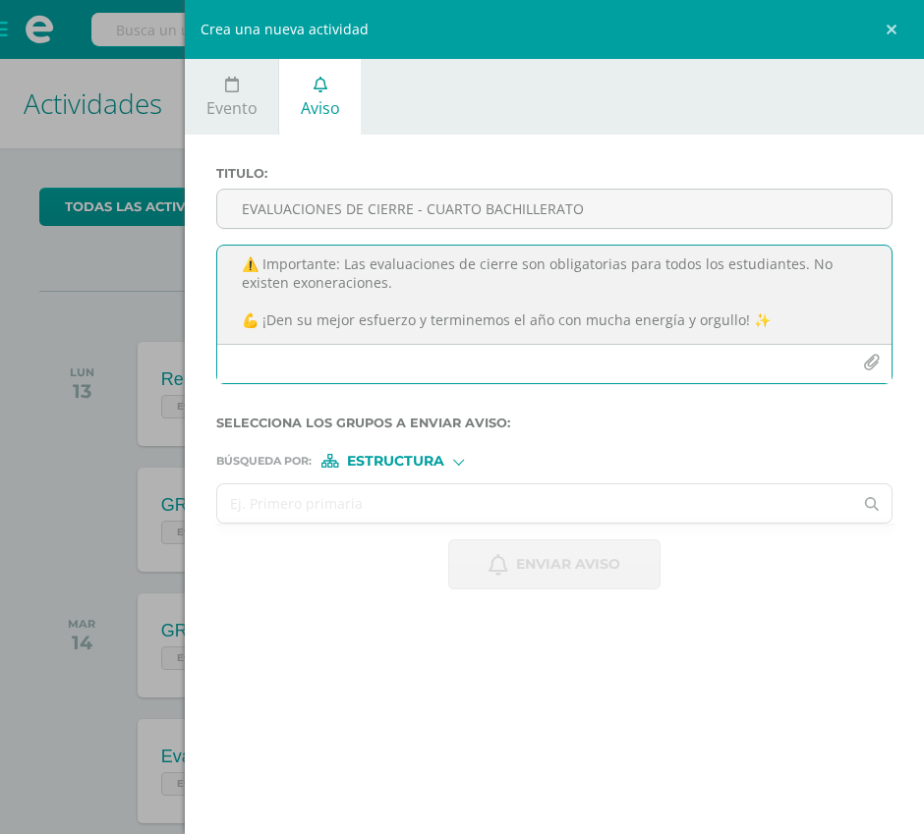
type textarea "📢 EVALUACIONES DE CIERRE Queridos alumnos, les compartimos la programación para…"
click at [374, 486] on input "text" at bounding box center [534, 503] width 635 height 38
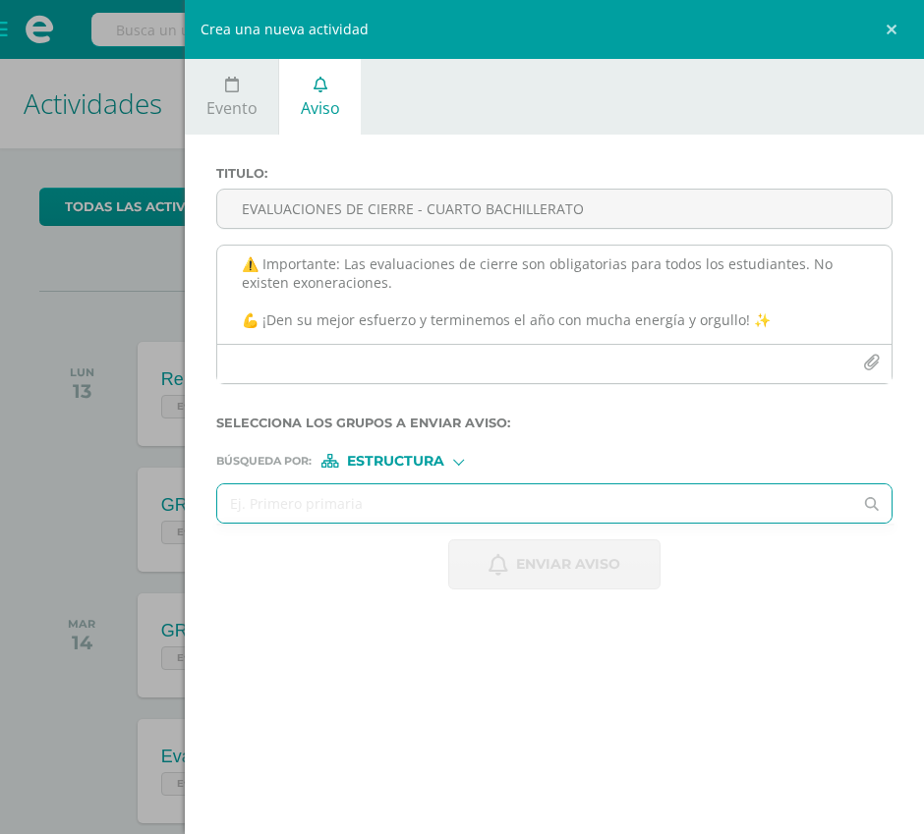
click at [876, 368] on icon "button" at bounding box center [871, 363] width 17 height 17
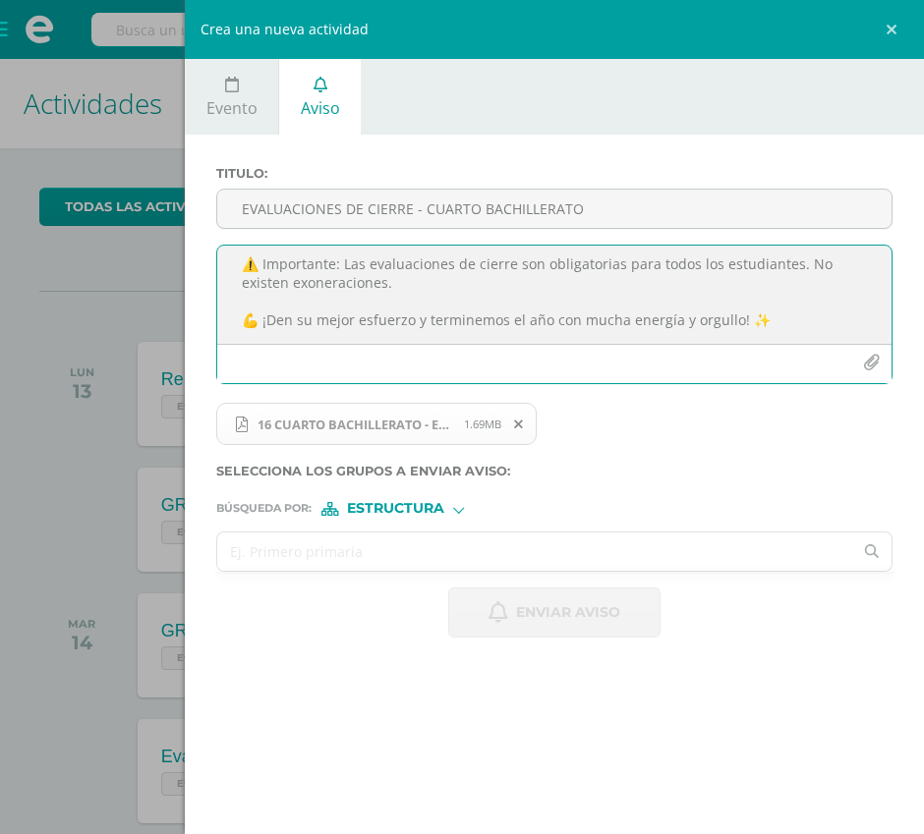
click at [276, 541] on input "text" at bounding box center [534, 552] width 635 height 38
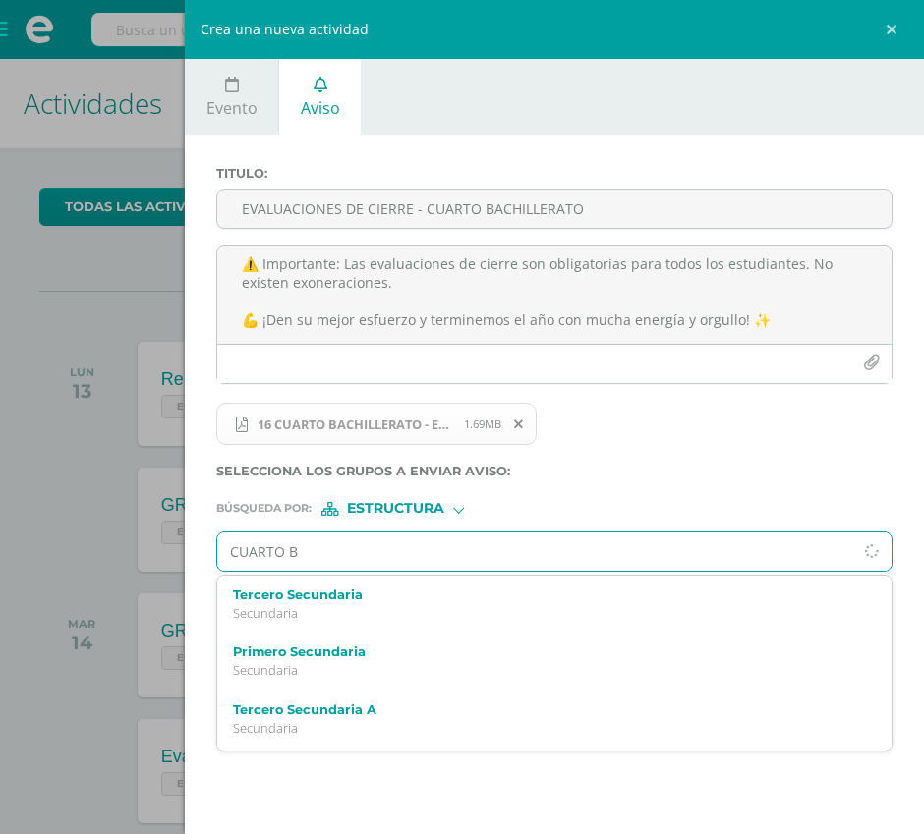
type input "CUARTO BA"
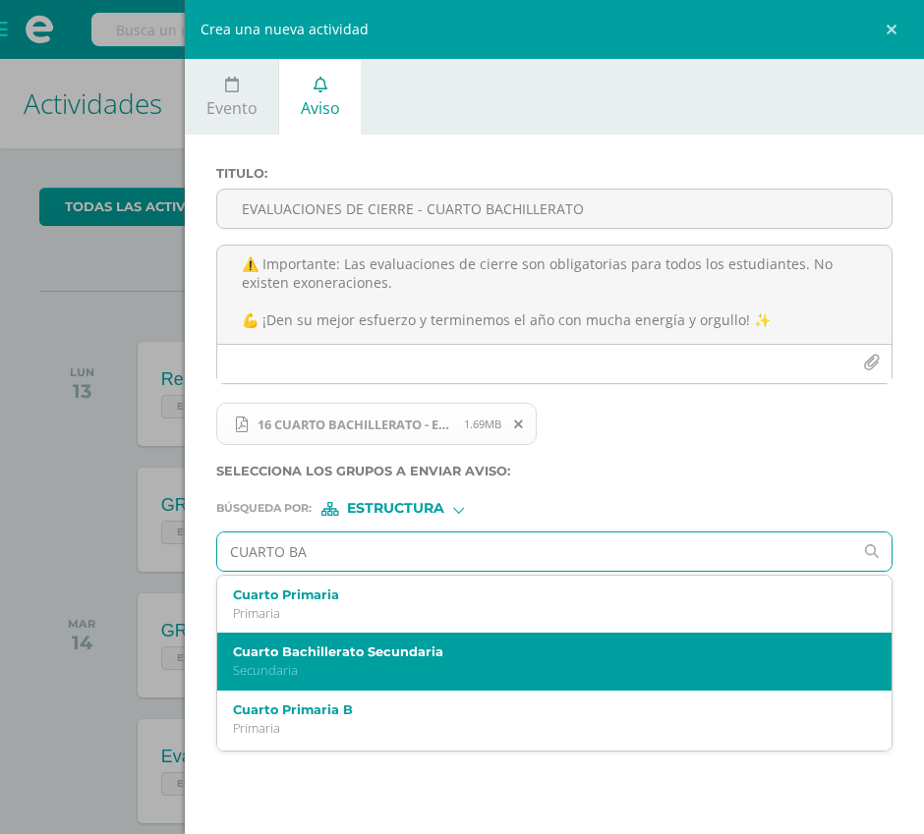
click at [294, 643] on div "Cuarto Bachillerato Secundaria Secundaria" at bounding box center [554, 662] width 674 height 58
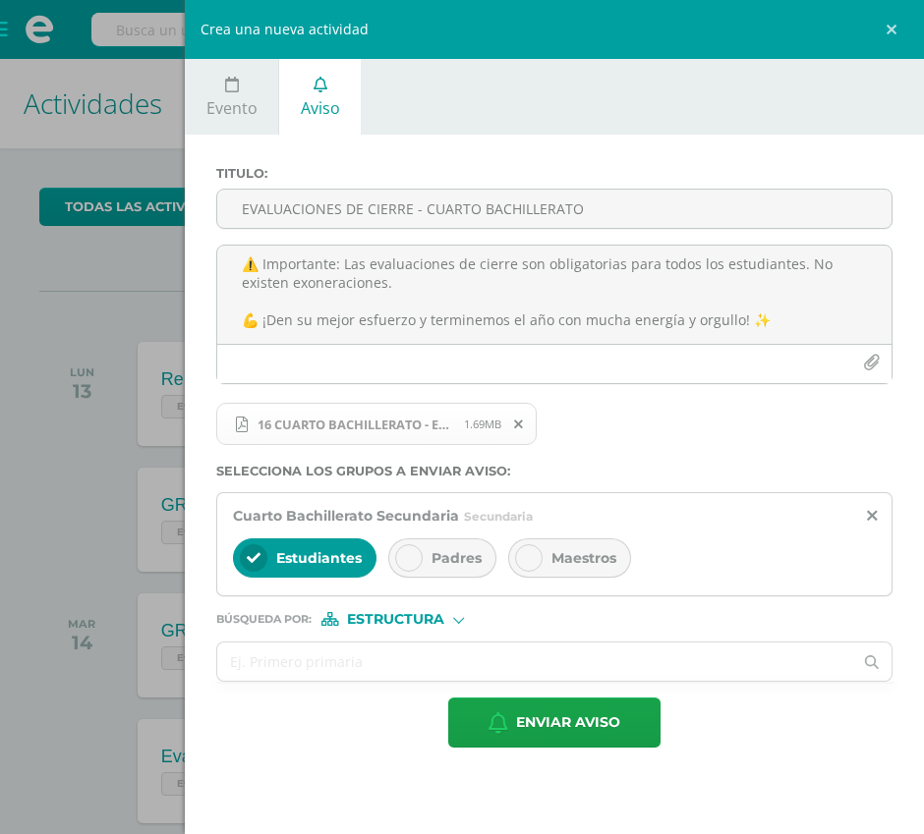
drag, startPoint x: 452, startPoint y: 548, endPoint x: 572, endPoint y: 558, distance: 120.3
click at [452, 549] on span "Padres" at bounding box center [456, 558] width 50 height 18
click at [575, 559] on span "Maestros" at bounding box center [583, 558] width 65 height 18
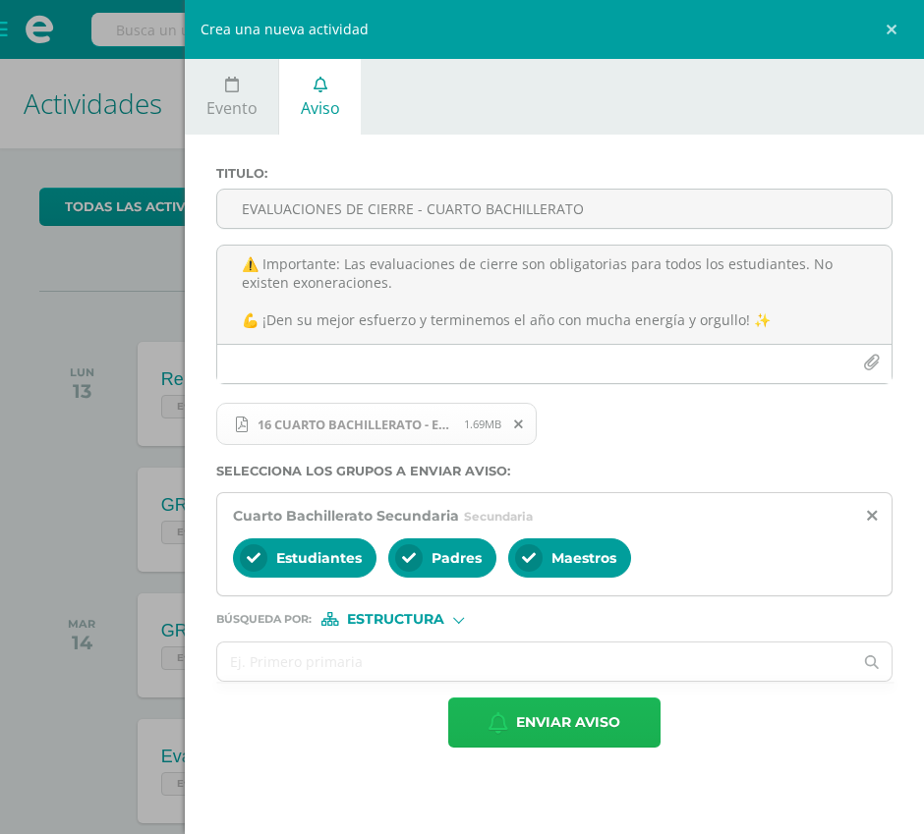
click at [496, 737] on button "Enviar aviso" at bounding box center [554, 723] width 212 height 50
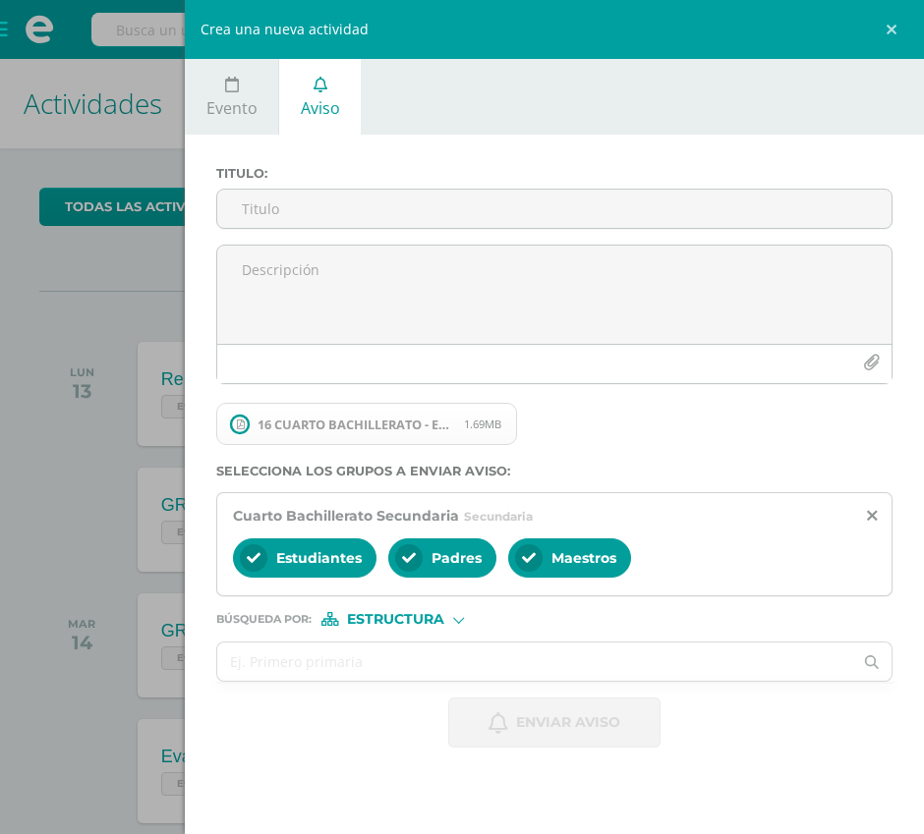
scroll to position [0, 0]
